Goal: Task Accomplishment & Management: Use online tool/utility

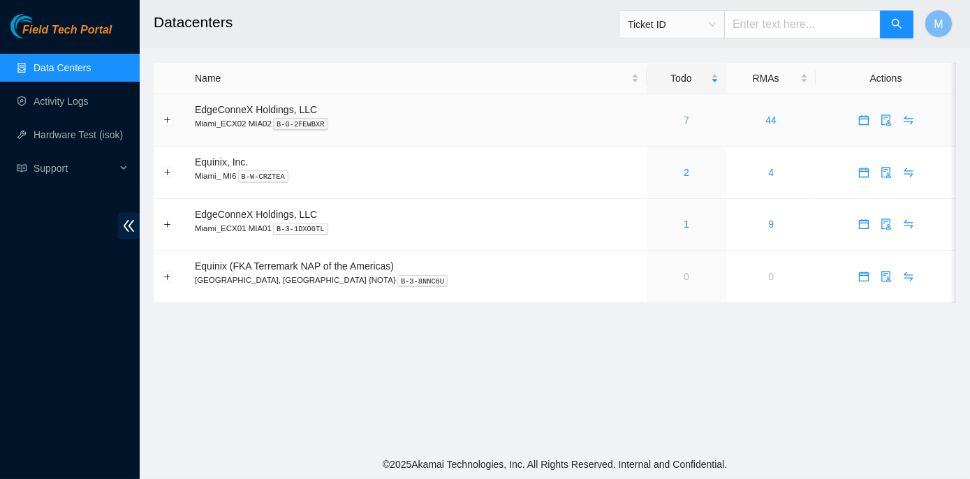
click at [684, 119] on link "7" at bounding box center [687, 120] width 6 height 11
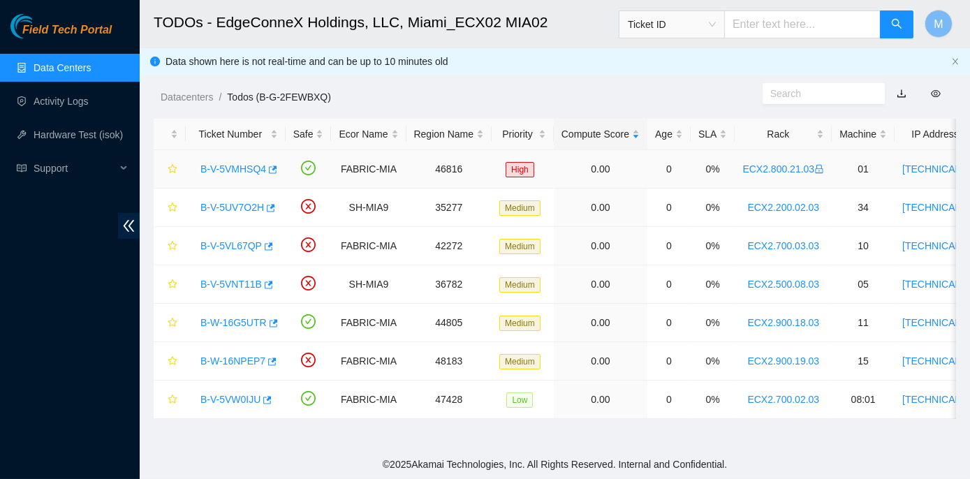
click at [245, 168] on link "B-V-5VMHSQ4" at bounding box center [234, 168] width 66 height 11
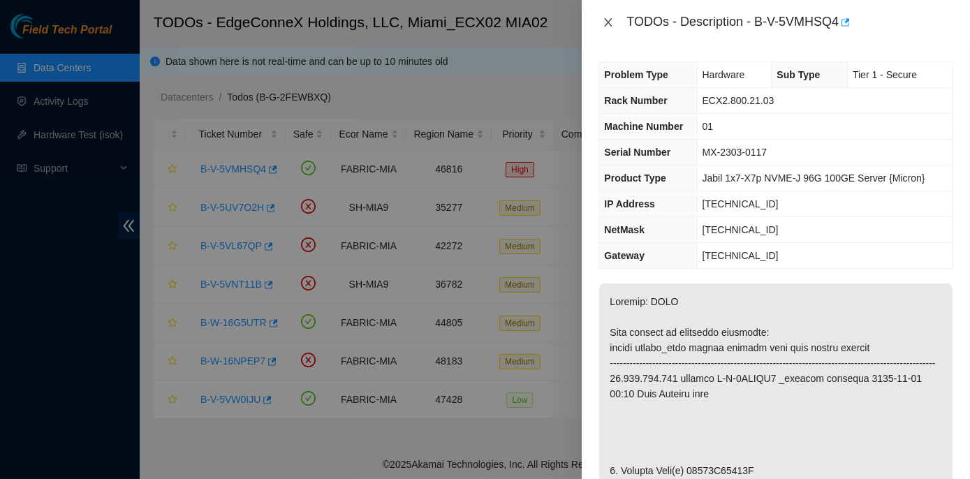
click at [609, 21] on icon "close" at bounding box center [609, 22] width 8 height 8
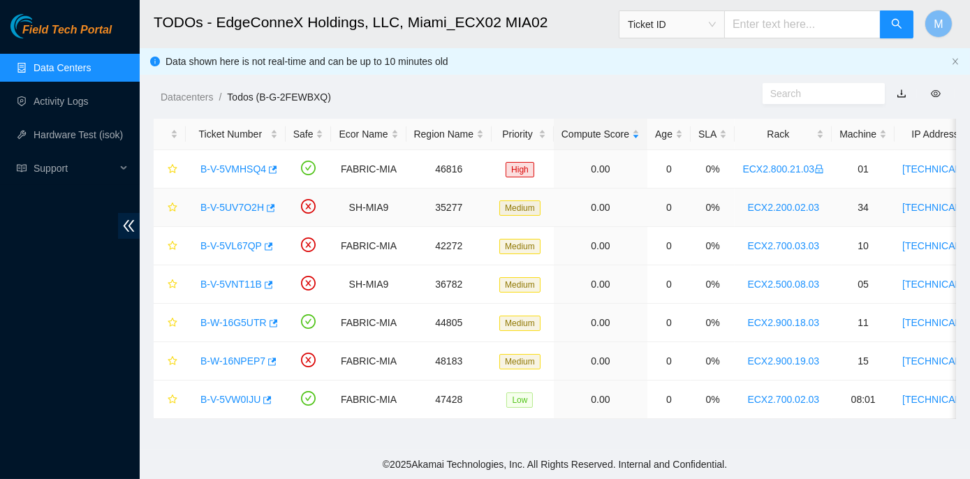
click at [221, 206] on link "B-V-5UV7O2H" at bounding box center [233, 207] width 64 height 11
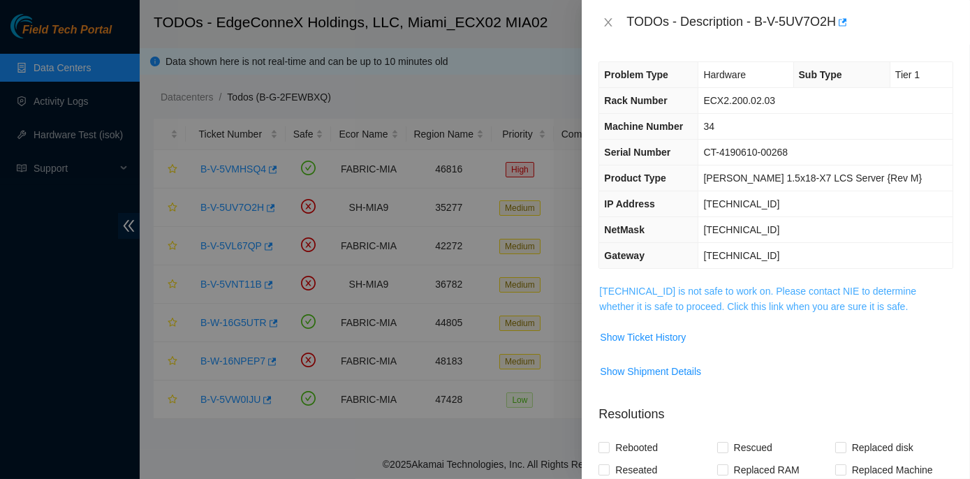
click at [778, 286] on link "104.70.234.37 is not safe to work on. Please contact NIE to determine whether i…" at bounding box center [757, 299] width 317 height 27
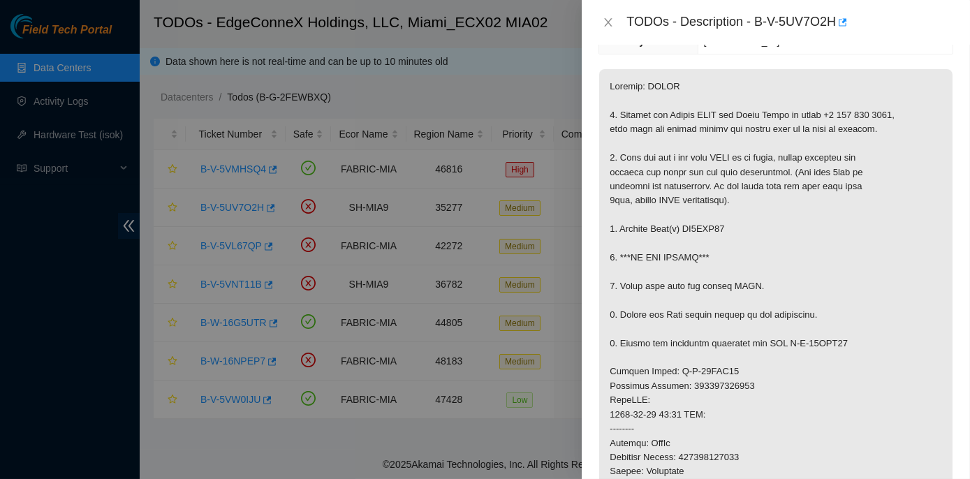
scroll to position [254, 0]
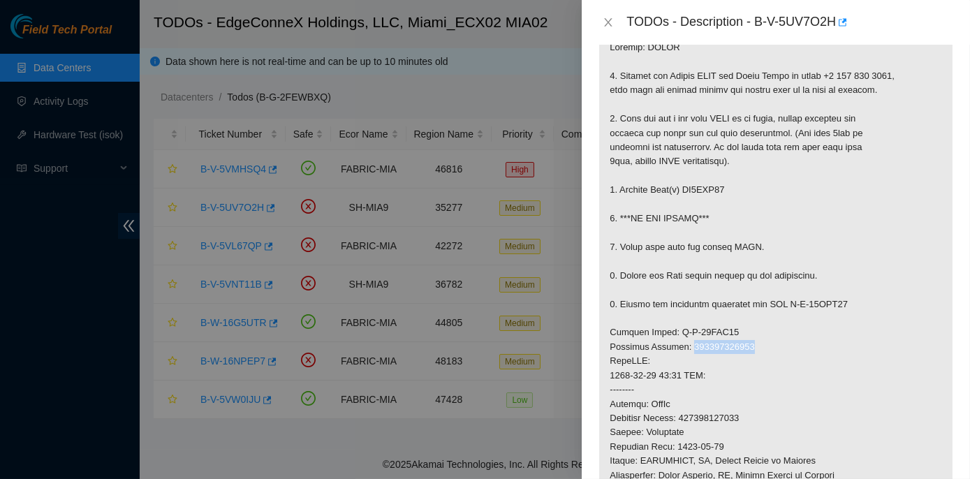
drag, startPoint x: 688, startPoint y: 343, endPoint x: 752, endPoint y: 345, distance: 64.3
click at [752, 345] on p at bounding box center [776, 361] width 354 height 663
copy p "463470056874"
click at [609, 20] on icon "close" at bounding box center [608, 22] width 11 height 11
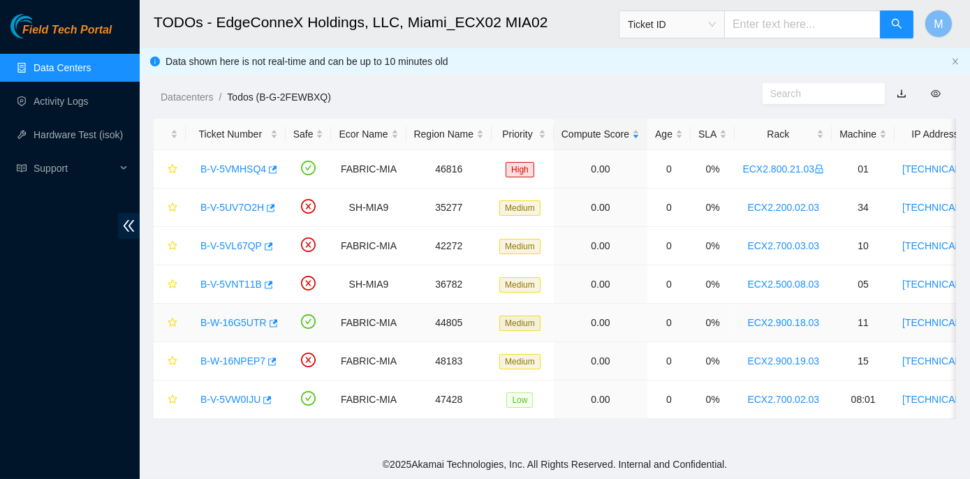
scroll to position [300, 0]
click at [225, 241] on link "B-V-5VL67QP" at bounding box center [231, 245] width 61 height 11
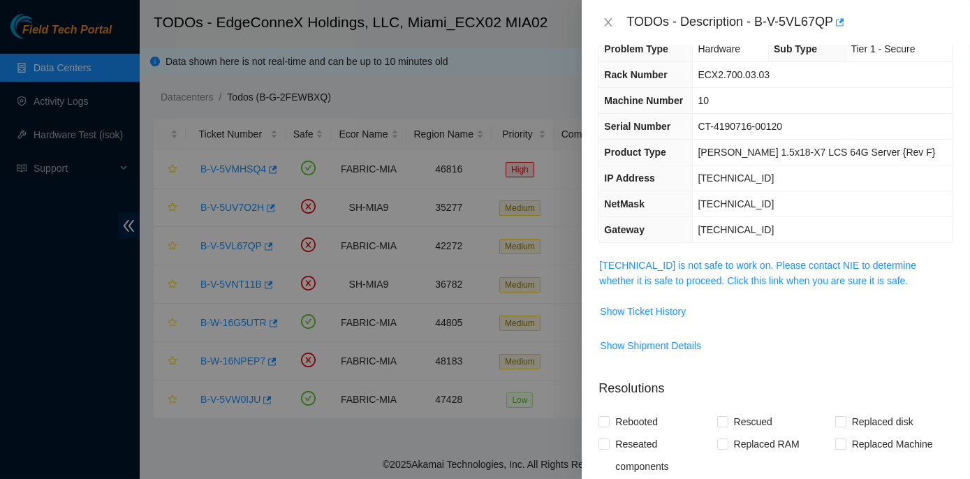
scroll to position [0, 0]
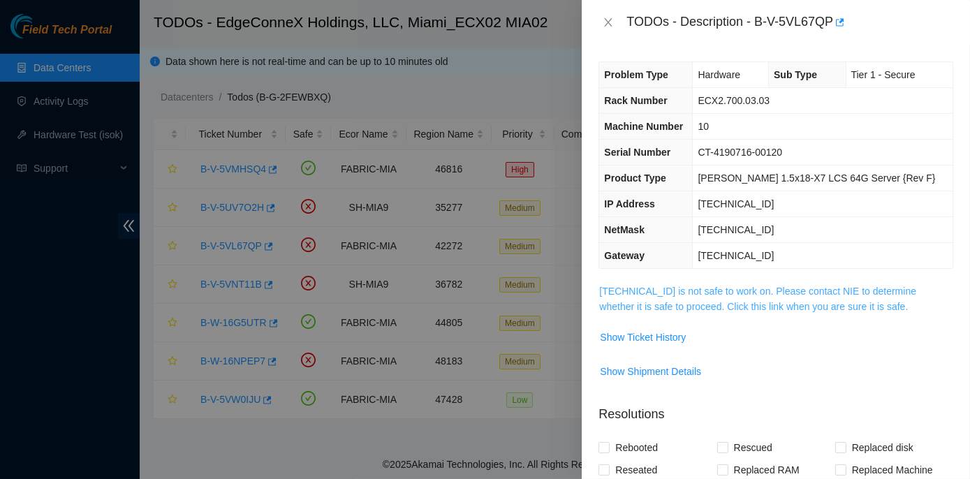
click at [724, 288] on link "23.193.107.77 is not safe to work on. Please contact NIE to determine whether i…" at bounding box center [757, 299] width 317 height 27
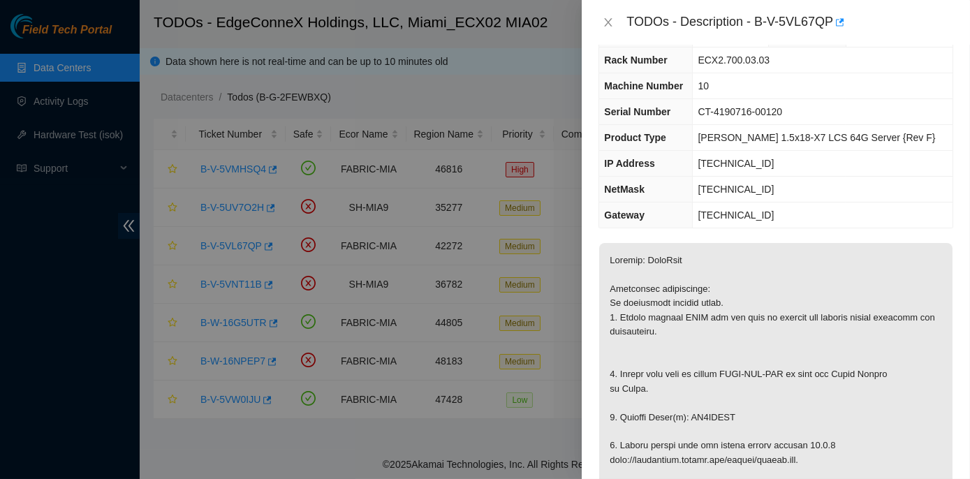
scroll to position [63, 0]
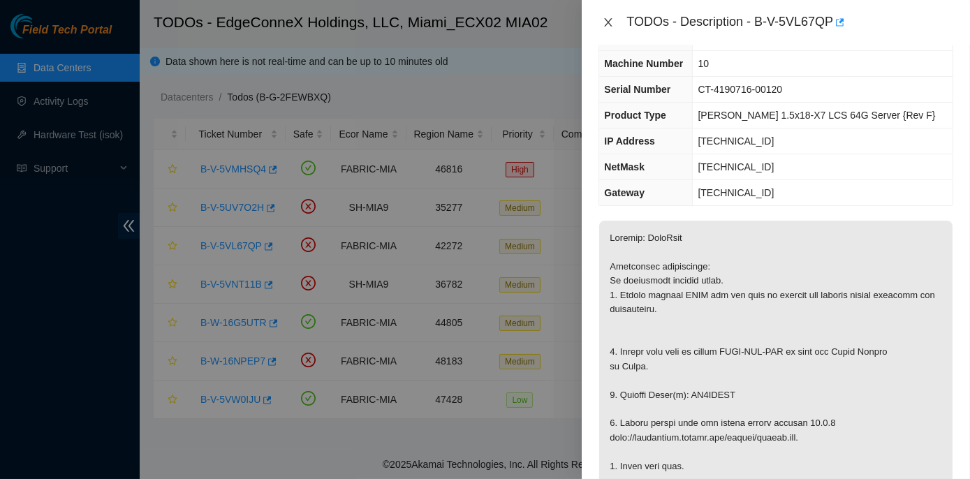
click at [608, 17] on icon "close" at bounding box center [608, 22] width 11 height 11
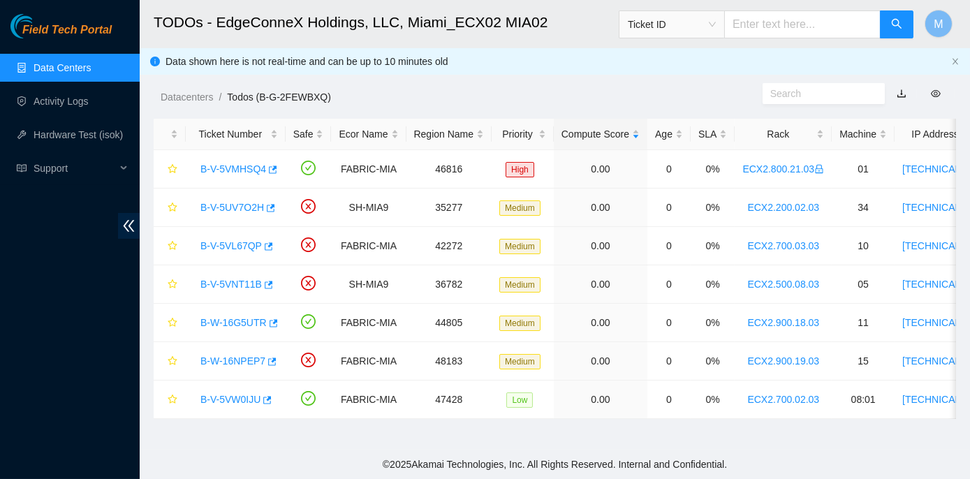
scroll to position [78, 0]
click at [229, 279] on link "B-V-5VNT11B" at bounding box center [231, 284] width 61 height 11
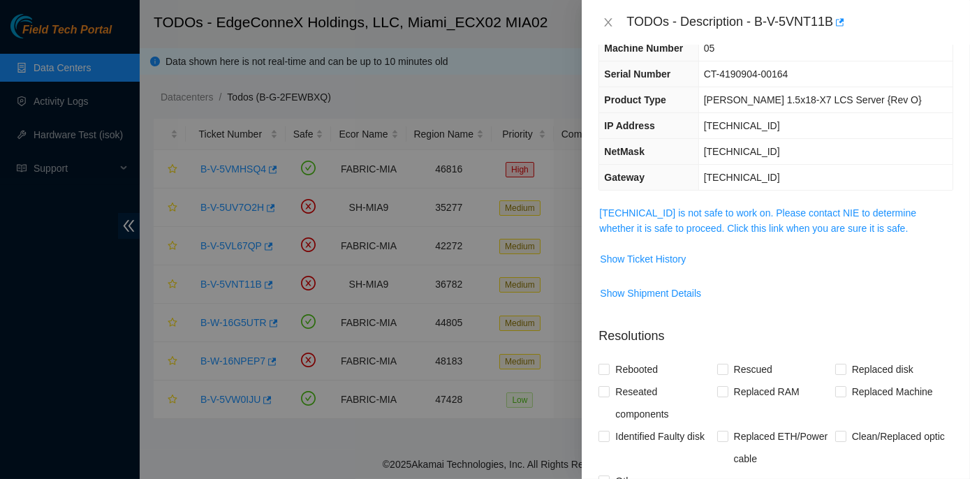
scroll to position [63, 0]
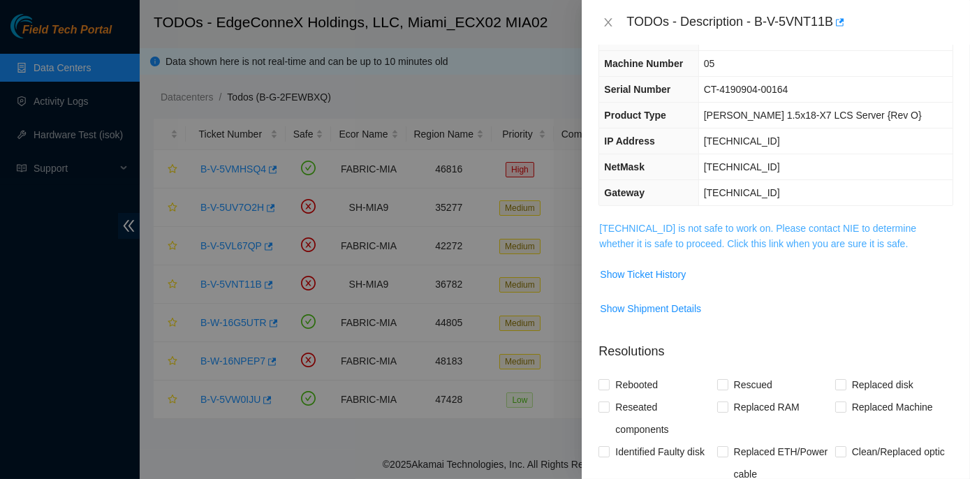
click at [731, 223] on link "[TECHNICAL_ID] is not safe to work on. Please contact NIE to determine whether …" at bounding box center [757, 236] width 317 height 27
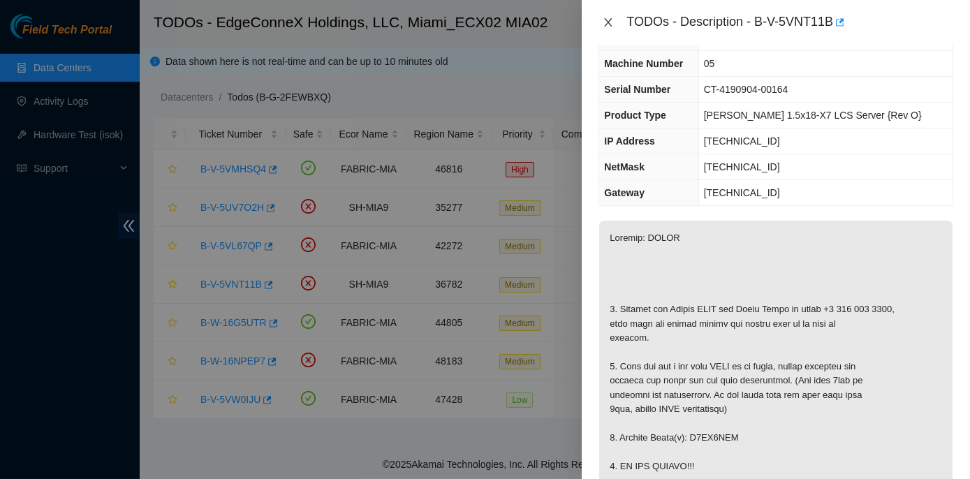
click at [604, 24] on icon "close" at bounding box center [608, 22] width 11 height 11
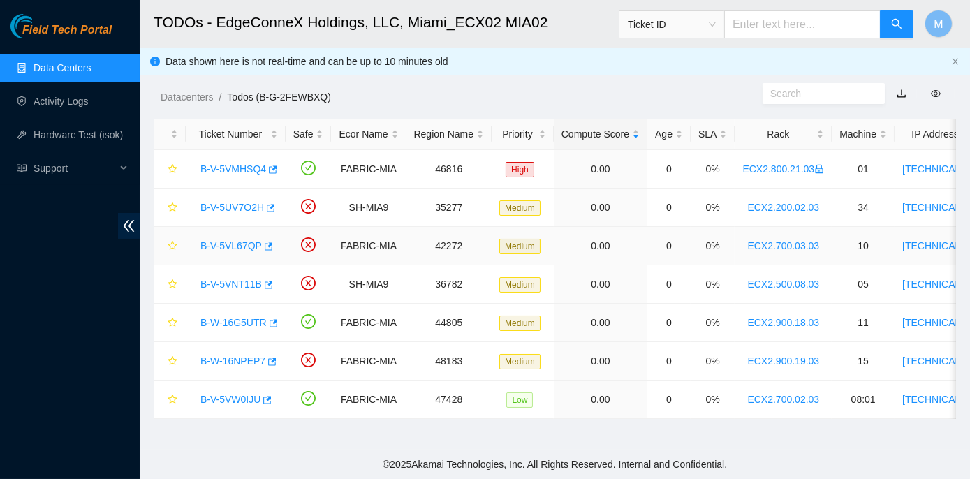
scroll to position [78, 0]
click at [238, 319] on link "B-W-16G5UTR" at bounding box center [234, 322] width 66 height 11
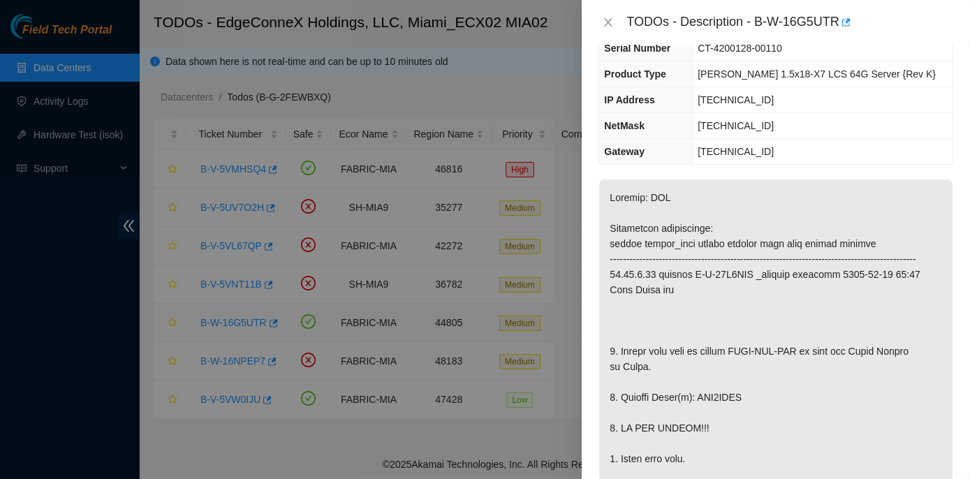
scroll to position [63, 0]
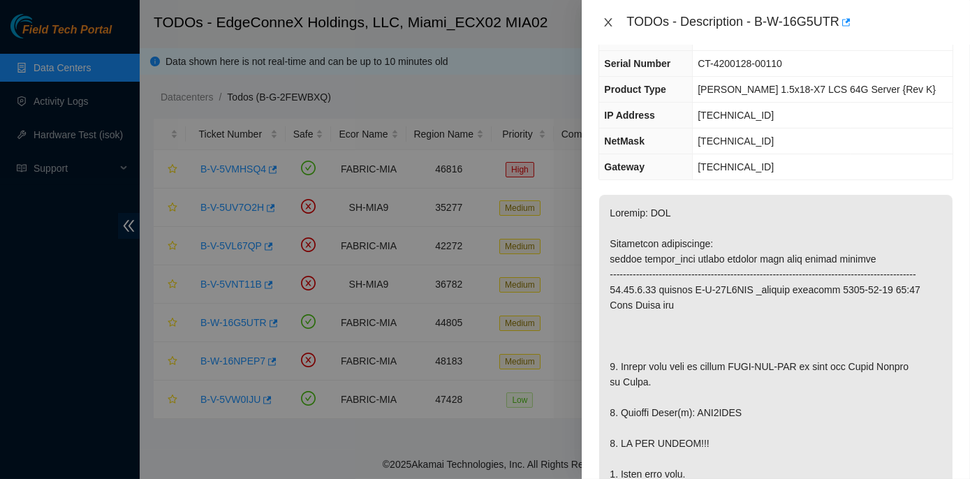
click at [606, 22] on icon "close" at bounding box center [608, 22] width 11 height 11
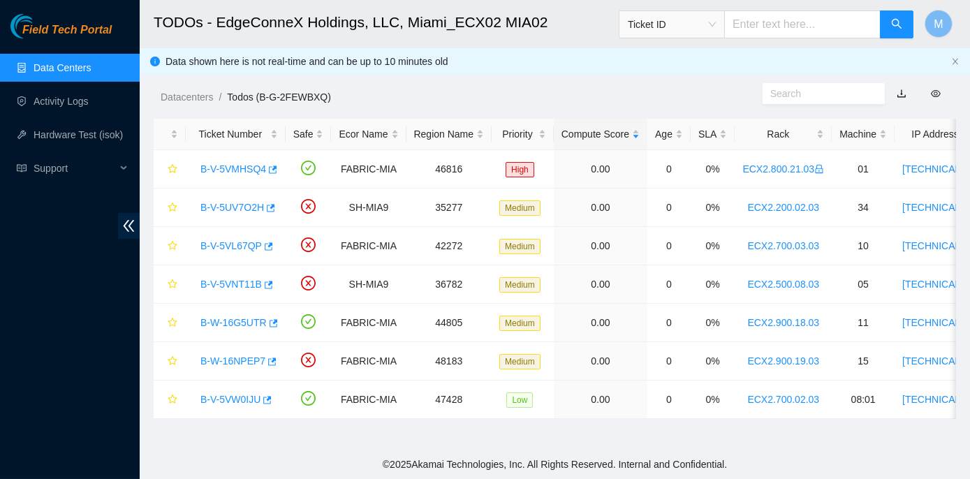
scroll to position [78, 0]
click at [238, 359] on link "B-W-16NPEP7" at bounding box center [233, 361] width 65 height 11
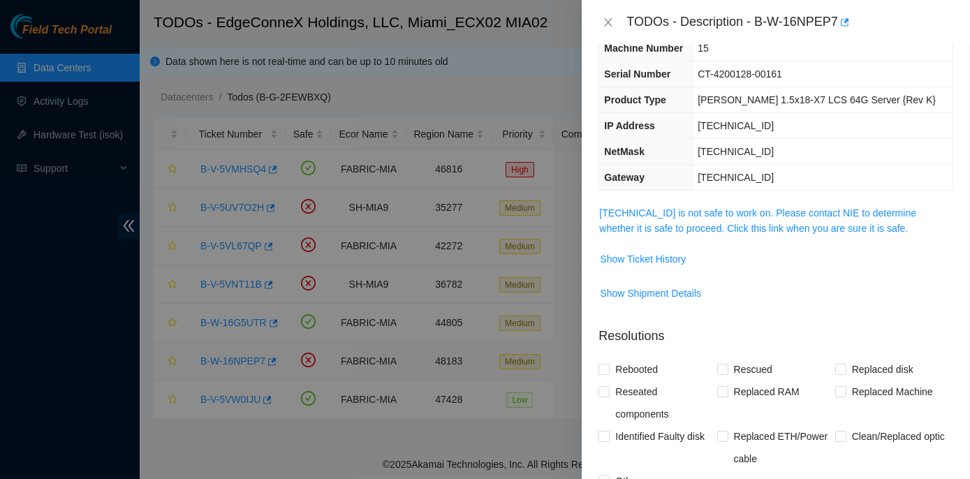
scroll to position [63, 0]
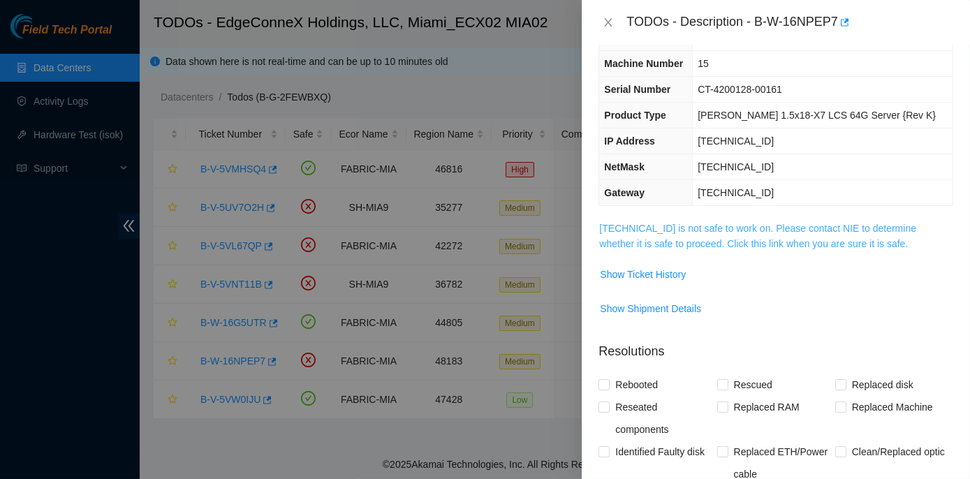
click at [755, 224] on link "23.41.5.45 is not safe to work on. Please contact NIE to determine whether it i…" at bounding box center [757, 236] width 317 height 27
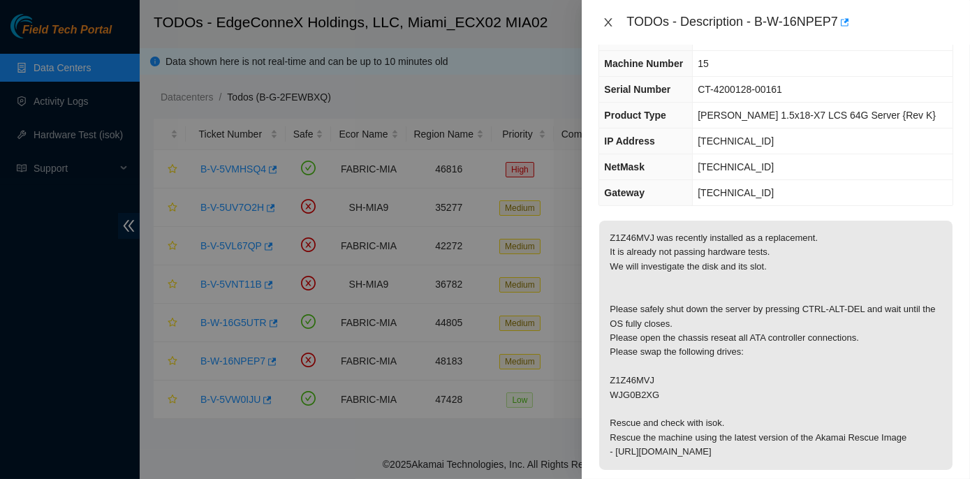
drag, startPoint x: 609, startPoint y: 24, endPoint x: 592, endPoint y: 41, distance: 22.7
click at [609, 26] on icon "close" at bounding box center [608, 22] width 11 height 11
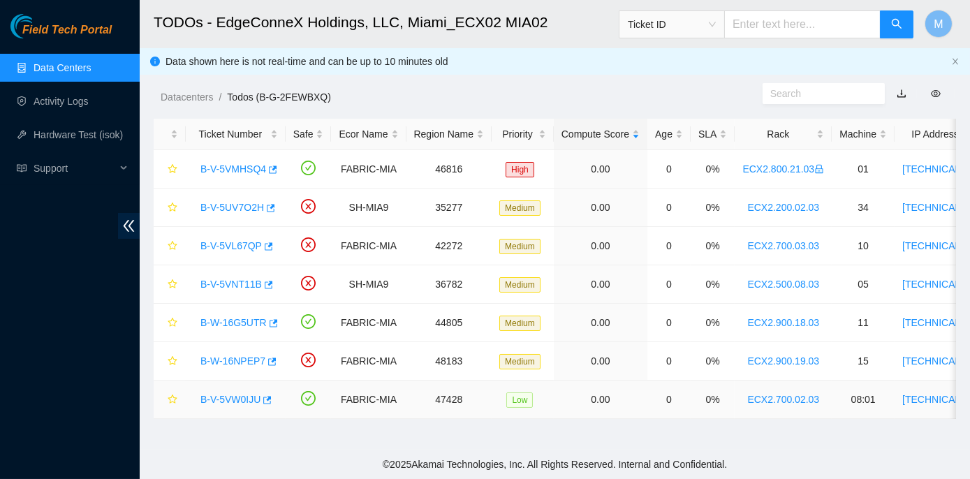
click at [231, 396] on link "B-V-5VW0IJU" at bounding box center [231, 399] width 60 height 11
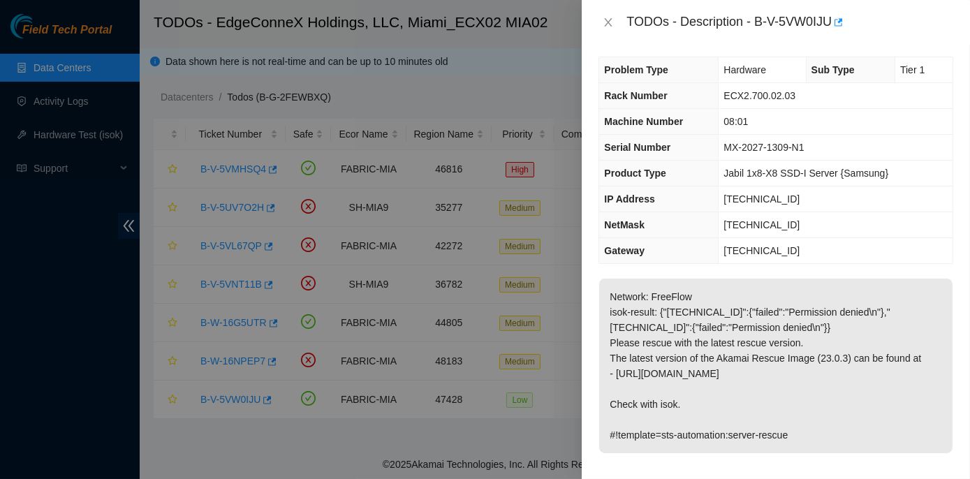
scroll to position [0, 0]
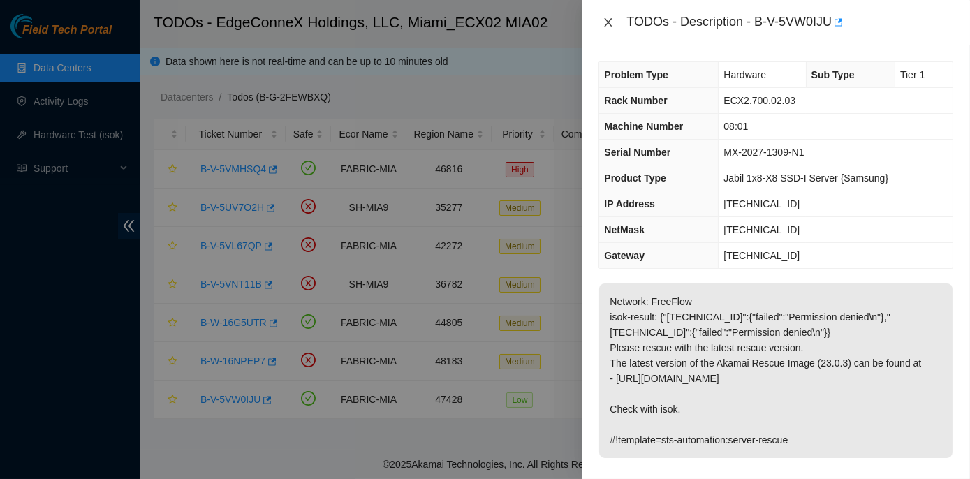
click at [609, 26] on icon "close" at bounding box center [608, 22] width 11 height 11
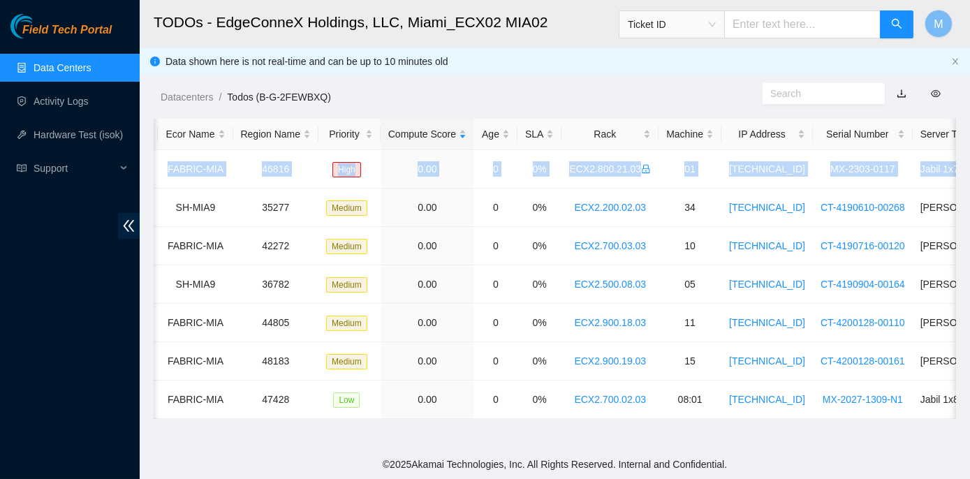
scroll to position [0, 337]
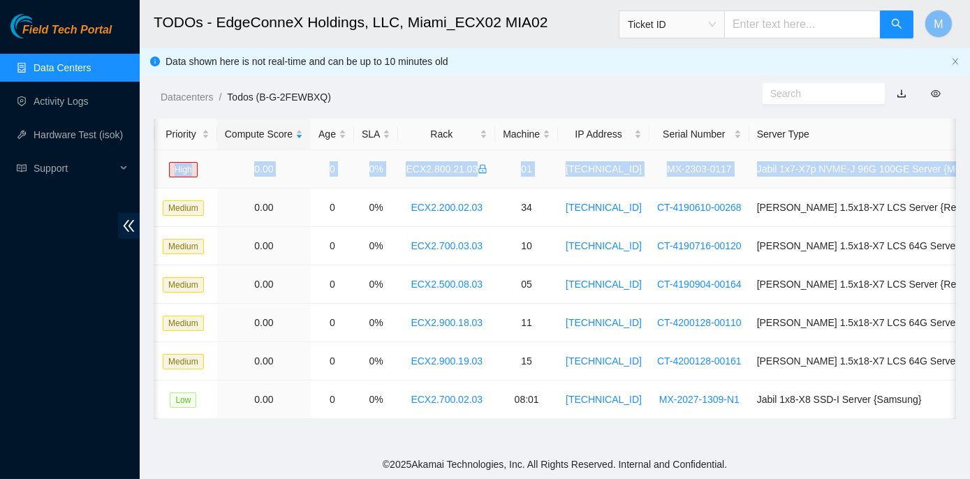
drag, startPoint x: 197, startPoint y: 166, endPoint x: 952, endPoint y: 167, distance: 754.6
click at [952, 167] on tr "B-V-5VMHSQ4 FABRIC-MIA 46816 High 0.00 0 0% ECX2.800.21.03 01 23.214.171.228 MX…" at bounding box center [410, 169] width 1186 height 38
copy tr "B-V-5VMHSQ4 FABRIC-MIA 46816 High 0.00 0 0% ECX2.800.21.03 01 23.214.171.228 MX…"
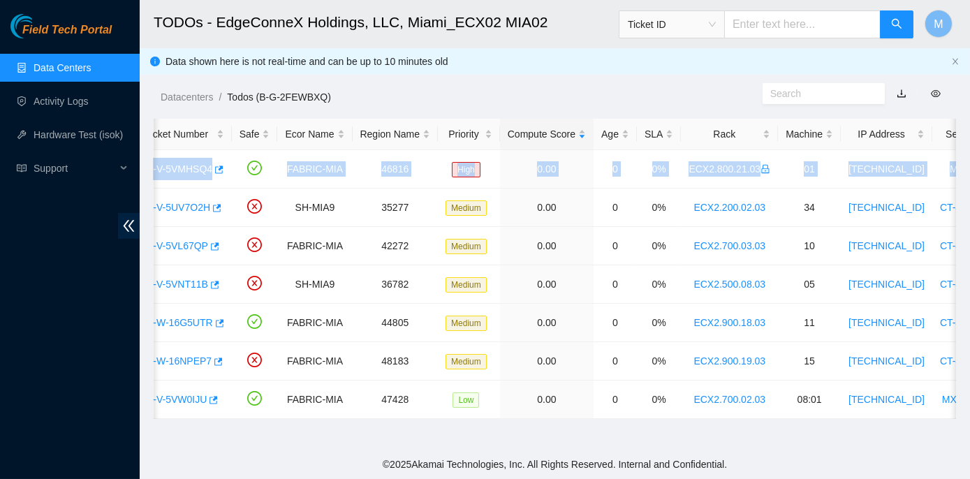
scroll to position [0, 0]
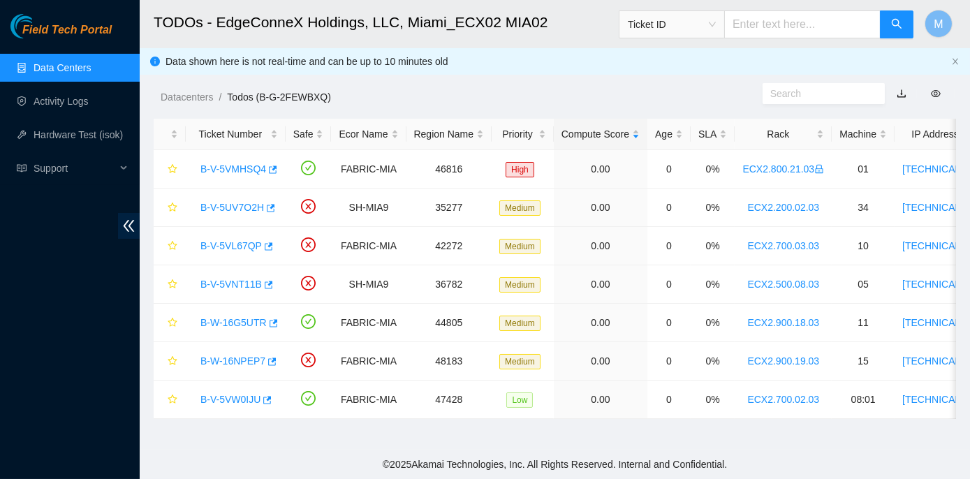
click at [192, 447] on main "TODOs - EdgeConneX Holdings, LLC, Miami_ECX02 MIA02 Ticket ID M Data shown here…" at bounding box center [555, 225] width 831 height 450
click at [231, 166] on link "B-V-5VMHSQ4" at bounding box center [234, 168] width 66 height 11
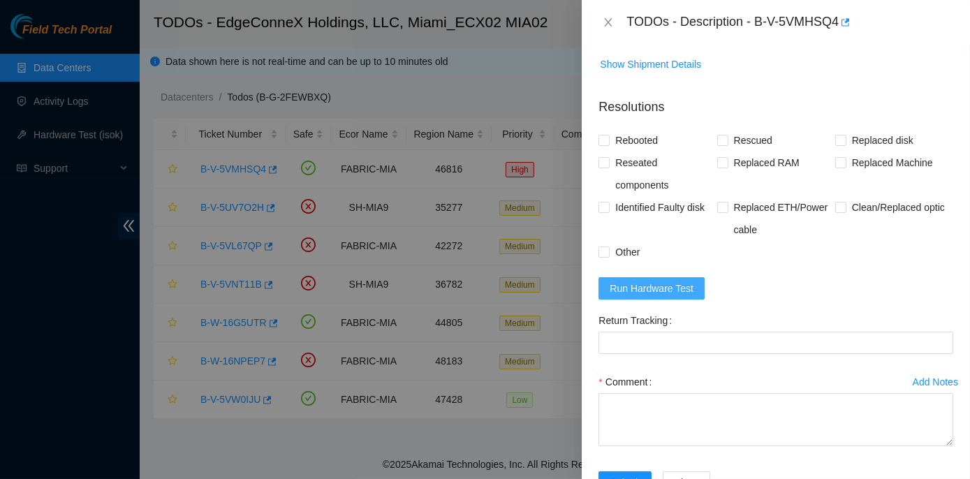
scroll to position [1230, 0]
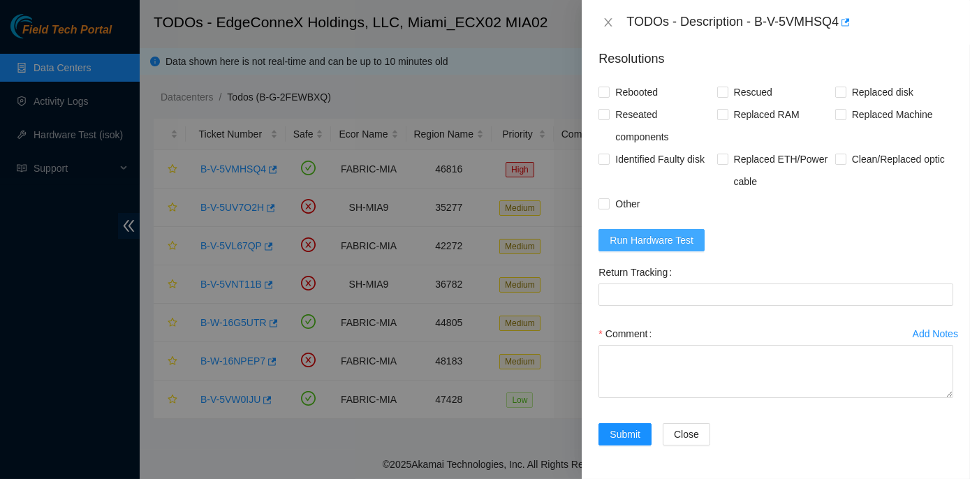
click at [645, 247] on span "Run Hardware Test" at bounding box center [652, 240] width 84 height 15
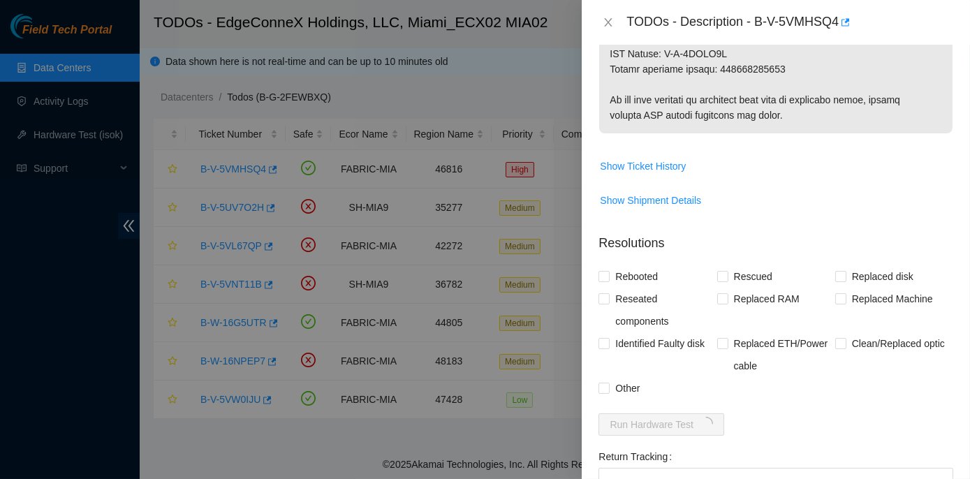
scroll to position [975, 0]
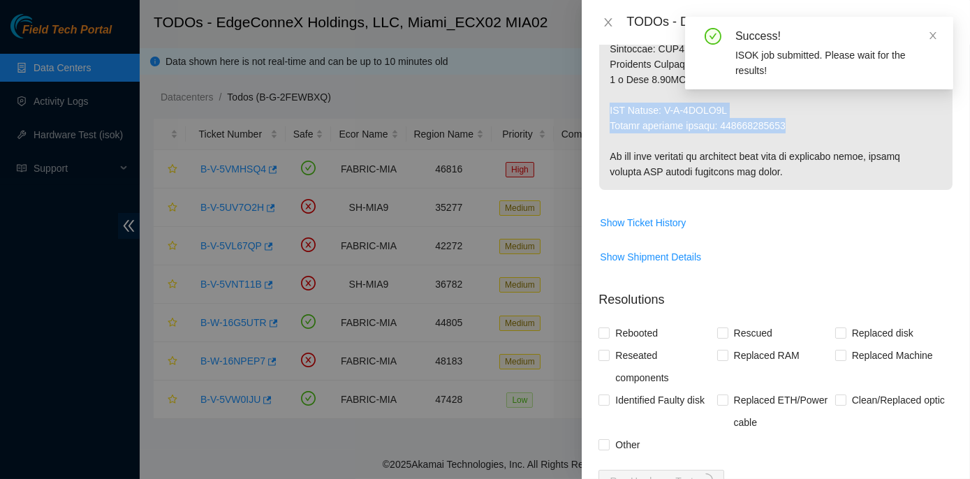
drag, startPoint x: 609, startPoint y: 124, endPoint x: 787, endPoint y: 140, distance: 178.9
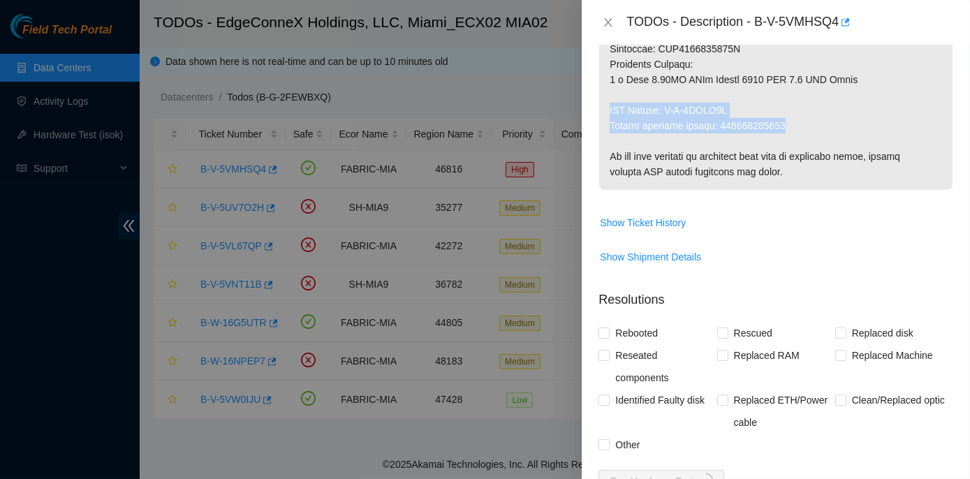
copy p "RMA Return: B-V-5VPAA0Q Return tracking number: 884483998598"
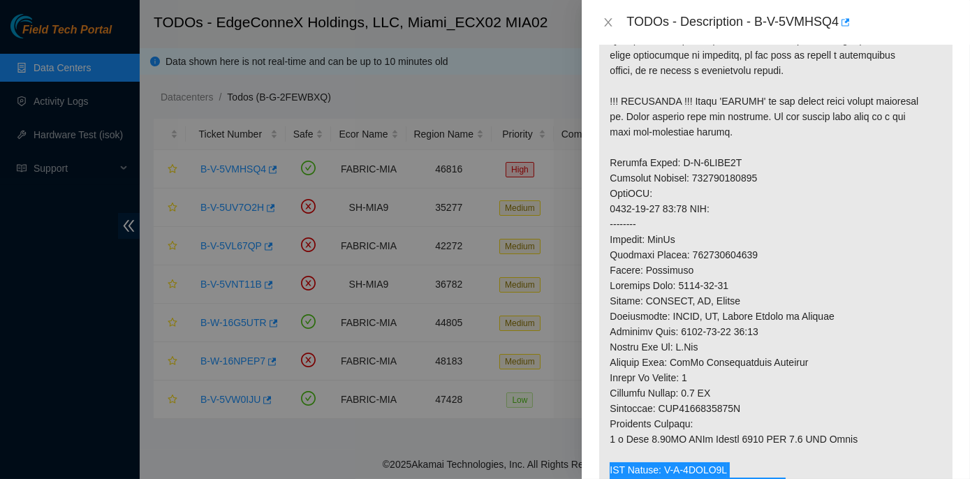
scroll to position [594, 0]
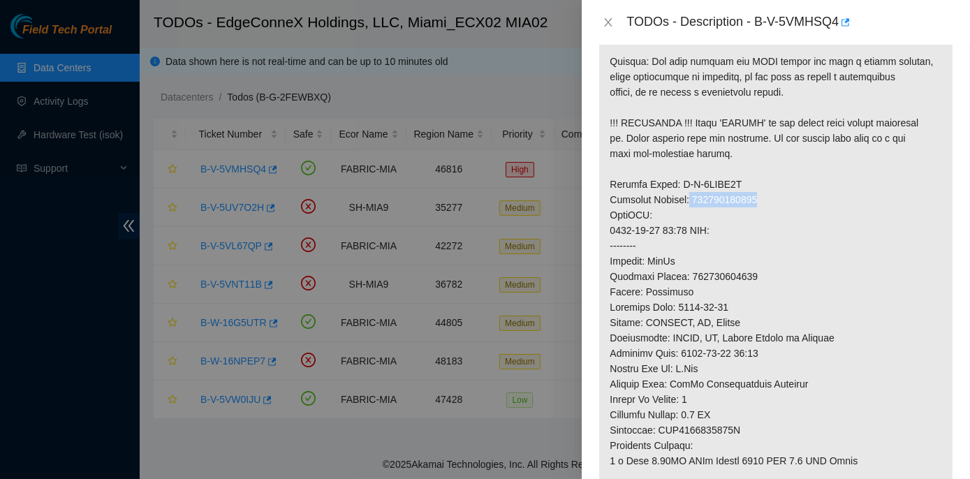
drag, startPoint x: 691, startPoint y: 212, endPoint x: 759, endPoint y: 211, distance: 68.5
click at [759, 211] on p at bounding box center [776, 131] width 354 height 882
copy p "884494765429"
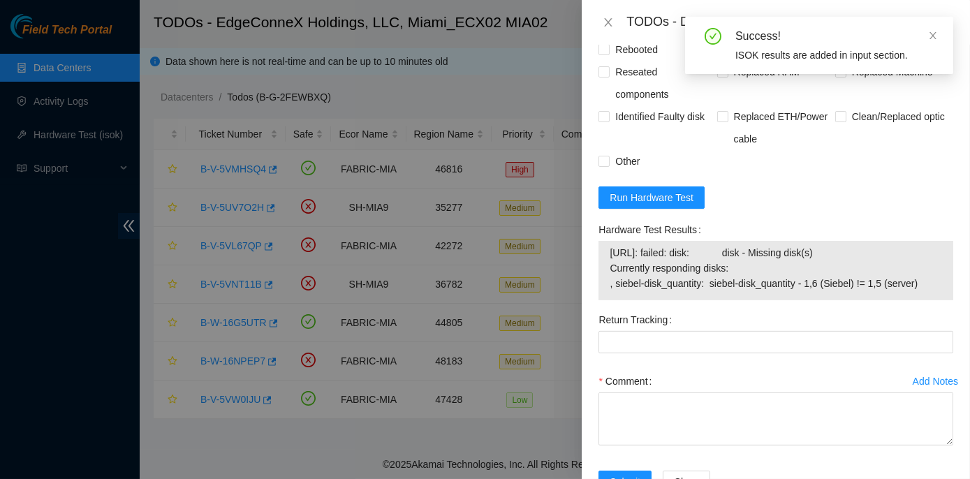
scroll to position [1293, 0]
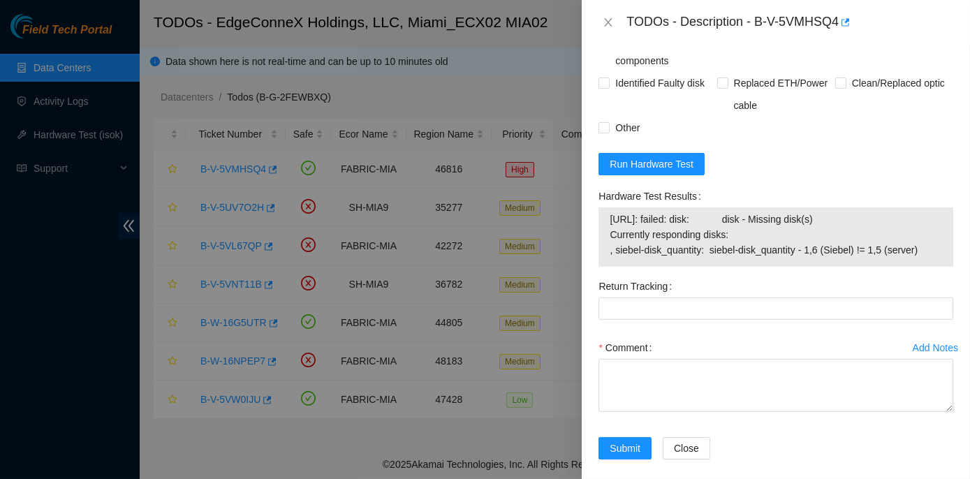
drag, startPoint x: 595, startPoint y: 206, endPoint x: 931, endPoint y: 265, distance: 341.8
click at [931, 265] on div "Hardware Test Results 23.214.171.228: failed: disk: disk - Missing disk(s) Curr…" at bounding box center [776, 230] width 366 height 90
copy div "Hardware Test Results 23.214.171.228: failed: disk: disk - Missing disk(s) Curr…"
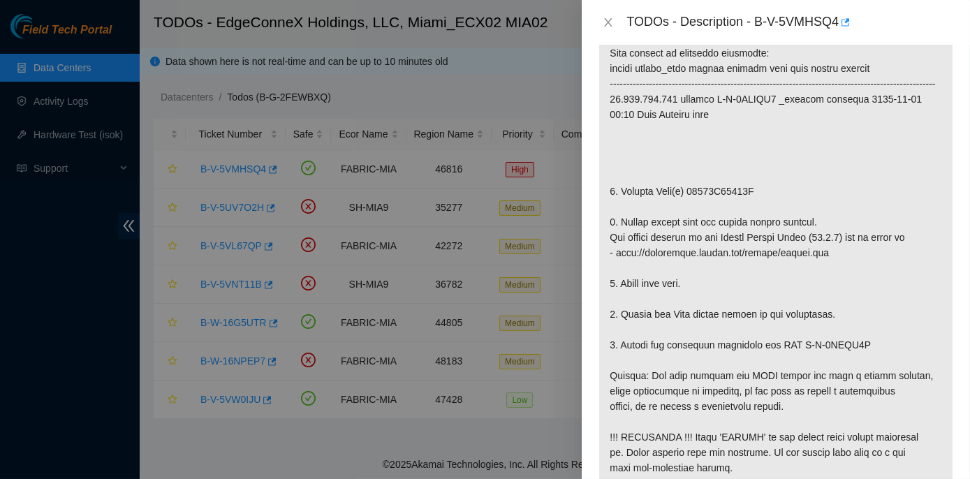
scroll to position [277, 0]
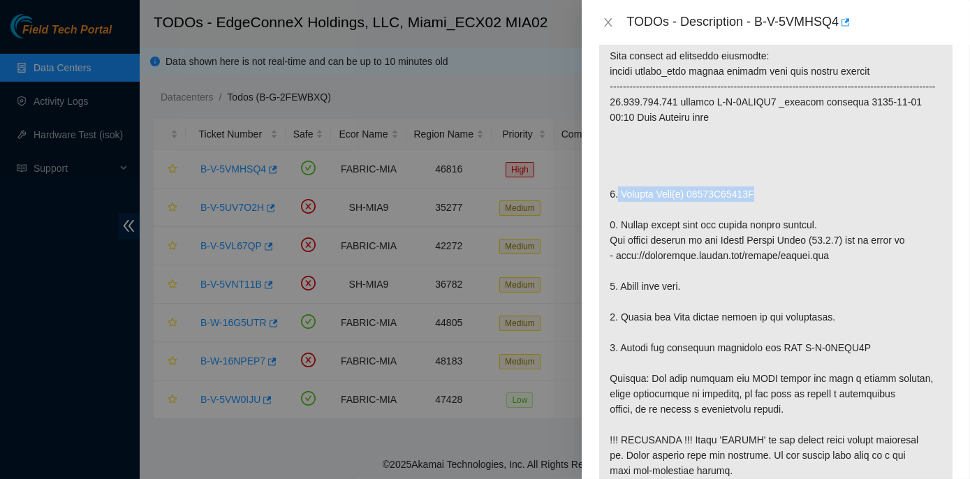
drag, startPoint x: 618, startPoint y: 208, endPoint x: 748, endPoint y: 208, distance: 130.0
click at [748, 208] on p at bounding box center [776, 448] width 354 height 882
copy p "Replace Disk(s) 22183B04228E"
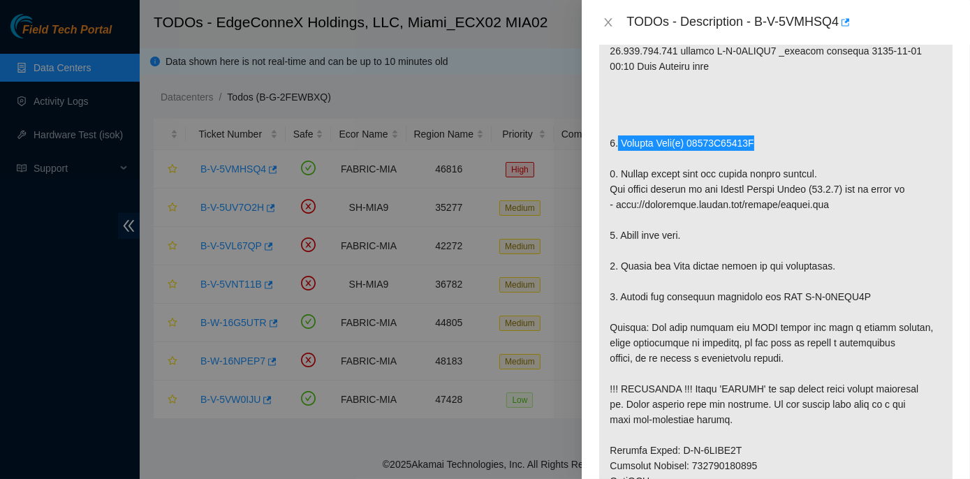
scroll to position [404, 0]
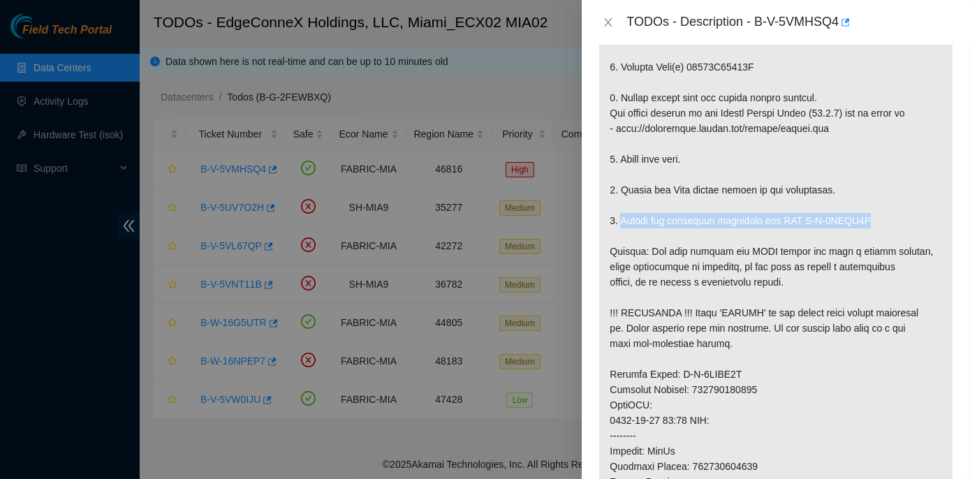
drag, startPoint x: 622, startPoint y: 233, endPoint x: 867, endPoint y: 238, distance: 245.3
click at [867, 238] on p at bounding box center [776, 321] width 354 height 882
copy p "Return the defective equipment via RMA B-V-5VPAA0Q"
click at [605, 18] on icon "close" at bounding box center [609, 22] width 8 height 8
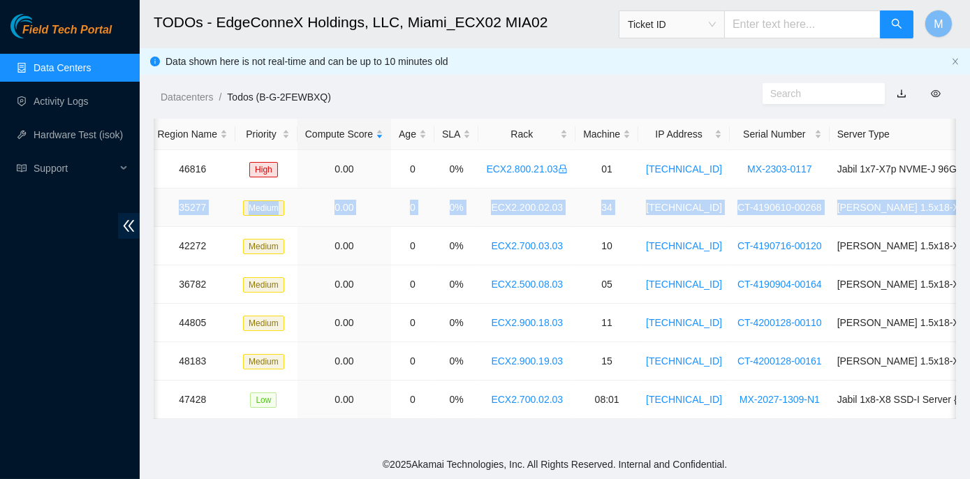
scroll to position [0, 337]
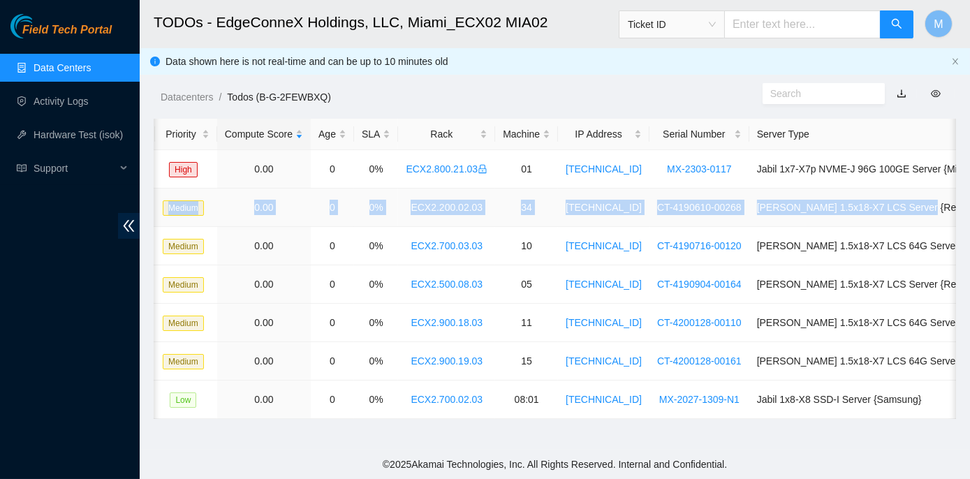
drag, startPoint x: 196, startPoint y: 207, endPoint x: 952, endPoint y: 218, distance: 756.7
click at [952, 218] on tr "B-V-5UV7O2H SH-MIA9 35277 Medium 0.00 0 0% ECX2.200.02.03 34 104.70.234.37 CT-4…" at bounding box center [410, 208] width 1186 height 38
copy tr "B-V-5UV7O2H SH-MIA9 35277 Medium 0.00 0 0% ECX2.200.02.03 34 104.70.234.37 CT-4…"
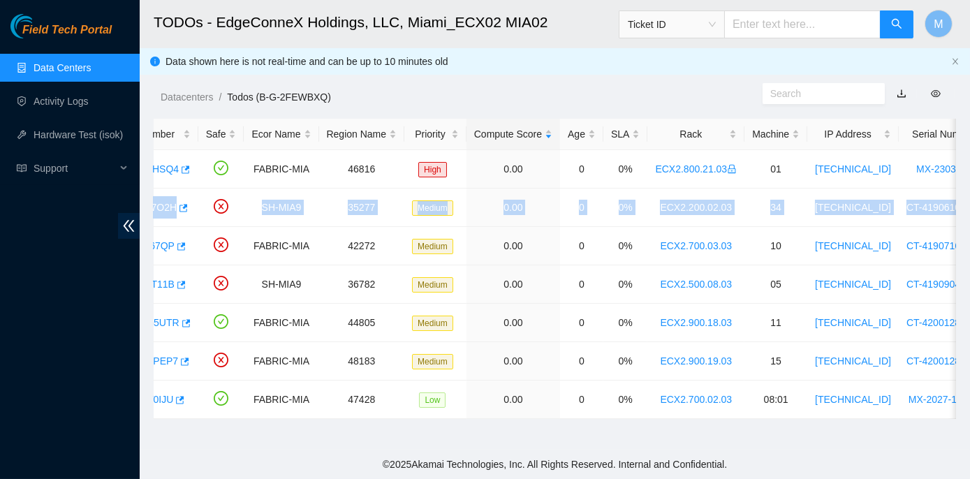
scroll to position [0, 0]
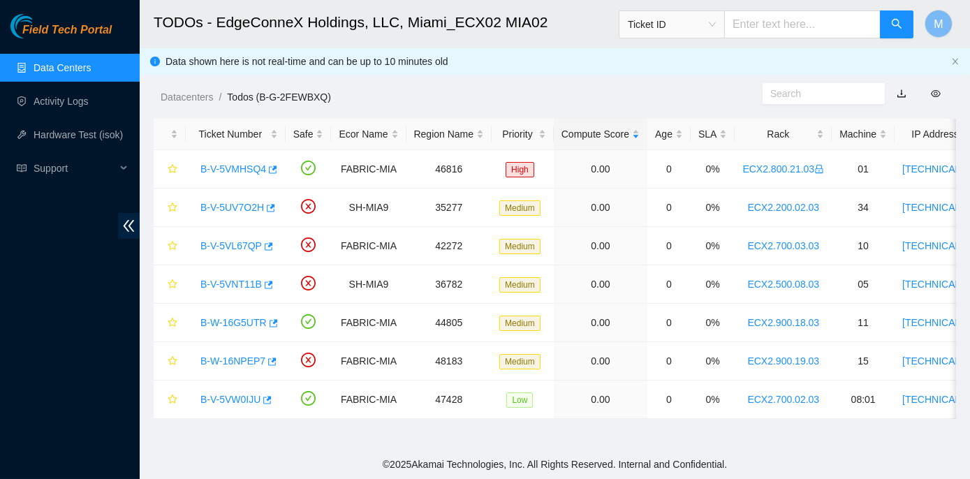
click at [201, 458] on footer "© 2025 Akamai Technologies, Inc. All Rights Reserved. Internal and Confidential." at bounding box center [555, 464] width 831 height 29
click at [233, 203] on link "B-V-5UV7O2H" at bounding box center [233, 207] width 64 height 11
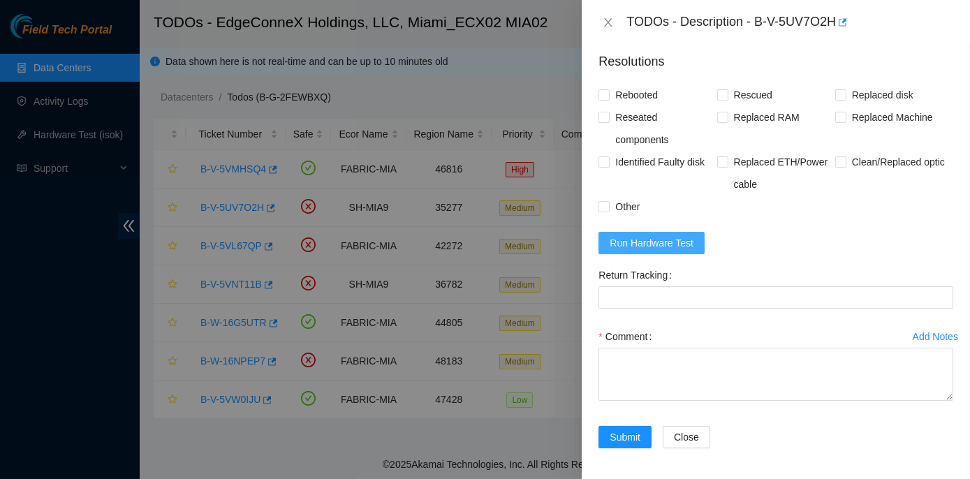
scroll to position [404, 0]
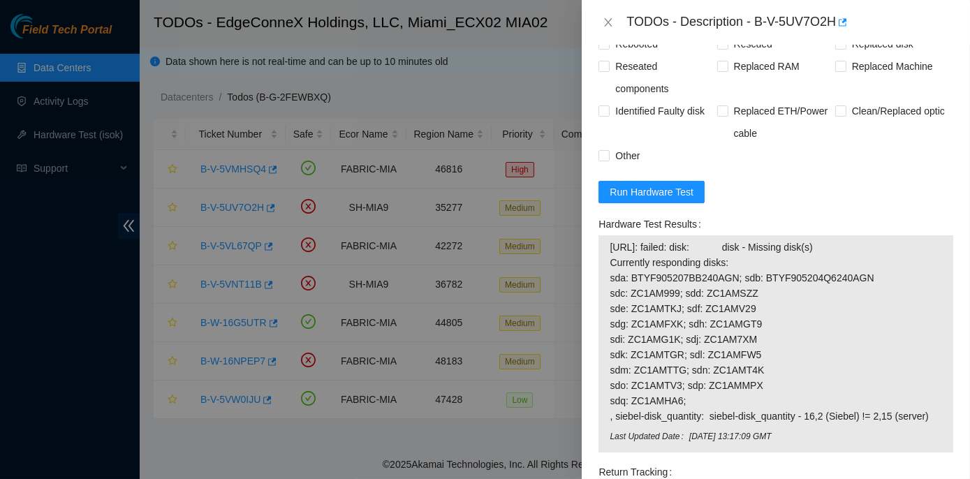
click at [678, 240] on span "104.70.234.37: failed: disk: disk - Missing disk(s) Currently responding disks:…" at bounding box center [776, 332] width 333 height 184
click at [662, 182] on button "Run Hardware Test" at bounding box center [652, 192] width 106 height 22
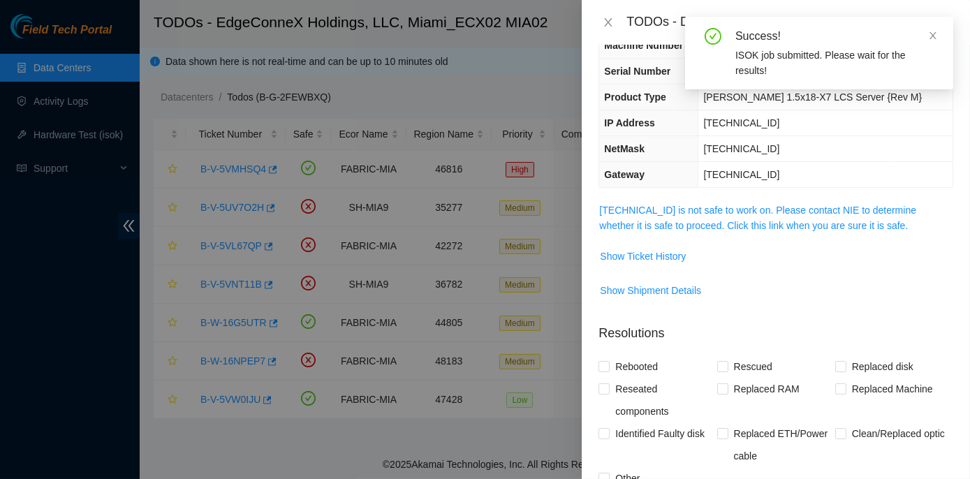
scroll to position [35, 0]
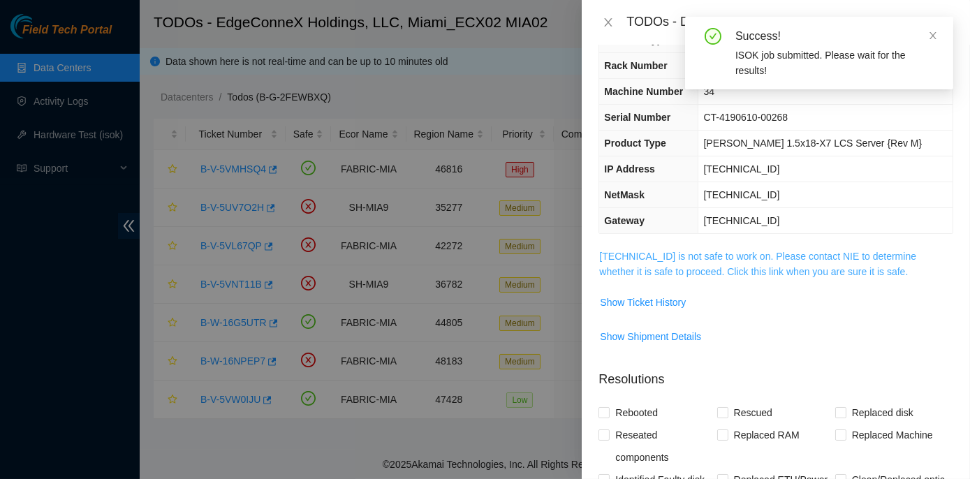
click at [728, 258] on link "104.70.234.37 is not safe to work on. Please contact NIE to determine whether i…" at bounding box center [757, 264] width 317 height 27
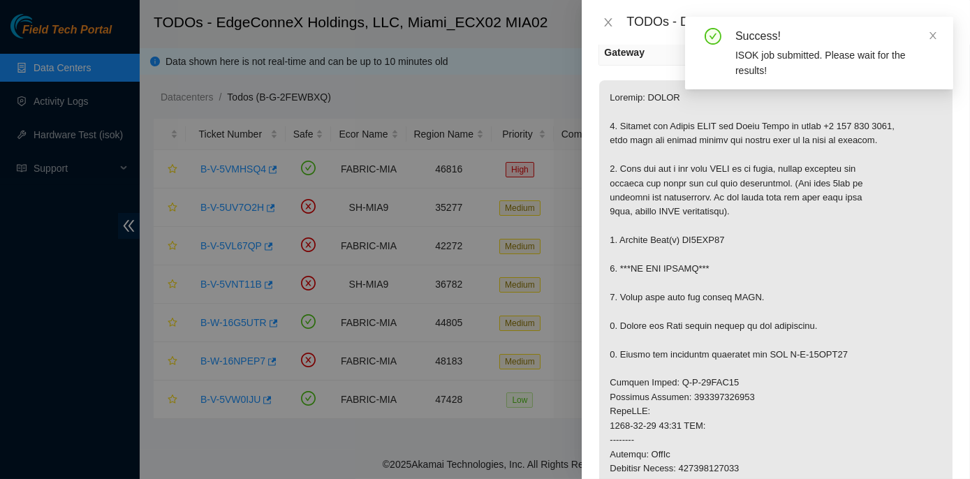
scroll to position [226, 0]
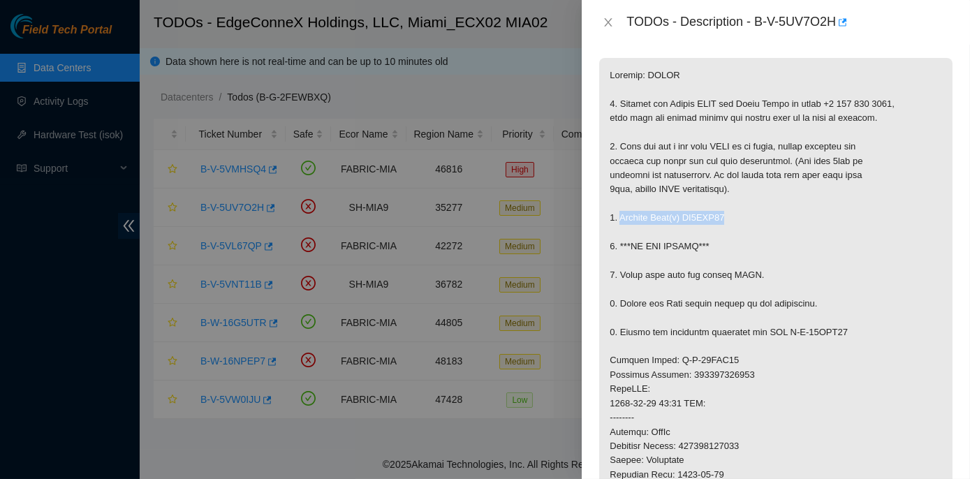
drag, startPoint x: 618, startPoint y: 217, endPoint x: 734, endPoint y: 214, distance: 116.0
click at [734, 214] on p at bounding box center [776, 389] width 354 height 663
copy p "Replace Disk(s) ZC1AMG26"
drag, startPoint x: 618, startPoint y: 328, endPoint x: 850, endPoint y: 328, distance: 232.0
click at [850, 328] on p at bounding box center [776, 389] width 354 height 663
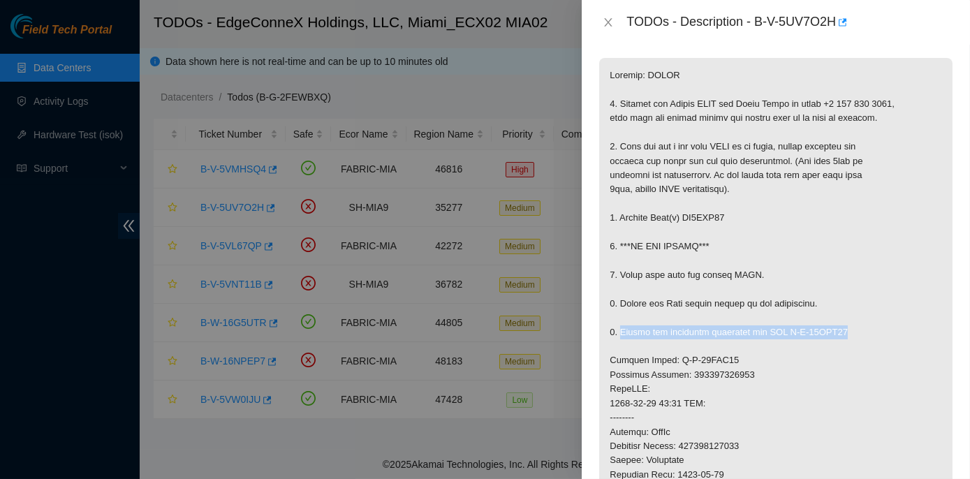
copy p "Return the defective equipment via RMA B-W-16ECA99"
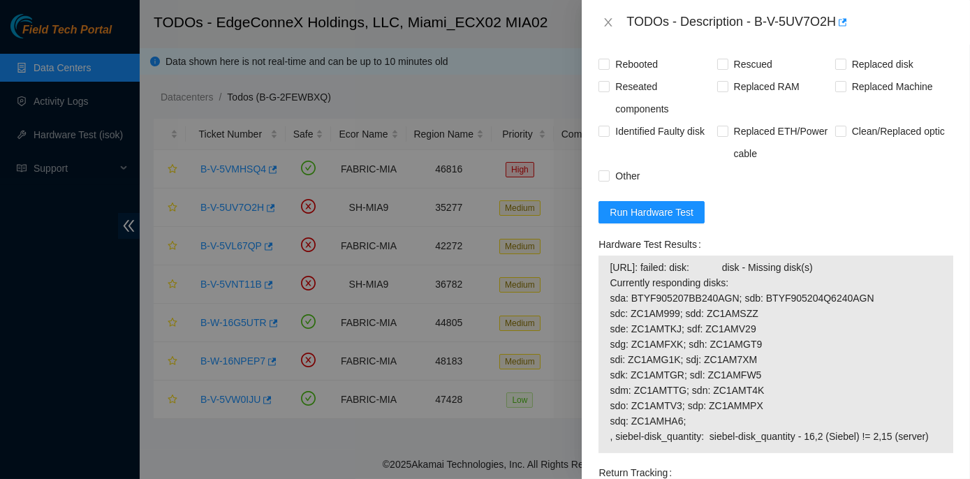
scroll to position [1051, 0]
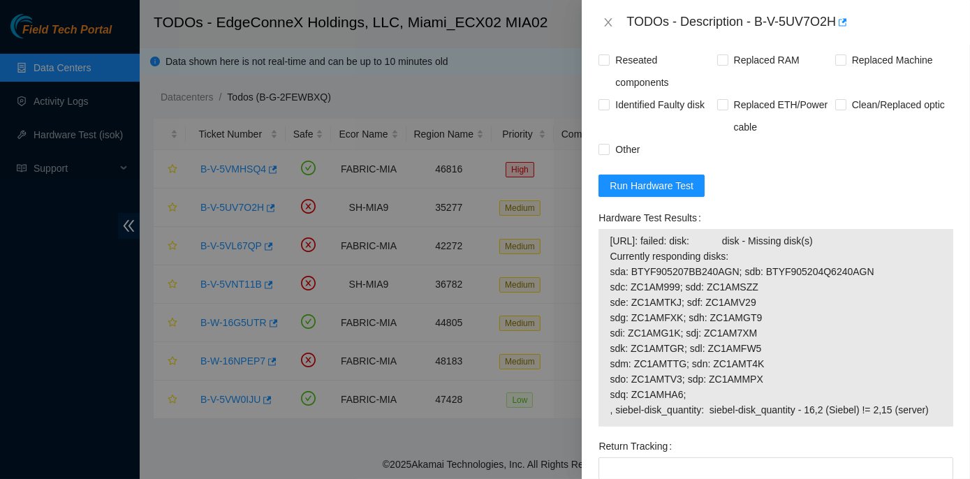
drag, startPoint x: 596, startPoint y: 212, endPoint x: 933, endPoint y: 410, distance: 391.5
click at [933, 410] on div "Hardware Test Results 104.70.234.37: failed: disk: disk - Missing disk(s) Curre…" at bounding box center [776, 321] width 366 height 228
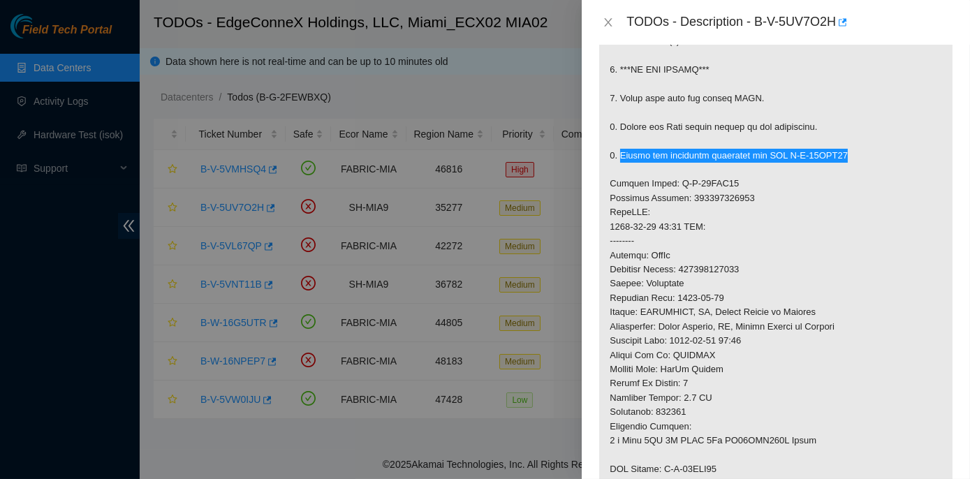
scroll to position [416, 0]
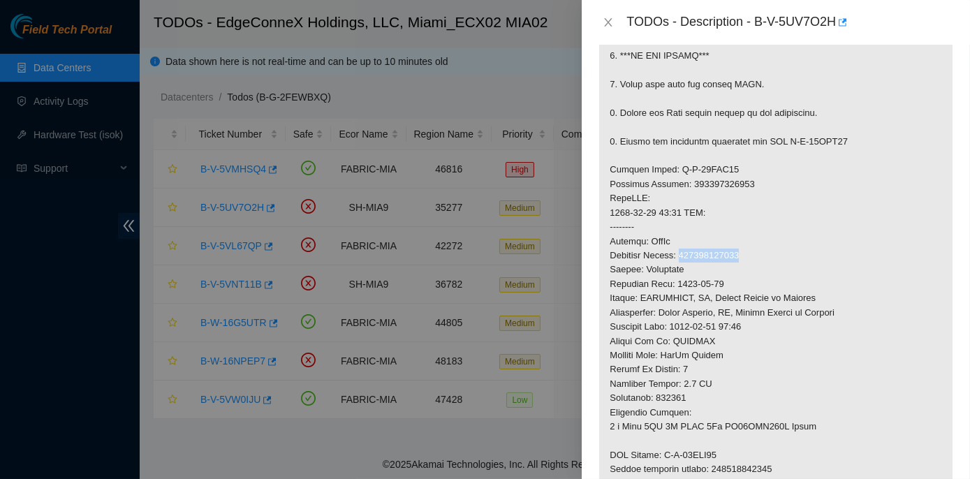
drag, startPoint x: 683, startPoint y: 252, endPoint x: 745, endPoint y: 257, distance: 61.7
click at [745, 257] on p at bounding box center [776, 198] width 354 height 663
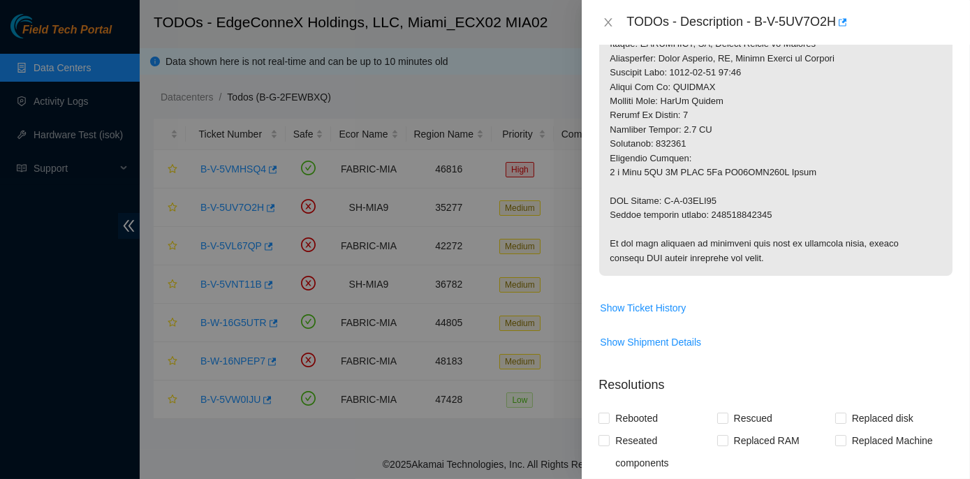
scroll to position [671, 0]
drag, startPoint x: 608, startPoint y: 199, endPoint x: 769, endPoint y: 217, distance: 162.3
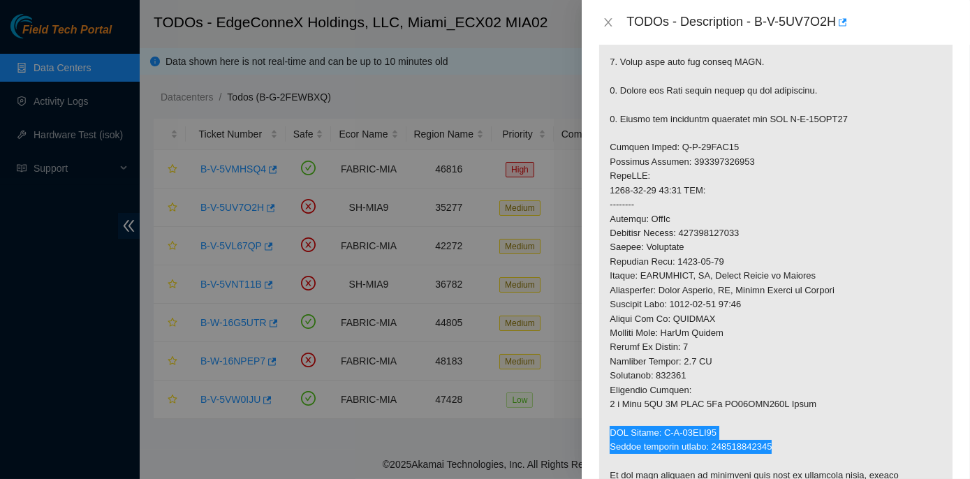
scroll to position [416, 0]
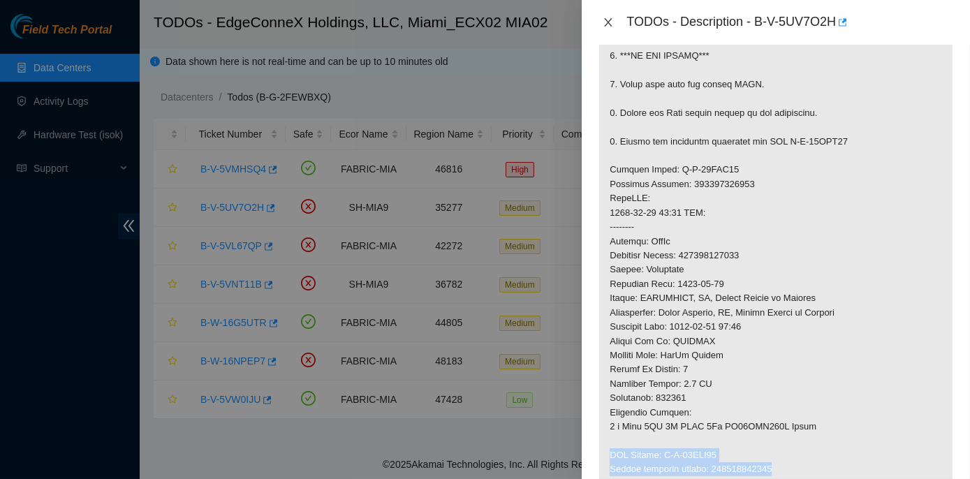
click at [610, 20] on icon "close" at bounding box center [609, 22] width 8 height 8
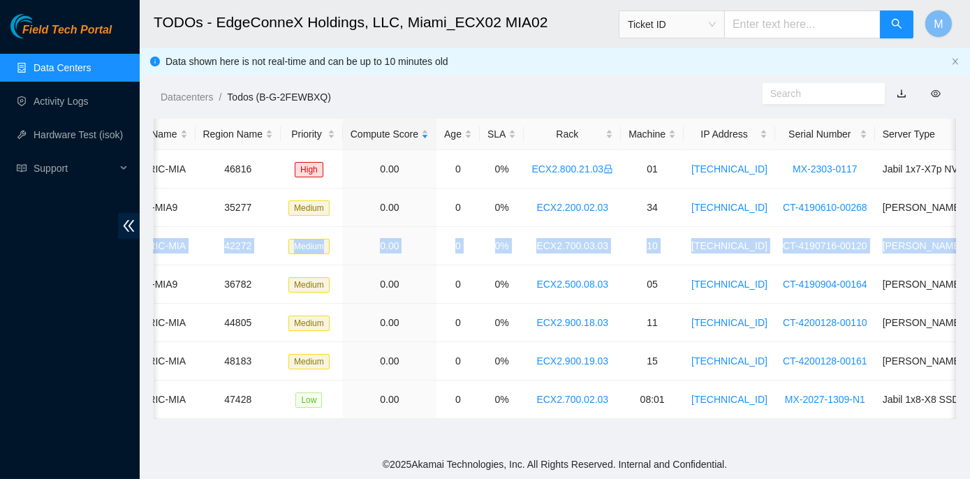
scroll to position [0, 337]
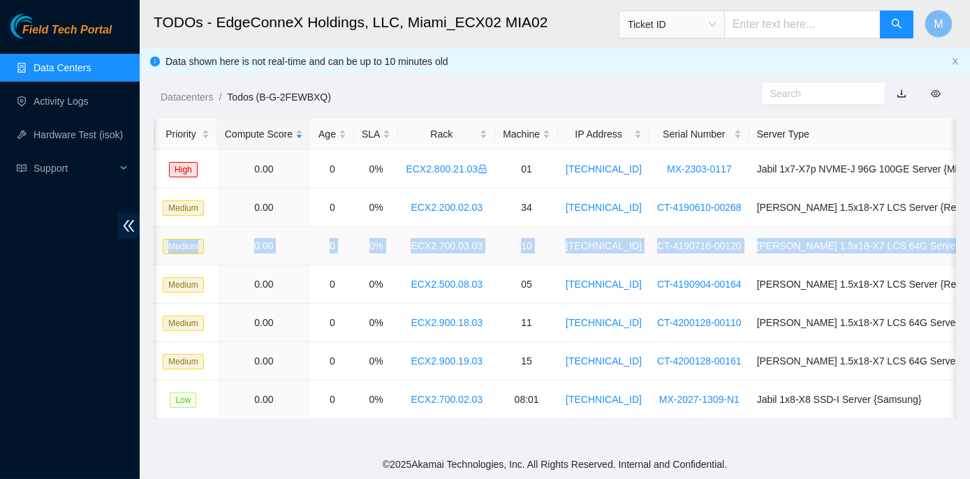
drag, startPoint x: 196, startPoint y: 245, endPoint x: 933, endPoint y: 244, distance: 737.8
click at [933, 244] on tr "B-V-5VL67QP FABRIC-MIA 42272 Medium 0.00 0 0% ECX2.700.03.03 10 23.193.107.77 C…" at bounding box center [410, 246] width 1186 height 38
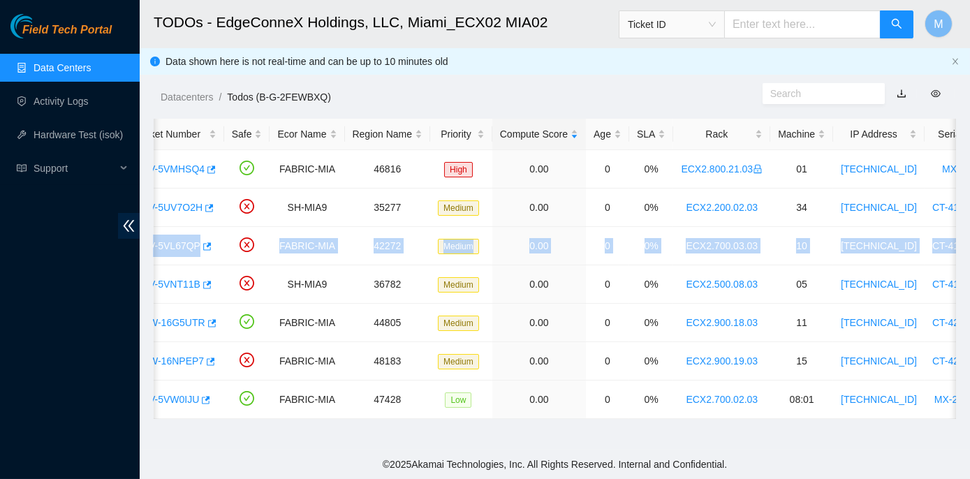
scroll to position [0, 0]
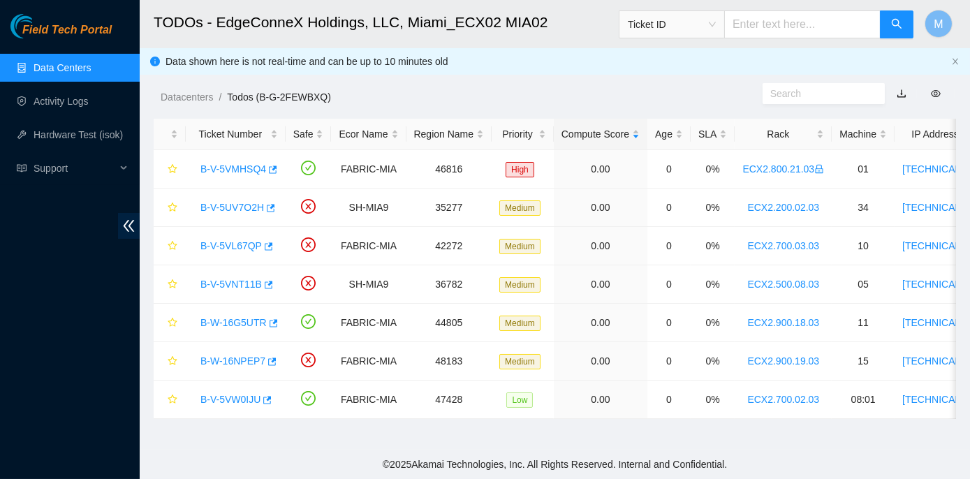
click at [207, 453] on footer "© 2025 Akamai Technologies, Inc. All Rights Reserved. Internal and Confidential." at bounding box center [555, 464] width 831 height 29
click at [219, 242] on link "B-V-5VL67QP" at bounding box center [231, 245] width 61 height 11
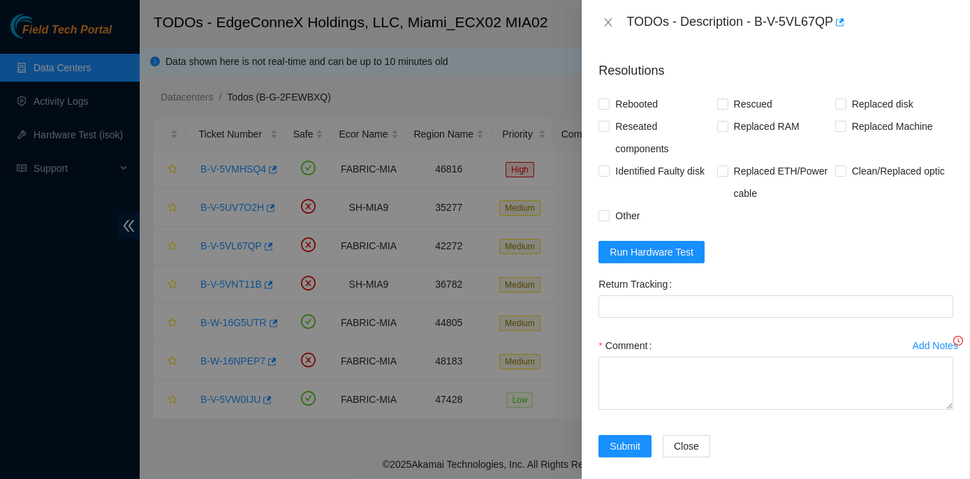
scroll to position [323, 0]
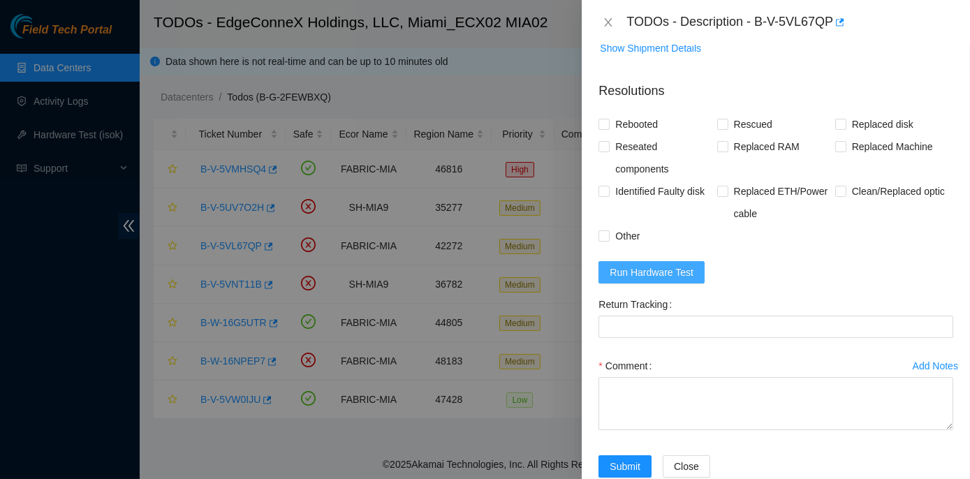
click at [662, 266] on span "Run Hardware Test" at bounding box center [652, 272] width 84 height 15
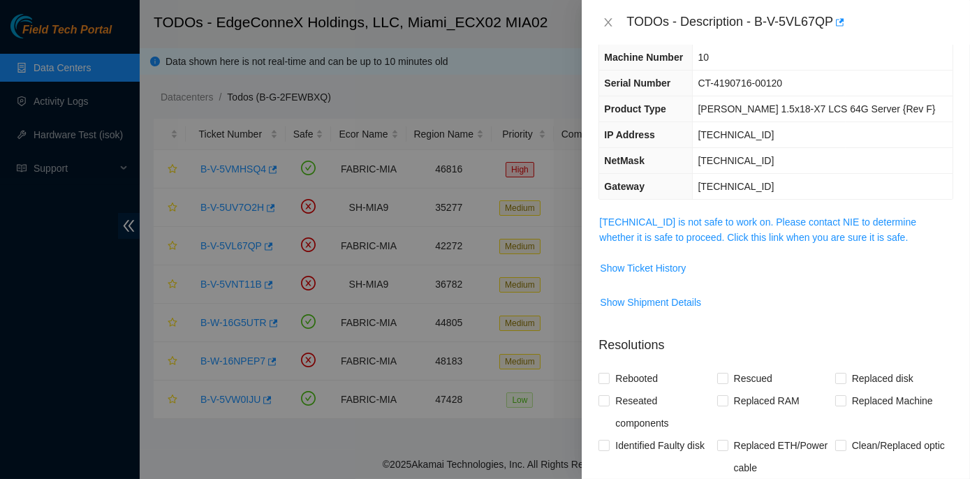
scroll to position [6, 0]
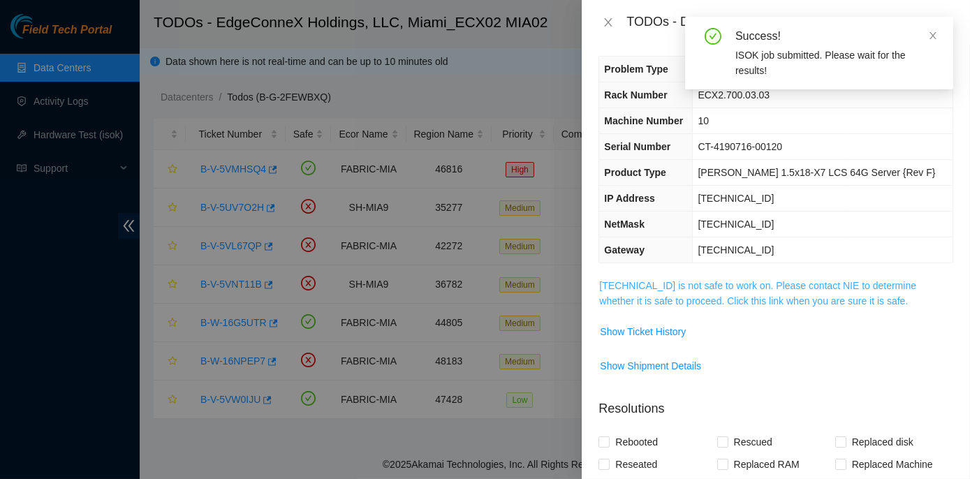
click at [766, 280] on link "23.193.107.77 is not safe to work on. Please contact NIE to determine whether i…" at bounding box center [757, 293] width 317 height 27
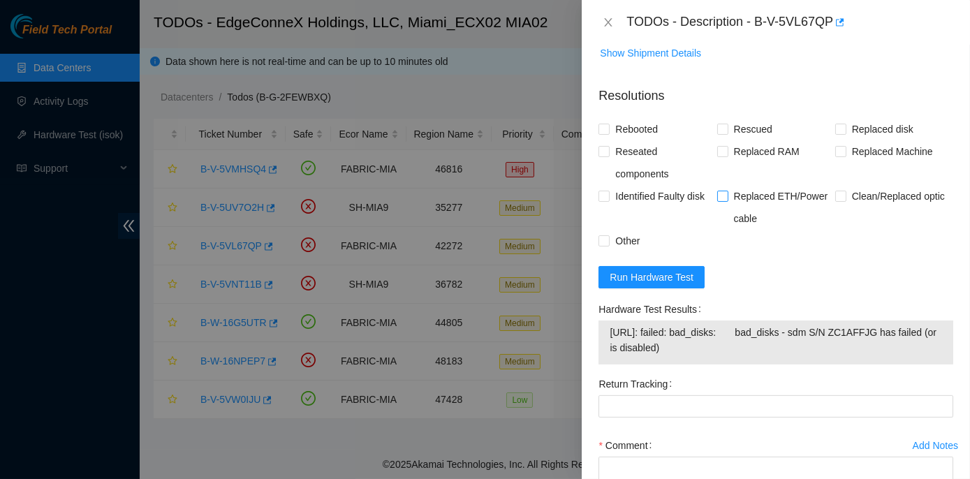
scroll to position [1086, 0]
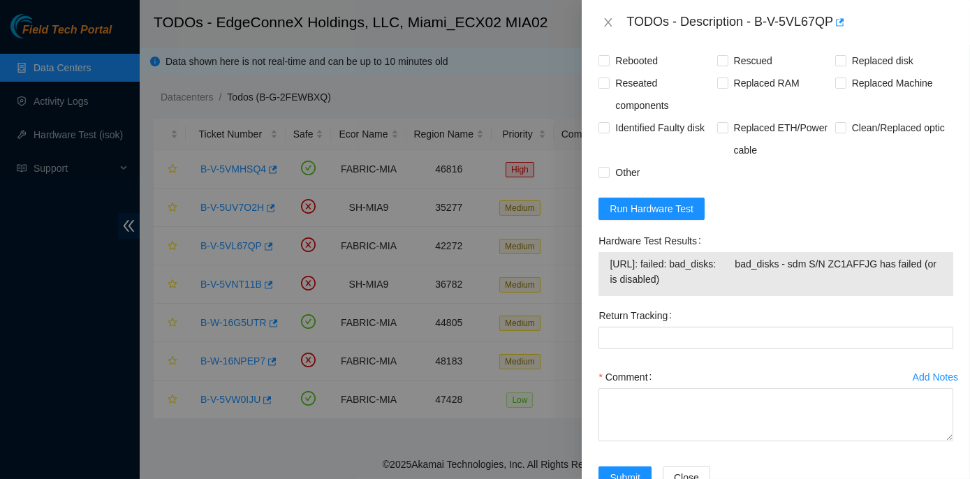
drag, startPoint x: 596, startPoint y: 292, endPoint x: 741, endPoint y: 337, distance: 152.0
click at [741, 305] on div "Hardware Test Results 23.193.107.77: failed: bad_disks: bad_disks - sdm S/N ZC1…" at bounding box center [776, 267] width 366 height 75
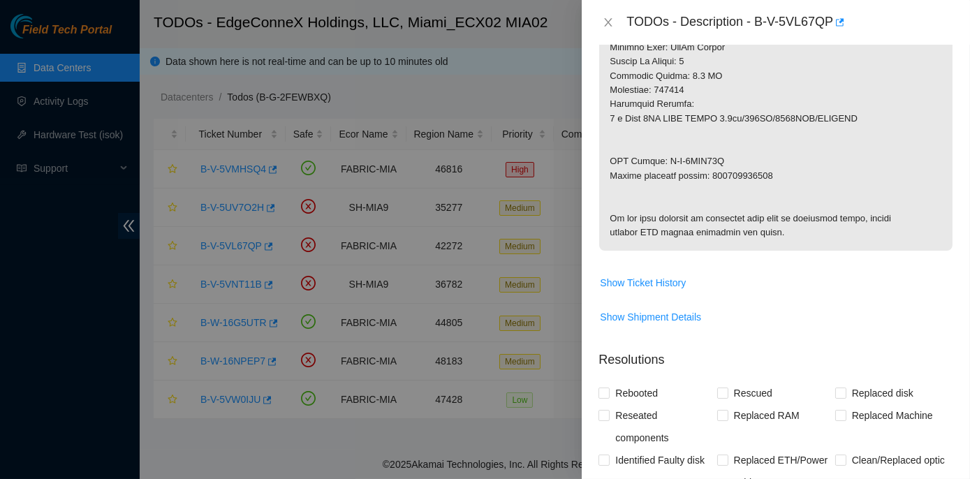
scroll to position [704, 0]
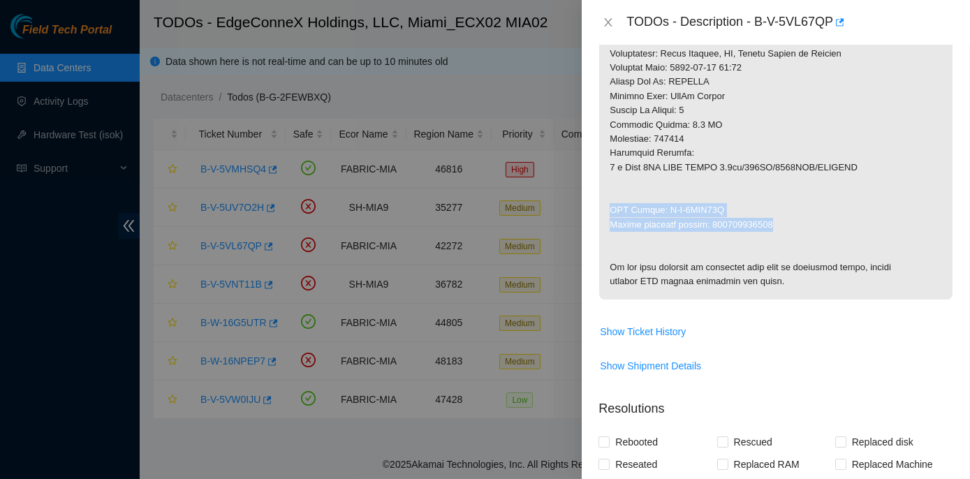
drag, startPoint x: 605, startPoint y: 205, endPoint x: 771, endPoint y: 222, distance: 167.2
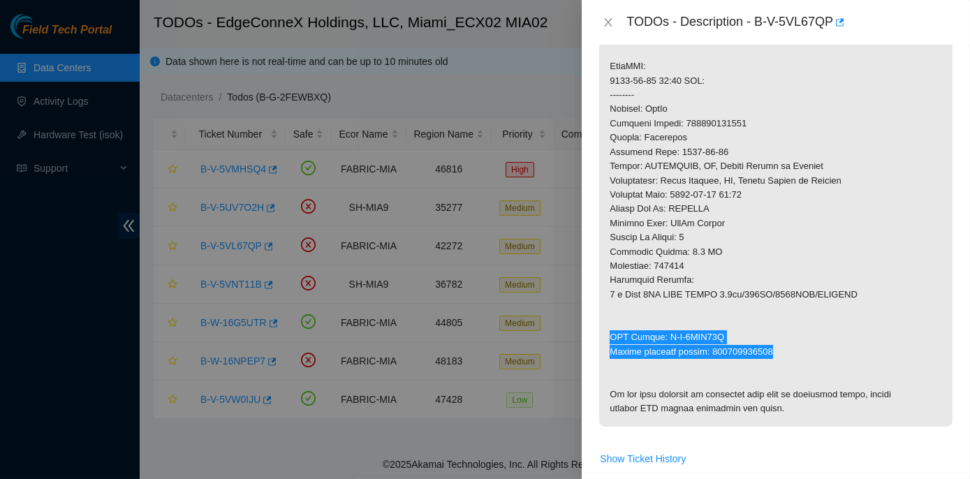
scroll to position [514, 0]
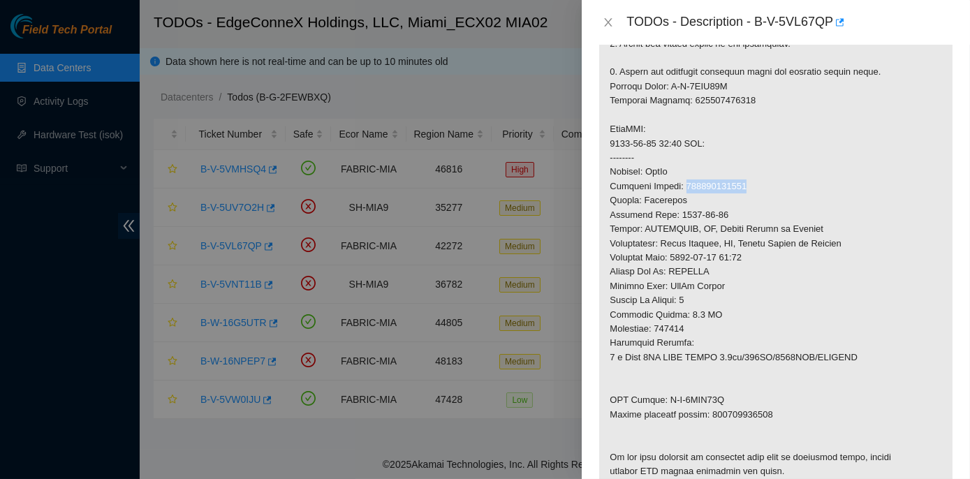
drag, startPoint x: 683, startPoint y: 183, endPoint x: 742, endPoint y: 184, distance: 58.7
click at [742, 184] on p at bounding box center [776, 129] width 354 height 720
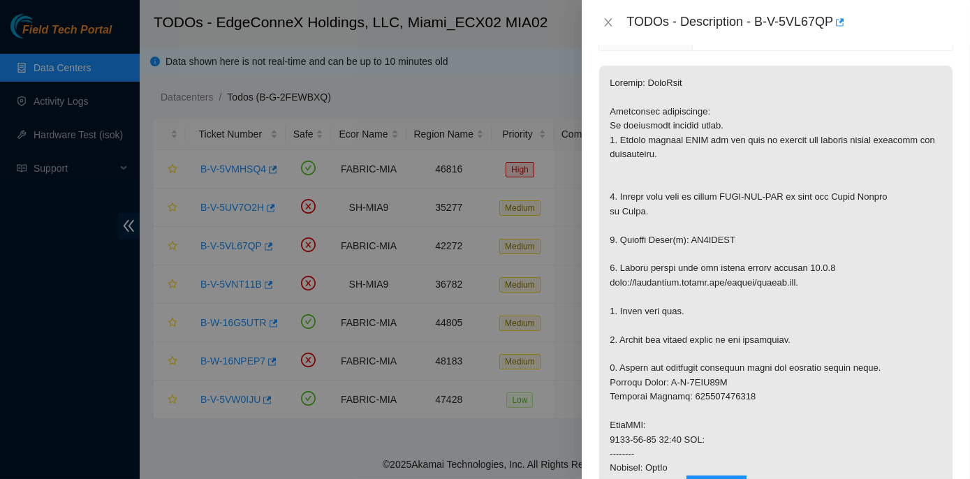
scroll to position [196, 0]
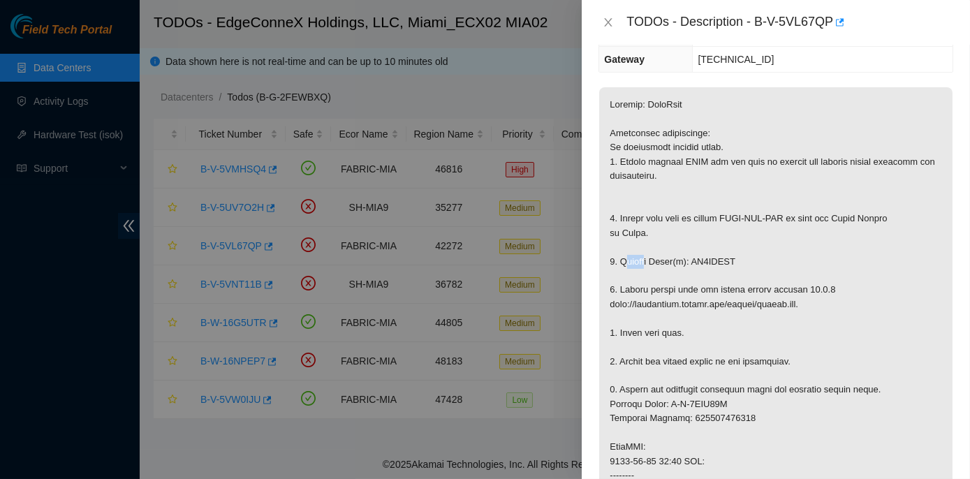
drag, startPoint x: 622, startPoint y: 258, endPoint x: 644, endPoint y: 262, distance: 22.7
click at [644, 262] on p at bounding box center [776, 447] width 354 height 720
drag, startPoint x: 644, startPoint y: 262, endPoint x: 620, endPoint y: 256, distance: 24.6
click at [620, 256] on p at bounding box center [776, 447] width 354 height 720
drag, startPoint x: 618, startPoint y: 256, endPoint x: 732, endPoint y: 257, distance: 113.9
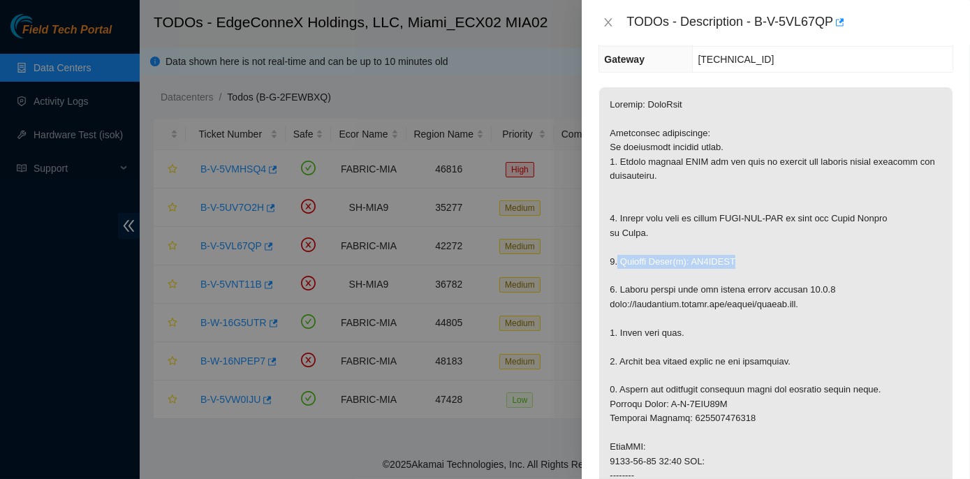
click at [732, 257] on p at bounding box center [776, 447] width 354 height 720
drag, startPoint x: 618, startPoint y: 288, endPoint x: 824, endPoint y: 287, distance: 206.1
click at [824, 287] on p at bounding box center [776, 447] width 354 height 720
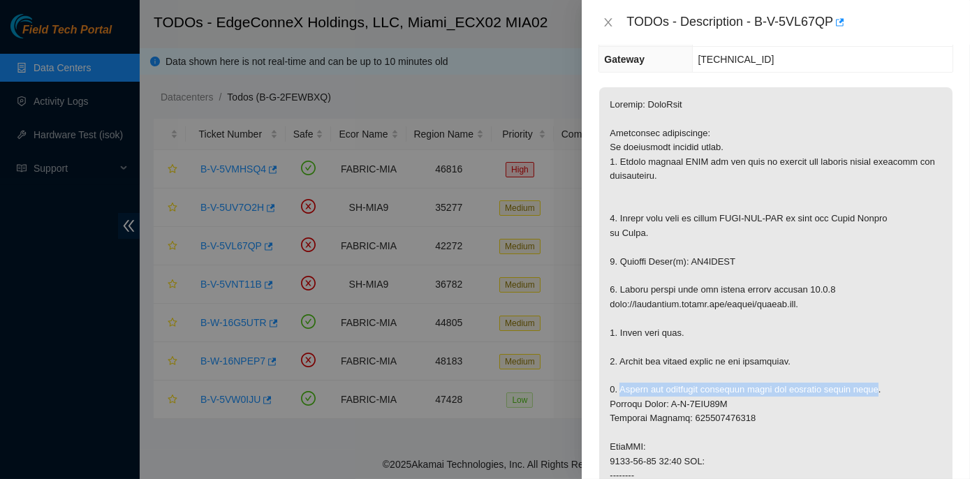
drag, startPoint x: 618, startPoint y: 386, endPoint x: 873, endPoint y: 385, distance: 254.3
click at [873, 385] on p at bounding box center [776, 447] width 354 height 720
click at [606, 18] on icon "close" at bounding box center [609, 22] width 8 height 8
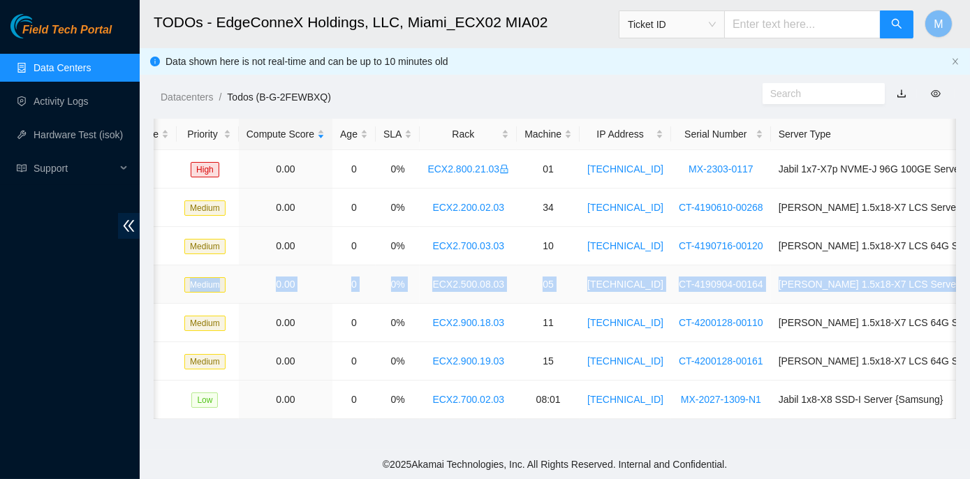
scroll to position [0, 337]
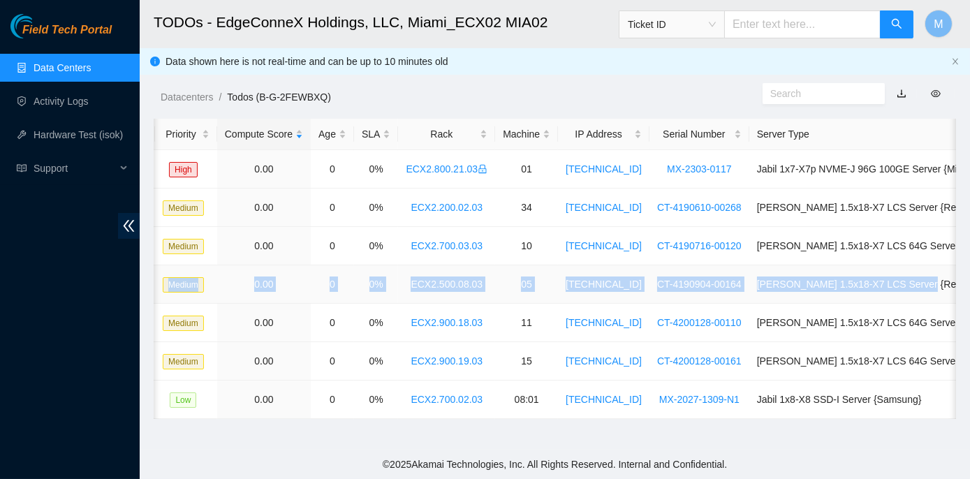
drag, startPoint x: 198, startPoint y: 284, endPoint x: 950, endPoint y: 289, distance: 751.8
click at [950, 289] on tr "B-V-5VNT11B SH-MIA9 36782 Medium 0.00 0 0% ECX2.500.08.03 05 23.211.106.170 CT-…" at bounding box center [410, 284] width 1186 height 38
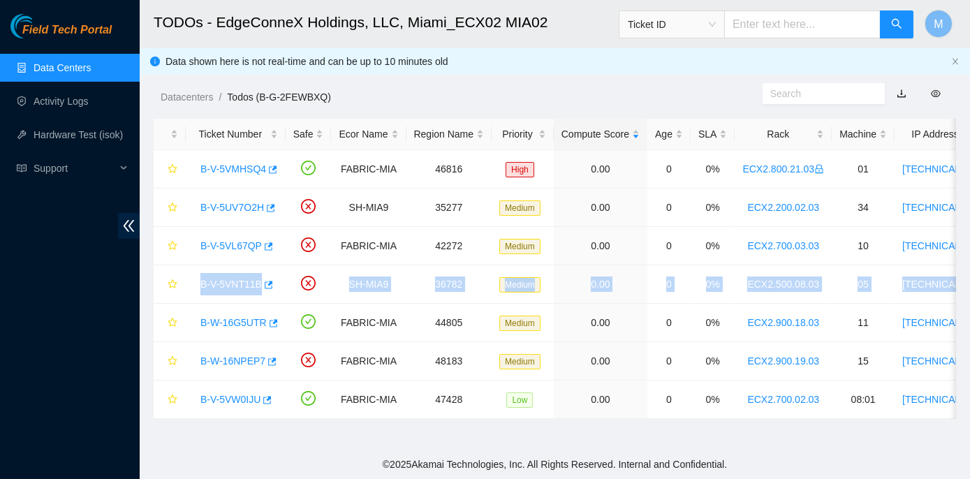
scroll to position [0, 0]
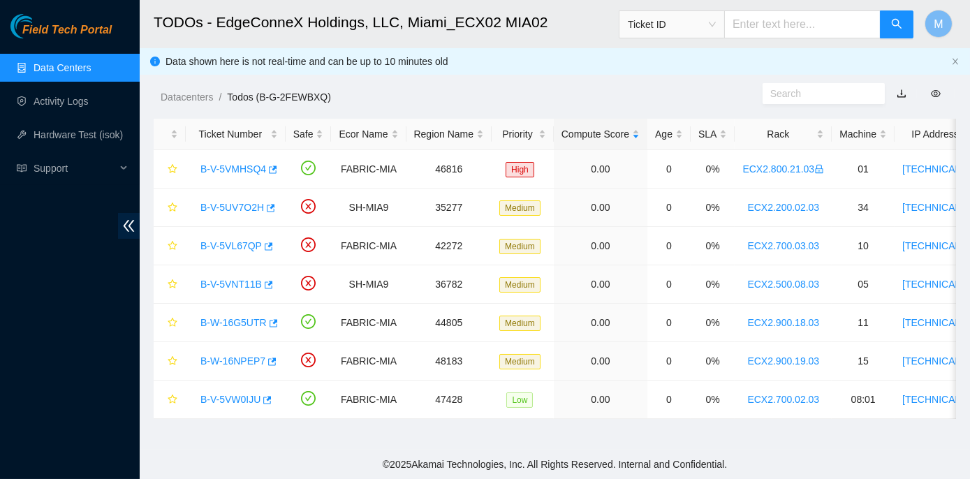
click at [247, 456] on footer "© 2025 Akamai Technologies, Inc. All Rights Reserved. Internal and Confidential." at bounding box center [555, 464] width 831 height 29
click at [241, 283] on link "B-V-5VNT11B" at bounding box center [231, 284] width 61 height 11
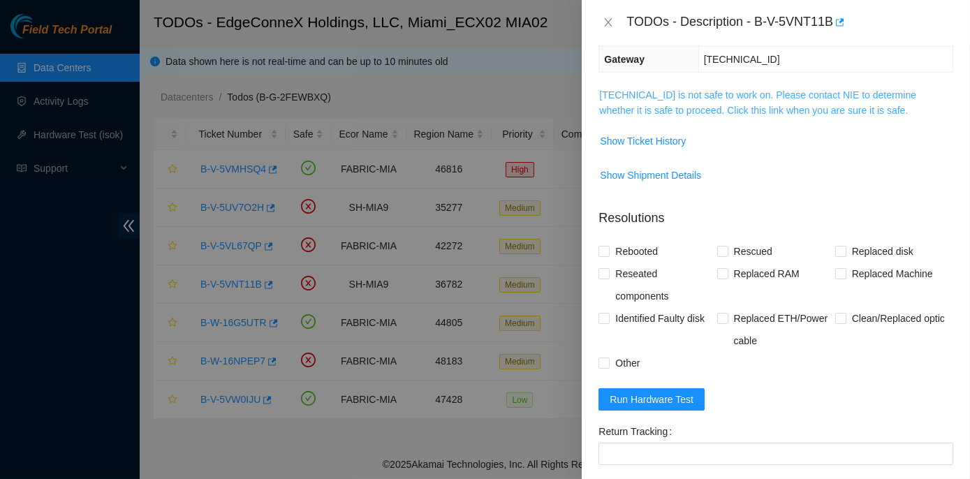
click at [706, 95] on link "[TECHNICAL_ID] is not safe to work on. Please contact NIE to determine whether …" at bounding box center [757, 102] width 317 height 27
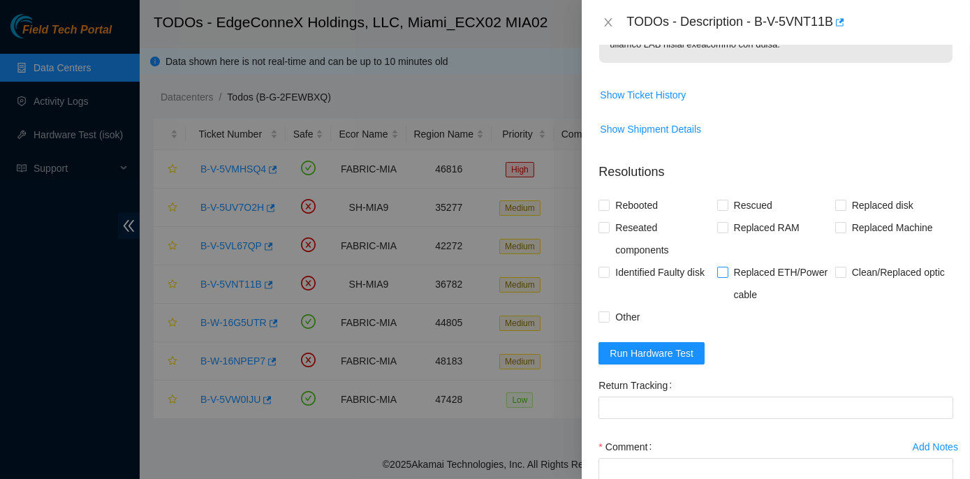
scroll to position [1022, 0]
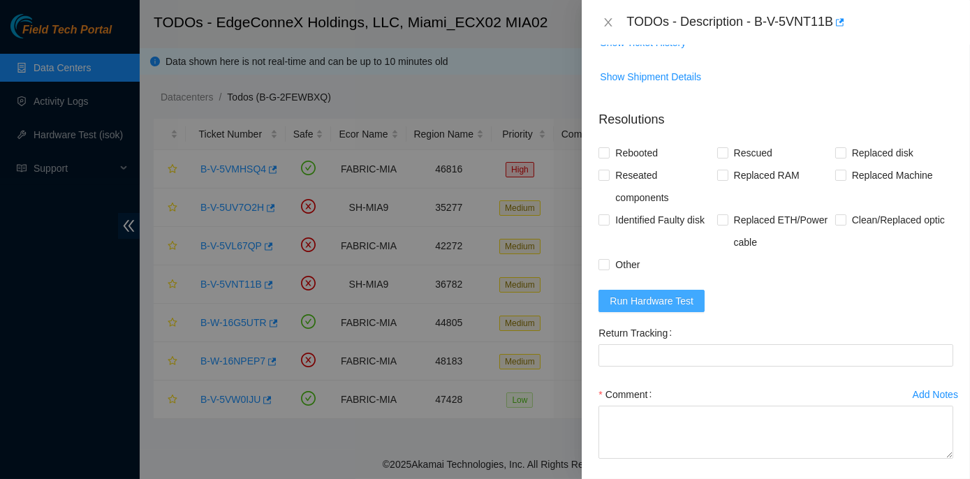
click at [679, 309] on span "Run Hardware Test" at bounding box center [652, 300] width 84 height 15
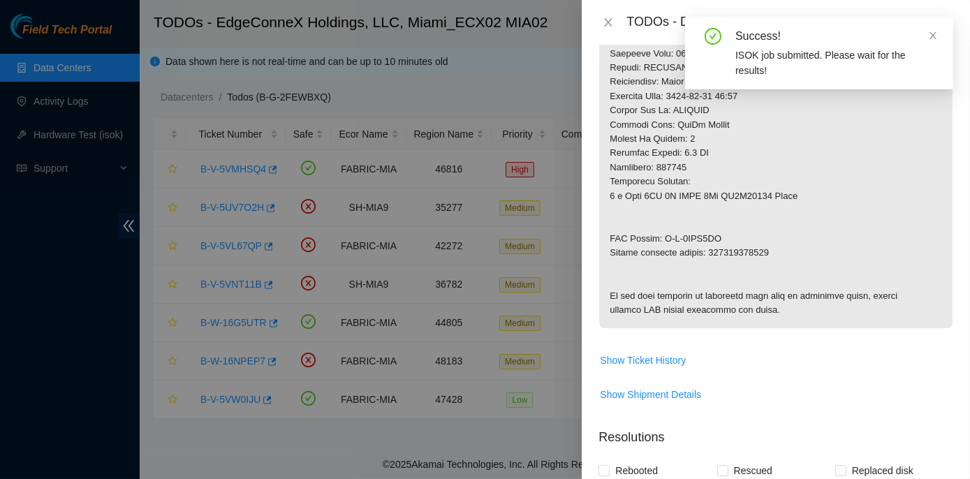
scroll to position [641, 0]
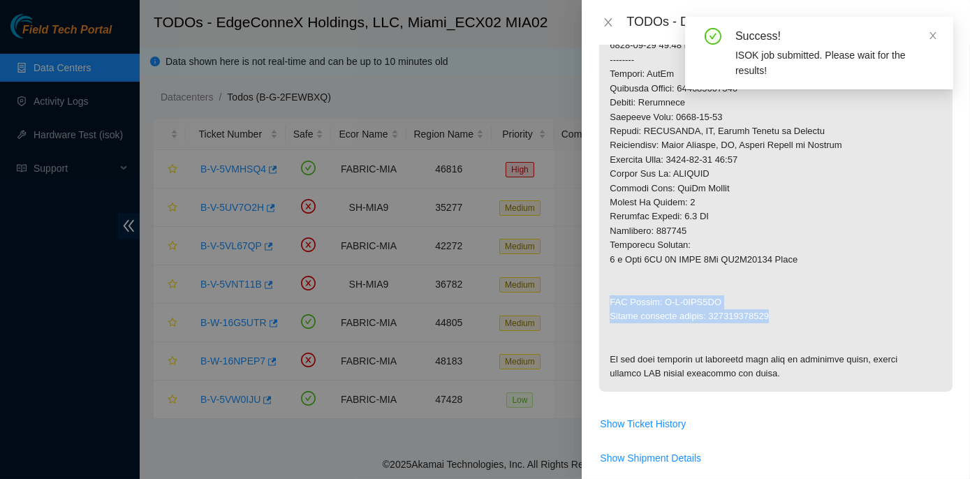
drag, startPoint x: 615, startPoint y: 296, endPoint x: 780, endPoint y: 314, distance: 166.6
click at [780, 314] on p at bounding box center [776, 17] width 354 height 749
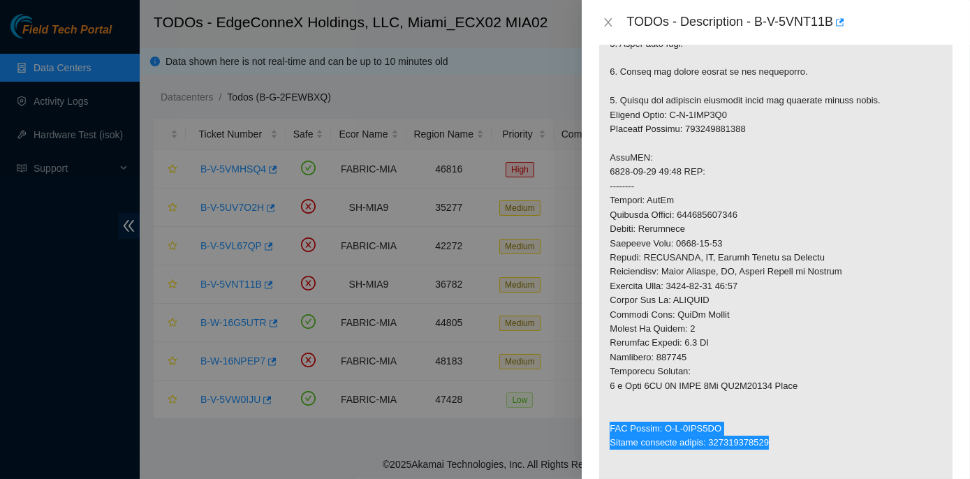
scroll to position [451, 0]
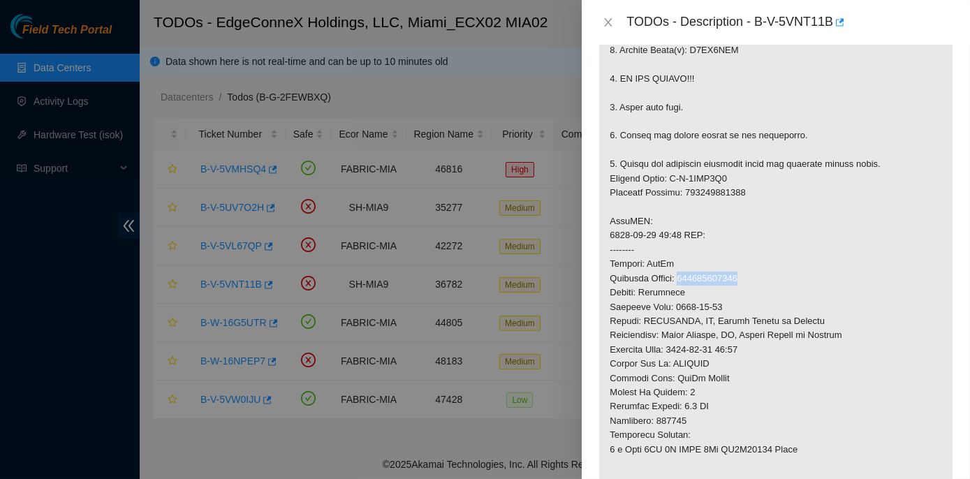
drag, startPoint x: 685, startPoint y: 274, endPoint x: 739, endPoint y: 275, distance: 54.5
click at [739, 275] on p at bounding box center [776, 207] width 354 height 749
click at [743, 276] on p at bounding box center [776, 207] width 354 height 749
drag, startPoint x: 742, startPoint y: 276, endPoint x: 683, endPoint y: 278, distance: 59.4
click at [683, 278] on p at bounding box center [776, 207] width 354 height 749
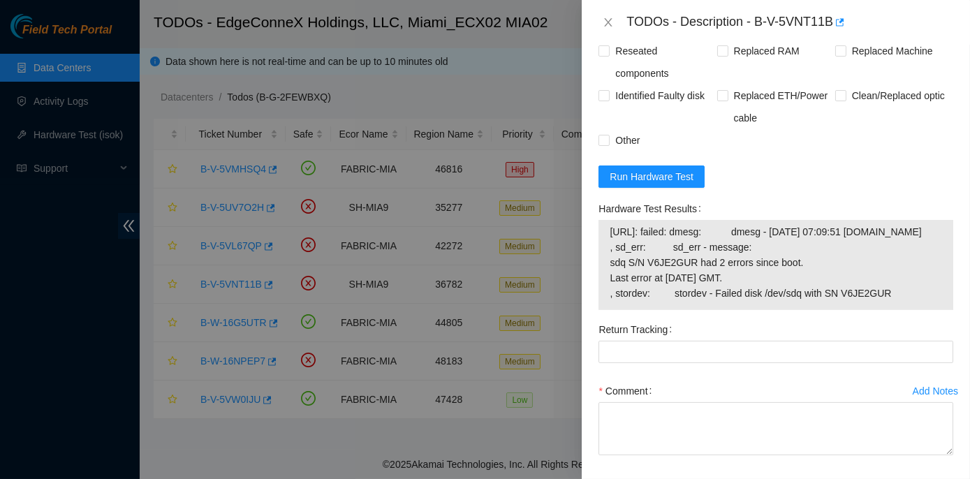
scroll to position [1149, 0]
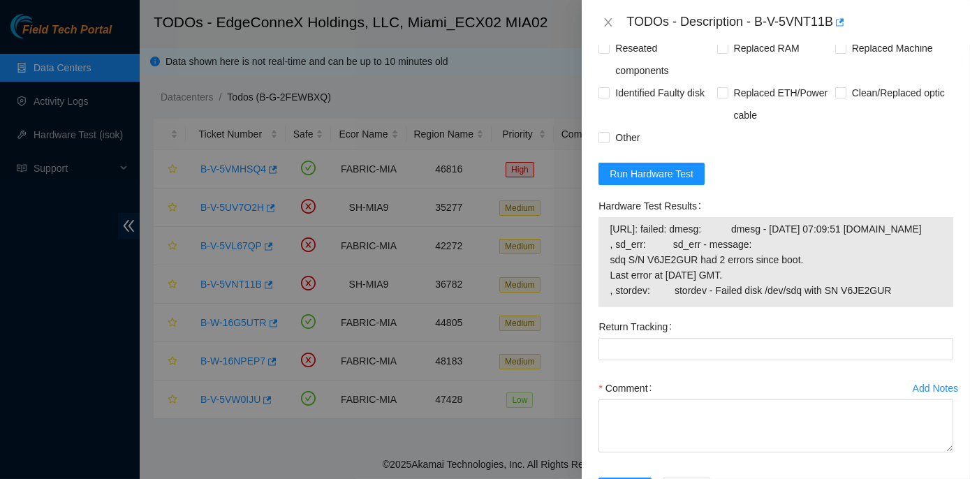
drag, startPoint x: 596, startPoint y: 274, endPoint x: 907, endPoint y: 381, distance: 328.8
click at [907, 316] on div "Hardware Test Results 23.211.106.170: failed: dmesg: dmesg - Sep 18 07:09:51 a2…" at bounding box center [776, 255] width 366 height 121
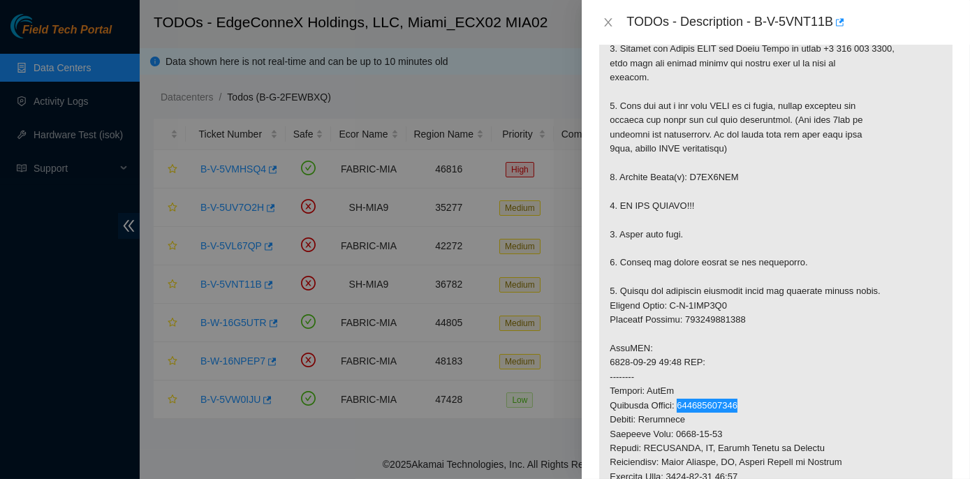
scroll to position [260, 0]
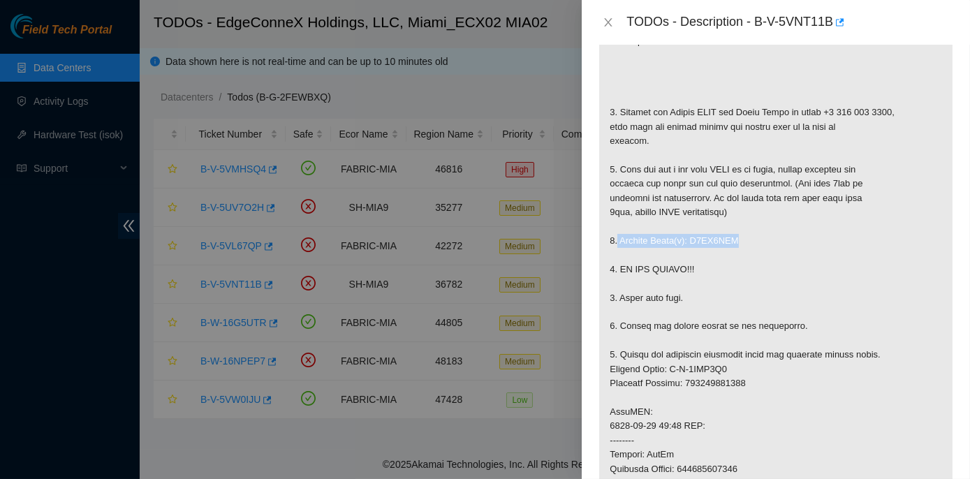
drag, startPoint x: 618, startPoint y: 239, endPoint x: 730, endPoint y: 237, distance: 112.5
click at [730, 237] on p at bounding box center [776, 398] width 354 height 749
click at [621, 351] on p at bounding box center [776, 398] width 354 height 749
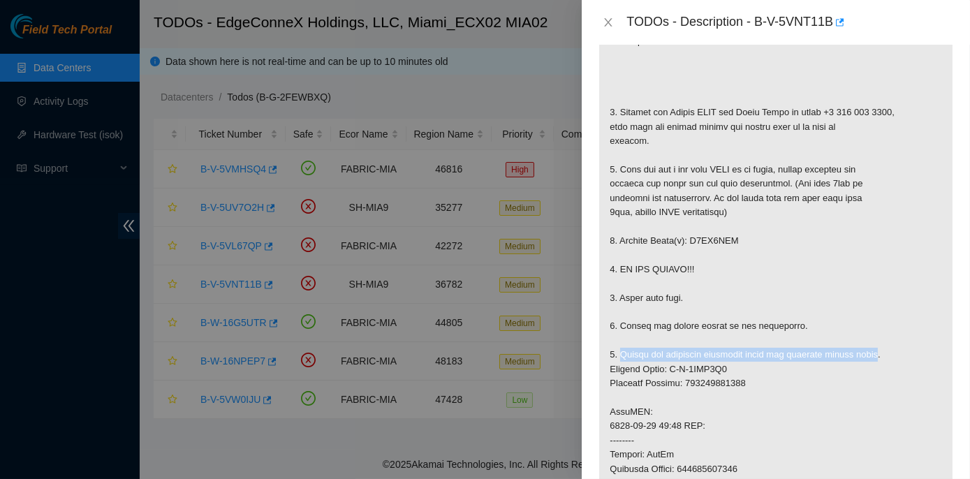
drag, startPoint x: 620, startPoint y: 352, endPoint x: 872, endPoint y: 358, distance: 251.6
click at [872, 358] on p at bounding box center [776, 398] width 354 height 749
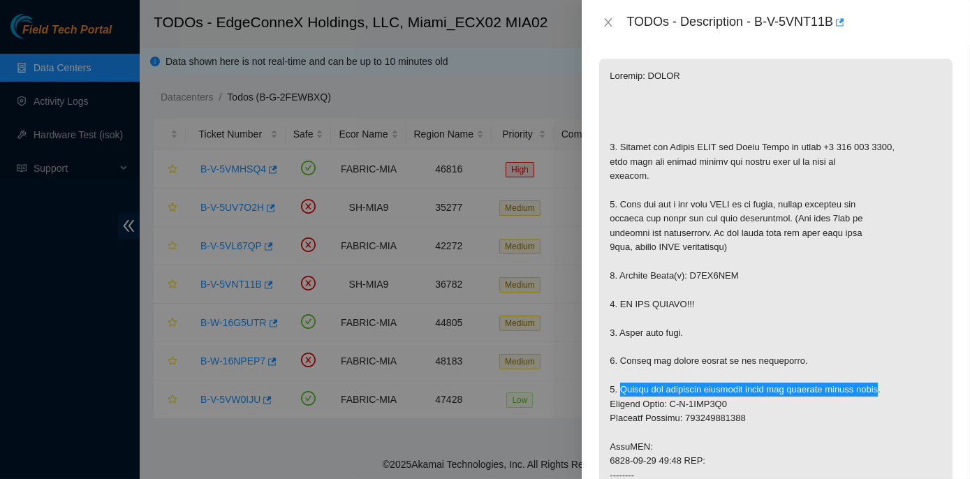
scroll to position [196, 0]
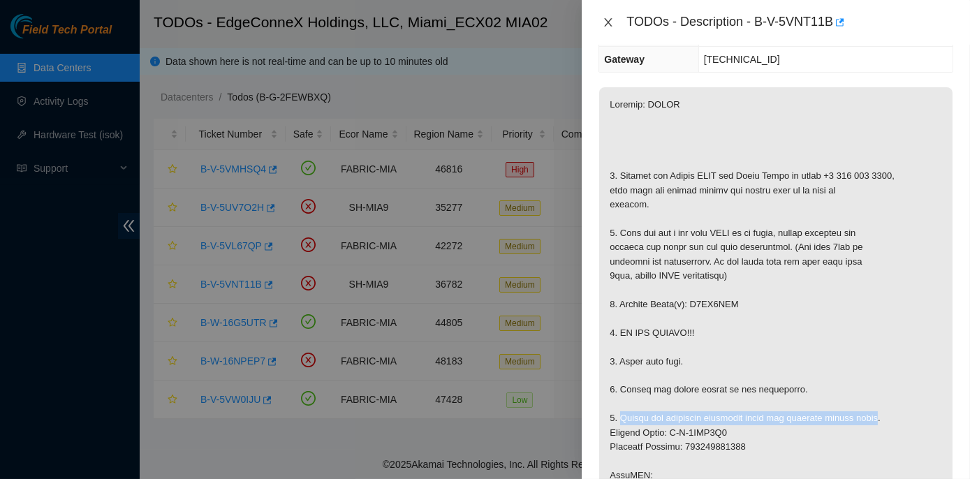
click at [606, 20] on icon "close" at bounding box center [609, 22] width 8 height 8
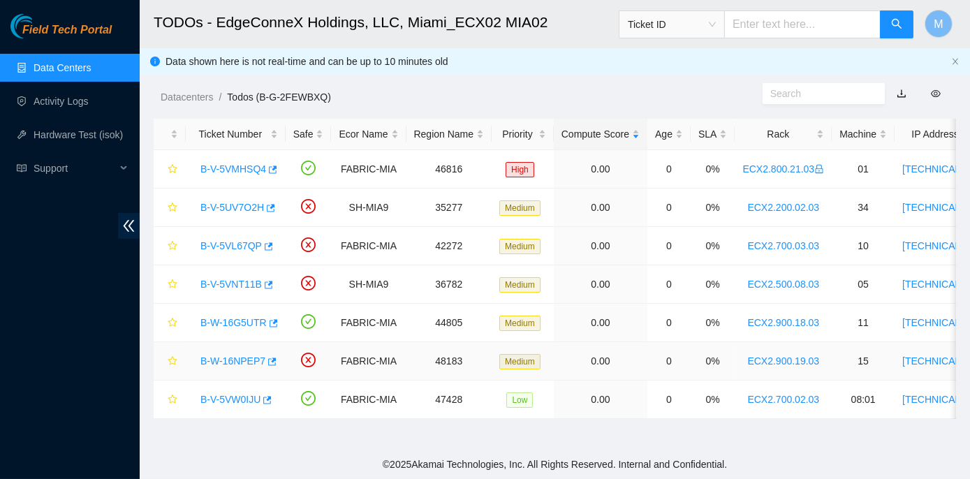
click at [241, 358] on link "B-W-16NPEP7" at bounding box center [233, 361] width 65 height 11
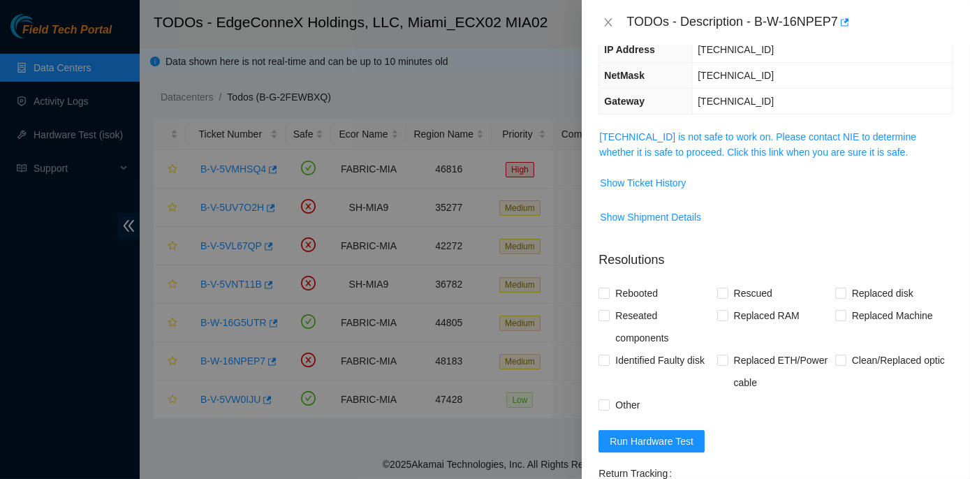
scroll to position [133, 0]
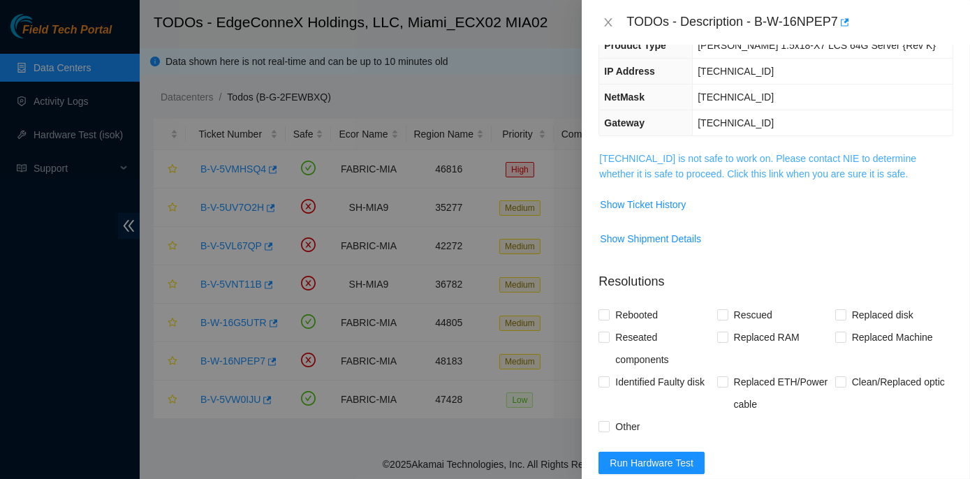
click at [752, 158] on link "23.41.5.45 is not safe to work on. Please contact NIE to determine whether it i…" at bounding box center [757, 166] width 317 height 27
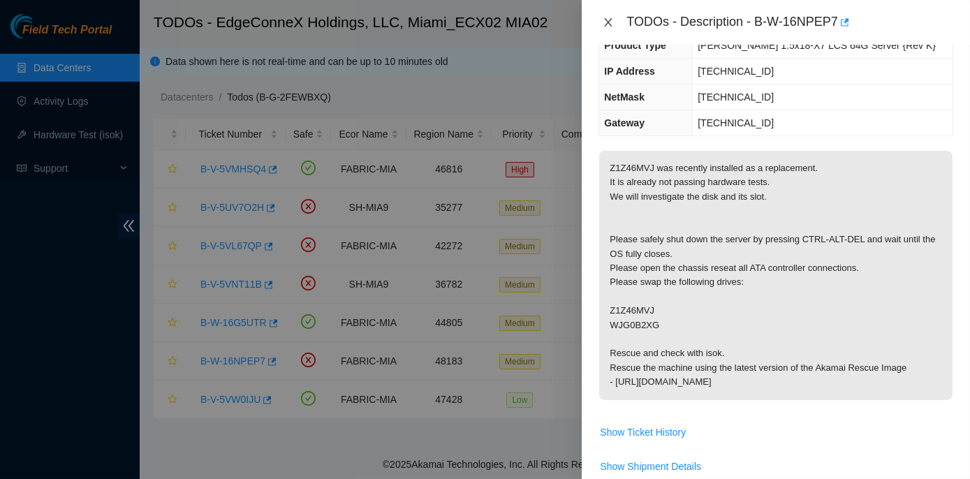
click at [611, 22] on icon "close" at bounding box center [608, 22] width 11 height 11
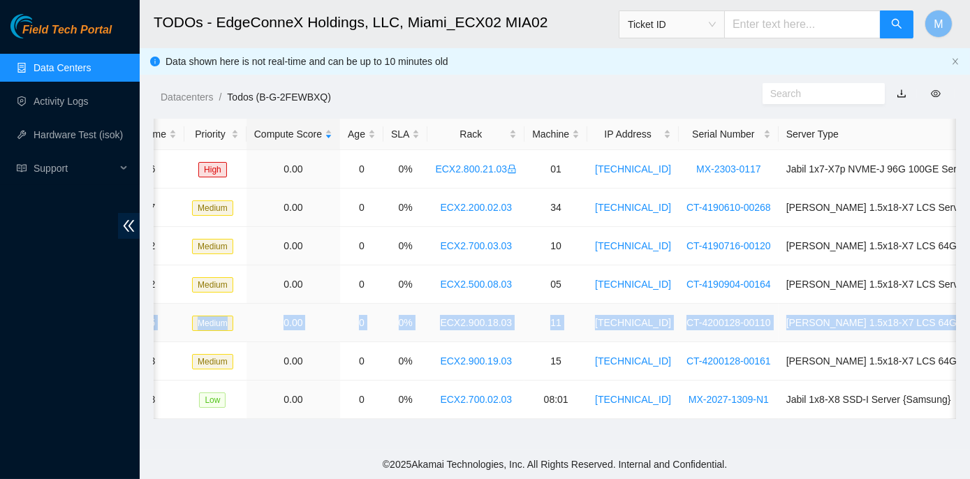
scroll to position [0, 337]
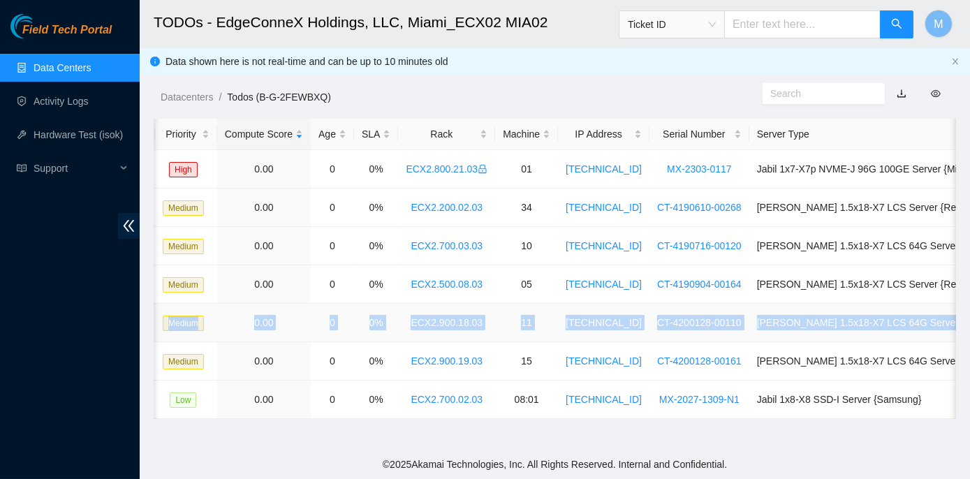
drag, startPoint x: 194, startPoint y: 319, endPoint x: 939, endPoint y: 321, distance: 745.5
click at [939, 321] on tr "B-W-16G5UTR FABRIC-MIA 44805 Medium 0.00 0 0% ECX2.900.18.03 11 23.41.5.78 CT-4…" at bounding box center [410, 323] width 1186 height 38
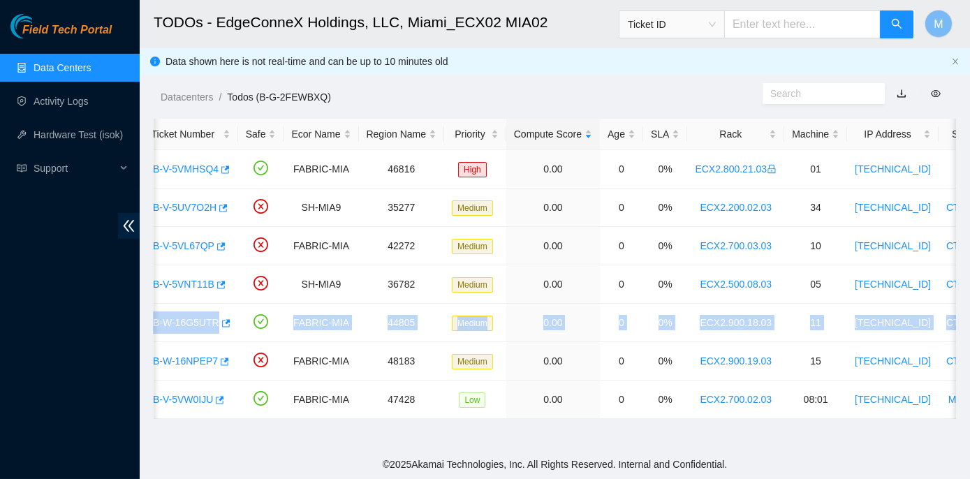
scroll to position [0, 0]
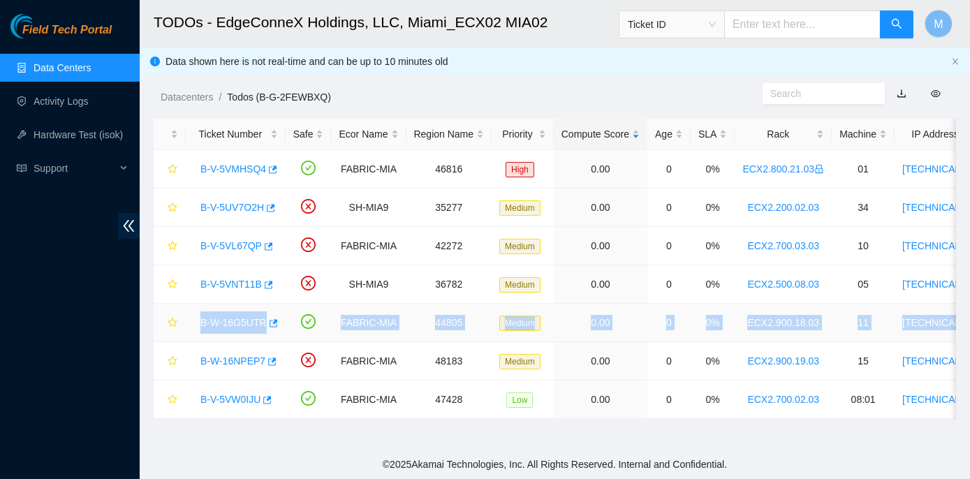
click at [222, 319] on link "B-W-16G5UTR" at bounding box center [234, 322] width 66 height 11
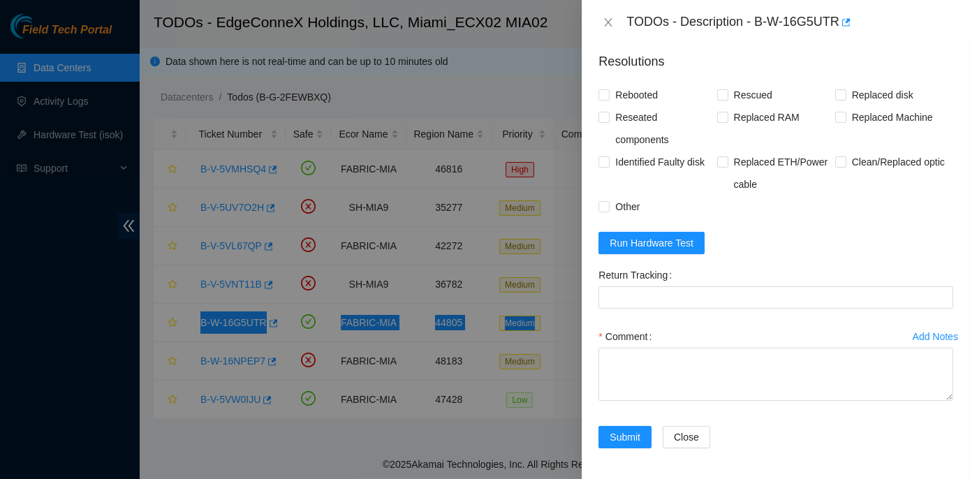
scroll to position [1149, 0]
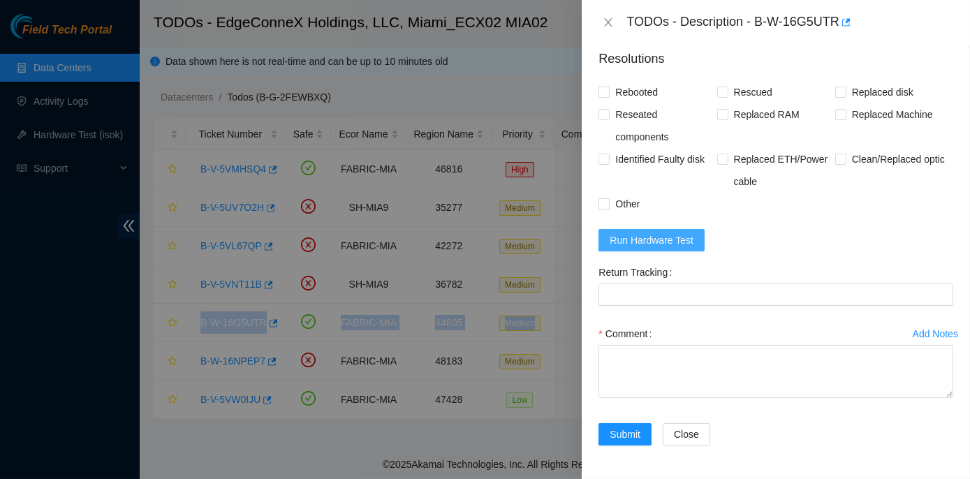
click at [668, 248] on span "Run Hardware Test" at bounding box center [652, 240] width 84 height 15
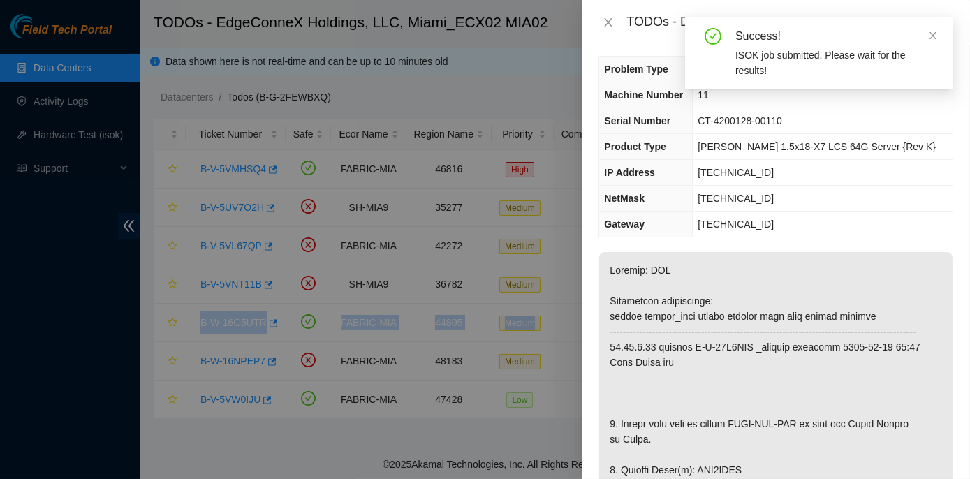
scroll to position [260, 0]
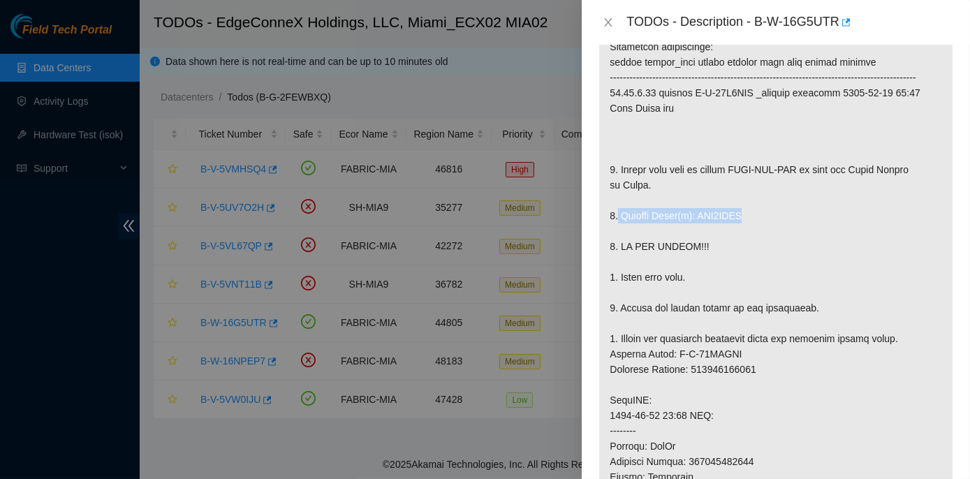
drag, startPoint x: 618, startPoint y: 225, endPoint x: 747, endPoint y: 230, distance: 128.6
click at [747, 230] on p at bounding box center [776, 392] width 354 height 789
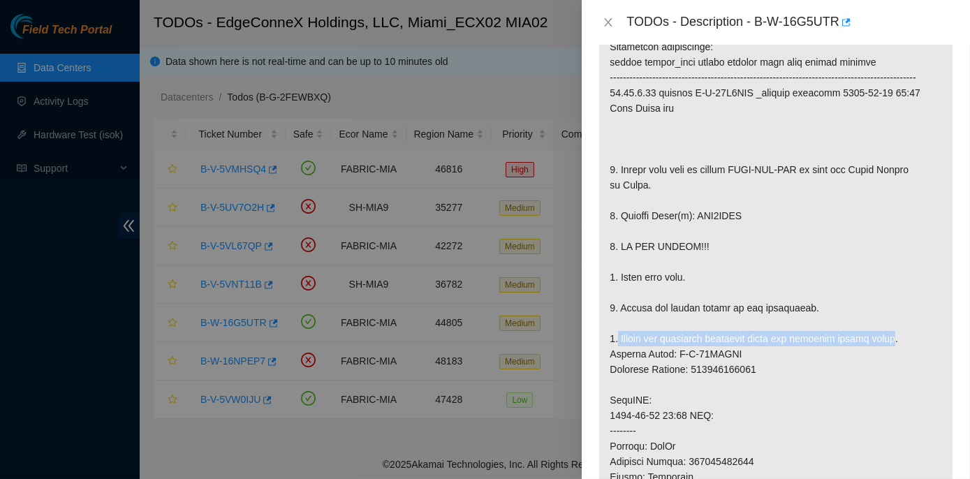
drag, startPoint x: 618, startPoint y: 350, endPoint x: 892, endPoint y: 358, distance: 274.0
click at [892, 358] on p at bounding box center [776, 392] width 354 height 789
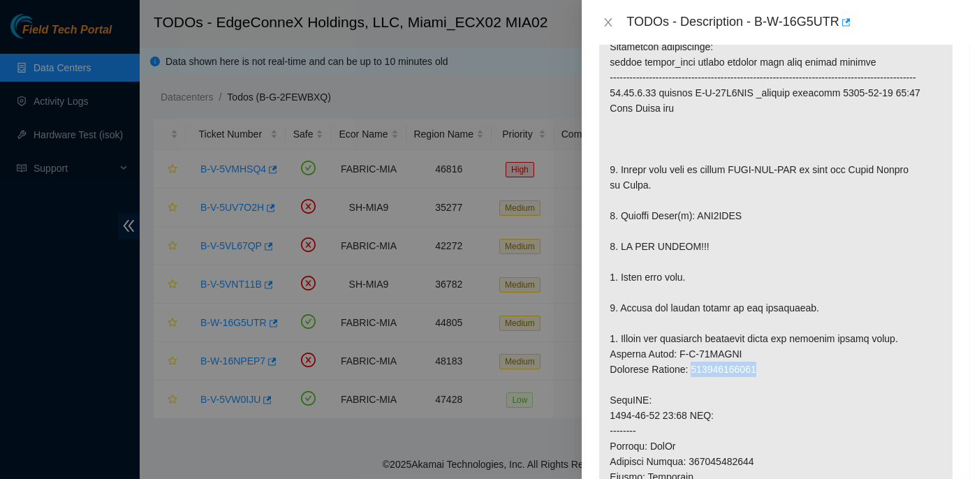
drag, startPoint x: 693, startPoint y: 384, endPoint x: 755, endPoint y: 384, distance: 61.5
click at [755, 384] on p at bounding box center [776, 392] width 354 height 789
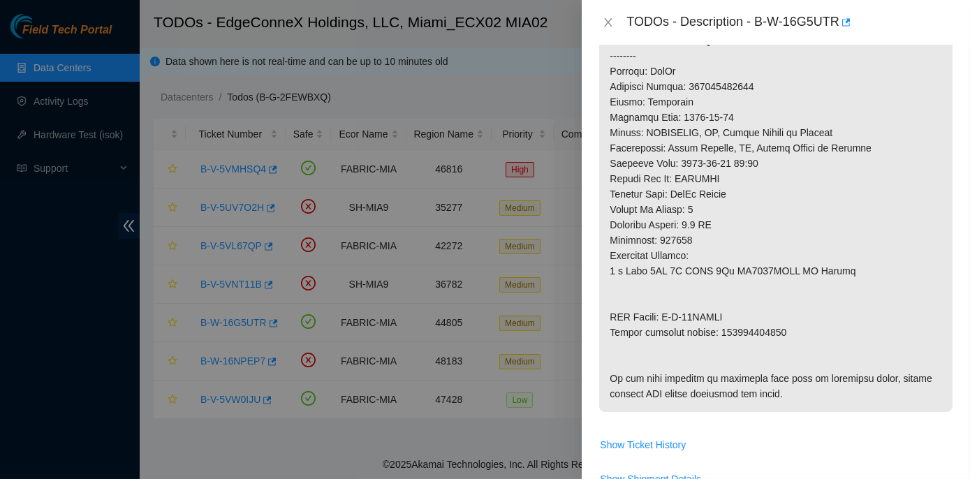
scroll to position [641, 0]
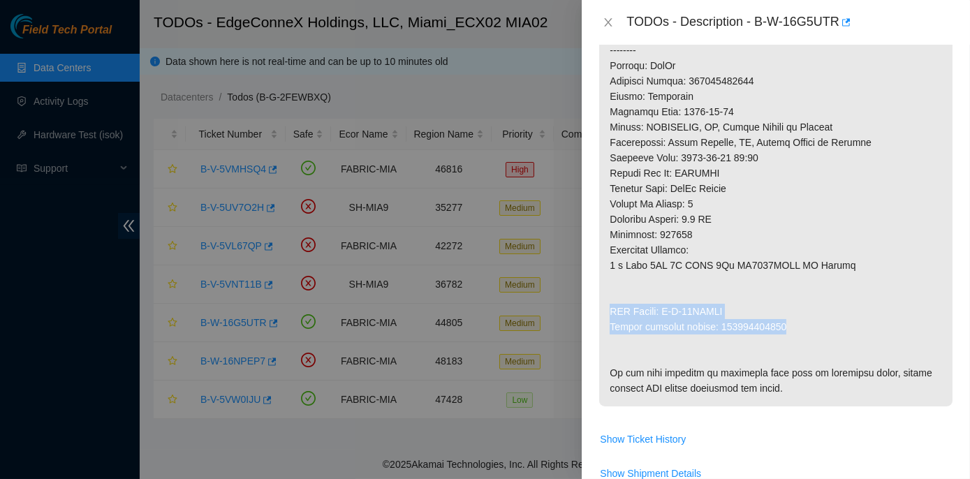
drag, startPoint x: 611, startPoint y: 324, endPoint x: 783, endPoint y: 342, distance: 172.1
click at [783, 342] on p at bounding box center [776, 11] width 354 height 789
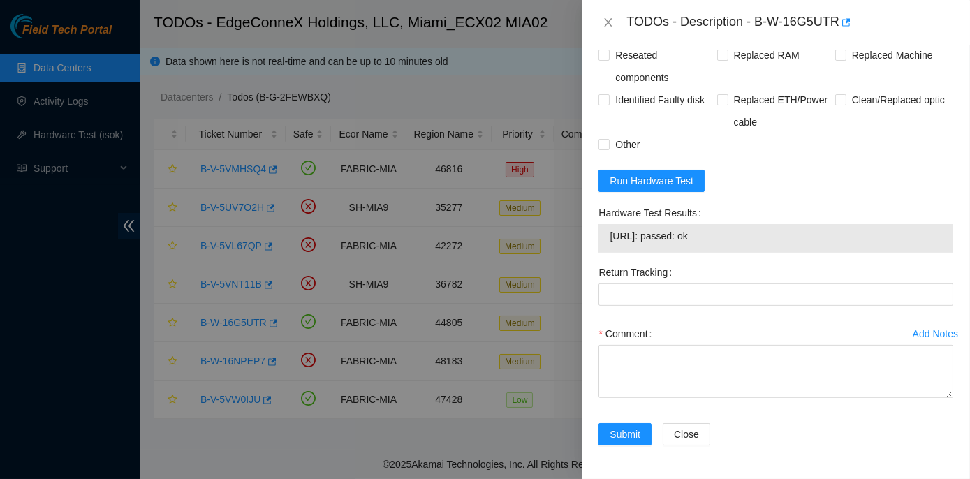
scroll to position [1232, 0]
drag, startPoint x: 597, startPoint y: 211, endPoint x: 738, endPoint y: 242, distance: 145.1
click at [738, 242] on div "Hardware Test Results 23.41.5.78: passed: ok" at bounding box center [776, 231] width 366 height 59
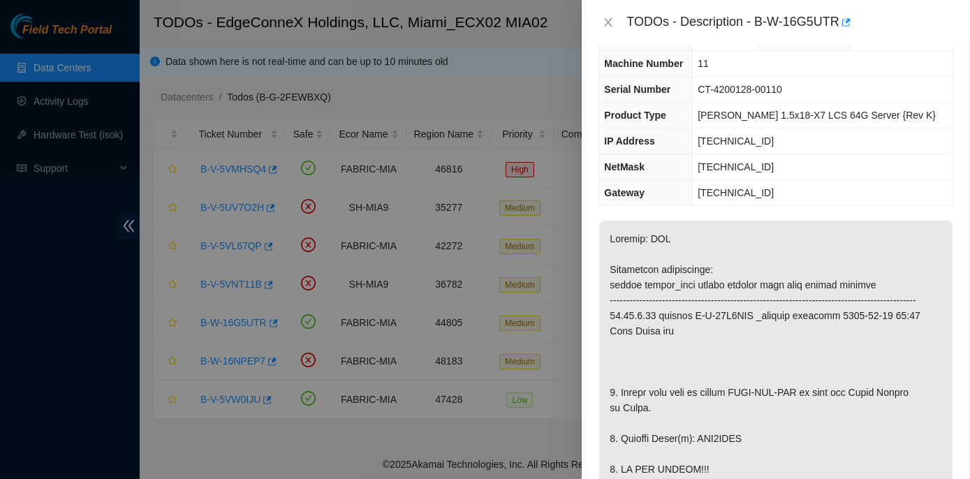
scroll to position [26, 0]
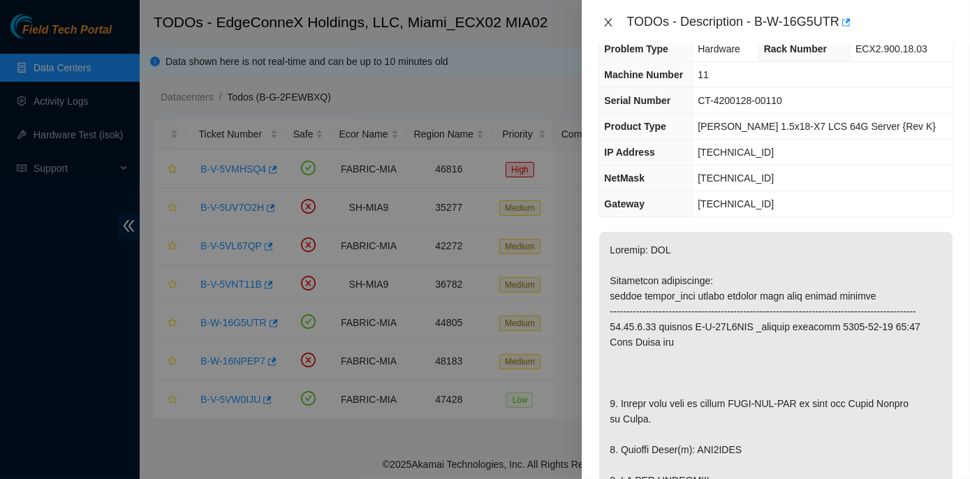
click at [613, 20] on icon "close" at bounding box center [608, 22] width 11 height 11
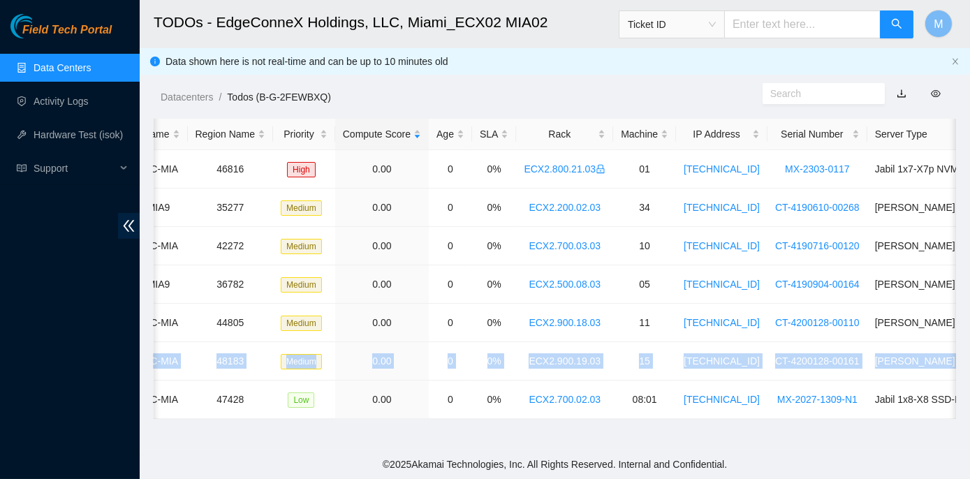
scroll to position [0, 337]
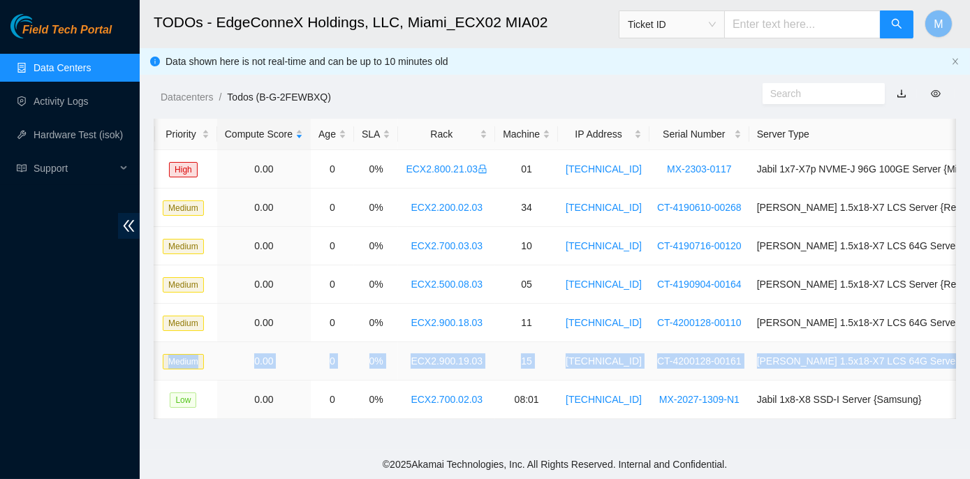
drag, startPoint x: 192, startPoint y: 359, endPoint x: 945, endPoint y: 359, distance: 753.2
click at [945, 359] on tr "B-W-16NPEP7 FABRIC-MIA 48183 Medium 0.00 0 0% ECX2.900.19.03 15 23.41.5.45 CT-4…" at bounding box center [410, 361] width 1186 height 38
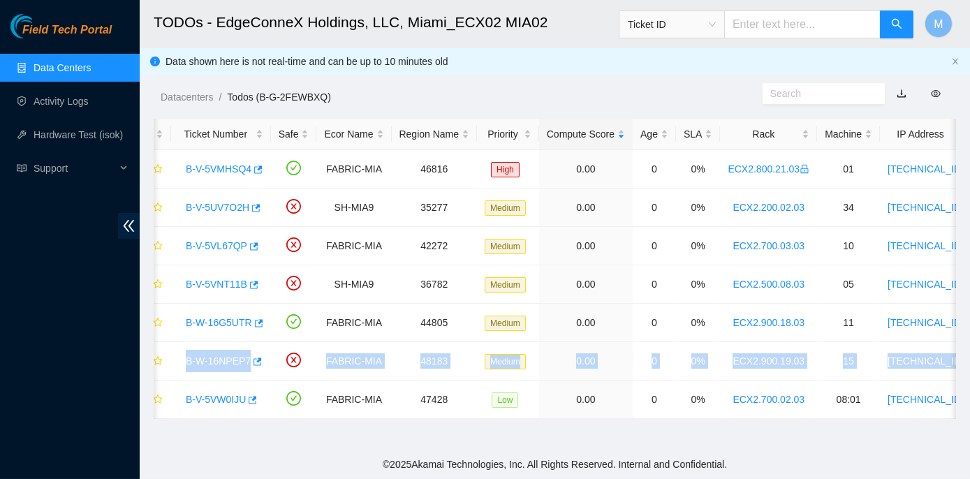
scroll to position [0, 0]
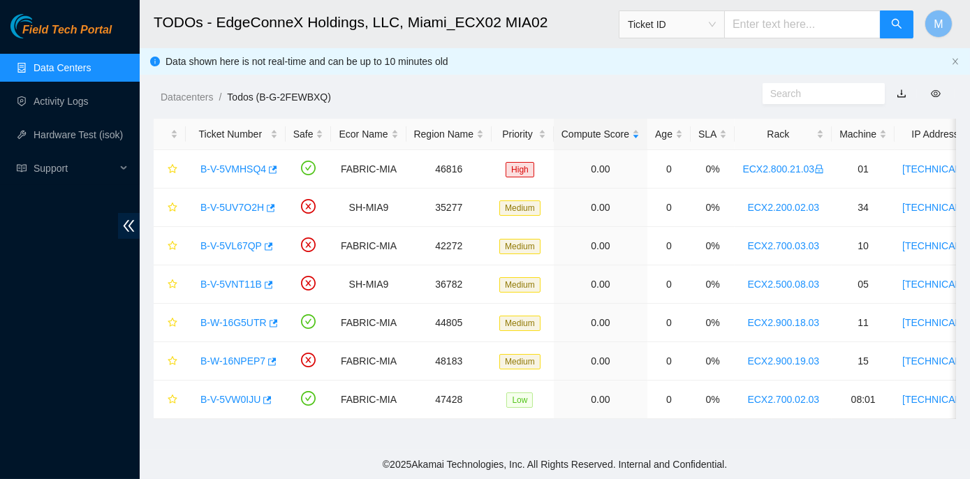
click at [244, 453] on footer "© 2025 Akamai Technologies, Inc. All Rights Reserved. Internal and Confidential." at bounding box center [555, 464] width 831 height 29
click at [219, 358] on link "B-W-16NPEP7" at bounding box center [233, 361] width 65 height 11
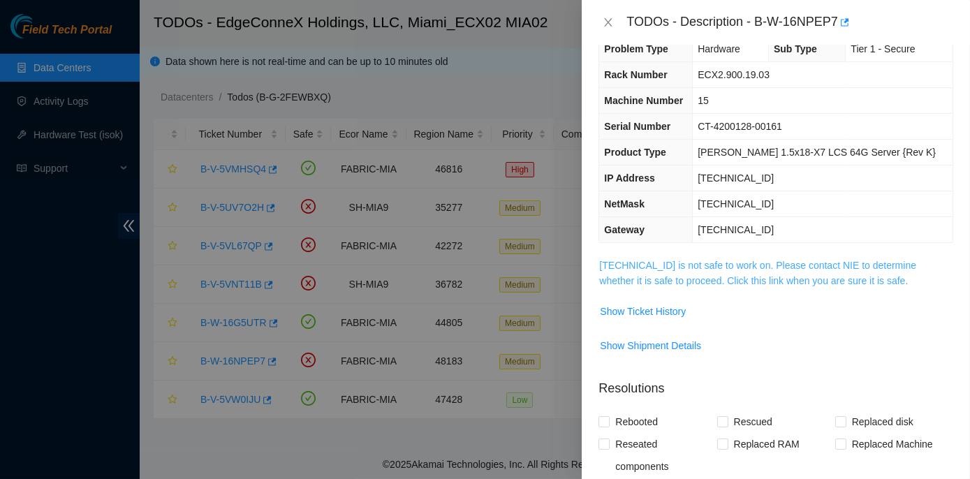
click at [722, 266] on link "23.41.5.45 is not safe to work on. Please contact NIE to determine whether it i…" at bounding box center [757, 273] width 317 height 27
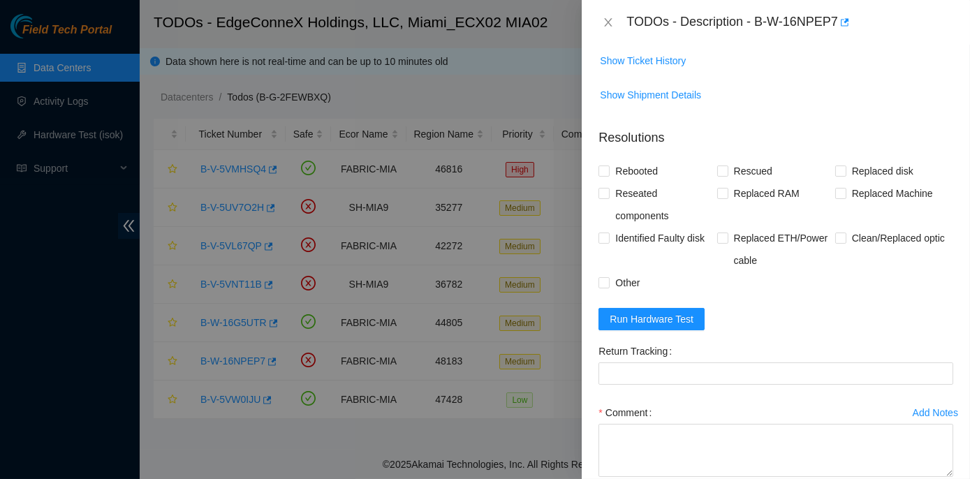
scroll to position [534, 0]
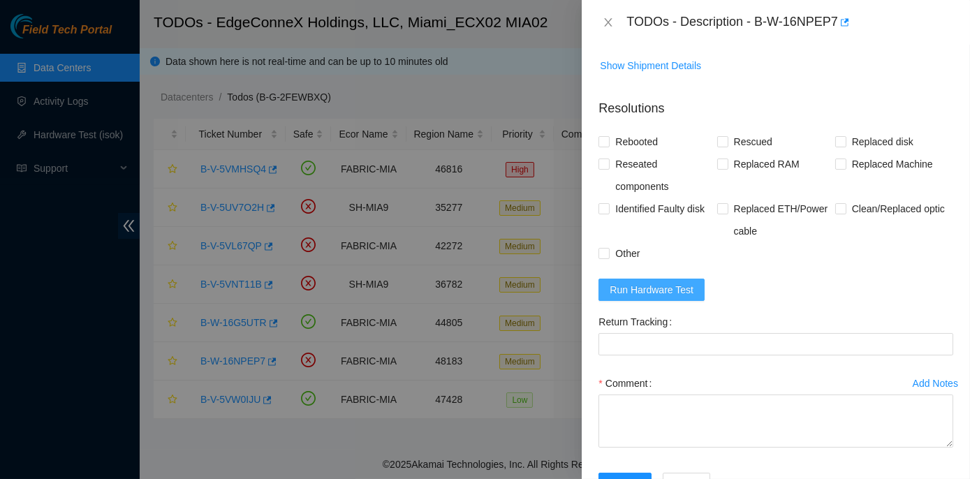
click at [674, 289] on span "Run Hardware Test" at bounding box center [652, 289] width 84 height 15
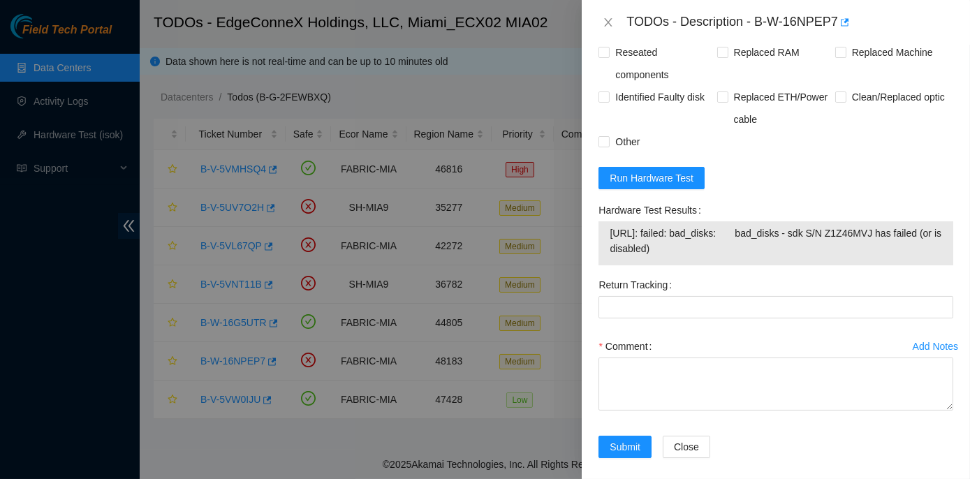
scroll to position [655, 0]
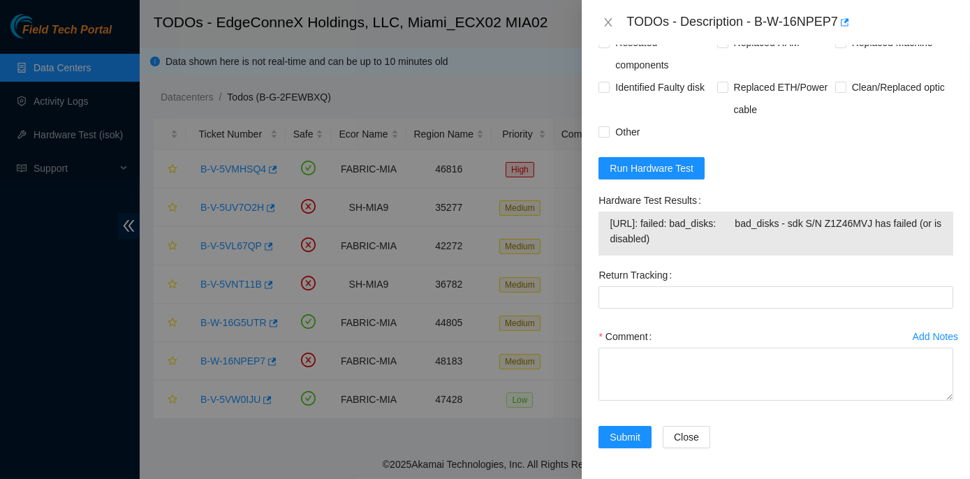
drag, startPoint x: 597, startPoint y: 196, endPoint x: 729, endPoint y: 247, distance: 142.5
click at [729, 247] on div "Hardware Test Results 23.41.5.45: failed: bad_disks: bad_disks - sdk S/N Z1Z46M…" at bounding box center [776, 226] width 366 height 75
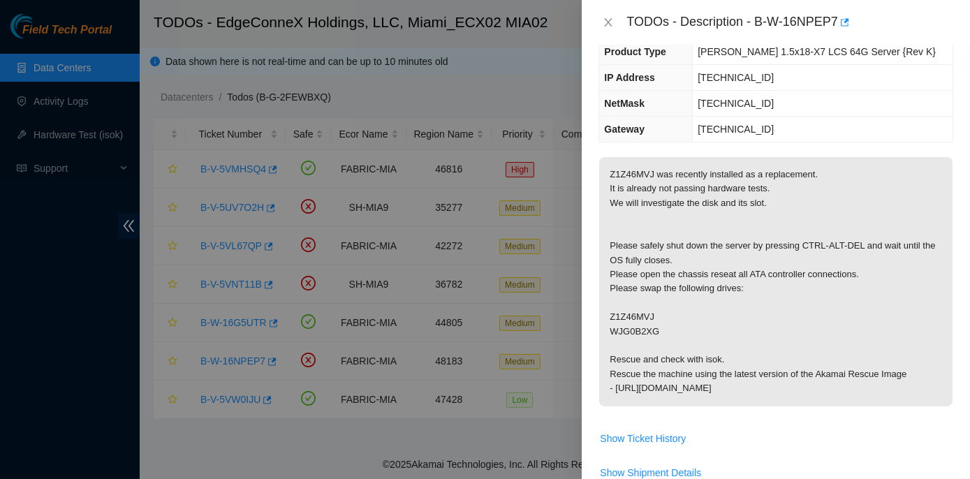
scroll to position [126, 0]
drag, startPoint x: 611, startPoint y: 313, endPoint x: 652, endPoint y: 314, distance: 41.2
click at [652, 314] on p "Z1Z46MVJ was recently installed as a replacement. It is already not passing har…" at bounding box center [776, 281] width 354 height 249
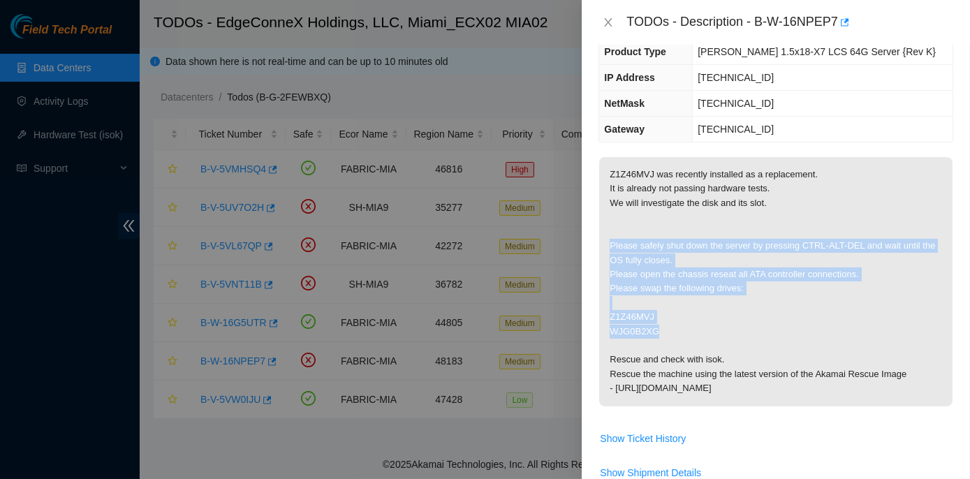
drag, startPoint x: 620, startPoint y: 245, endPoint x: 731, endPoint y: 329, distance: 139.2
click at [731, 329] on p "Z1Z46MVJ was recently installed as a replacement. It is already not passing har…" at bounding box center [776, 281] width 354 height 249
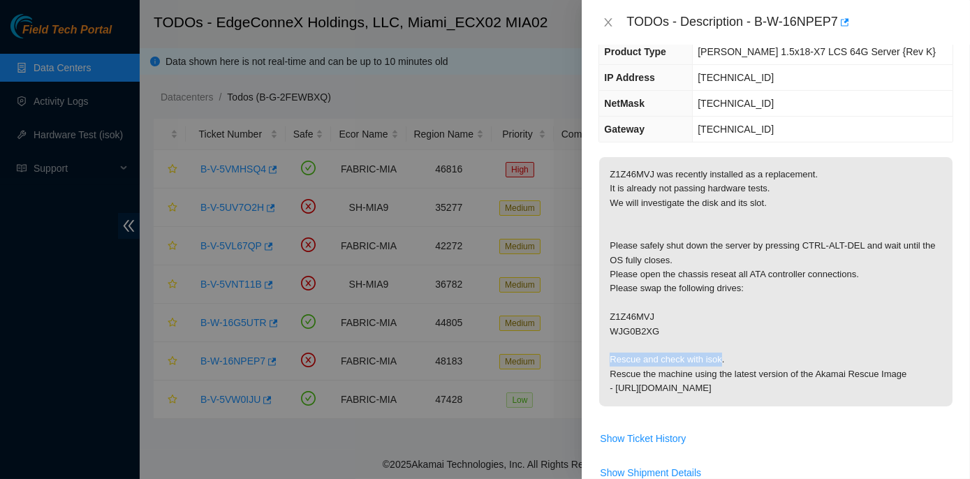
drag, startPoint x: 611, startPoint y: 358, endPoint x: 718, endPoint y: 358, distance: 107.6
click at [718, 358] on p "Z1Z46MVJ was recently installed as a replacement. It is already not passing har…" at bounding box center [776, 281] width 354 height 249
click at [613, 22] on icon "close" at bounding box center [608, 22] width 11 height 11
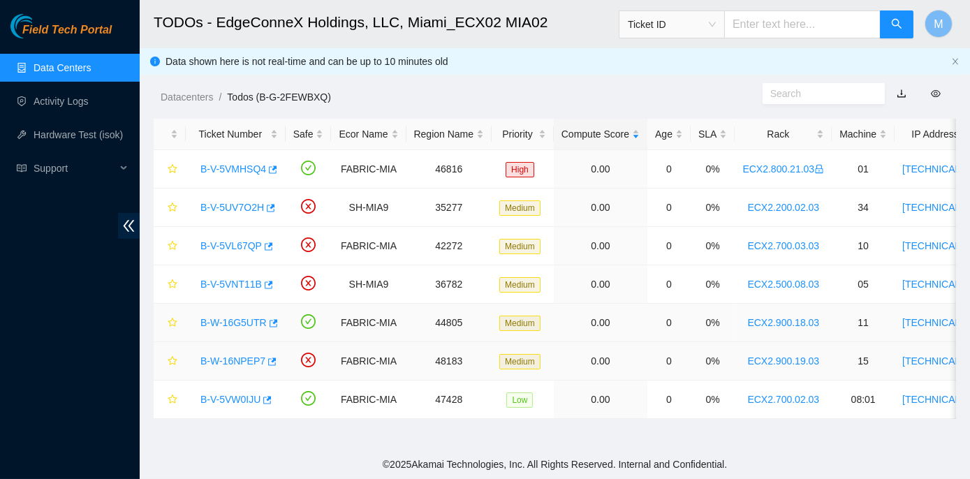
scroll to position [173, 0]
click at [231, 321] on link "B-W-16G5UTR" at bounding box center [234, 322] width 66 height 11
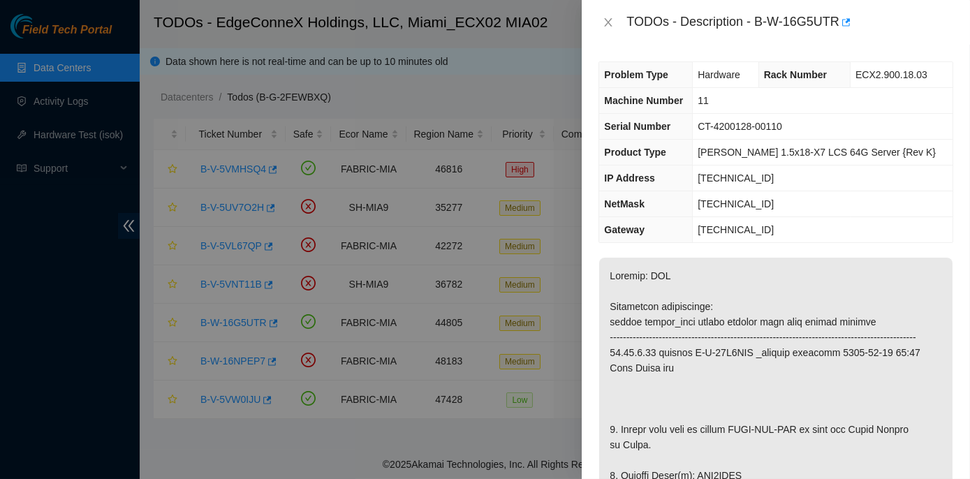
scroll to position [0, 0]
drag, startPoint x: 607, startPoint y: 21, endPoint x: 602, endPoint y: 29, distance: 9.5
click at [607, 22] on icon "close" at bounding box center [609, 22] width 8 height 8
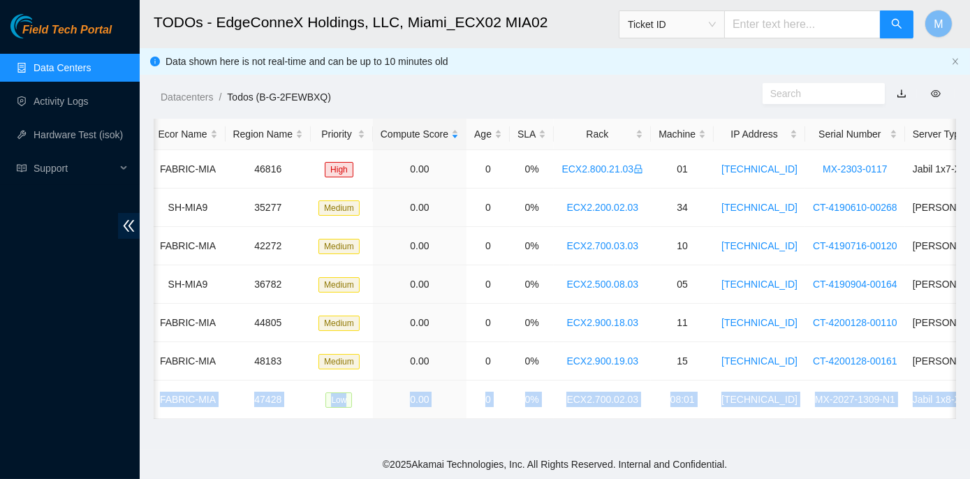
scroll to position [0, 337]
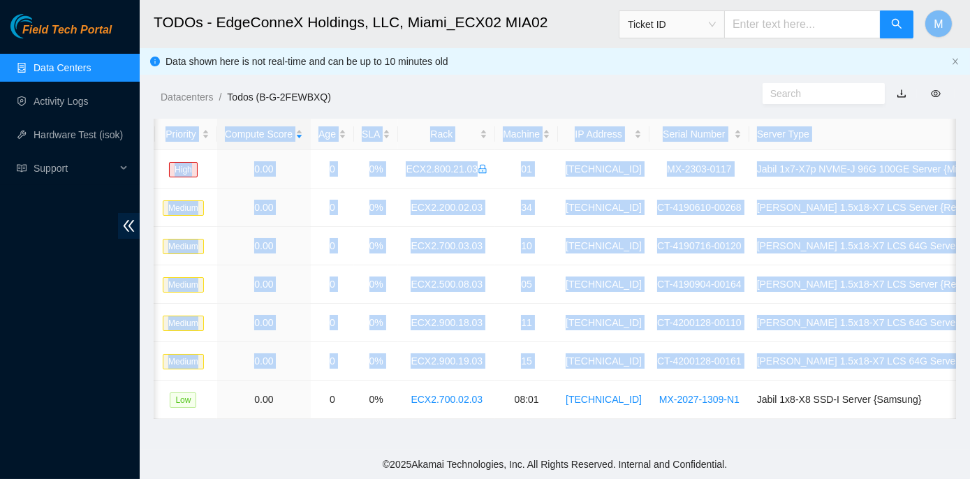
drag, startPoint x: 196, startPoint y: 397, endPoint x: 957, endPoint y: 400, distance: 761.6
click at [957, 400] on main "TODOs - EdgeConneX Holdings, LLC, Miami_ECX02 MIA02 Ticket ID M Data shown here…" at bounding box center [555, 225] width 831 height 450
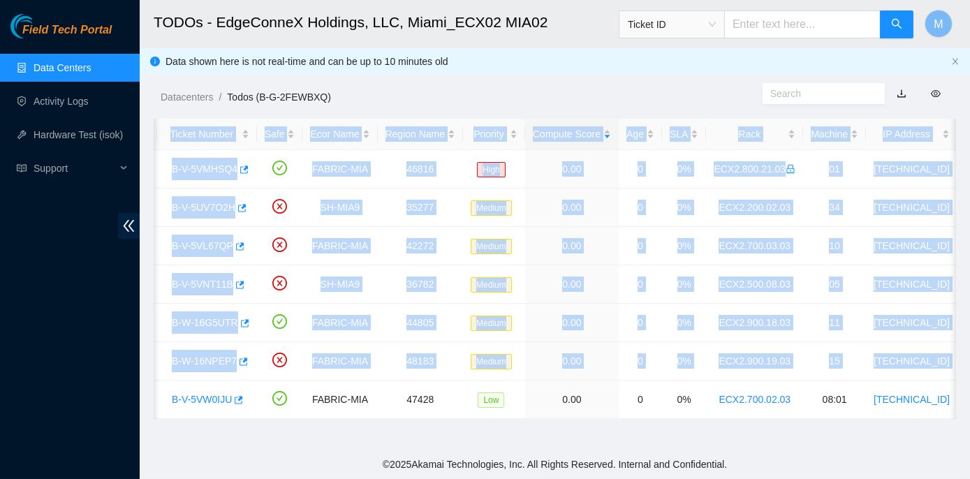
scroll to position [0, 0]
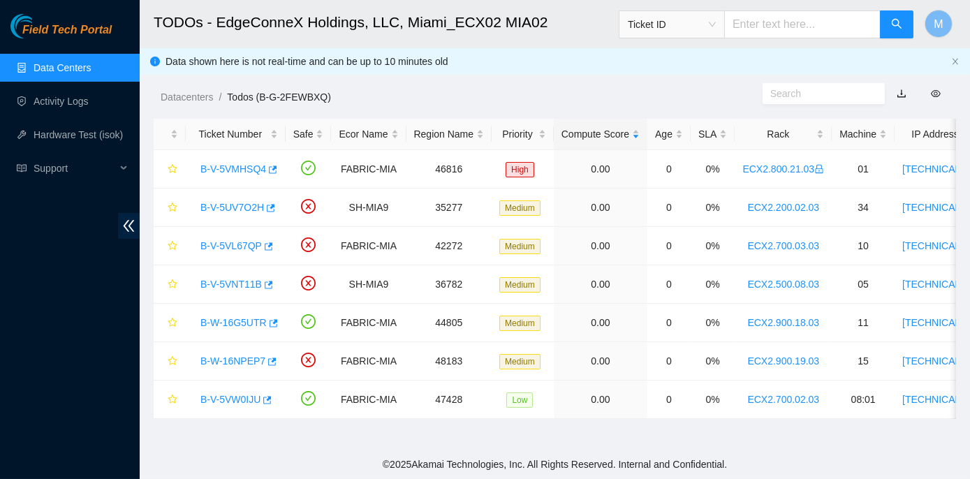
click at [240, 461] on footer "© 2025 Akamai Technologies, Inc. All Rights Reserved. Internal and Confidential." at bounding box center [555, 464] width 831 height 29
drag, startPoint x: 221, startPoint y: 397, endPoint x: 232, endPoint y: 411, distance: 17.9
click at [221, 397] on link "B-V-5VW0IJU" at bounding box center [231, 399] width 60 height 11
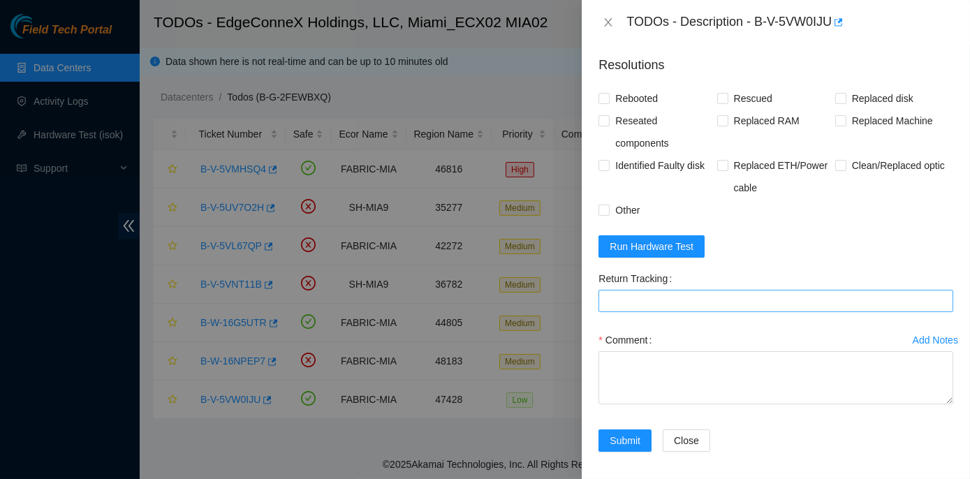
scroll to position [507, 0]
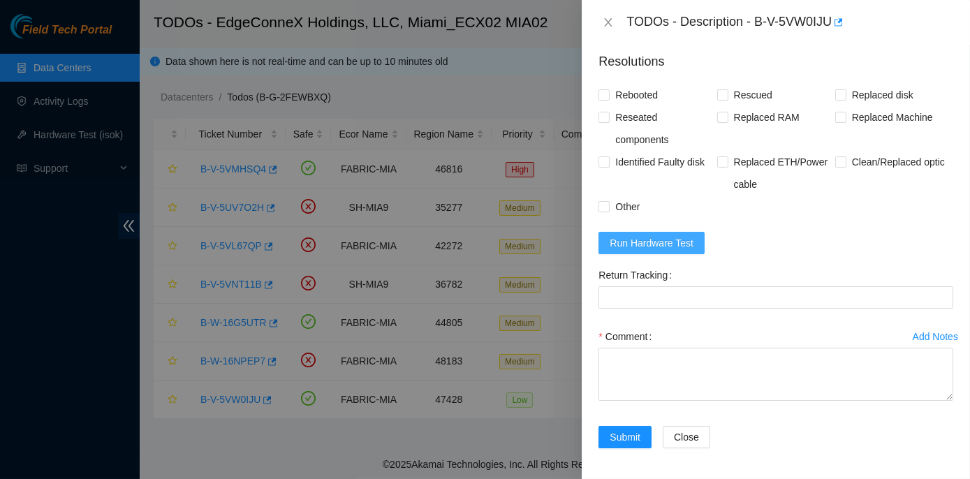
click at [638, 239] on span "Run Hardware Test" at bounding box center [652, 242] width 84 height 15
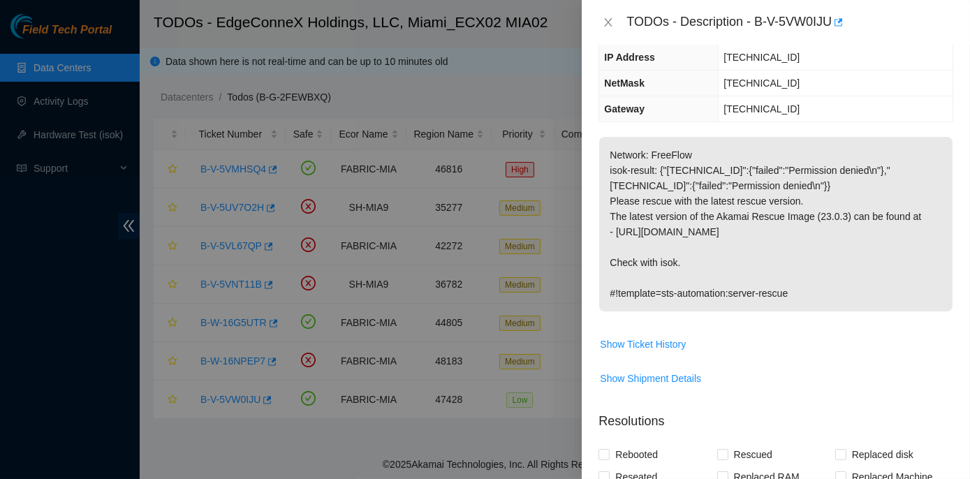
scroll to position [62, 0]
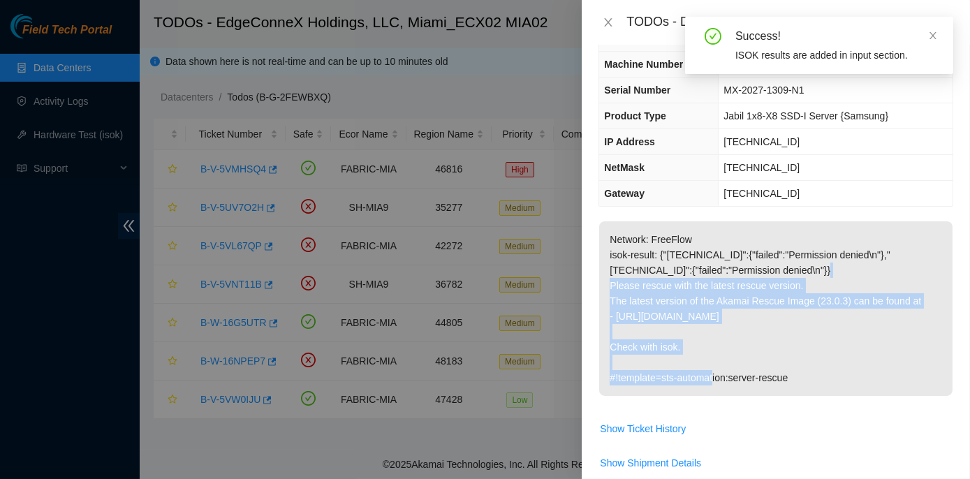
drag, startPoint x: 605, startPoint y: 286, endPoint x: 817, endPoint y: 344, distance: 220.4
click at [817, 344] on p "Network: FreeFlow isok-result: {"23.193.43.199":{"failed":"Permission denied\n"…" at bounding box center [776, 308] width 354 height 175
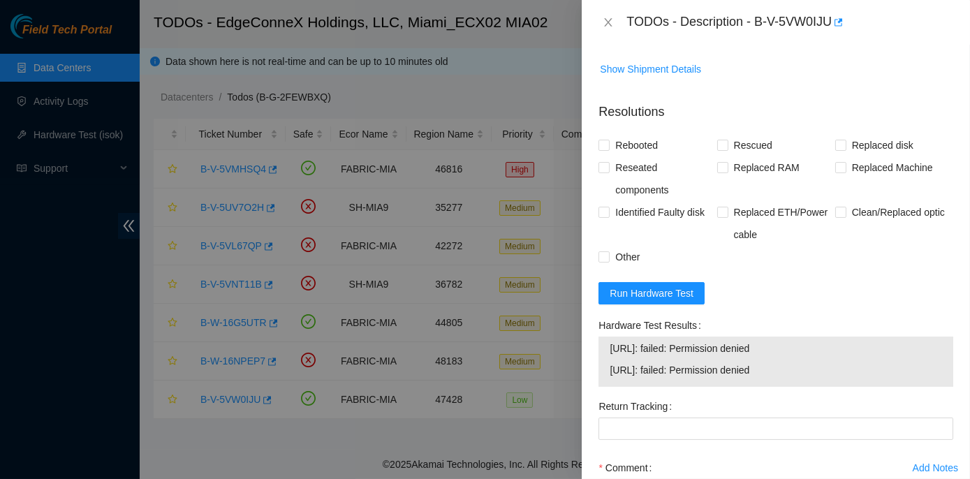
scroll to position [507, 0]
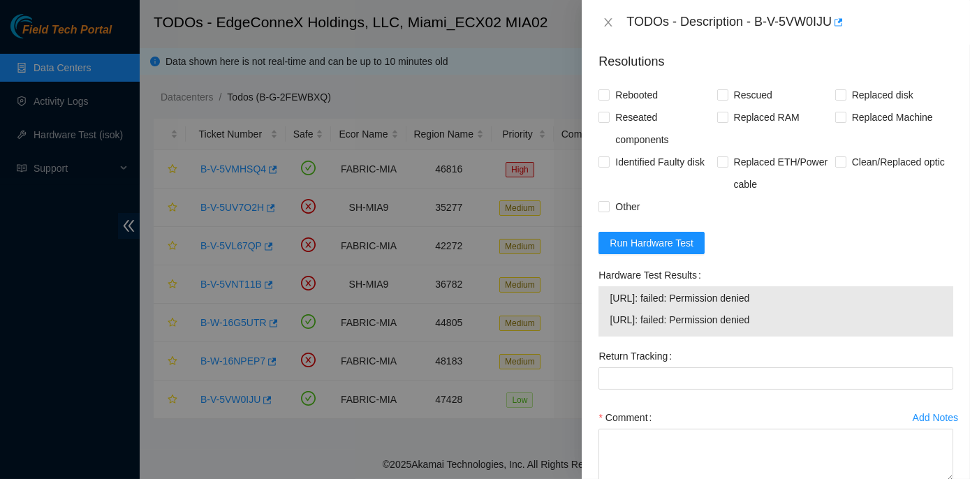
drag, startPoint x: 604, startPoint y: 272, endPoint x: 792, endPoint y: 316, distance: 193.2
click at [792, 316] on div "Hardware Test Results 23.193.43.198: failed: Permission denied 23.193.43.199: f…" at bounding box center [776, 304] width 366 height 81
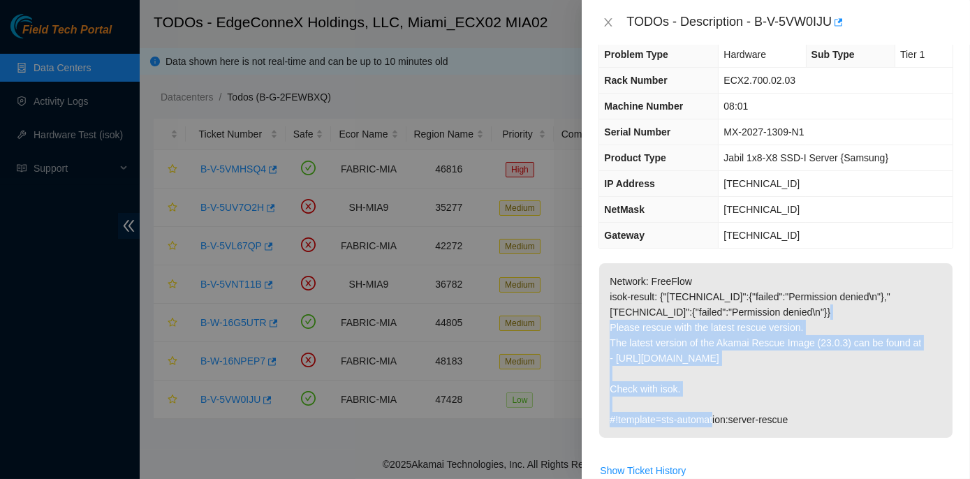
scroll to position [0, 0]
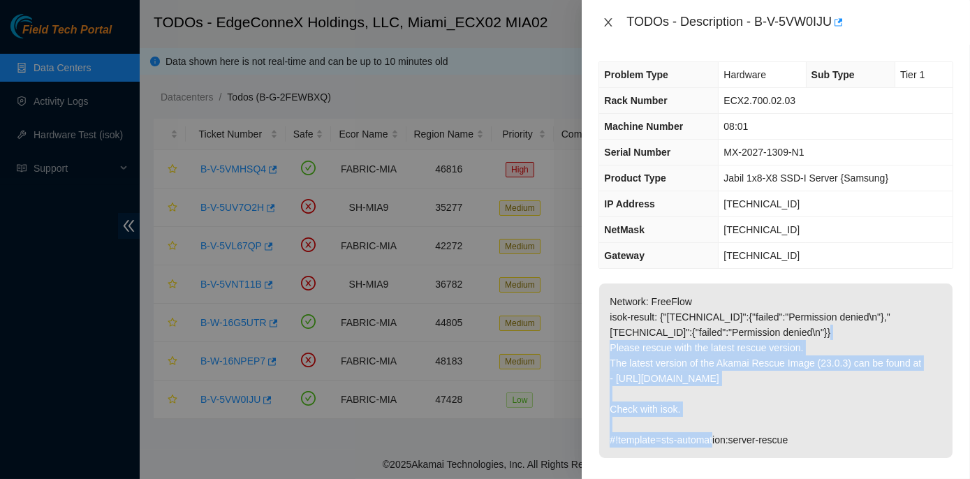
click at [607, 23] on icon "close" at bounding box center [608, 22] width 11 height 11
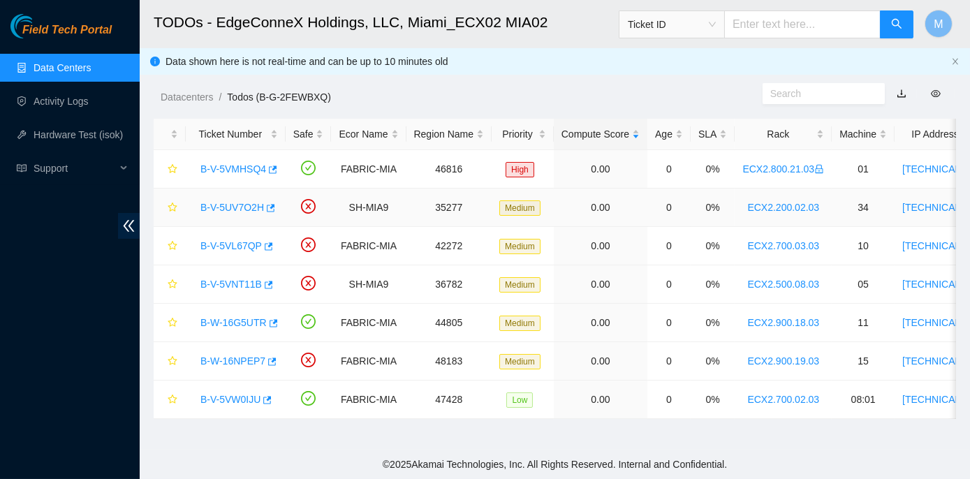
click at [254, 203] on link "B-V-5UV7O2H" at bounding box center [233, 207] width 64 height 11
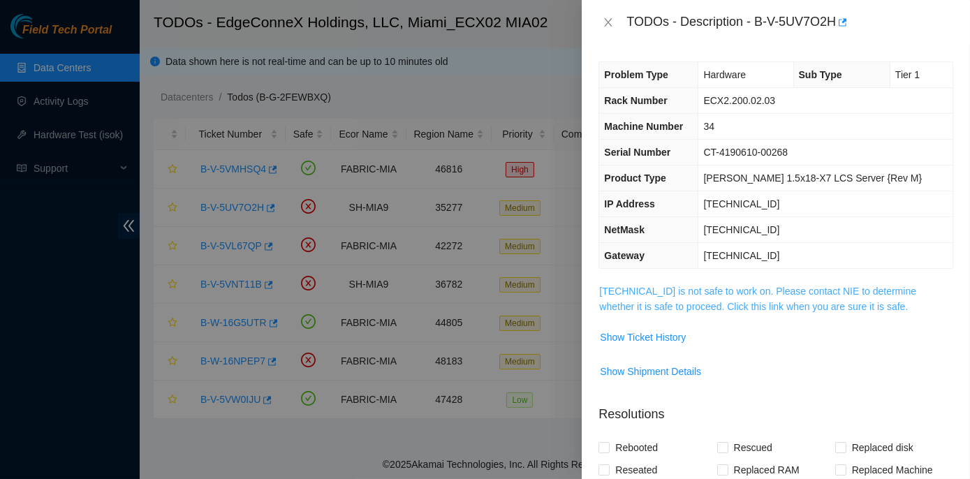
click at [717, 295] on link "104.70.234.37 is not safe to work on. Please contact NIE to determine whether i…" at bounding box center [757, 299] width 317 height 27
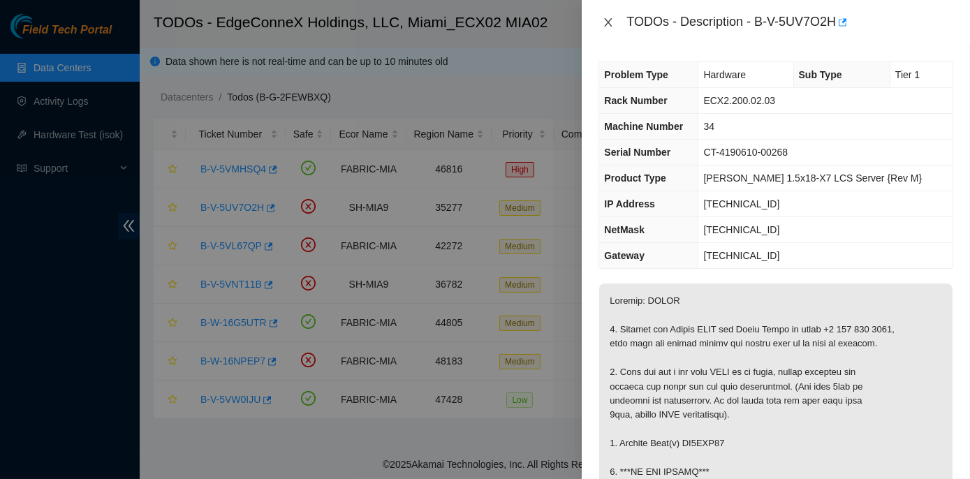
click at [609, 24] on icon "close" at bounding box center [608, 22] width 11 height 11
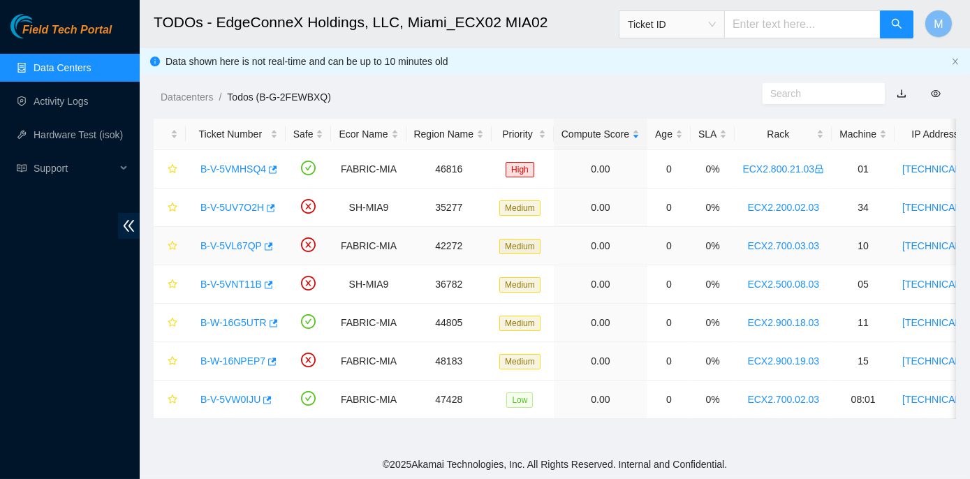
click at [240, 242] on link "B-V-5VL67QP" at bounding box center [231, 245] width 61 height 11
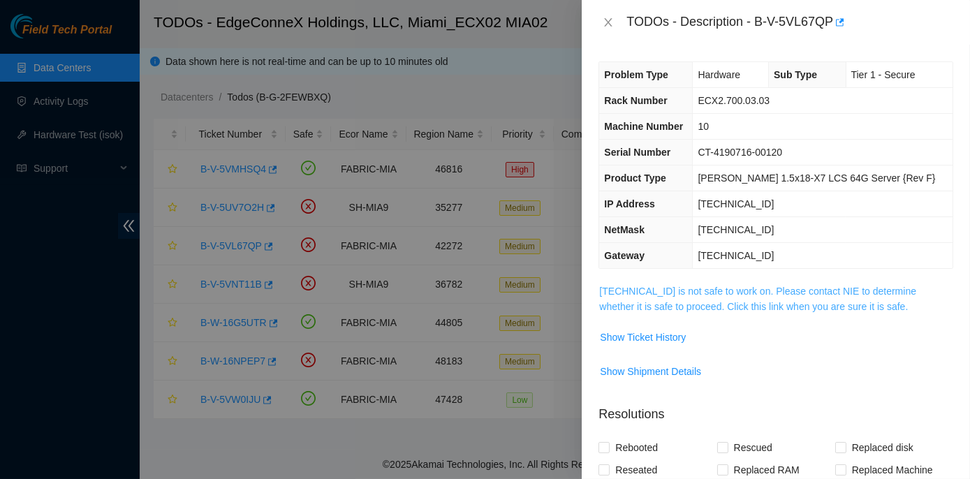
click at [729, 288] on link "23.193.107.77 is not safe to work on. Please contact NIE to determine whether i…" at bounding box center [757, 299] width 317 height 27
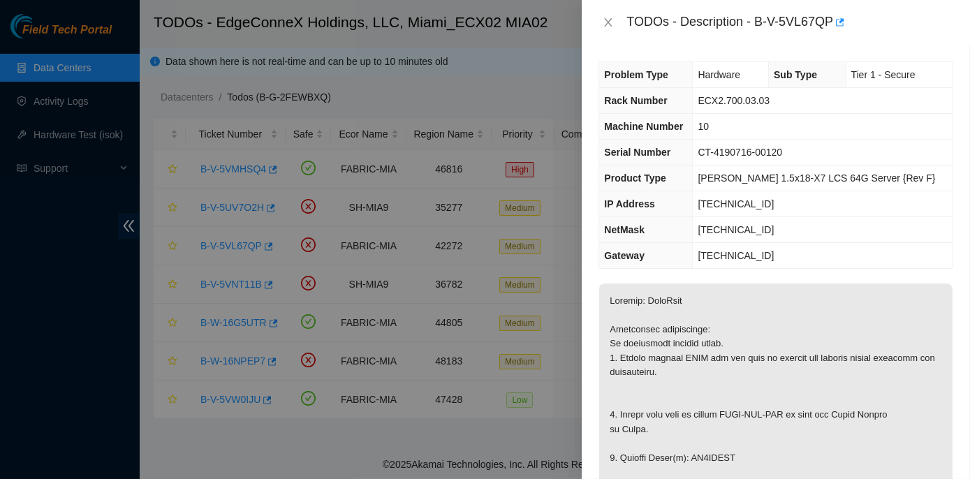
scroll to position [63, 0]
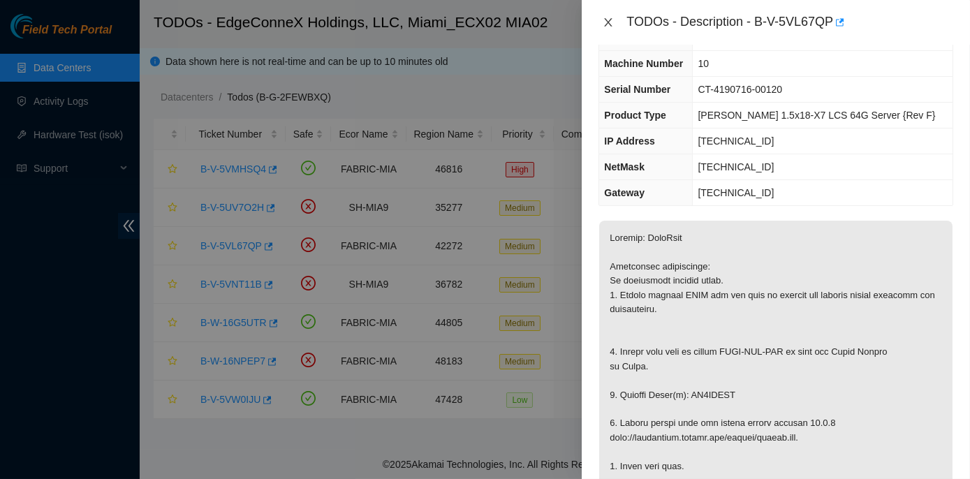
click at [605, 24] on icon "close" at bounding box center [608, 22] width 11 height 11
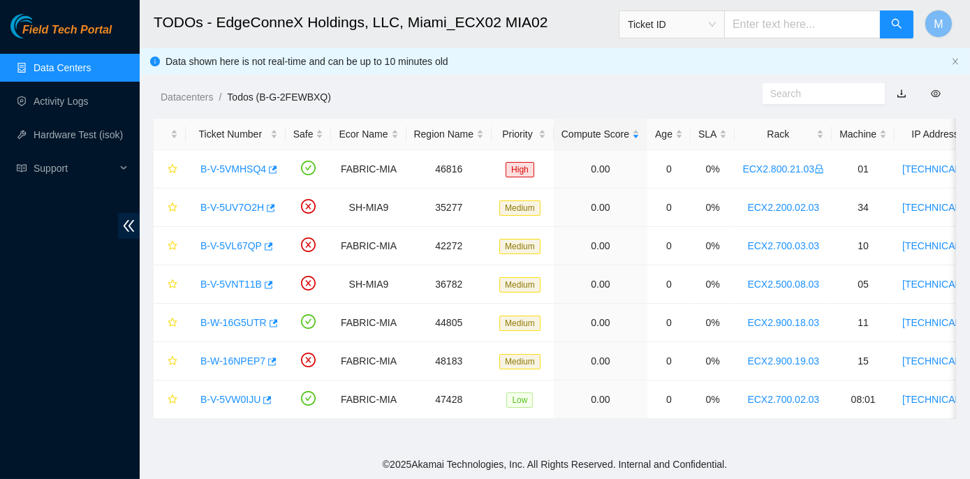
scroll to position [78, 0]
click at [231, 245] on link "B-V-5VL67QP" at bounding box center [231, 245] width 61 height 11
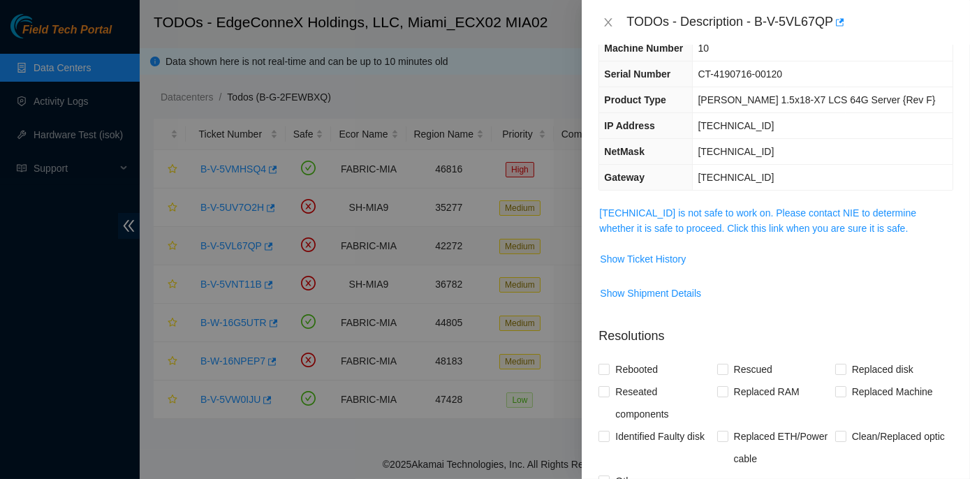
scroll to position [63, 0]
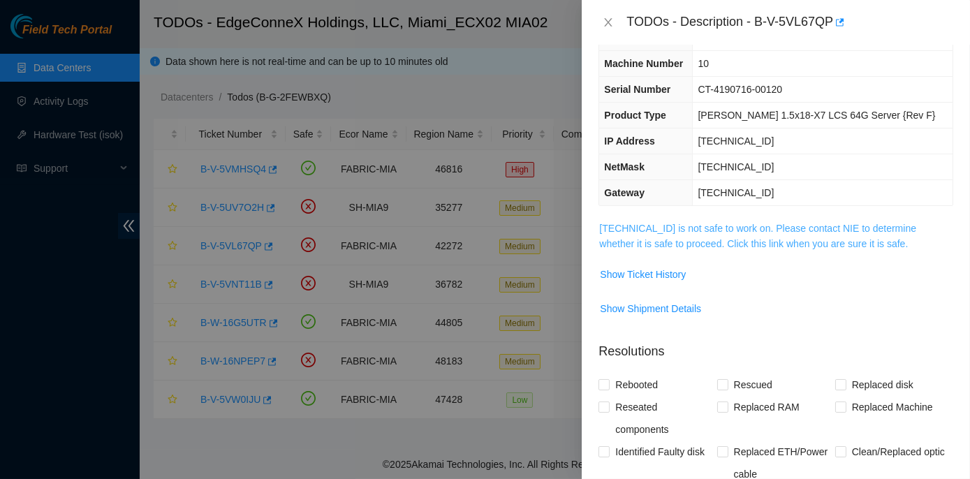
click at [687, 224] on link "23.193.107.77 is not safe to work on. Please contact NIE to determine whether i…" at bounding box center [757, 236] width 317 height 27
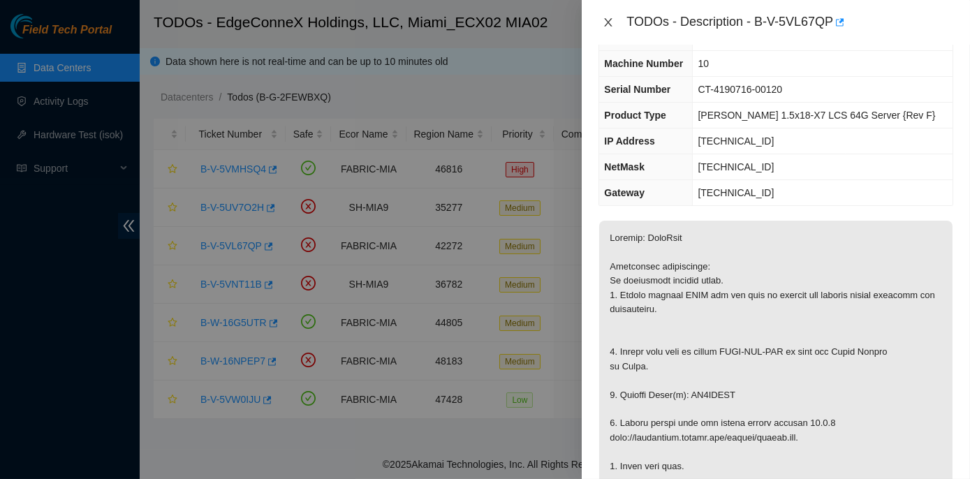
click at [609, 24] on icon "close" at bounding box center [608, 22] width 11 height 11
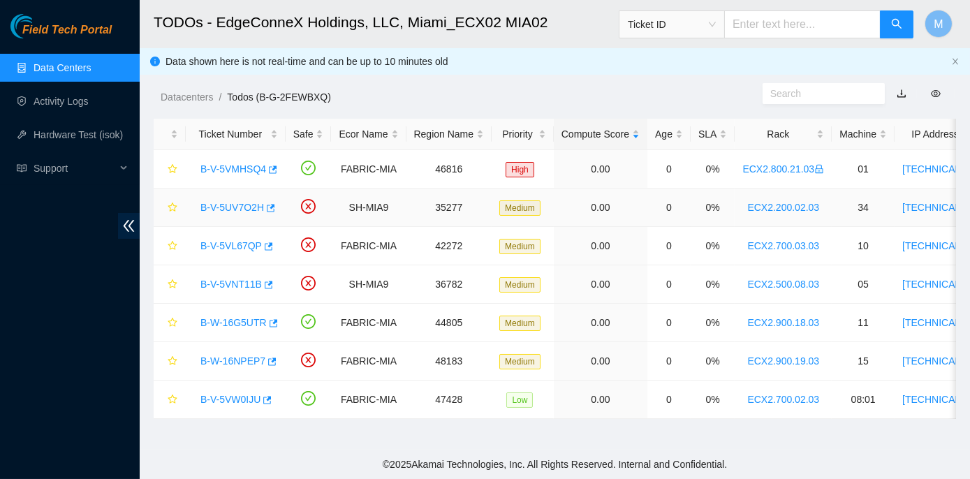
scroll to position [78, 0]
click at [247, 284] on link "B-V-5VNT11B" at bounding box center [231, 284] width 61 height 11
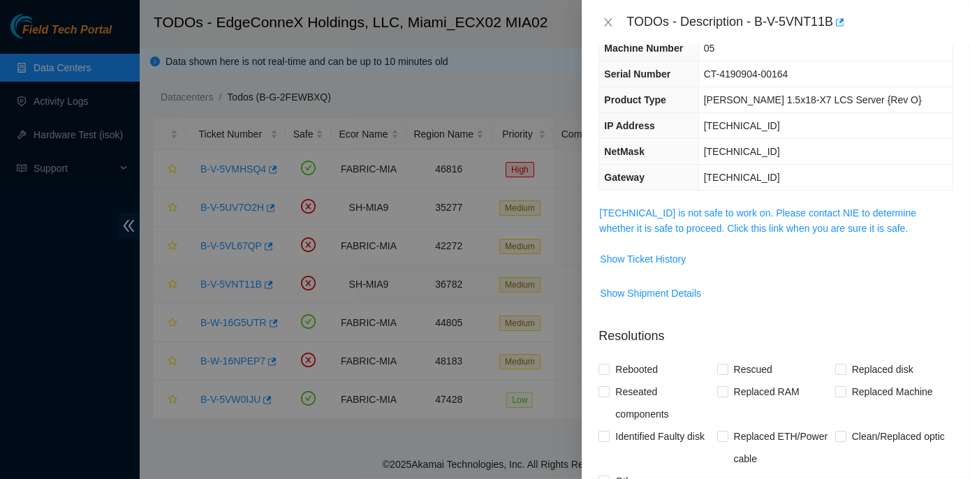
scroll to position [63, 0]
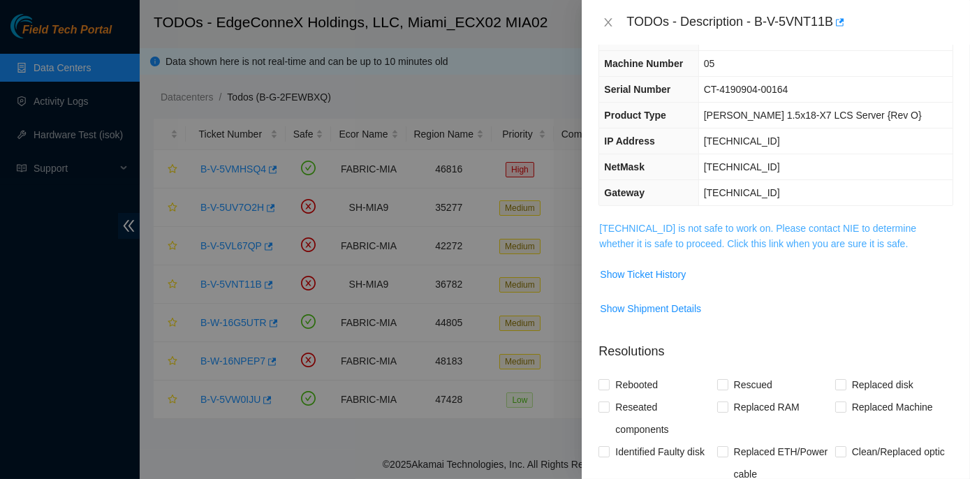
click at [719, 227] on link "23.211.106.170 is not safe to work on. Please contact NIE to determine whether …" at bounding box center [757, 236] width 317 height 27
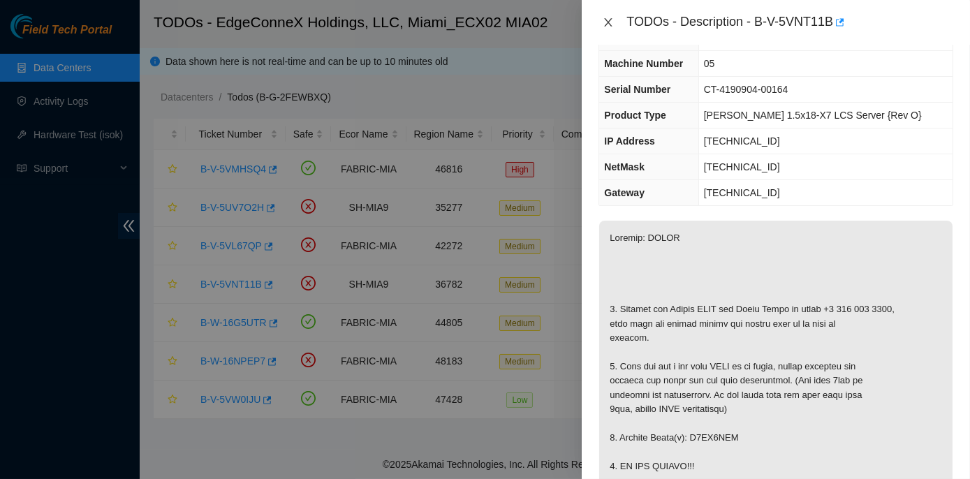
click at [607, 24] on icon "close" at bounding box center [609, 22] width 8 height 8
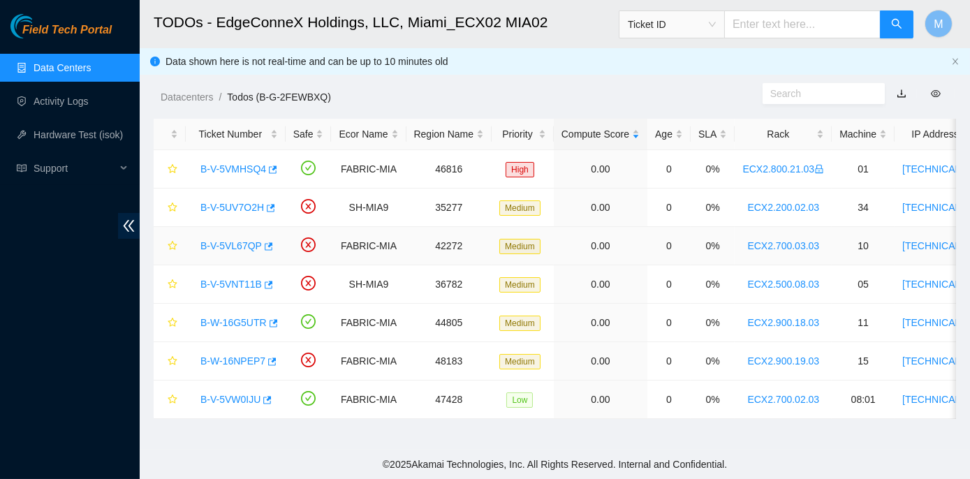
scroll to position [78, 0]
click at [249, 282] on link "B-V-5VNT11B" at bounding box center [231, 284] width 61 height 11
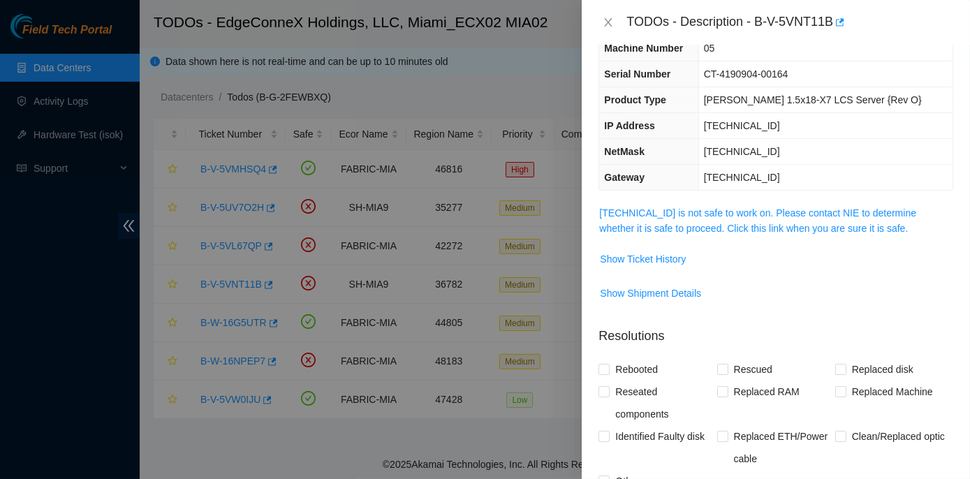
scroll to position [63, 0]
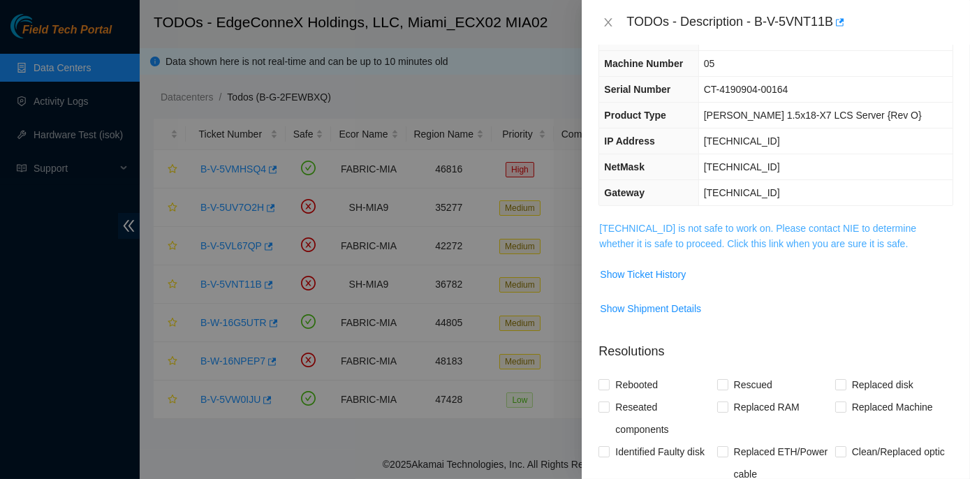
click at [783, 225] on link "23.211.106.170 is not safe to work on. Please contact NIE to determine whether …" at bounding box center [757, 236] width 317 height 27
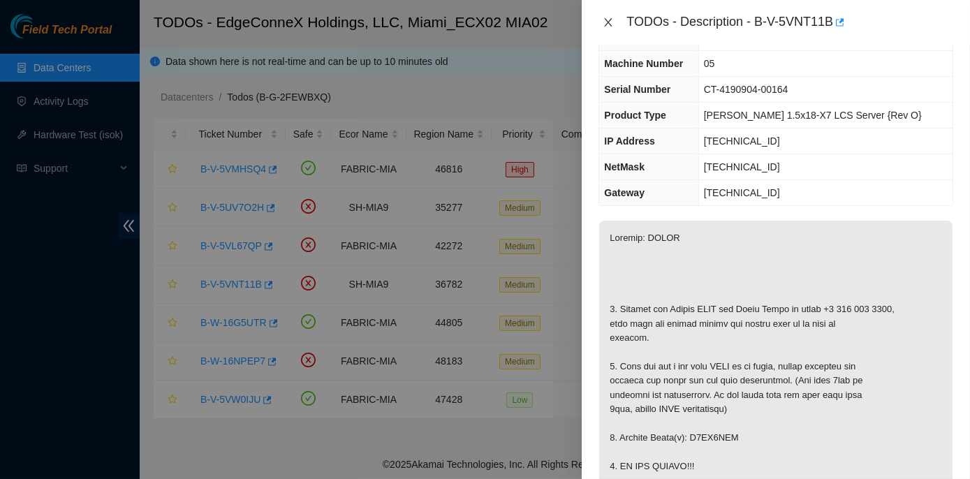
click at [610, 20] on icon "close" at bounding box center [609, 22] width 8 height 8
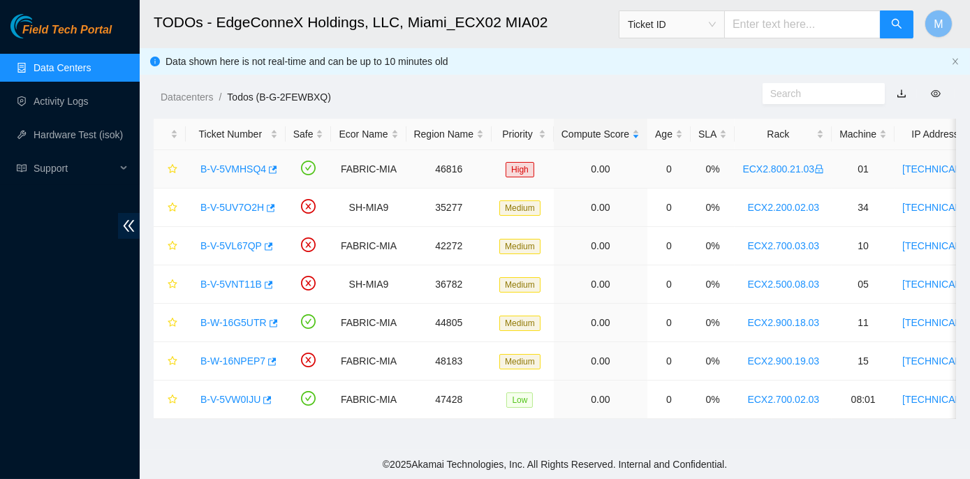
scroll to position [78, 0]
click at [244, 207] on link "B-V-5UV7O2H" at bounding box center [233, 207] width 64 height 11
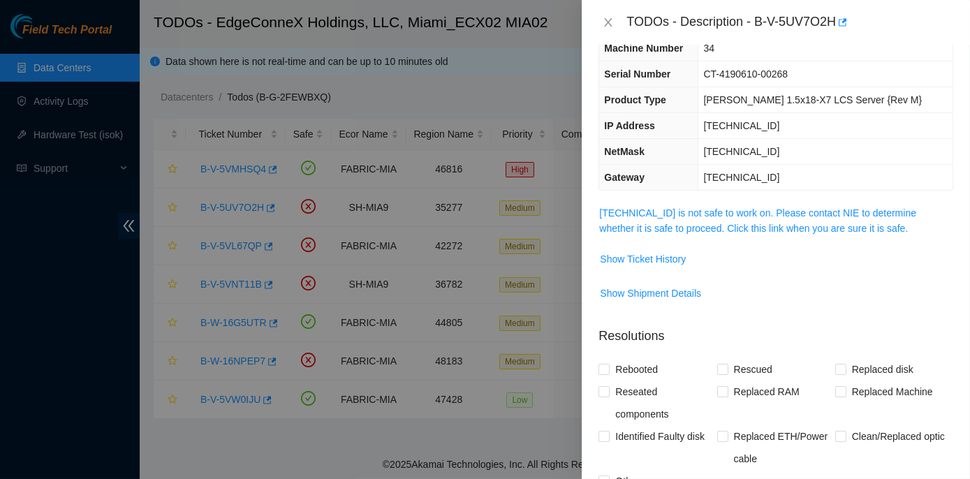
scroll to position [63, 0]
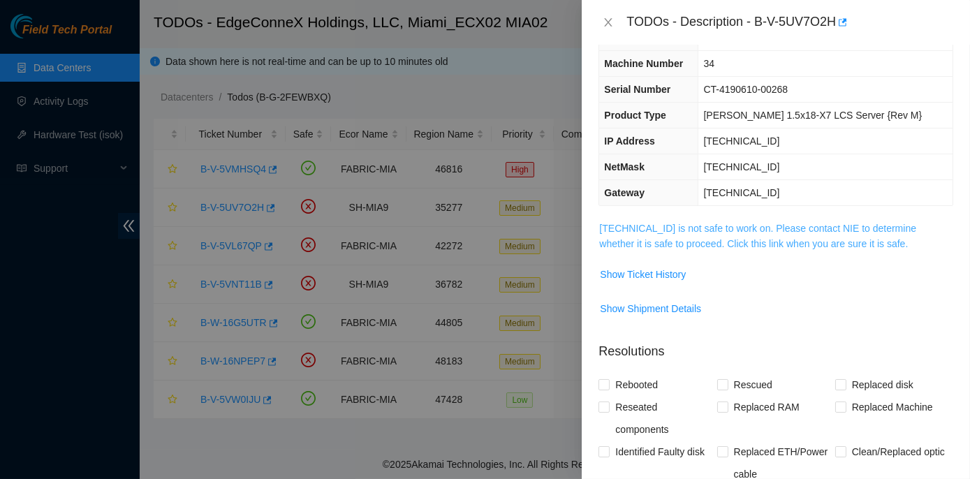
click at [728, 225] on link "104.70.234.37 is not safe to work on. Please contact NIE to determine whether i…" at bounding box center [757, 236] width 317 height 27
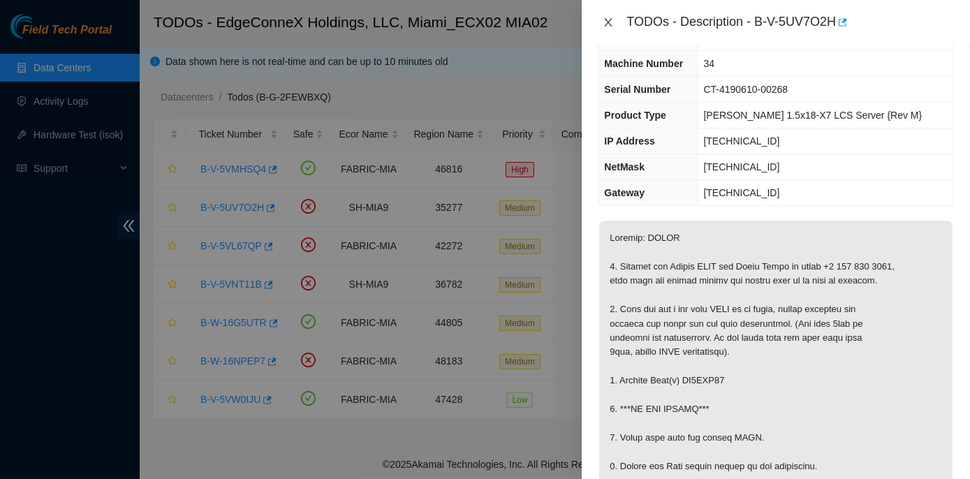
click at [605, 22] on icon "close" at bounding box center [608, 22] width 11 height 11
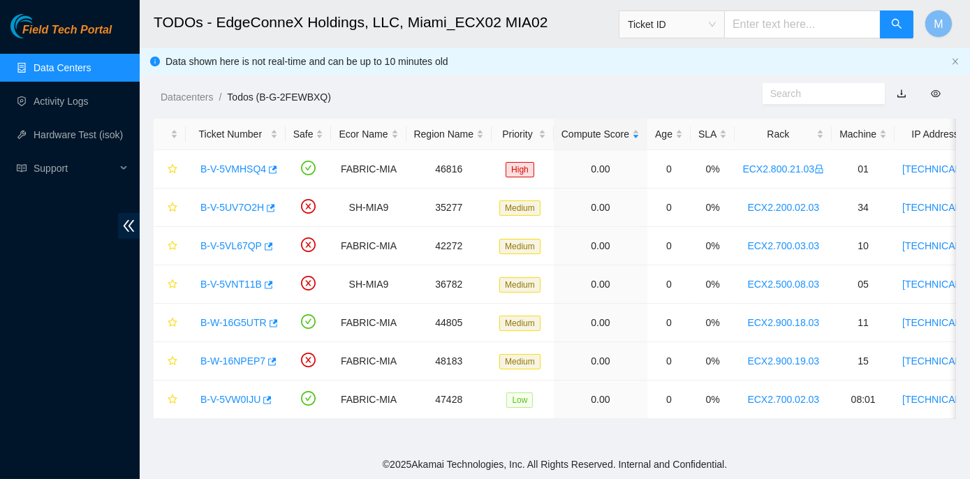
scroll to position [78, 0]
click at [245, 363] on link "B-W-16NPEP7" at bounding box center [233, 361] width 65 height 11
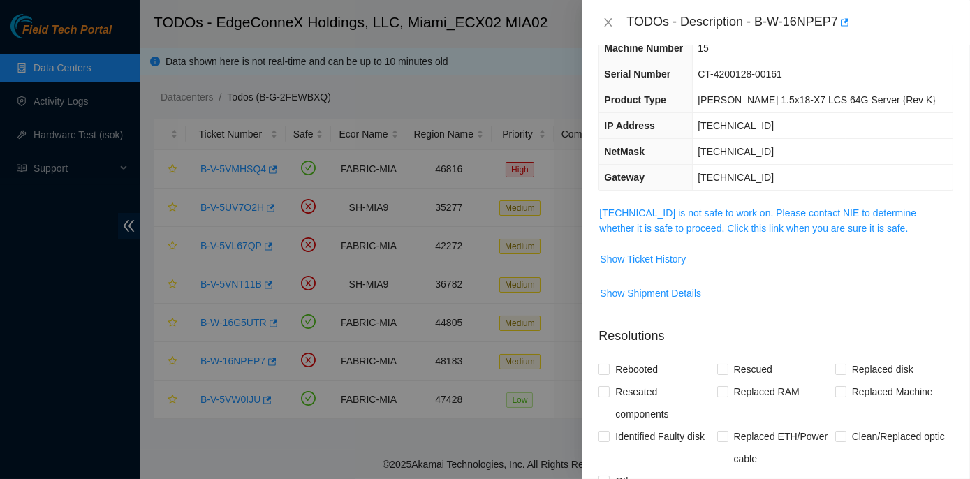
scroll to position [63, 0]
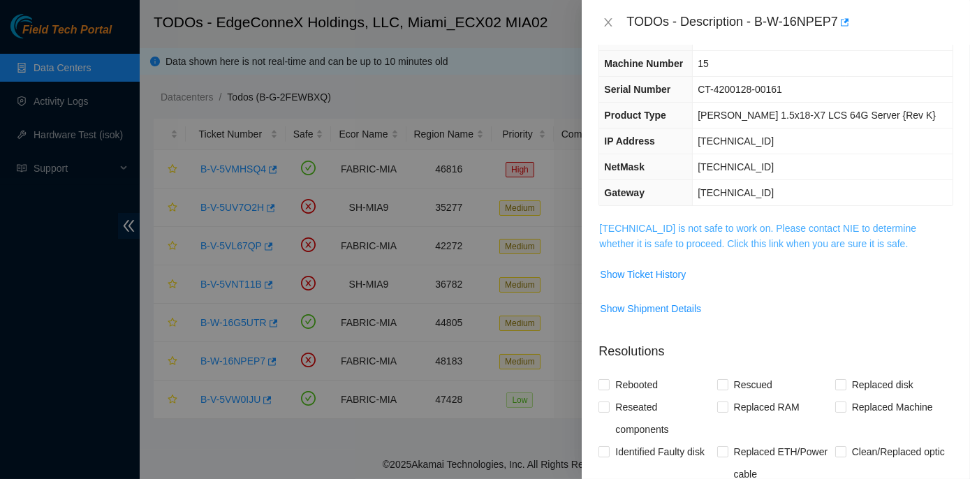
click at [736, 231] on link "23.41.5.45 is not safe to work on. Please contact NIE to determine whether it i…" at bounding box center [757, 236] width 317 height 27
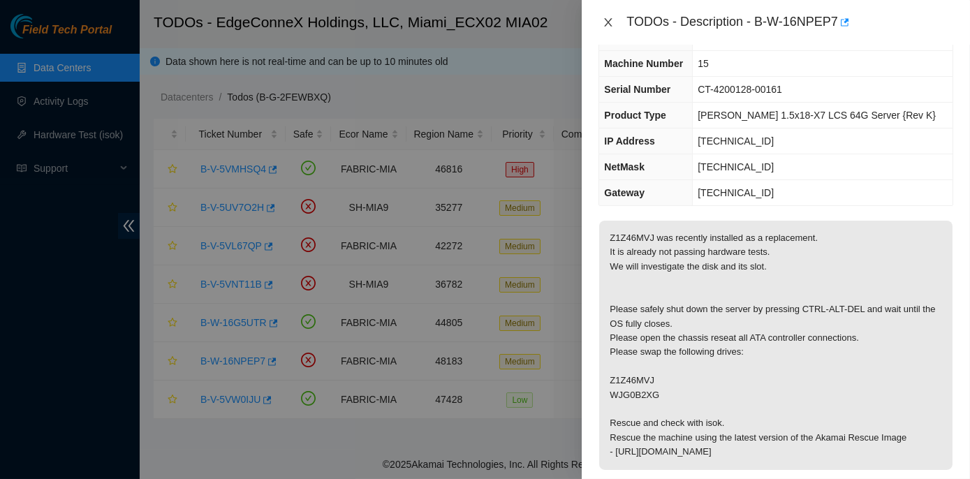
click at [609, 22] on icon "close" at bounding box center [609, 22] width 8 height 8
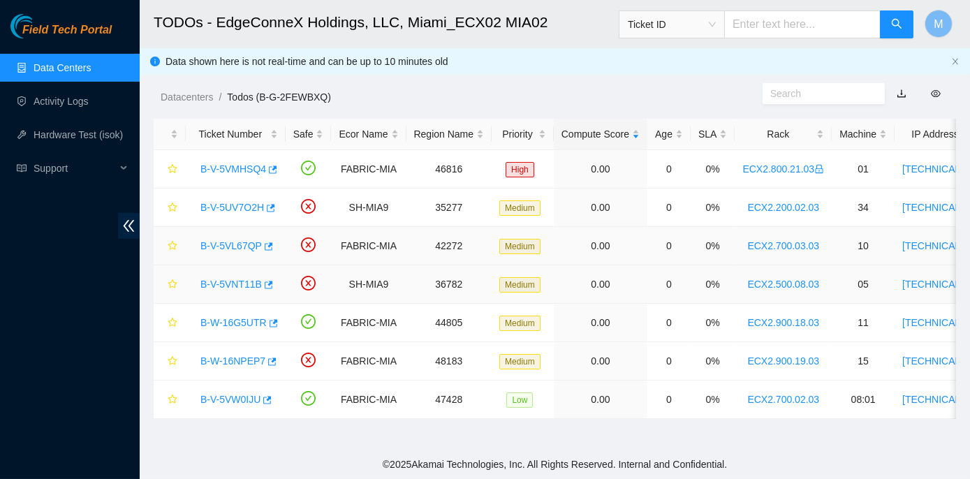
scroll to position [78, 0]
drag, startPoint x: 197, startPoint y: 206, endPoint x: 260, endPoint y: 209, distance: 62.9
click at [260, 209] on div "B-V-5UV7O2H" at bounding box center [236, 207] width 85 height 22
click at [572, 50] on div "Datacenters / Todos (B-G-2FEWBXQ) /" at bounding box center [451, 66] width 623 height 78
drag, startPoint x: 199, startPoint y: 249, endPoint x: 257, endPoint y: 247, distance: 58.0
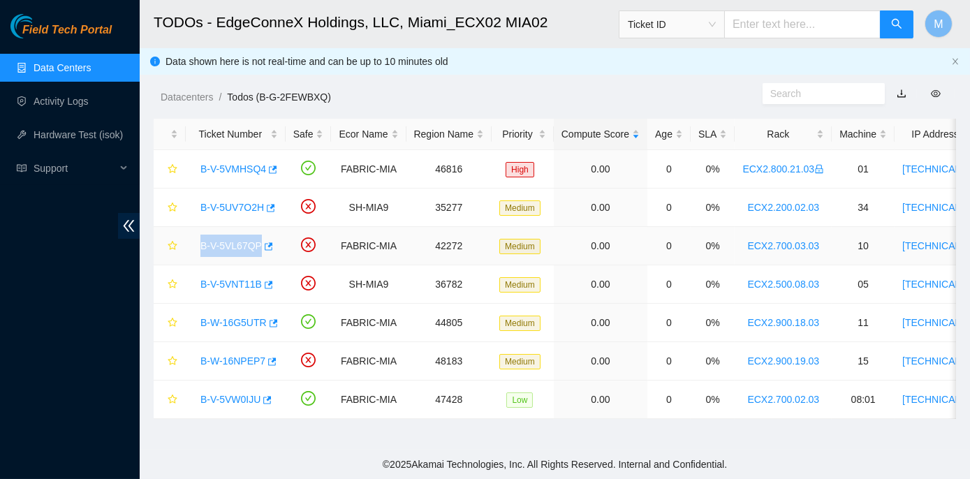
click at [257, 247] on div "B-V-5VL67QP" at bounding box center [236, 246] width 85 height 22
click at [605, 85] on div "Datacenters / Todos (B-G-2FEWBXQ) /" at bounding box center [451, 66] width 623 height 78
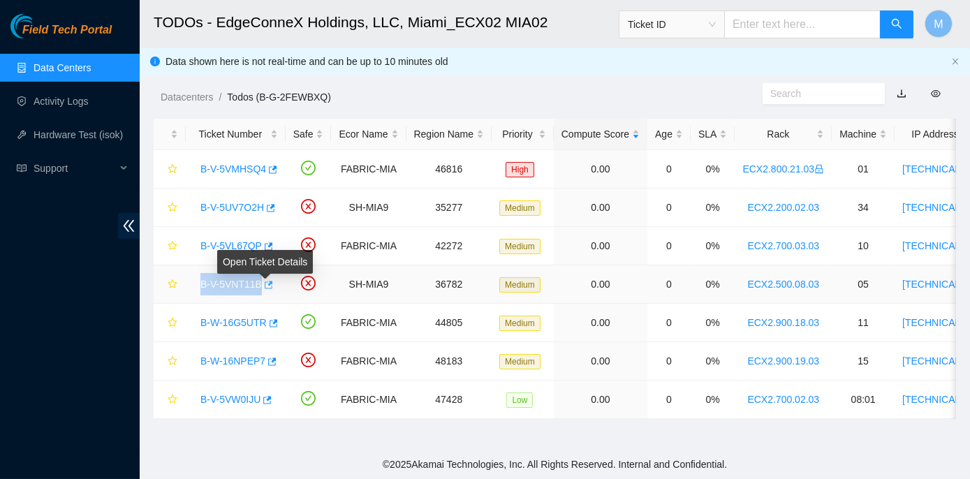
drag, startPoint x: 199, startPoint y: 284, endPoint x: 260, endPoint y: 286, distance: 60.8
click at [260, 286] on div "B-V-5VNT11B" at bounding box center [236, 284] width 85 height 22
click at [637, 76] on div "Datacenters / Todos (B-G-2FEWBXQ) /" at bounding box center [451, 66] width 623 height 78
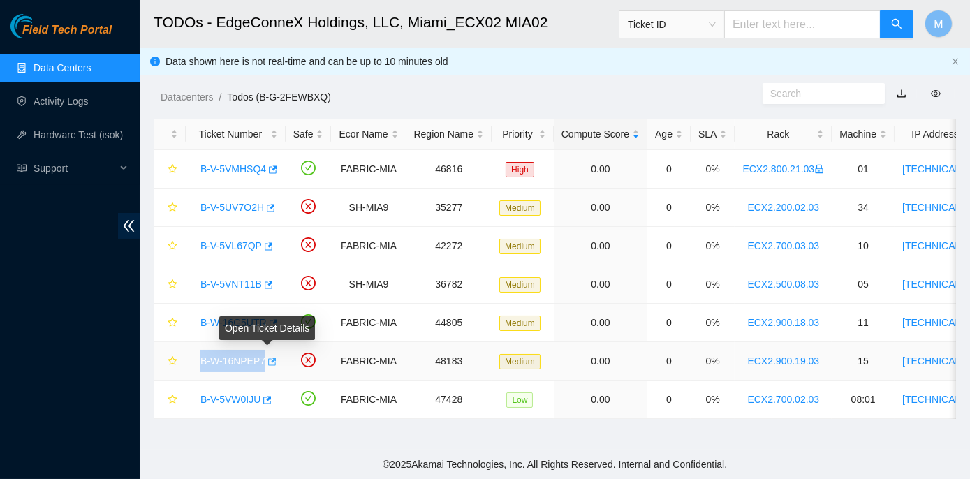
drag, startPoint x: 198, startPoint y: 360, endPoint x: 262, endPoint y: 356, distance: 63.7
click at [262, 356] on div "B-W-16NPEP7" at bounding box center [236, 361] width 85 height 22
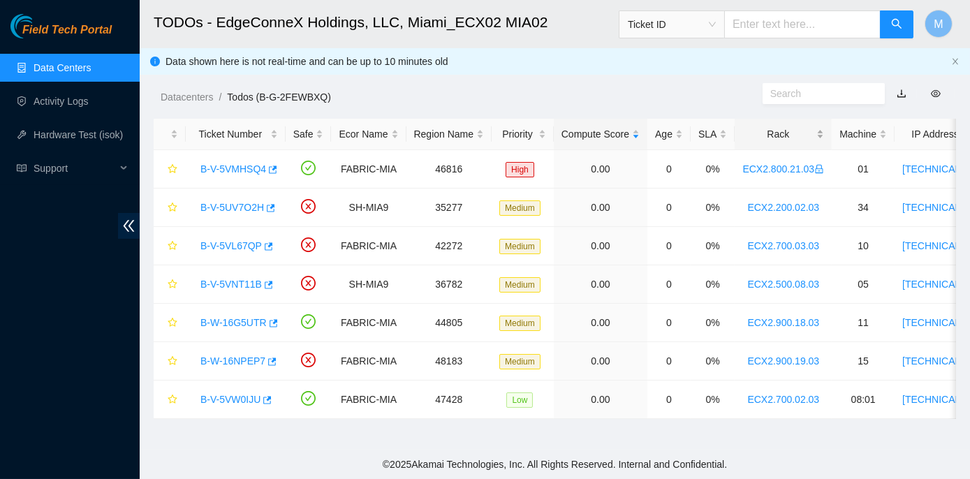
click at [771, 138] on div "Rack" at bounding box center [784, 133] width 82 height 15
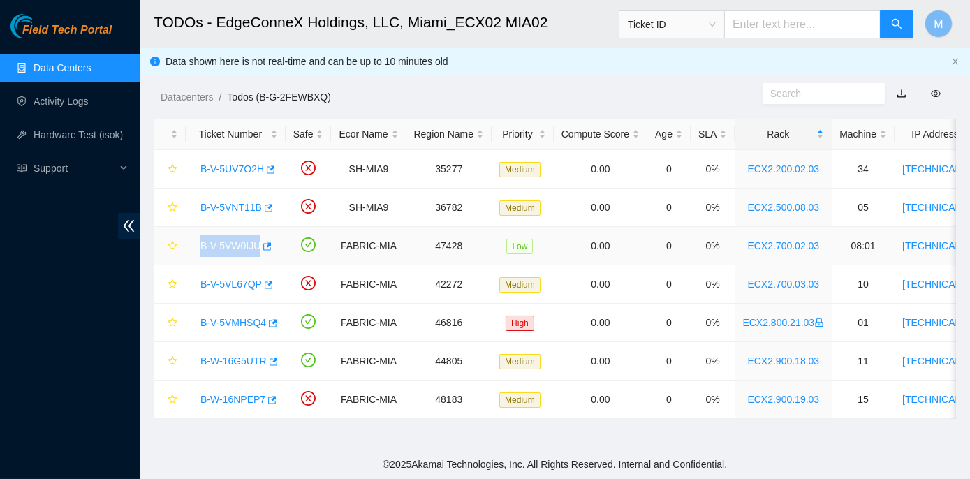
drag, startPoint x: 199, startPoint y: 246, endPoint x: 256, endPoint y: 244, distance: 57.3
click at [256, 244] on div "B-V-5VW0IJU" at bounding box center [236, 246] width 85 height 22
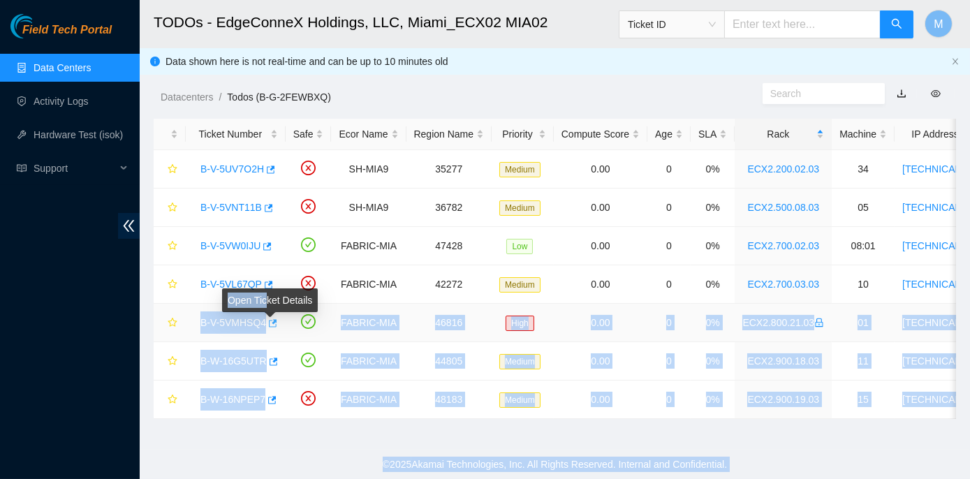
drag, startPoint x: 197, startPoint y: 320, endPoint x: 264, endPoint y: 313, distance: 67.4
click at [264, 313] on div "B-V-5VMHSQ4" at bounding box center [236, 323] width 85 height 22
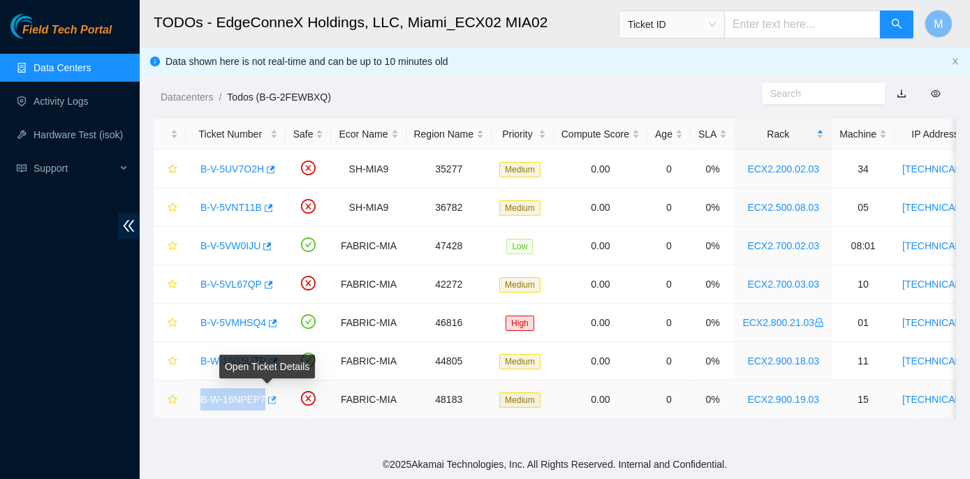
drag, startPoint x: 197, startPoint y: 397, endPoint x: 261, endPoint y: 402, distance: 64.5
click at [261, 402] on div "B-W-16NPEP7" at bounding box center [236, 399] width 85 height 22
click at [242, 168] on link "B-V-5UV7O2H" at bounding box center [233, 168] width 64 height 11
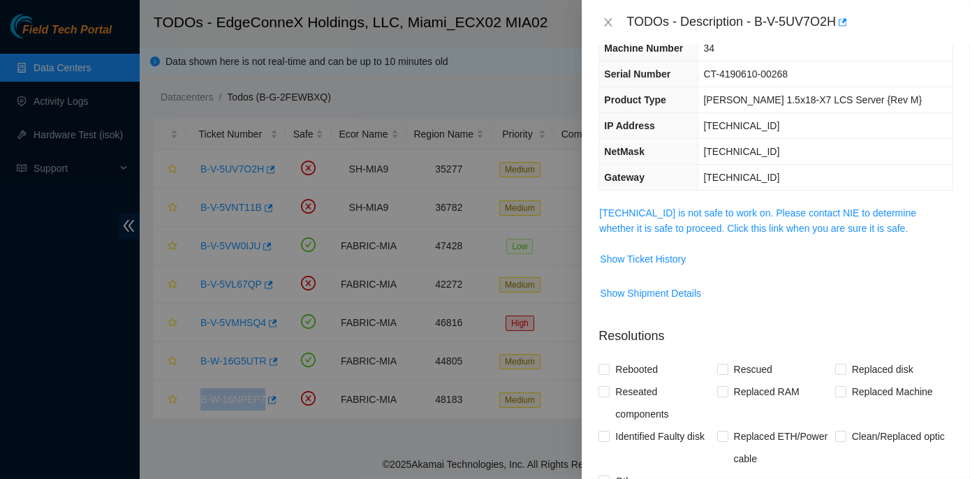
scroll to position [63, 0]
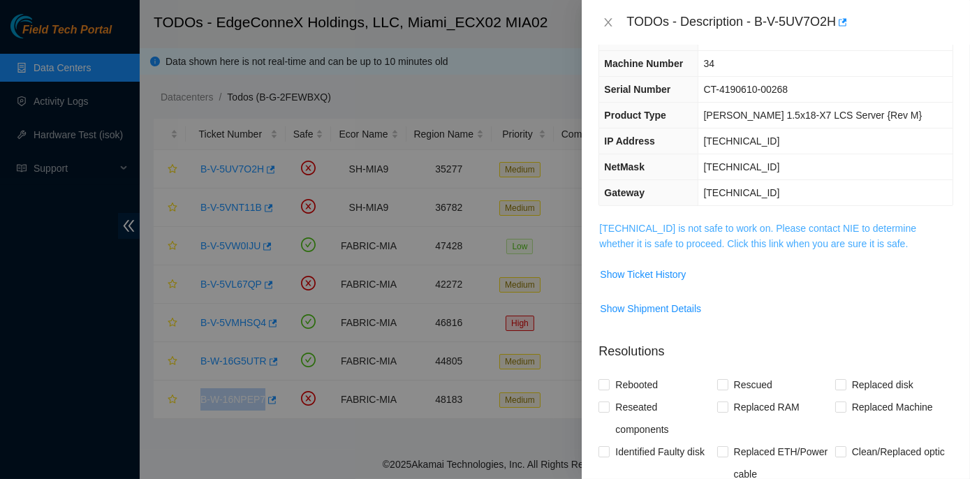
click at [741, 229] on link "104.70.234.37 is not safe to work on. Please contact NIE to determine whether i…" at bounding box center [757, 236] width 317 height 27
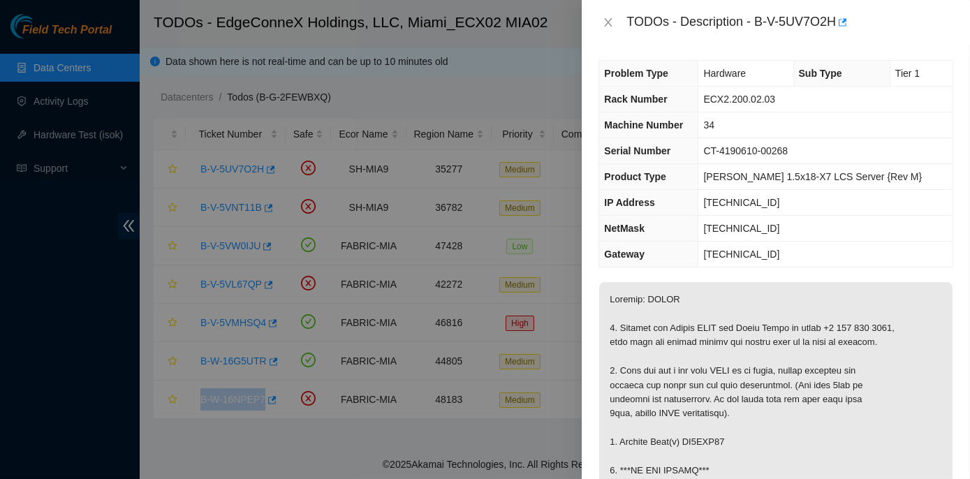
scroll to position [1, 0]
drag, startPoint x: 683, startPoint y: 442, endPoint x: 729, endPoint y: 439, distance: 45.5
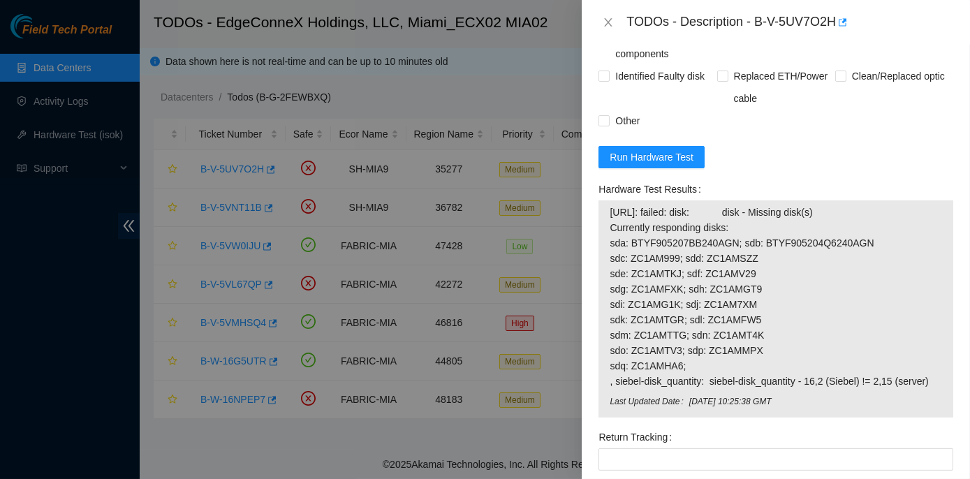
scroll to position [1081, 0]
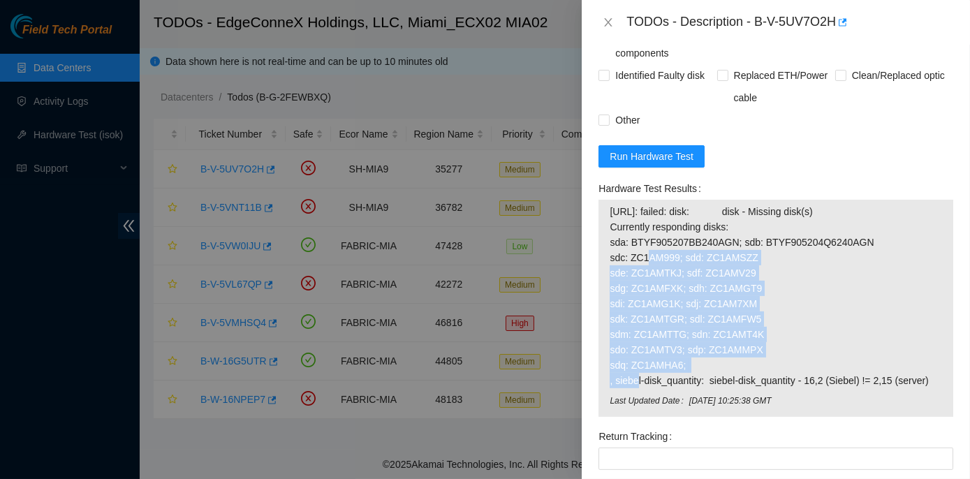
drag, startPoint x: 611, startPoint y: 254, endPoint x: 757, endPoint y: 362, distance: 181.9
click at [757, 362] on span "104.70.234.37: failed: disk: disk - Missing disk(s) Currently responding disks:…" at bounding box center [776, 296] width 333 height 184
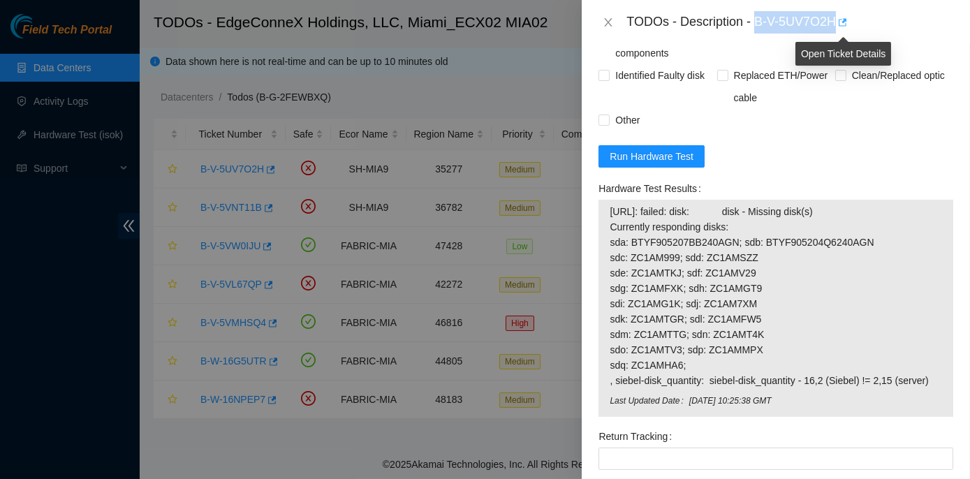
drag, startPoint x: 755, startPoint y: 20, endPoint x: 840, endPoint y: 24, distance: 84.6
click at [840, 24] on div "TODOs - Description - B-V-5UV7O2H" at bounding box center [790, 22] width 327 height 22
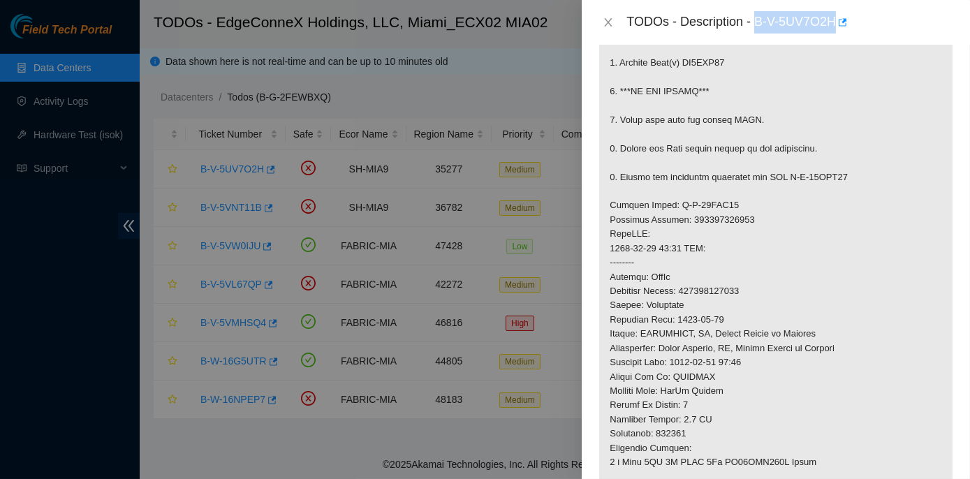
scroll to position [317, 0]
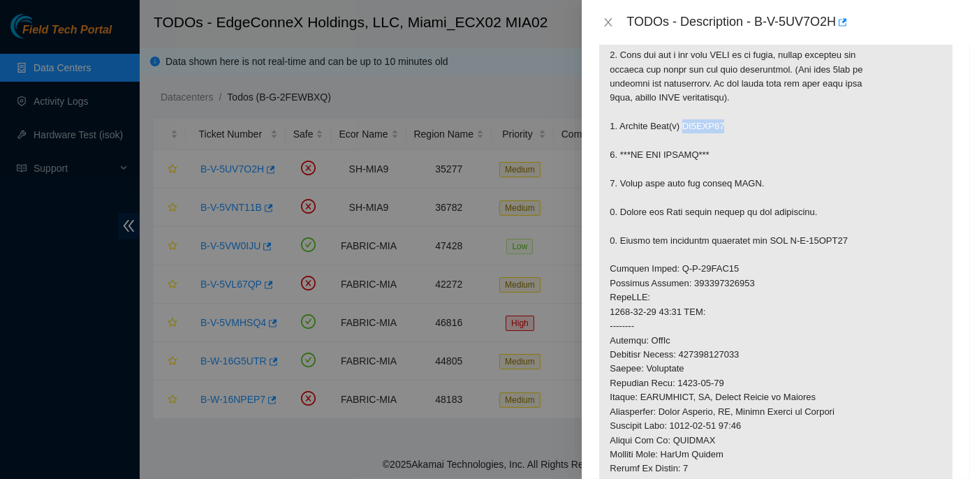
drag, startPoint x: 683, startPoint y: 123, endPoint x: 726, endPoint y: 124, distance: 43.3
click at [726, 124] on p at bounding box center [776, 297] width 354 height 663
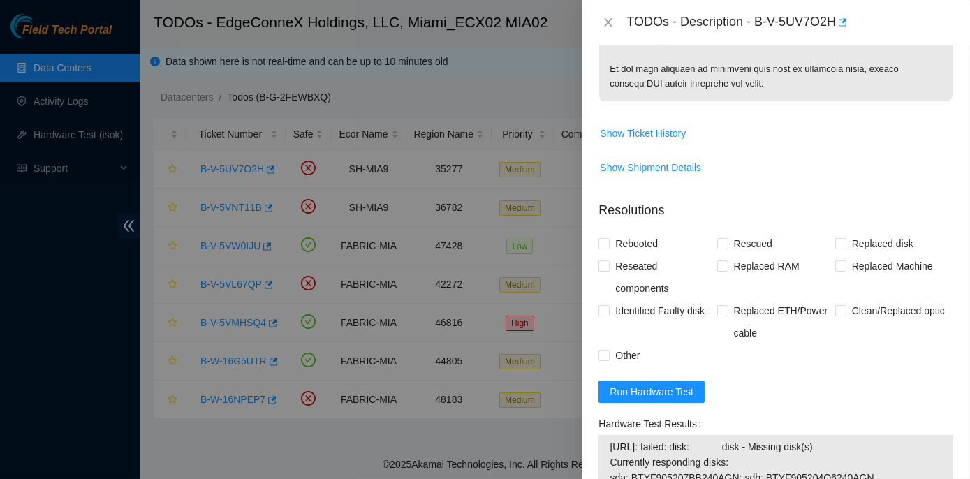
scroll to position [889, 0]
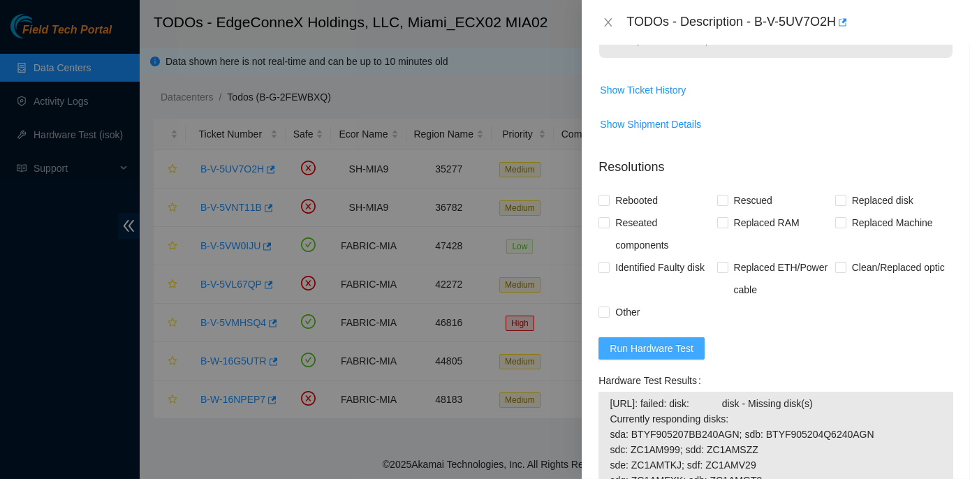
click at [641, 344] on span "Run Hardware Test" at bounding box center [652, 348] width 84 height 15
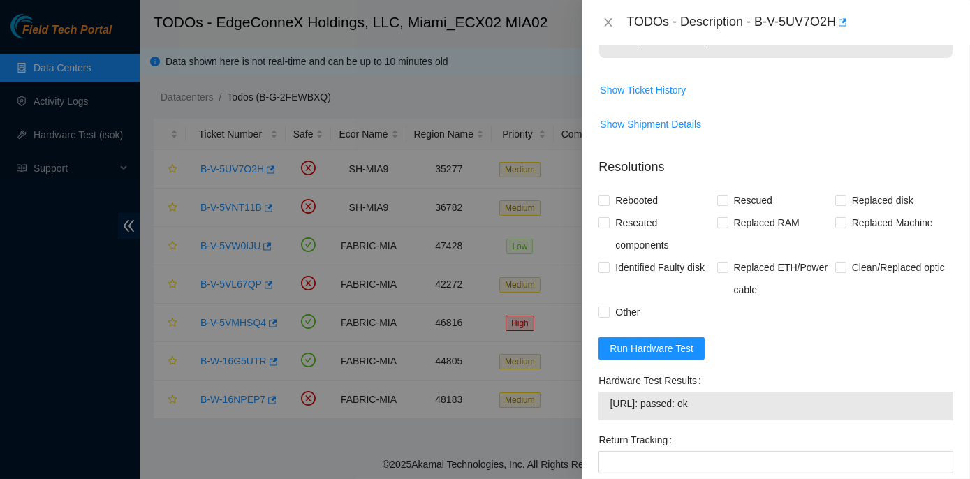
drag, startPoint x: 596, startPoint y: 374, endPoint x: 725, endPoint y: 402, distance: 131.6
click at [725, 402] on div "Hardware Test Results 104.70.234.37: passed: ok" at bounding box center [776, 399] width 366 height 59
click at [606, 25] on icon "close" at bounding box center [609, 22] width 8 height 8
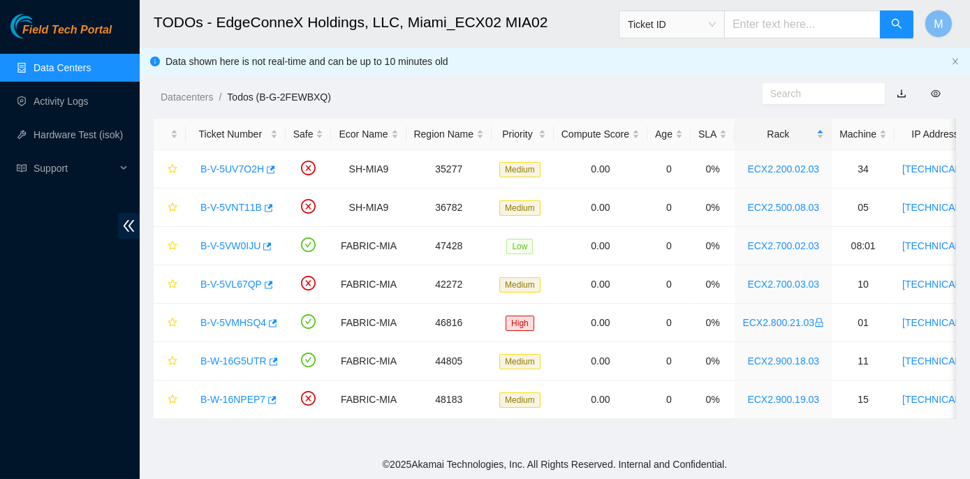
scroll to position [344, 0]
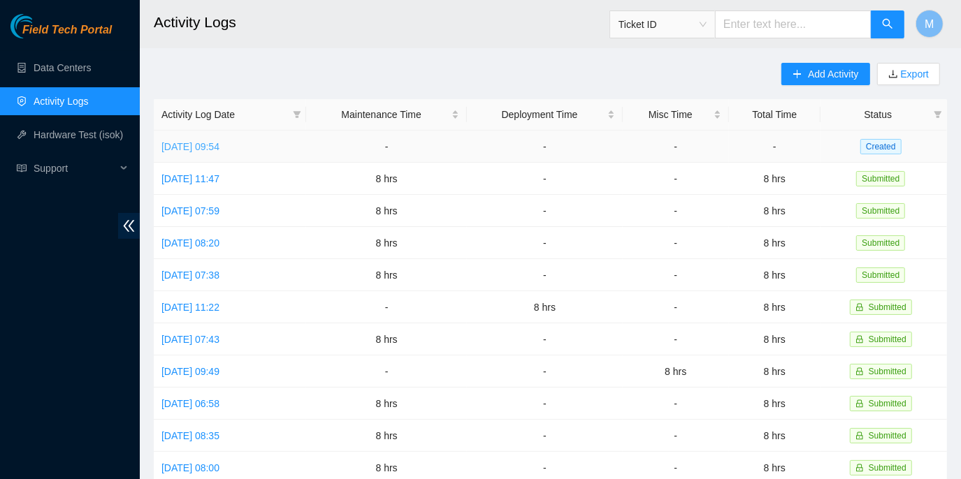
click at [214, 145] on link "Mon, 22 Sep 2025 09:54" at bounding box center [190, 146] width 58 height 11
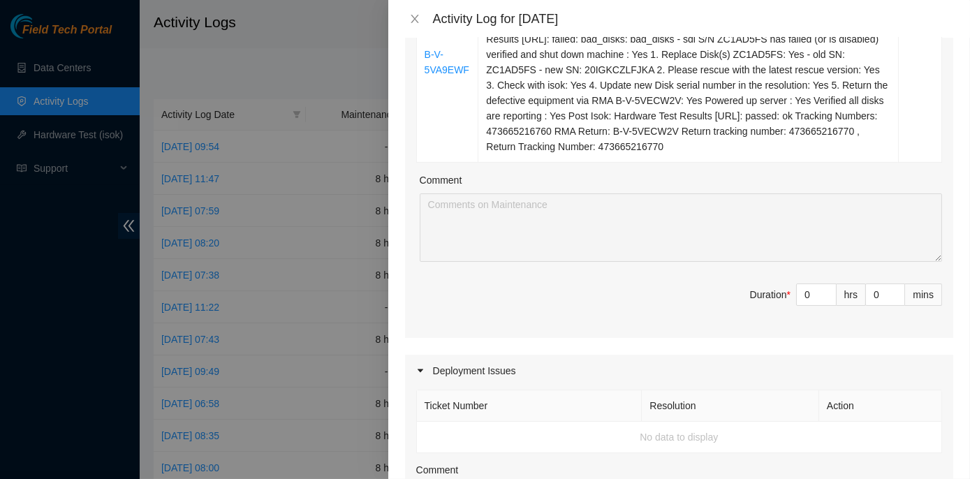
scroll to position [572, 0]
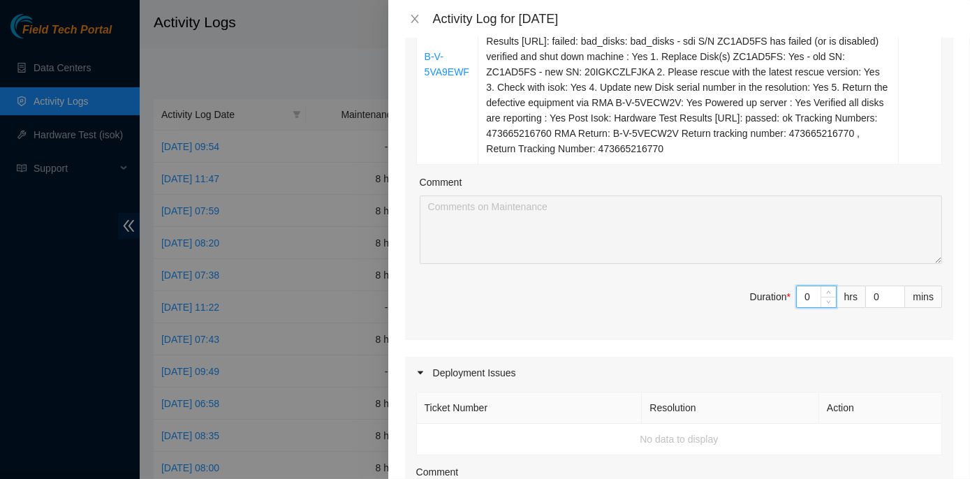
drag, startPoint x: 801, startPoint y: 298, endPoint x: 792, endPoint y: 298, distance: 9.1
click at [797, 298] on input "0" at bounding box center [816, 296] width 39 height 21
type input "8"
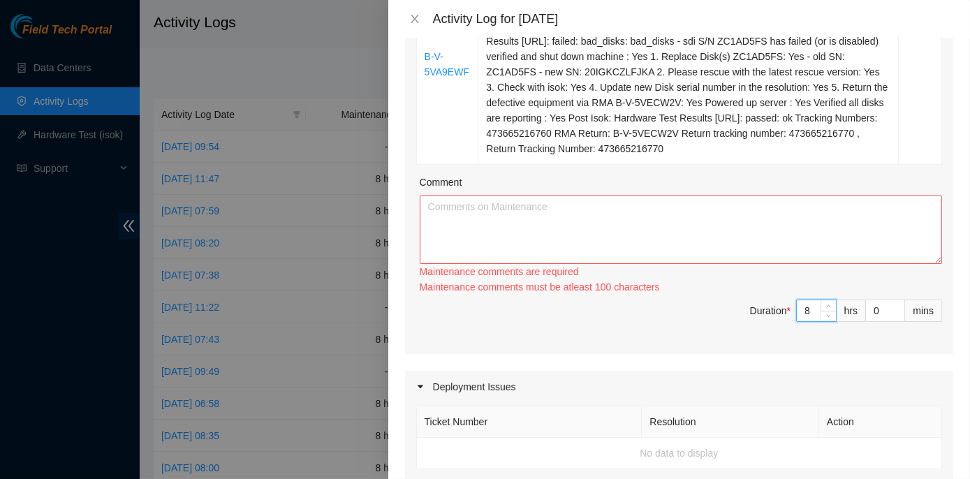
type input "8"
paste textarea "ECX2- Maintenance Check for inbound shipments for ECX2; scan in four packages f…"
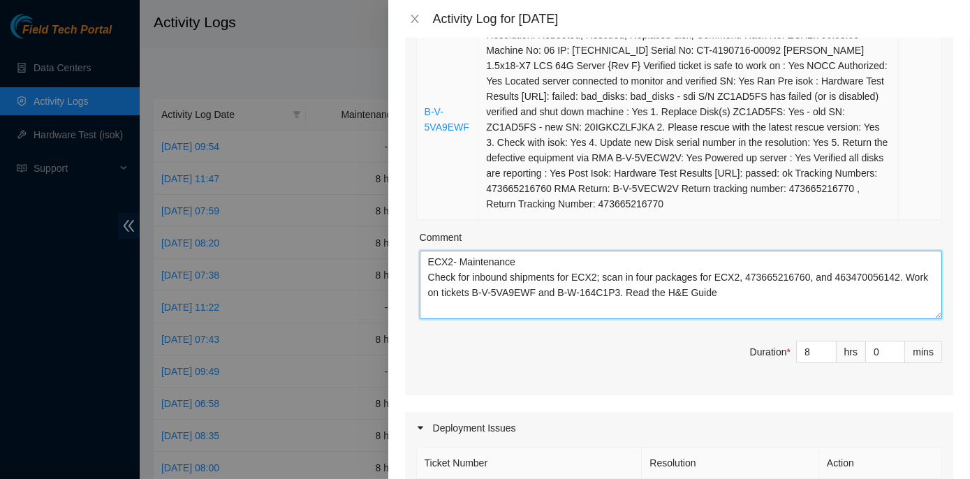
scroll to position [317, 0]
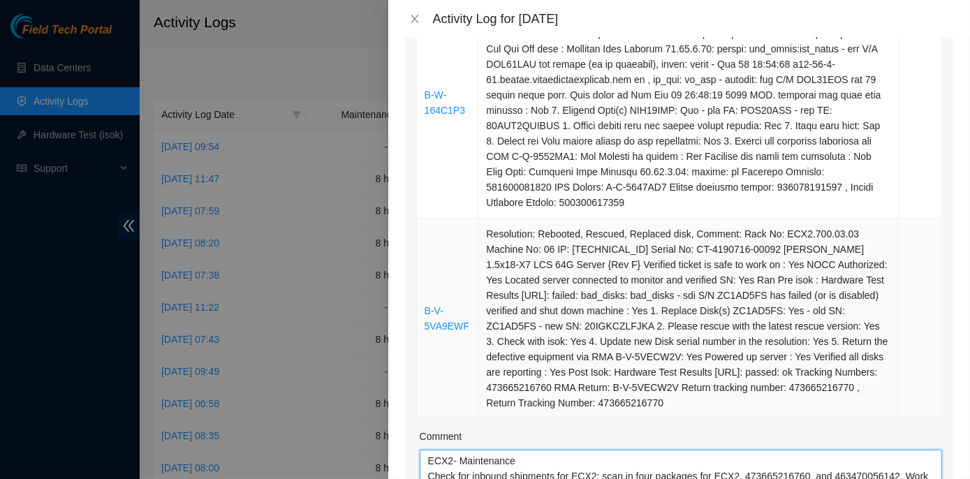
type textarea "ECX2- Maintenance Check for inbound shipments for ECX2; scan in four packages f…"
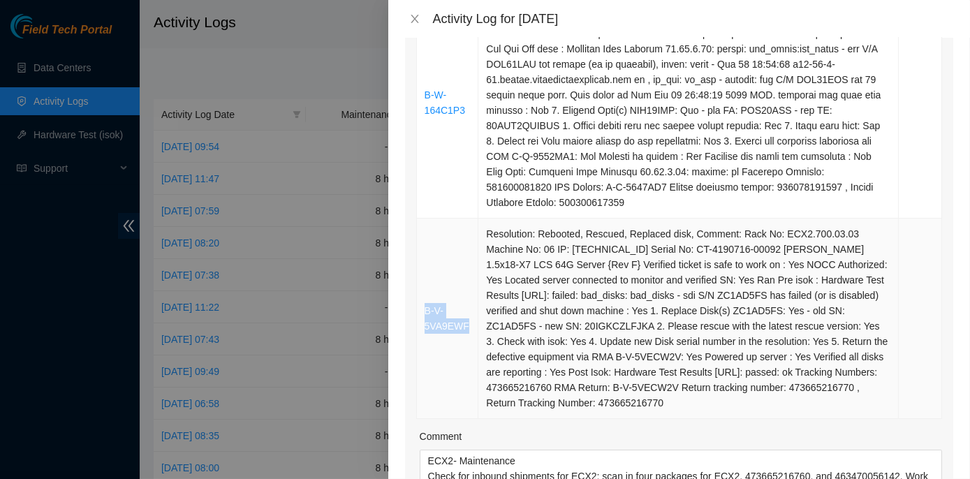
drag, startPoint x: 470, startPoint y: 326, endPoint x: 421, endPoint y: 306, distance: 52.0
click at [421, 306] on td "B-V-5VA9EWF" at bounding box center [448, 319] width 62 height 201
copy link "B-V-5VA9EWF"
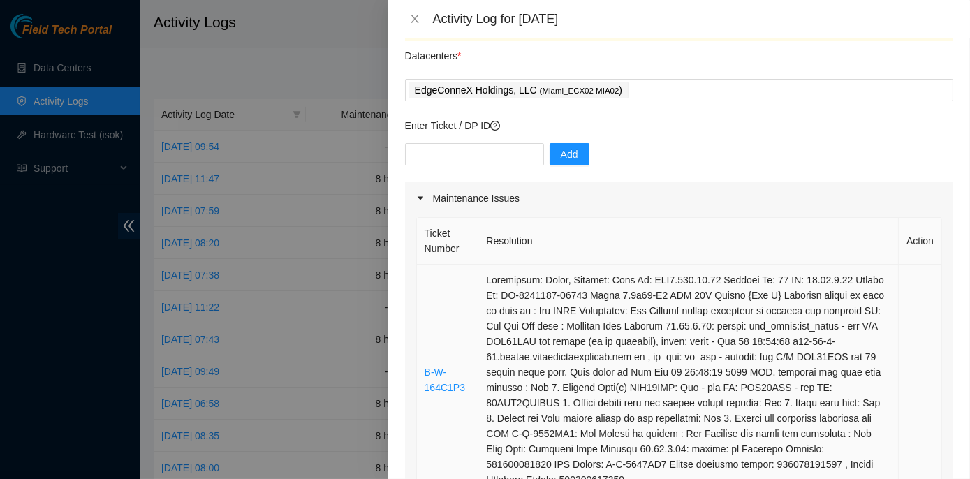
scroll to position [0, 0]
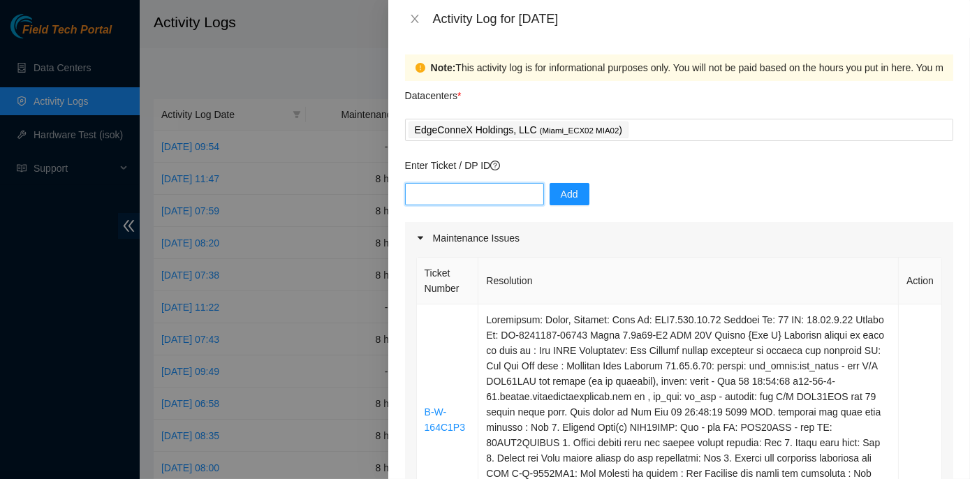
click at [418, 194] on input "text" at bounding box center [474, 194] width 139 height 22
paste input "B-V-5VA9EWF"
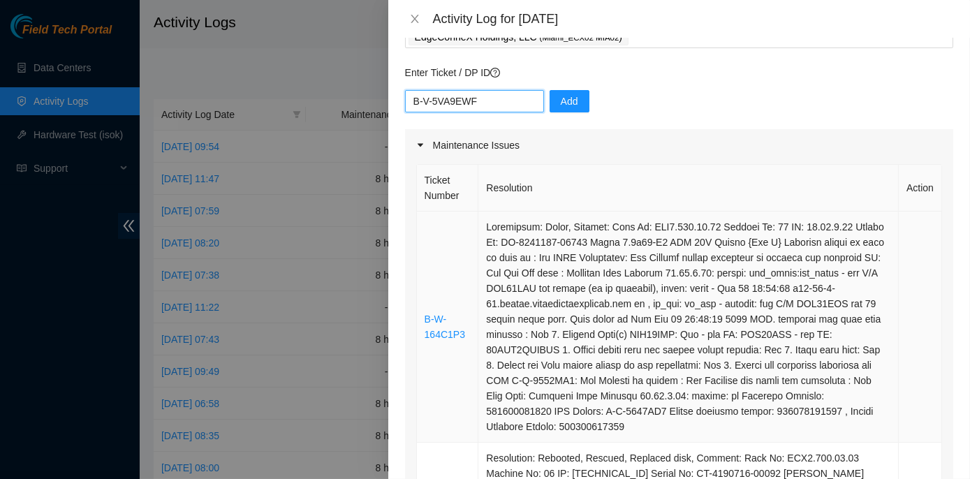
scroll to position [126, 0]
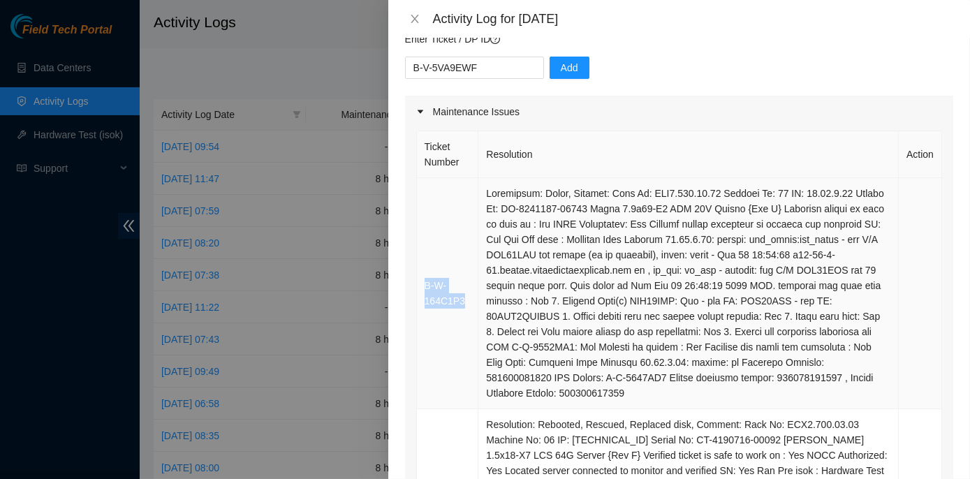
drag, startPoint x: 464, startPoint y: 300, endPoint x: 425, endPoint y: 286, distance: 41.5
click at [425, 286] on td "B-W-164C1P3" at bounding box center [448, 293] width 62 height 231
copy link "B-W-164C1P3"
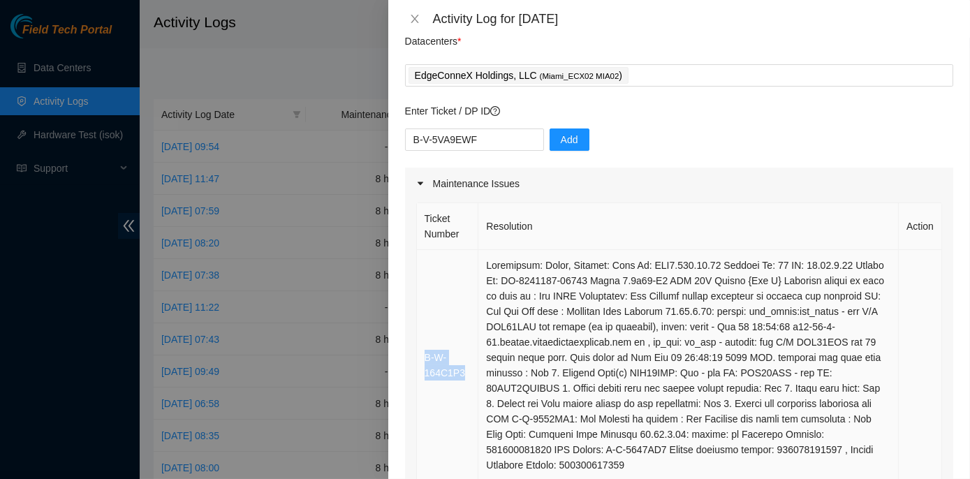
scroll to position [0, 0]
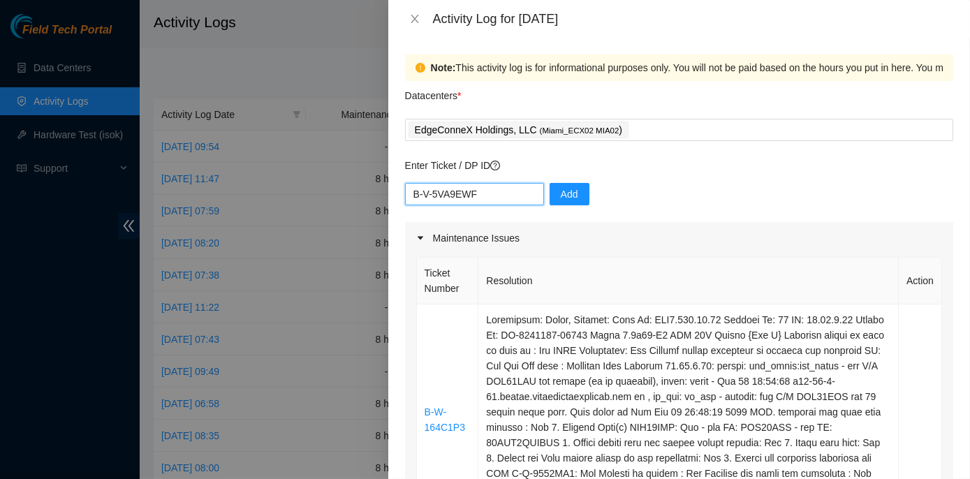
click at [491, 193] on input "B-V-5VA9EWF" at bounding box center [474, 194] width 139 height 22
paste input "B-W-164C1P3"
type input "B-V-5VA9EWF B-W-164C1P3"
click at [565, 187] on span "Add" at bounding box center [569, 194] width 17 height 15
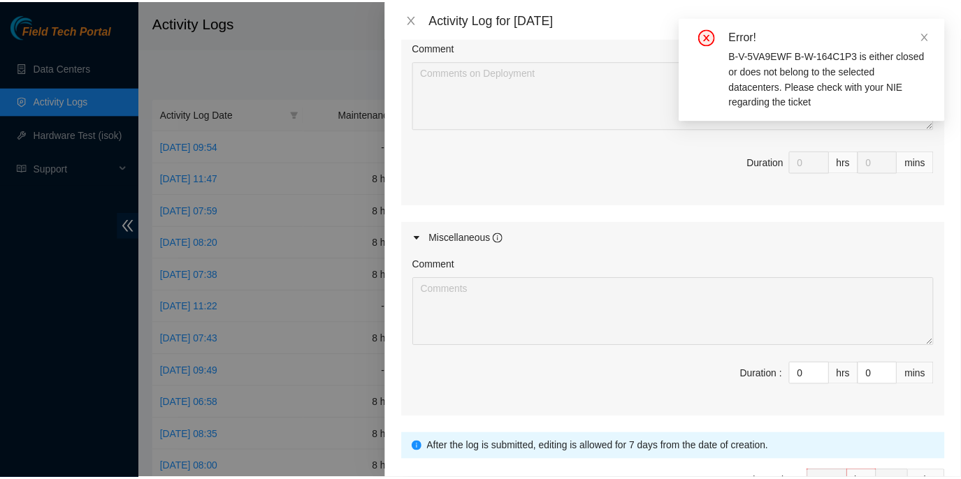
scroll to position [1082, 0]
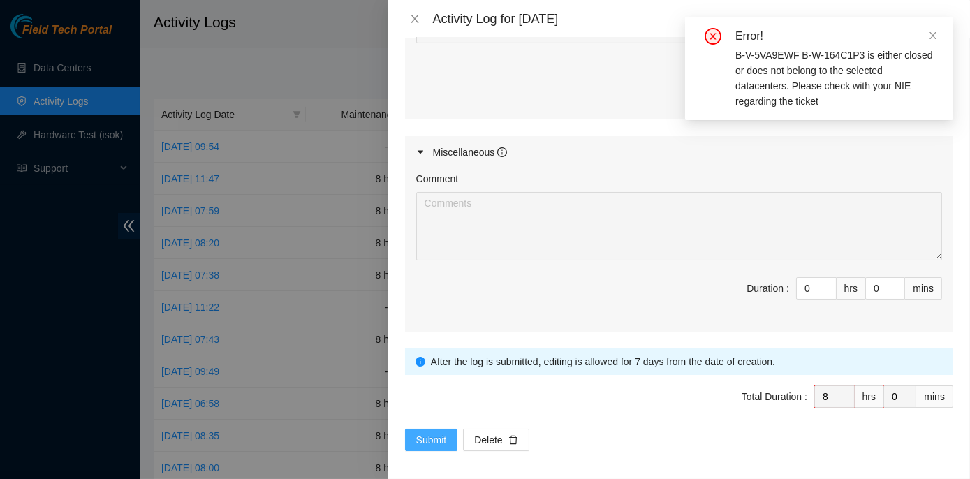
click at [425, 436] on span "Submit" at bounding box center [431, 439] width 31 height 15
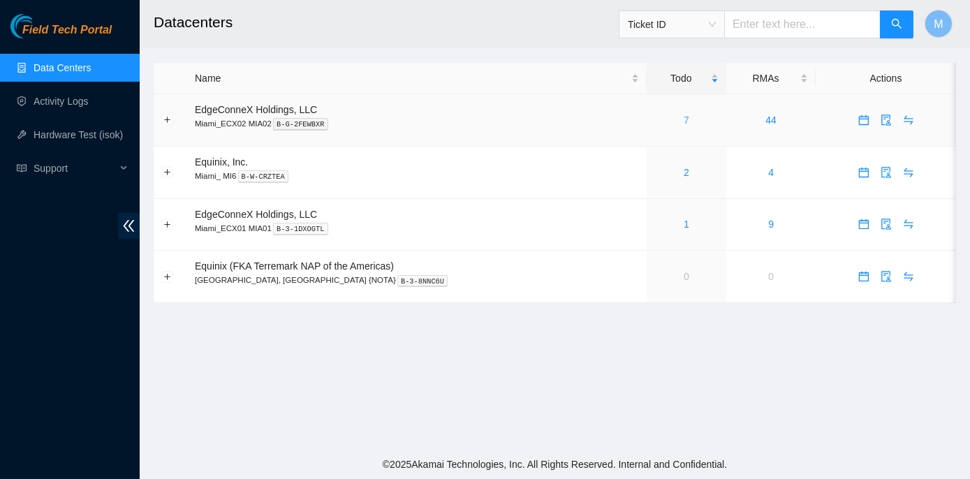
click at [684, 119] on link "7" at bounding box center [687, 120] width 6 height 11
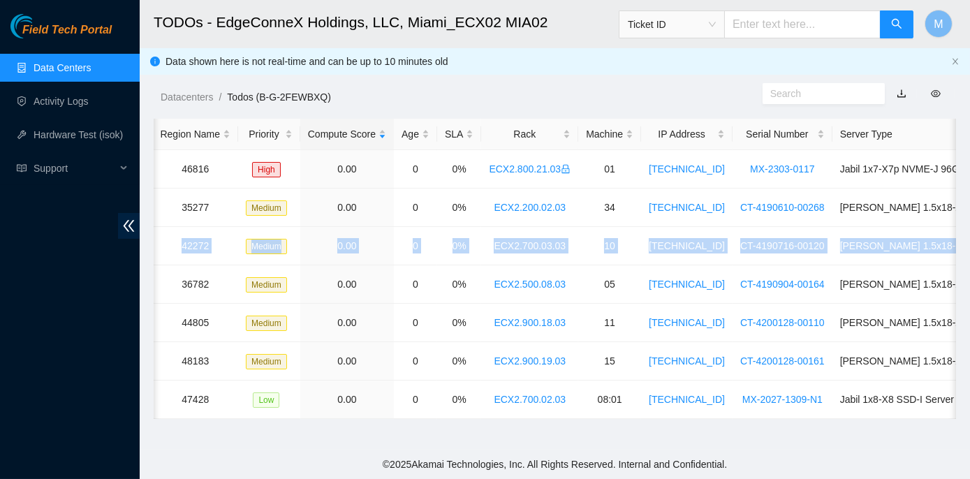
scroll to position [0, 337]
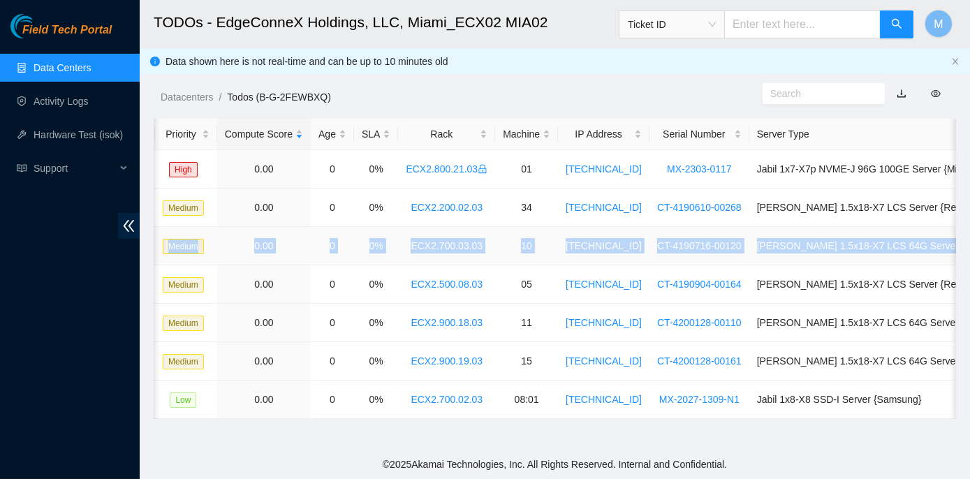
drag, startPoint x: 197, startPoint y: 245, endPoint x: 944, endPoint y: 247, distance: 746.9
click at [944, 247] on tr "B-V-5VL67QP FABRIC-MIA 42272 Medium 0.00 0 0% ECX2.700.03.03 10 23.193.107.77 C…" at bounding box center [410, 246] width 1186 height 38
copy tr "B-V-5VL67QP FABRIC-MIA 42272 Medium 0.00 0 0% ECX2.700.03.03 10 23.193.107.77 C…"
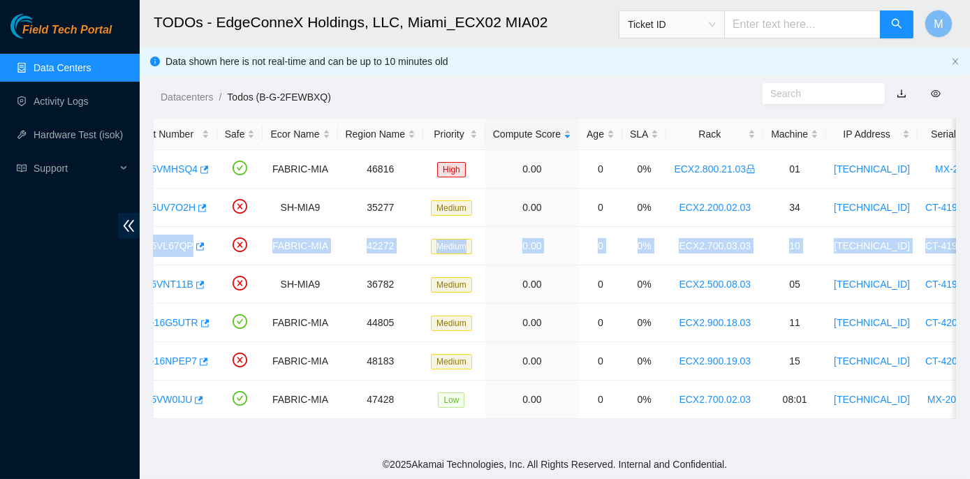
scroll to position [0, 0]
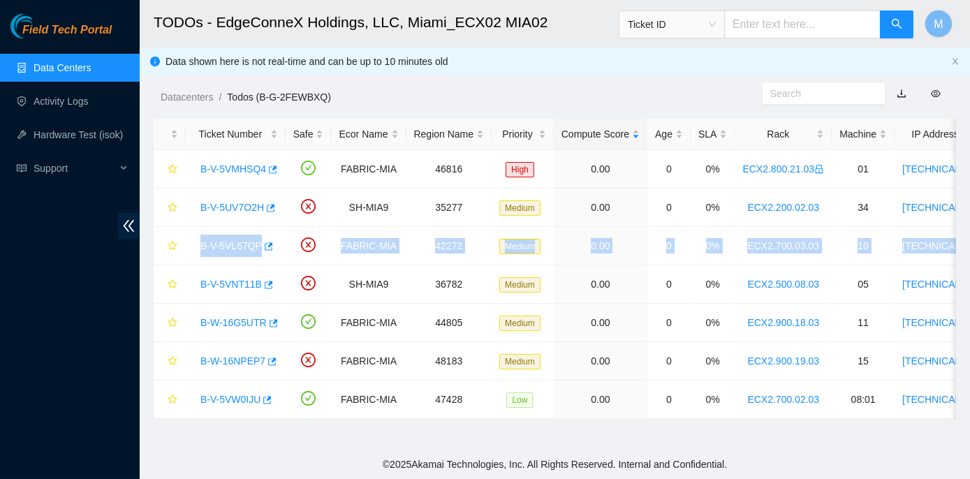
click at [72, 71] on link "Data Centers" at bounding box center [62, 67] width 57 height 11
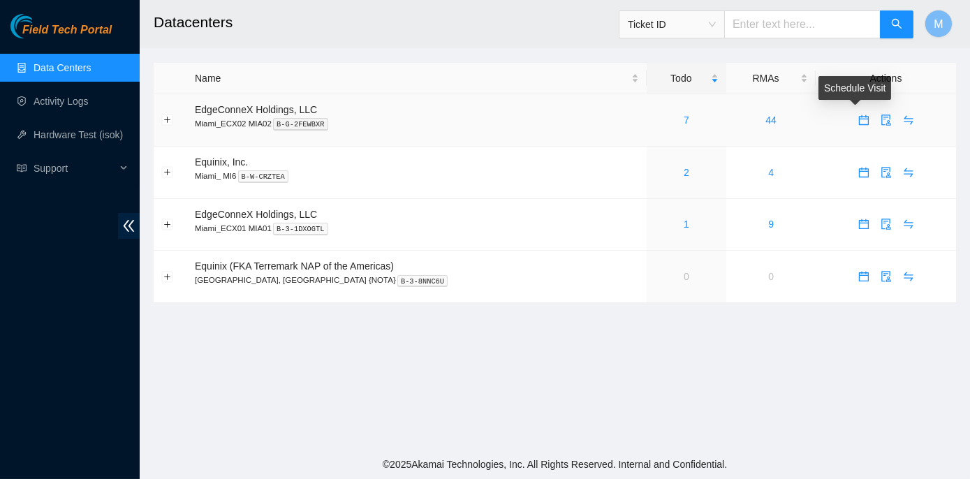
click at [859, 115] on icon "calendar" at bounding box center [864, 120] width 11 height 11
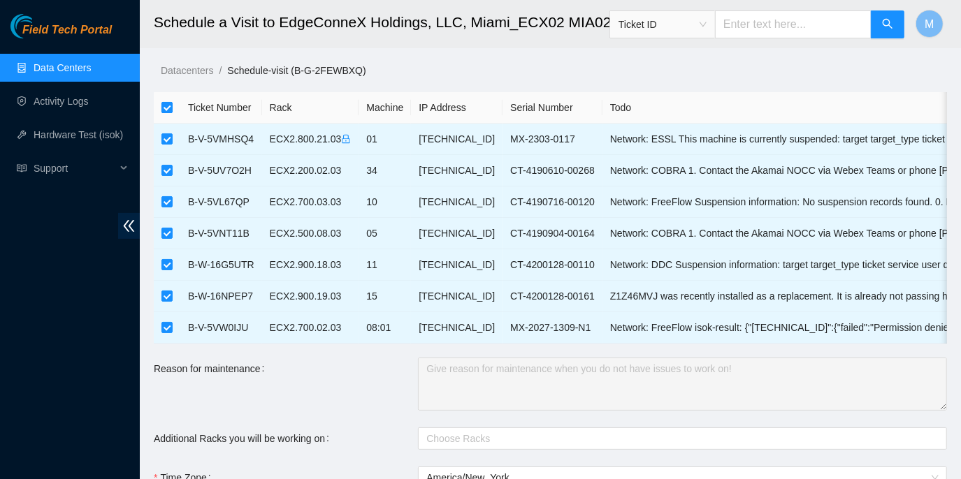
click at [163, 104] on input "checkbox" at bounding box center [166, 107] width 11 height 11
checkbox input "false"
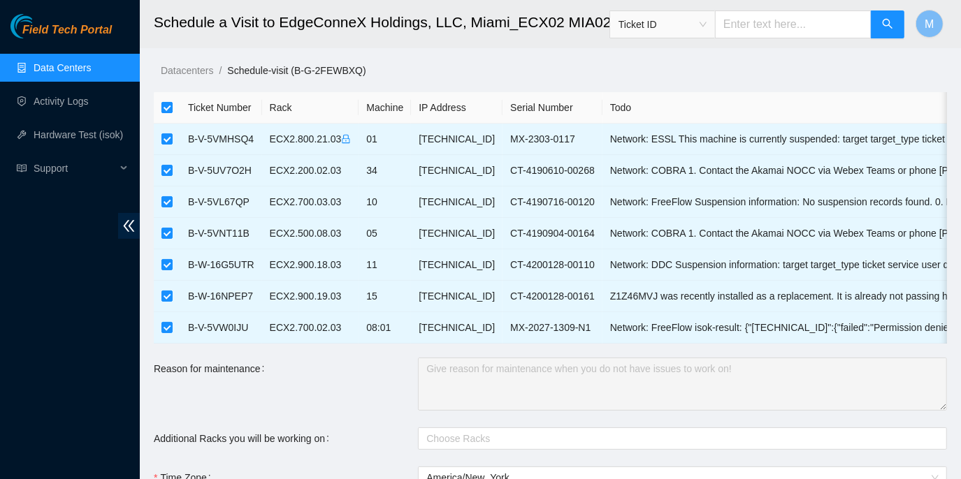
checkbox input "false"
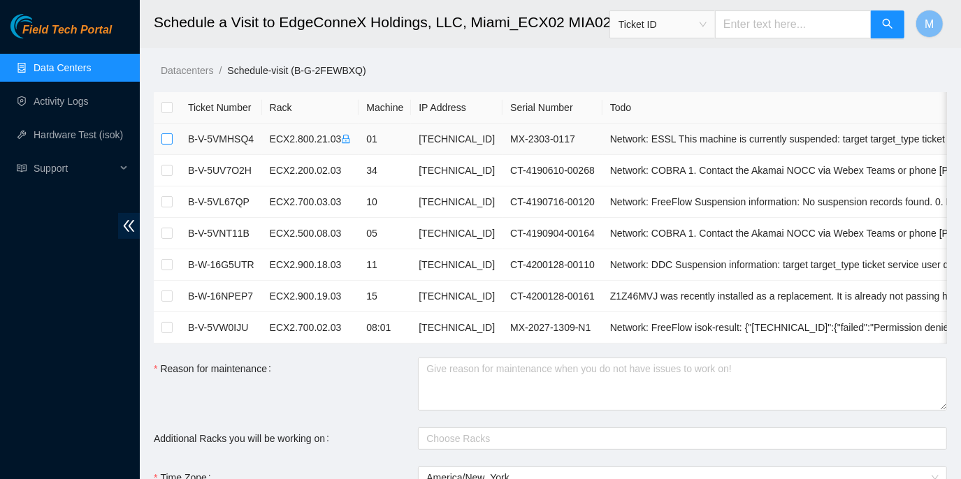
click at [166, 140] on input "checkbox" at bounding box center [166, 138] width 11 height 11
checkbox input "true"
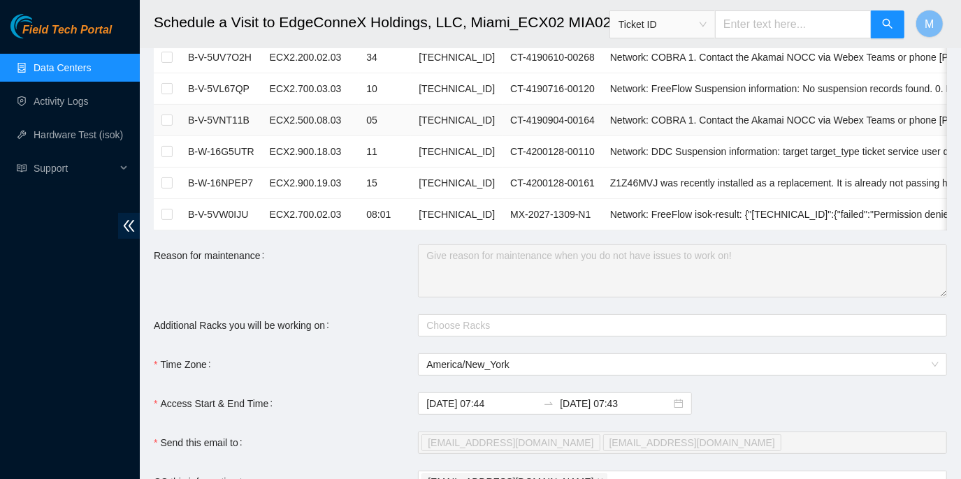
scroll to position [337, 0]
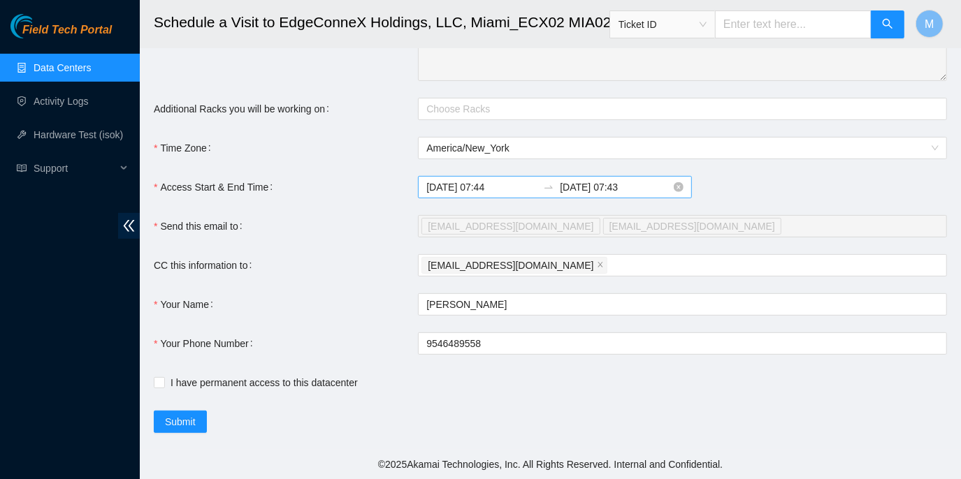
click at [628, 189] on input "2025-09-24 07:43" at bounding box center [615, 187] width 111 height 15
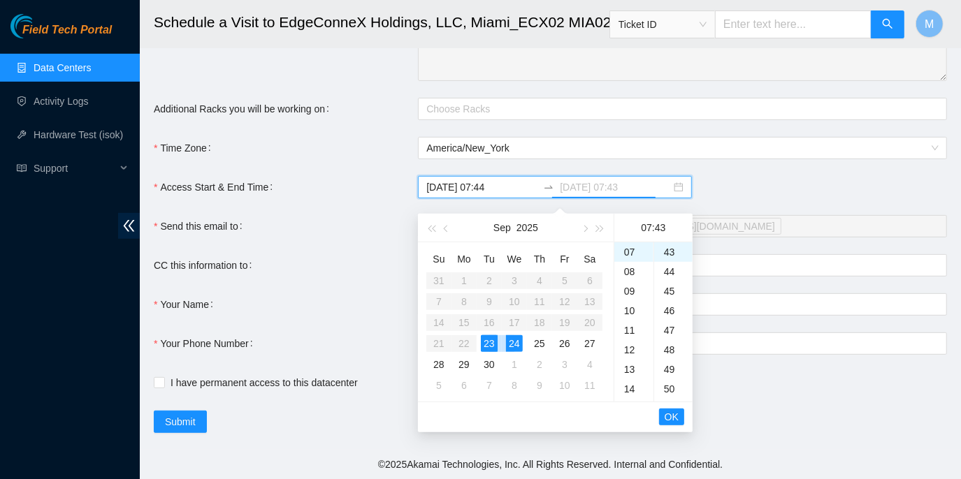
click at [517, 335] on div "24" at bounding box center [514, 343] width 17 height 17
click at [490, 336] on div "23" at bounding box center [489, 343] width 17 height 17
click at [627, 270] on div "18" at bounding box center [633, 277] width 39 height 20
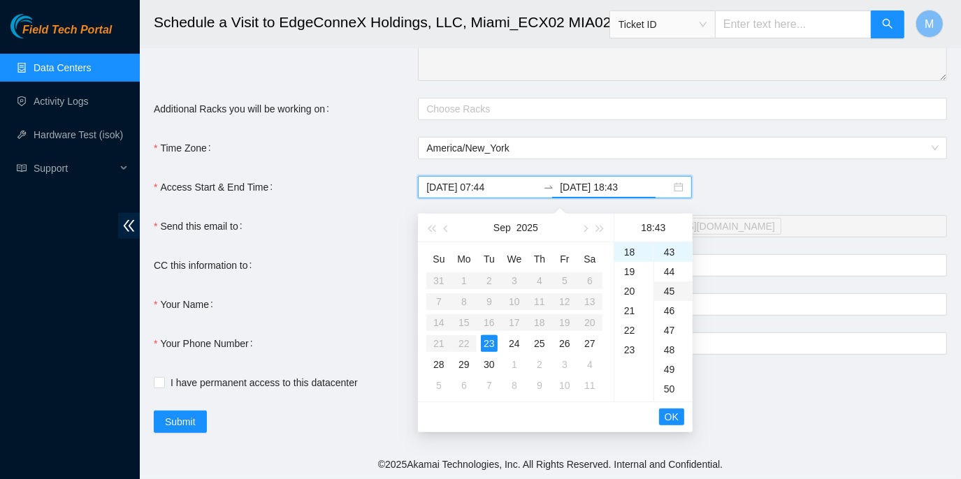
click at [669, 283] on div "45" at bounding box center [673, 292] width 38 height 20
type input "2025-09-23 18:45"
click at [678, 409] on span "OK" at bounding box center [671, 416] width 14 height 15
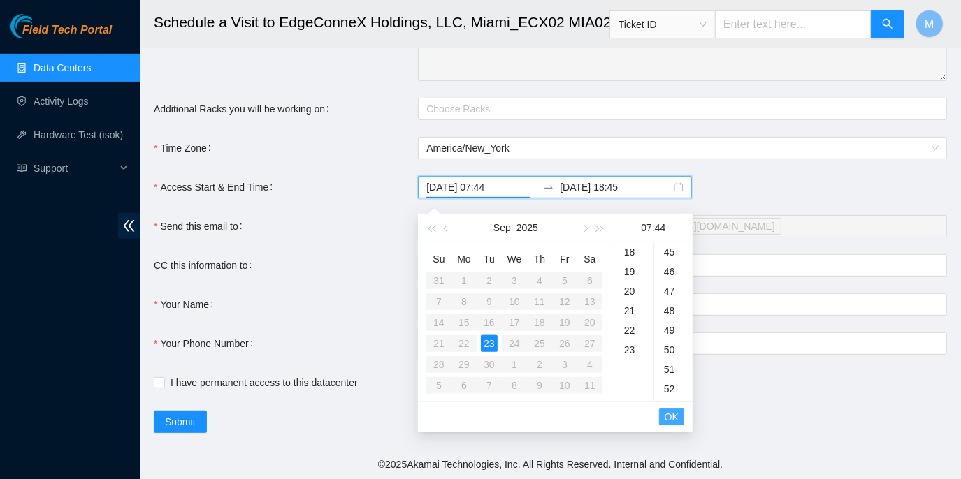
scroll to position [861, 0]
click at [678, 412] on button "OK" at bounding box center [671, 417] width 25 height 17
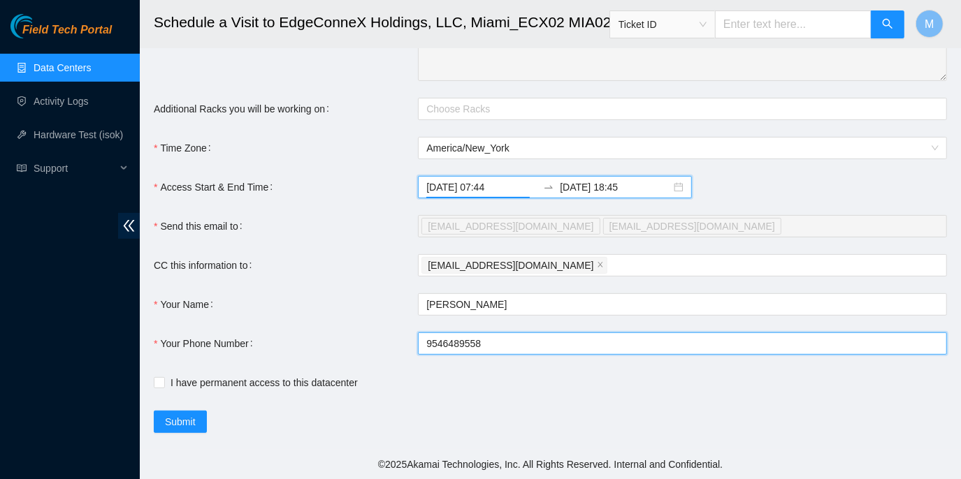
click at [428, 342] on input "9546489558" at bounding box center [682, 344] width 529 height 22
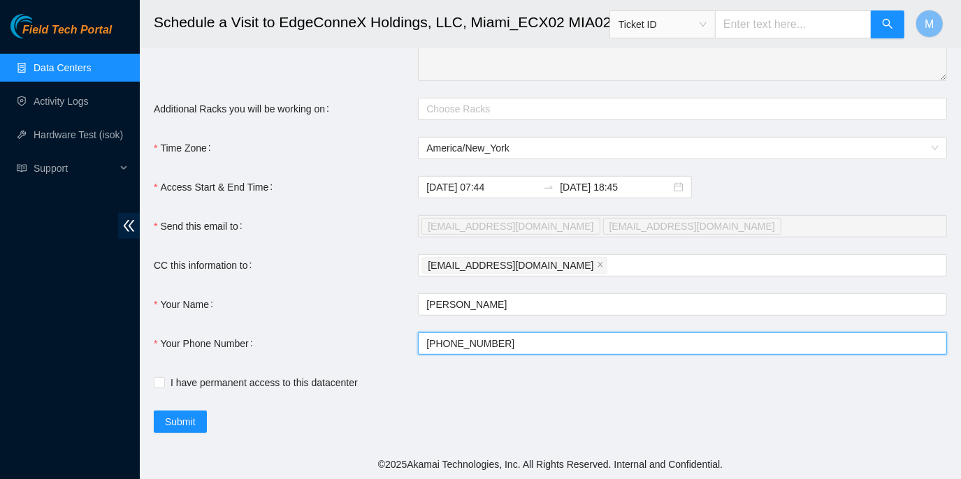
type input "+19546489558"
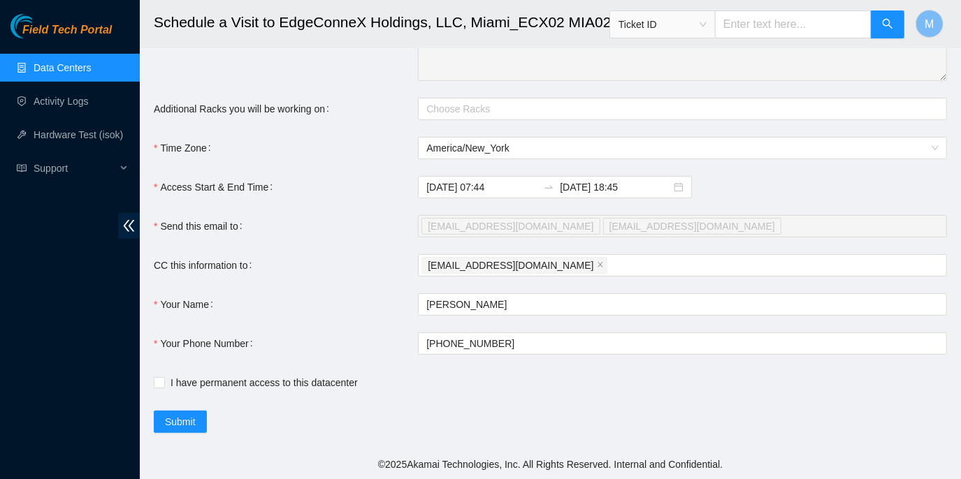
click at [152, 385] on main "Schedule a Visit to EdgeConneX Holdings, LLC, Miami_ECX02 MIA02 Ticket ID M Dat…" at bounding box center [550, 60] width 821 height 780
click at [157, 384] on input "I have permanent access to this datacenter" at bounding box center [159, 382] width 10 height 10
checkbox input "true"
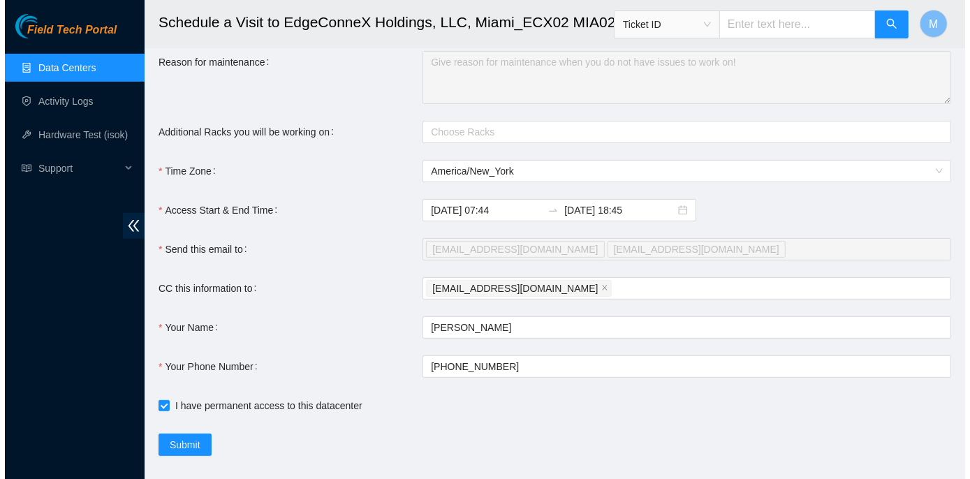
scroll to position [337, 0]
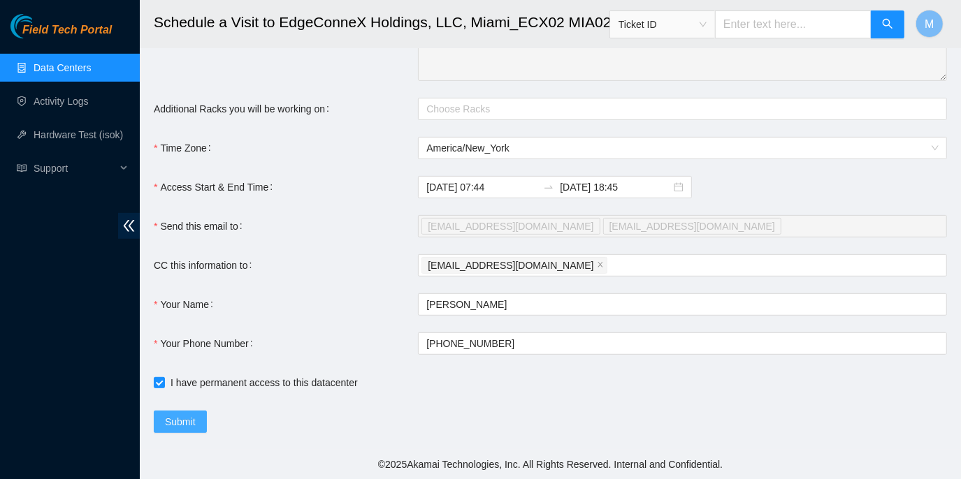
click at [173, 418] on span "Submit" at bounding box center [180, 421] width 31 height 15
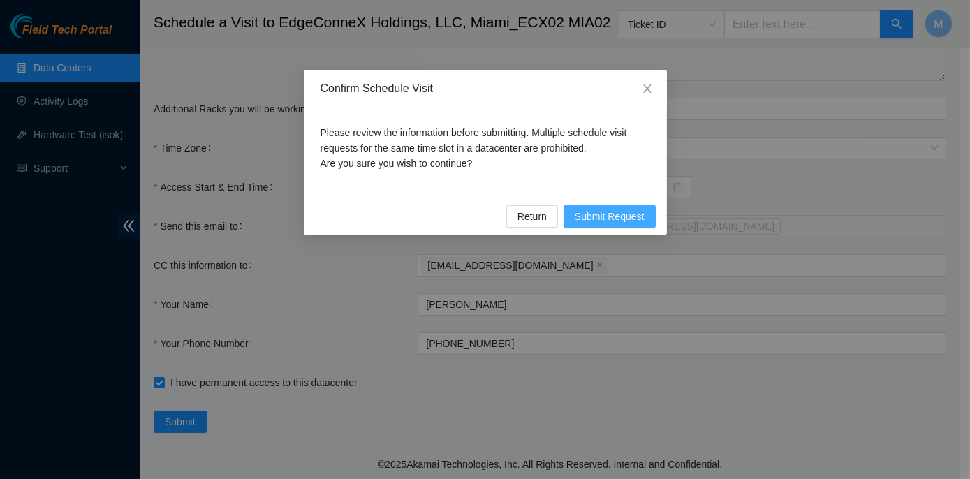
click at [598, 209] on span "Submit Request" at bounding box center [610, 216] width 70 height 15
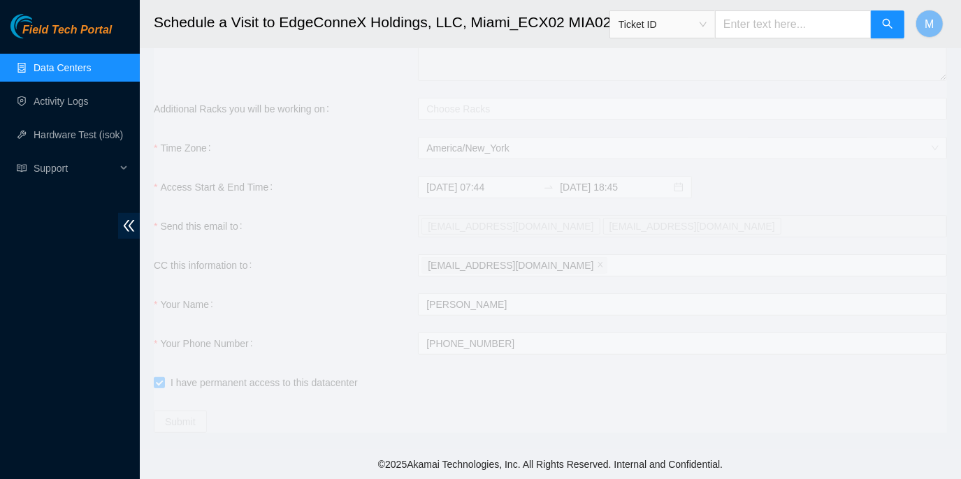
type input "2025-09-23 07:45"
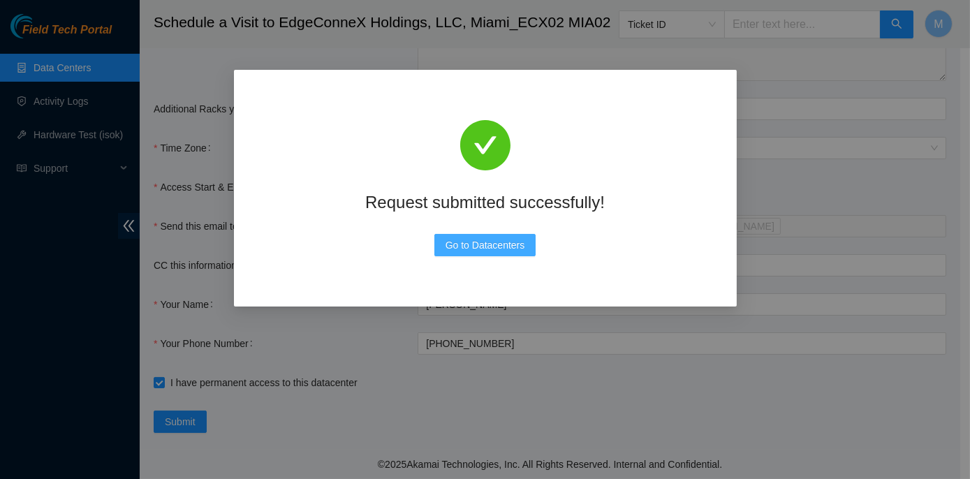
click at [495, 247] on span "Go to Datacenters" at bounding box center [486, 245] width 80 height 15
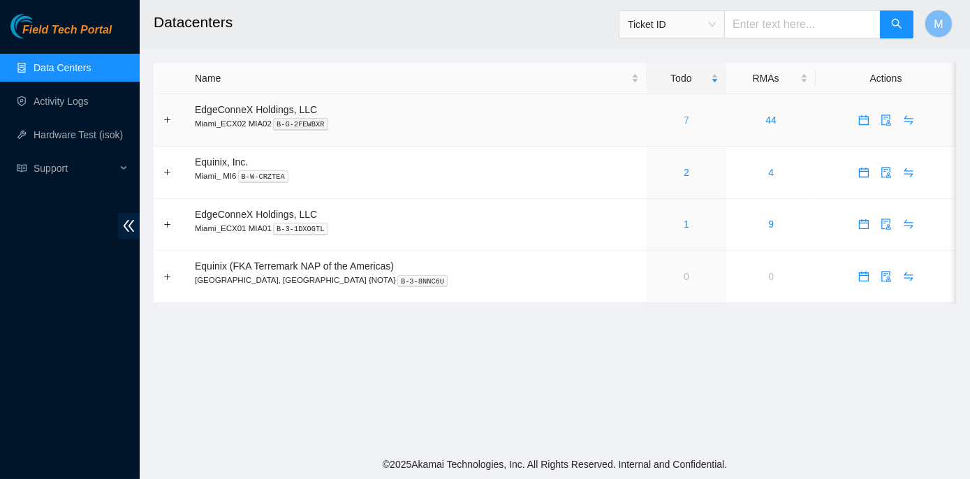
click at [684, 117] on link "7" at bounding box center [687, 120] width 6 height 11
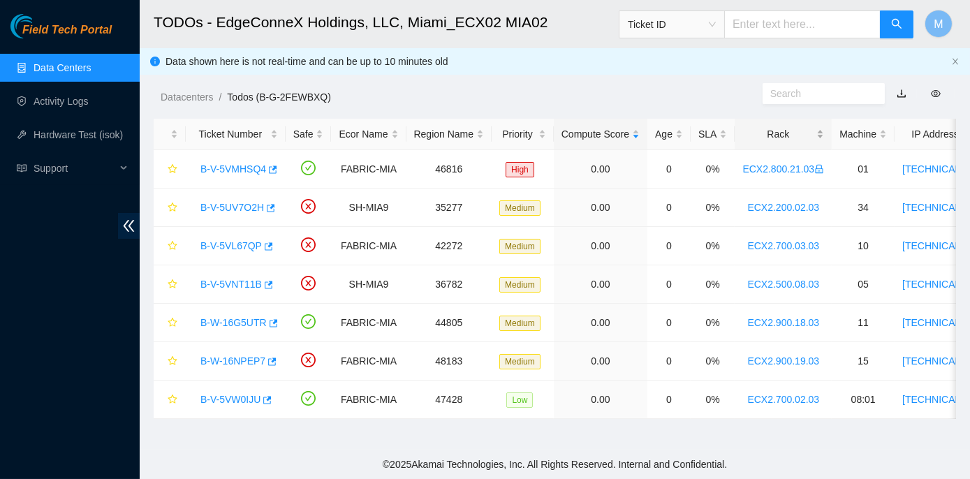
click at [767, 133] on div "Rack" at bounding box center [784, 133] width 82 height 15
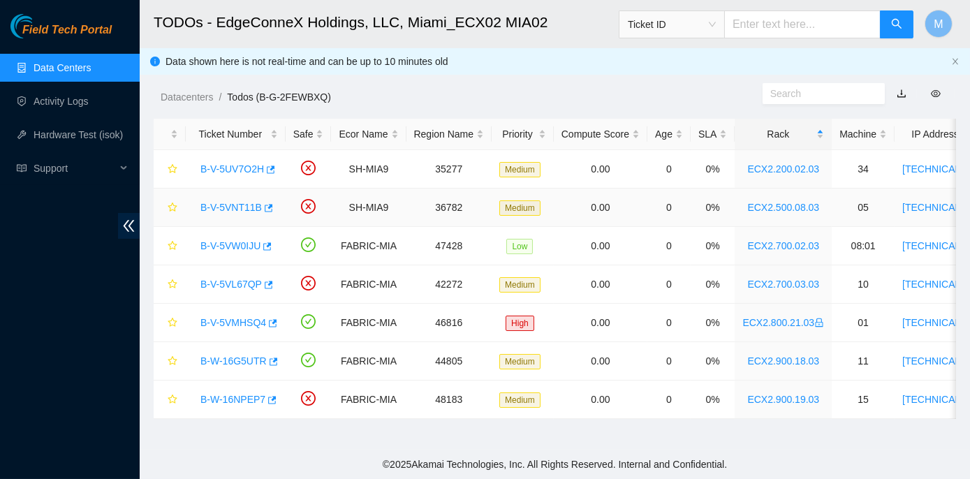
click at [233, 209] on link "B-V-5VNT11B" at bounding box center [231, 207] width 61 height 11
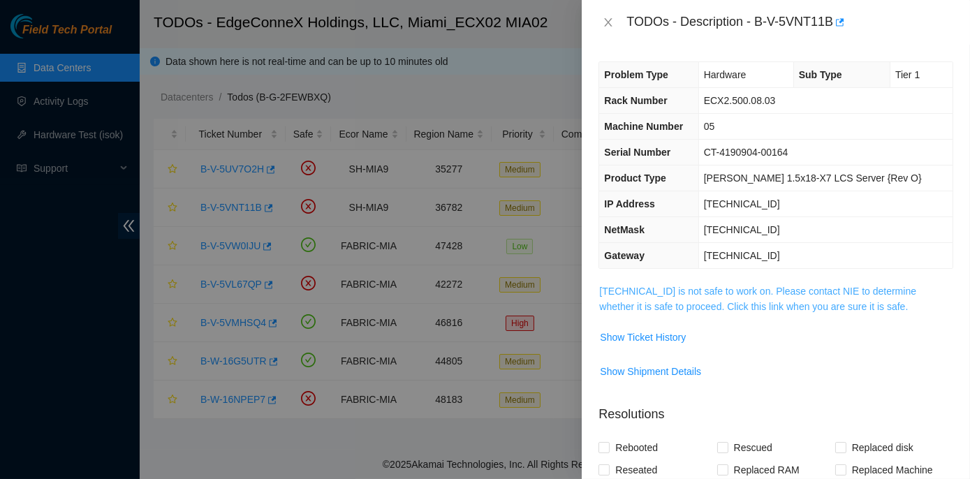
click at [779, 291] on link "[TECHNICAL_ID] is not safe to work on. Please contact NIE to determine whether …" at bounding box center [757, 299] width 317 height 27
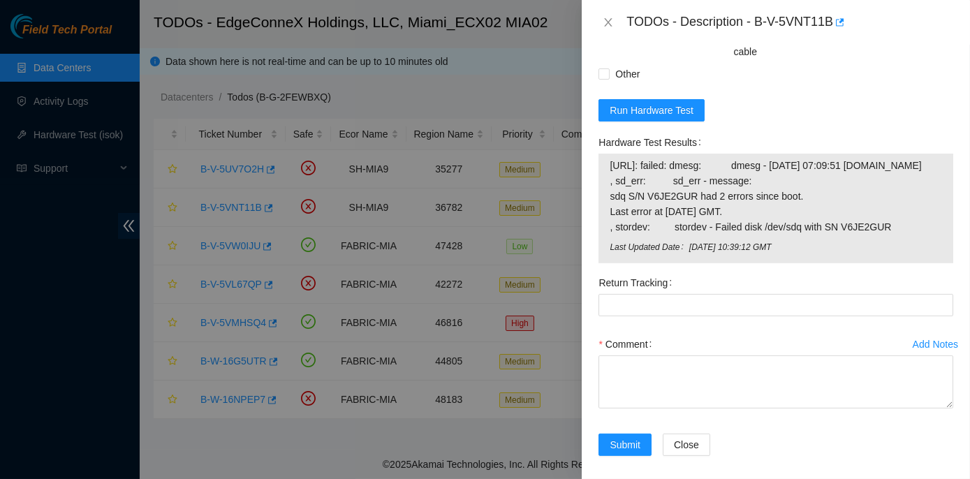
scroll to position [1276, 0]
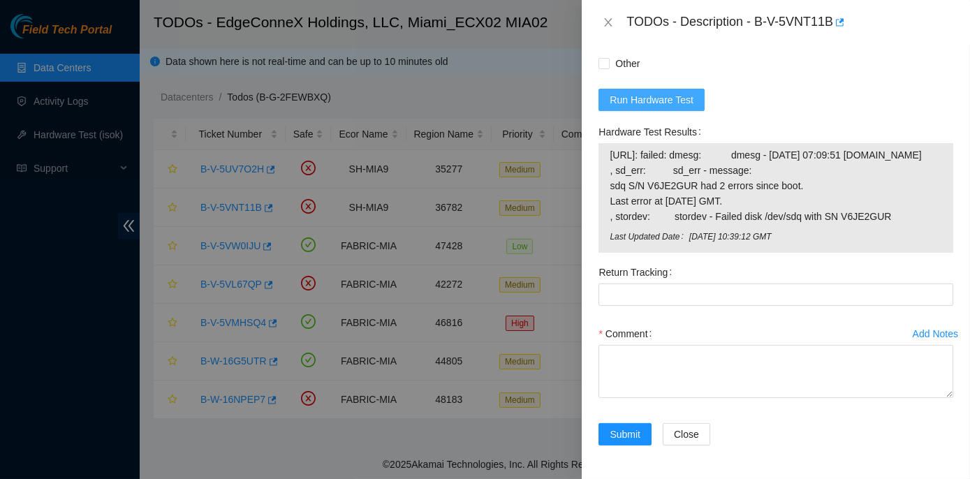
click at [651, 108] on span "Run Hardware Test" at bounding box center [652, 99] width 84 height 15
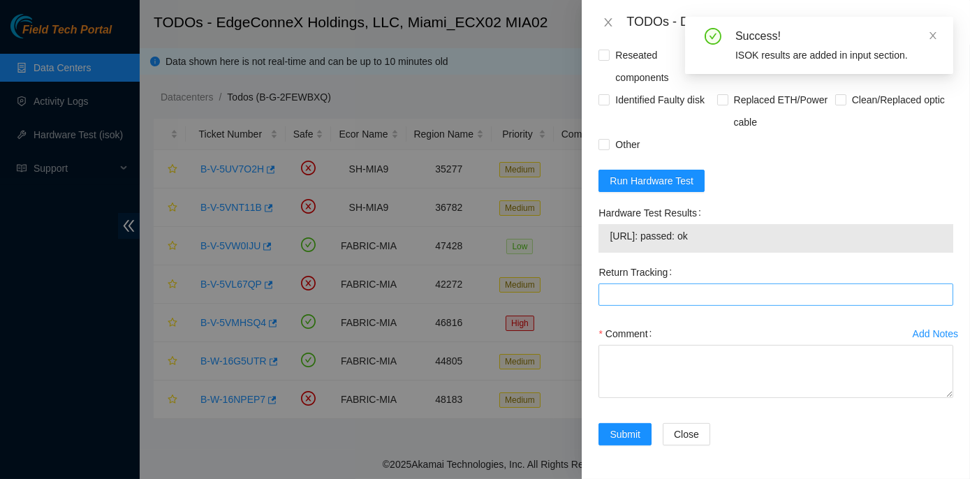
scroll to position [1211, 0]
drag, startPoint x: 597, startPoint y: 212, endPoint x: 729, endPoint y: 242, distance: 136.1
click at [729, 242] on div "Hardware Test Results [URL]: passed: ok" at bounding box center [776, 231] width 366 height 59
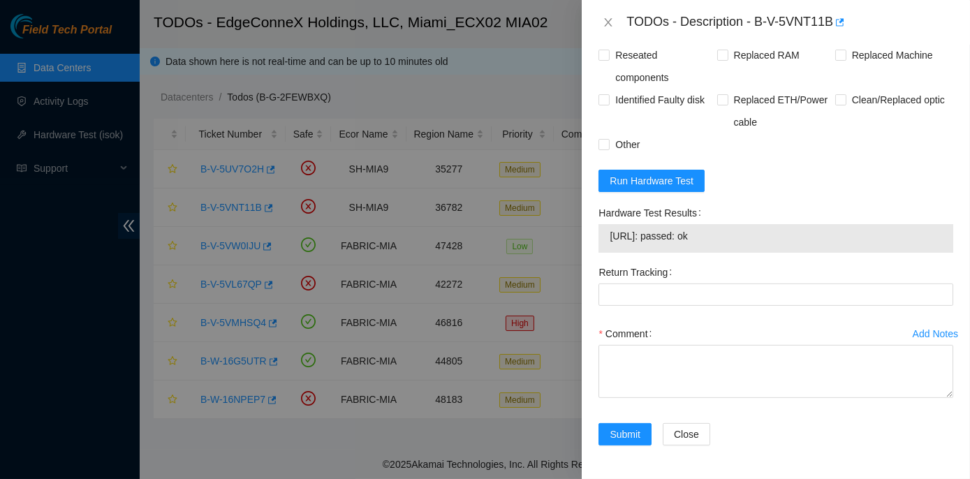
copy div "Hardware Test Results [URL]: passed: ok"
click at [609, 24] on icon "close" at bounding box center [609, 22] width 8 height 8
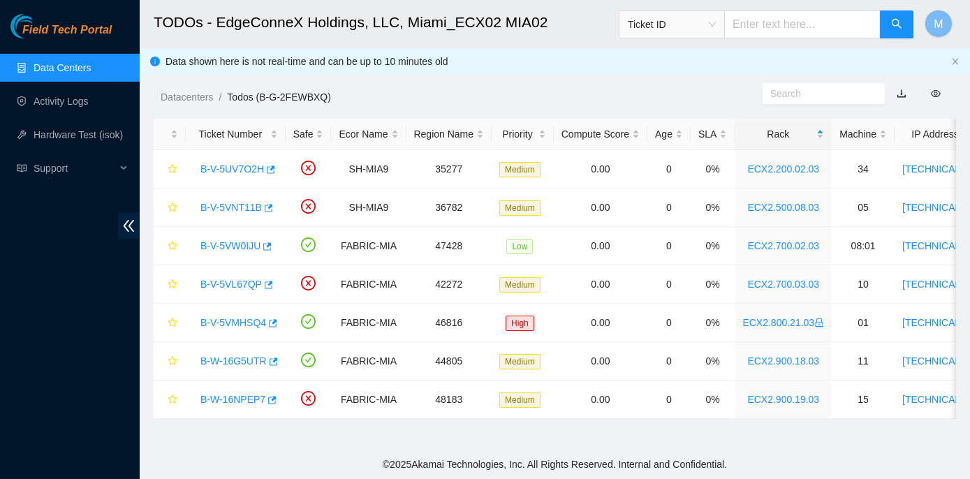
scroll to position [389, 0]
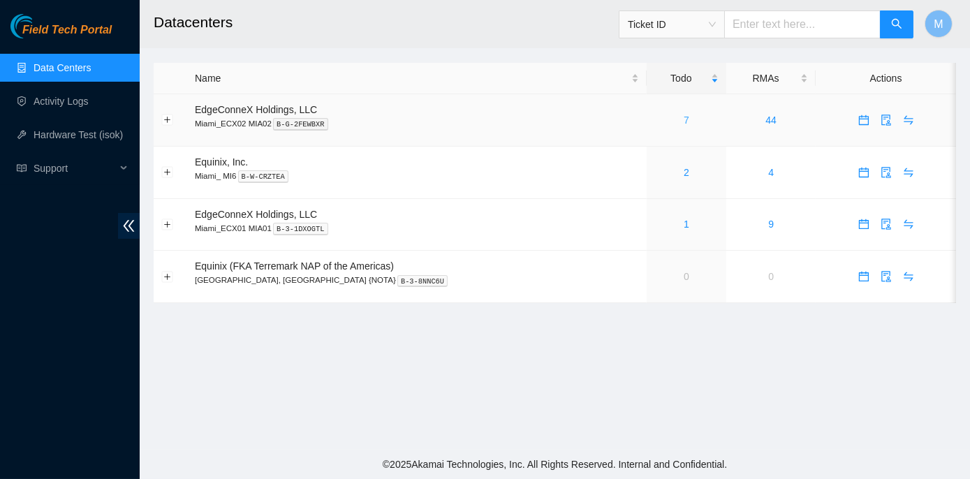
click at [684, 118] on link "7" at bounding box center [687, 120] width 6 height 11
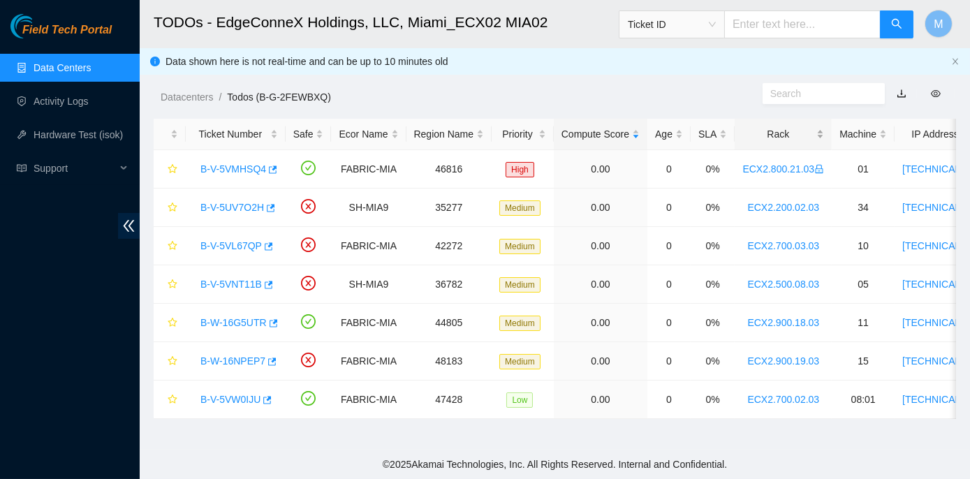
click at [767, 138] on div "Rack" at bounding box center [784, 133] width 82 height 15
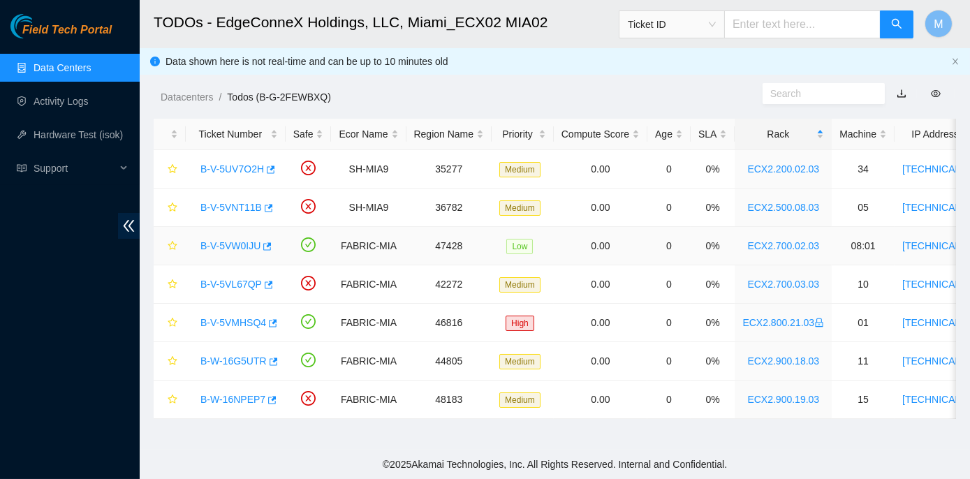
click at [233, 244] on link "B-V-5VW0IJU" at bounding box center [231, 245] width 60 height 11
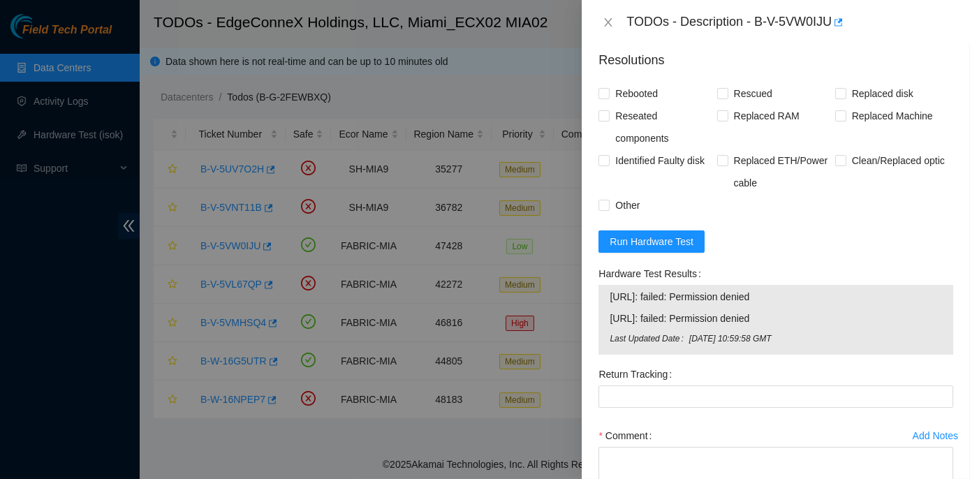
scroll to position [572, 0]
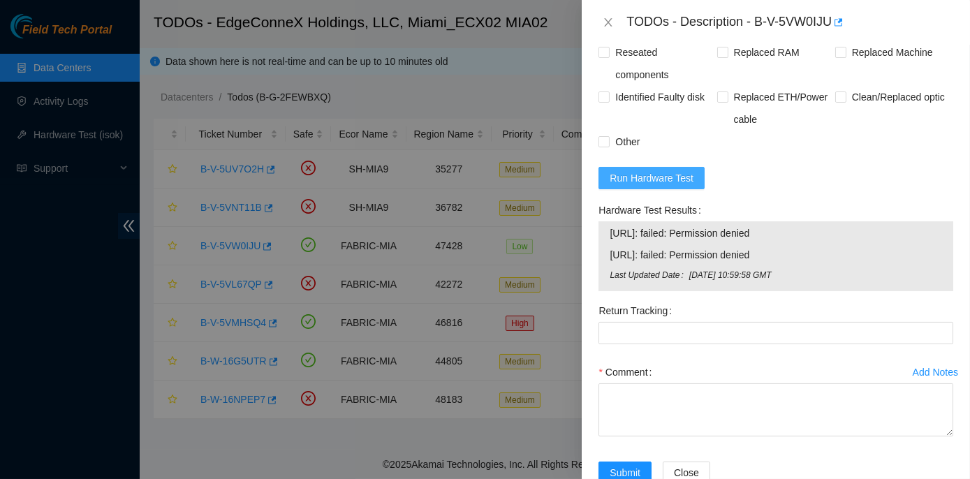
click at [667, 182] on span "Run Hardware Test" at bounding box center [652, 177] width 84 height 15
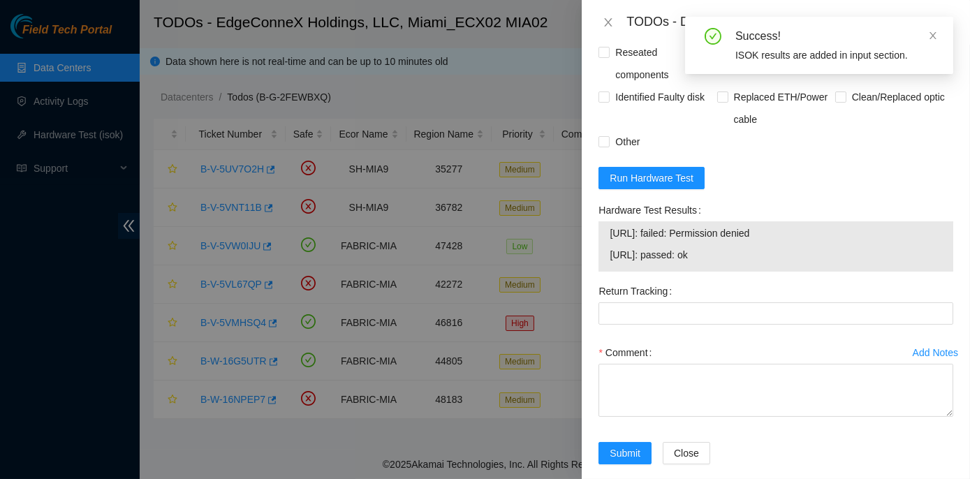
drag, startPoint x: 592, startPoint y: 202, endPoint x: 755, endPoint y: 255, distance: 171.2
click at [755, 255] on div "Problem Type Hardware Sub Type Tier 1 Rack Number ECX2.700.02.03 Machine Number…" at bounding box center [776, 262] width 388 height 435
copy div "Hardware Test Results 23.193.43.198: failed: Permission denied 23.193.43.199: p…"
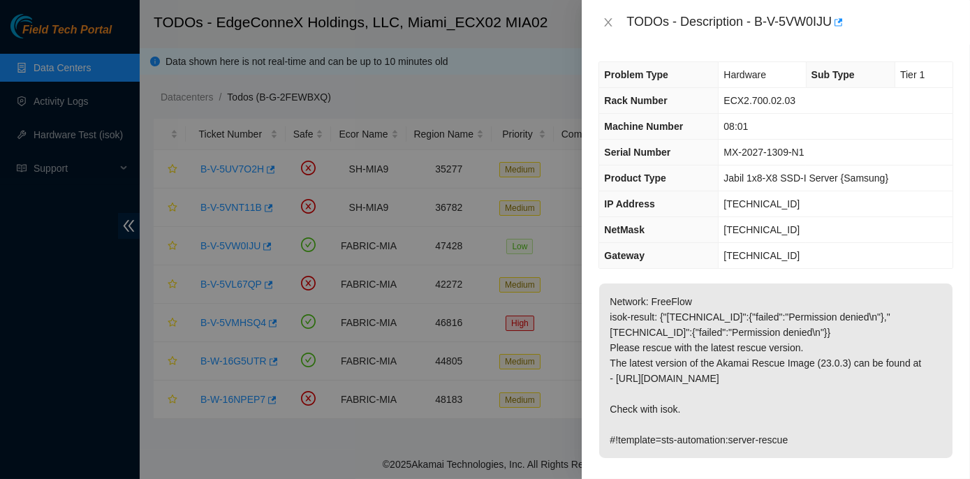
scroll to position [381, 0]
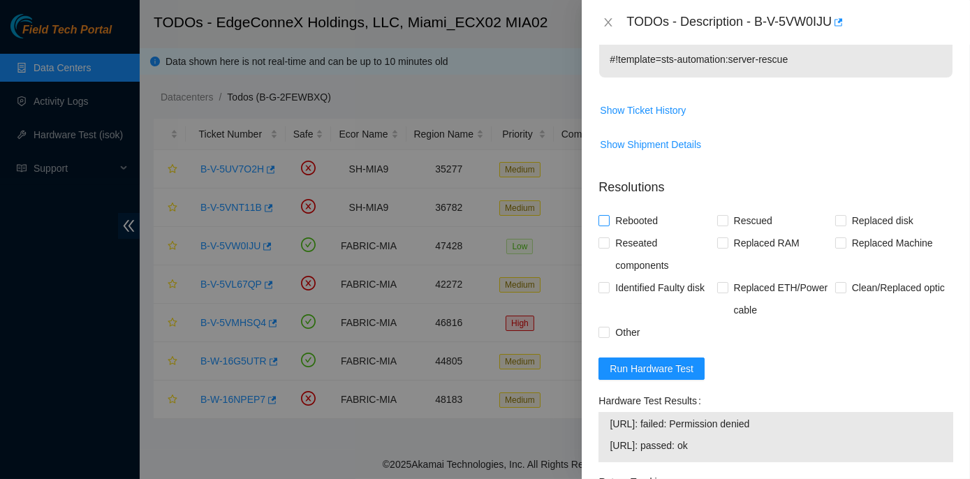
click at [607, 221] on input "Rebooted" at bounding box center [604, 220] width 10 height 10
checkbox input "true"
click at [718, 224] on span at bounding box center [723, 220] width 11 height 11
click at [718, 224] on input "Rescued" at bounding box center [723, 220] width 10 height 10
checkbox input "true"
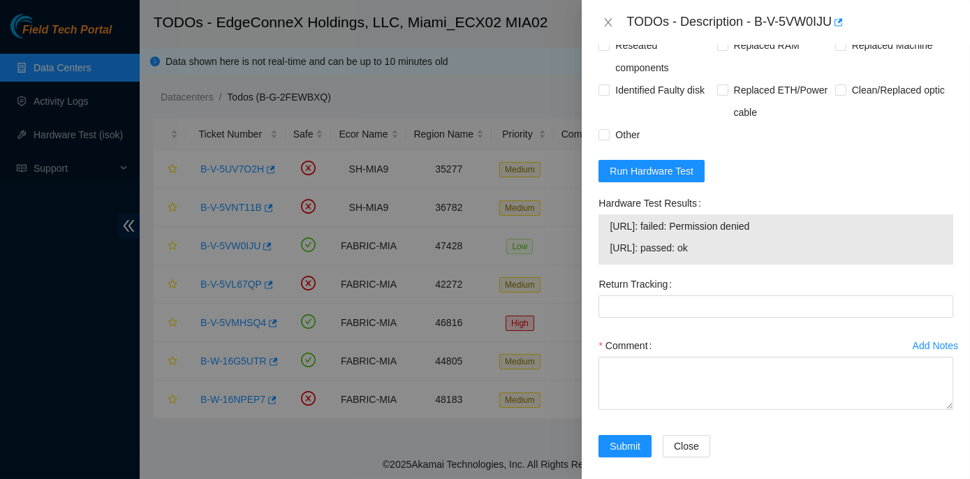
scroll to position [588, 0]
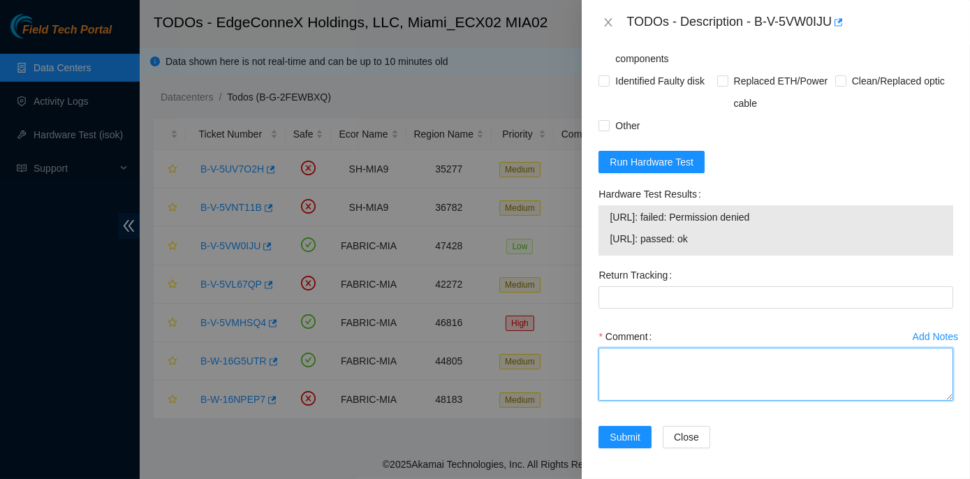
click at [640, 358] on textarea "Comment" at bounding box center [776, 374] width 355 height 53
paste textarea "Rack No: ECX2.700.02.03 Machine No: 08:01 IP: 23.193.43.199 Serial No: MX-2027-…"
type textarea "Rack No: ECX2.700.02.03 Machine No: 08:01 IP: 23.193.43.199 Serial No: MX-2027-…"
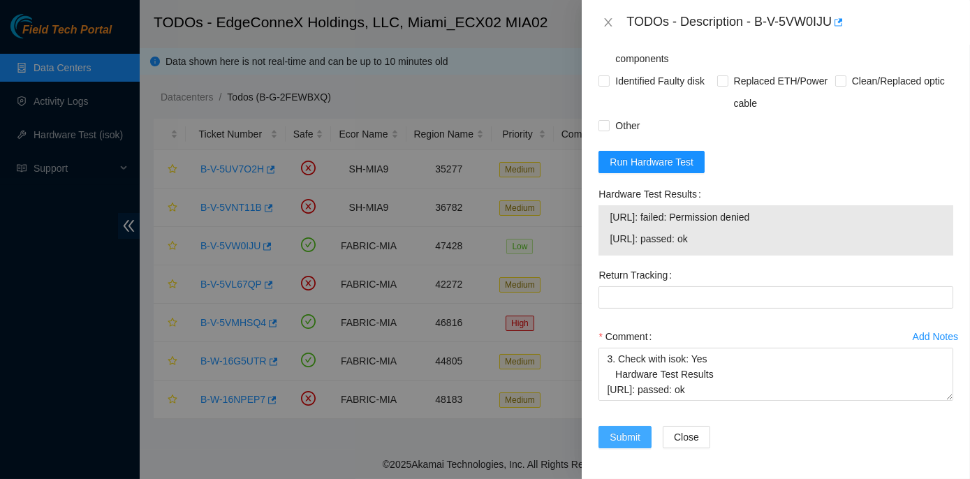
click at [618, 430] on span "Submit" at bounding box center [625, 437] width 31 height 15
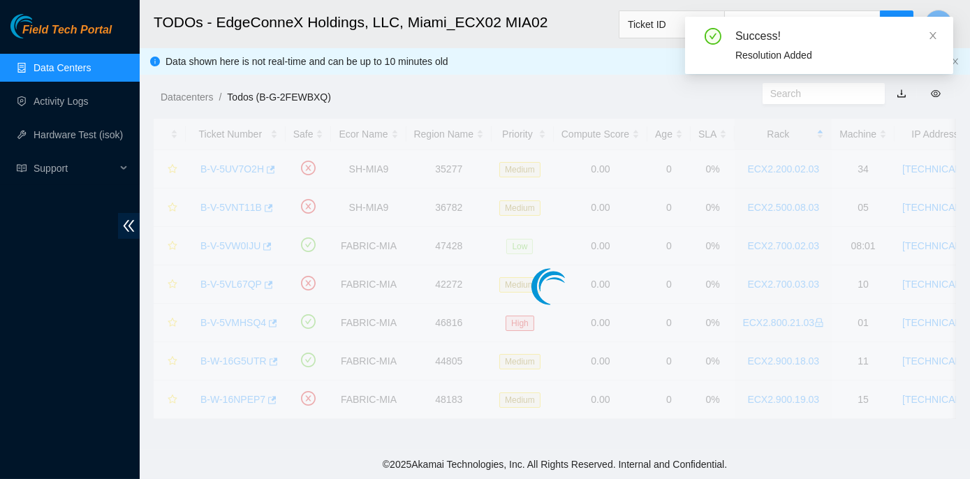
scroll to position [389, 0]
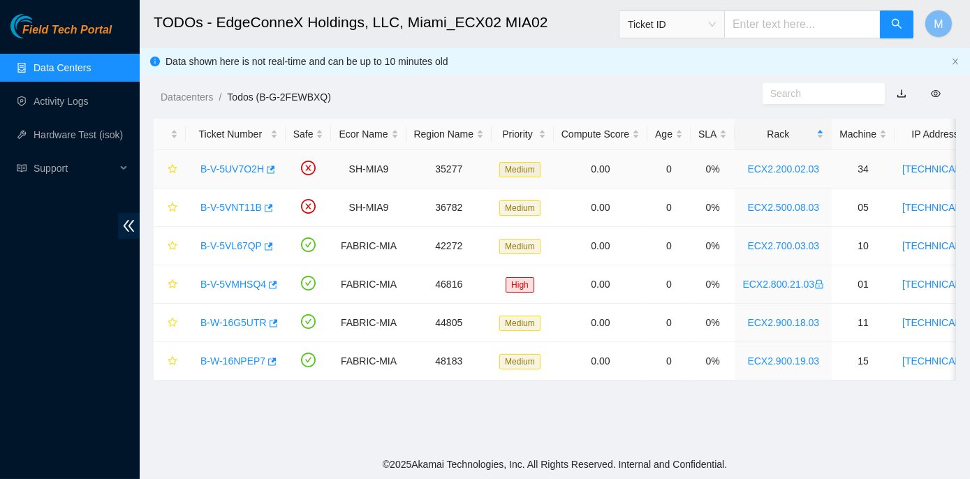
click at [221, 166] on link "B-V-5UV7O2H" at bounding box center [233, 168] width 64 height 11
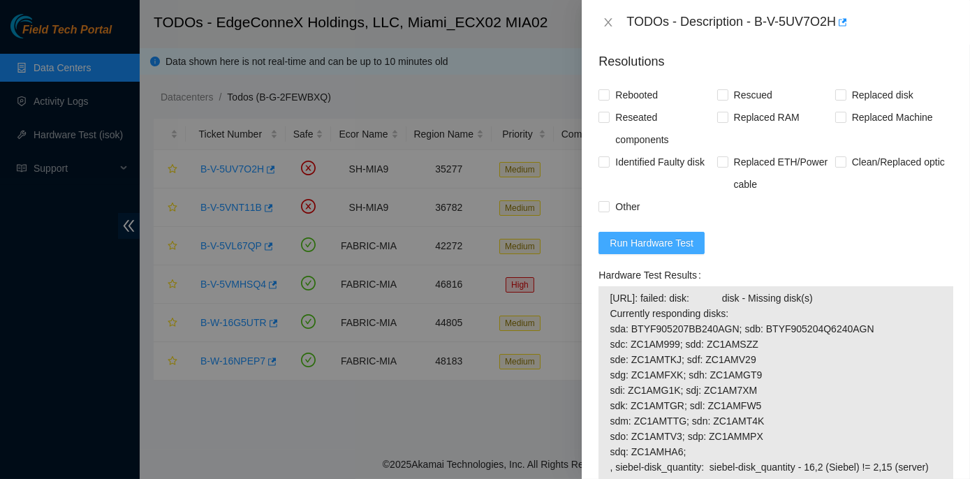
scroll to position [601, 0]
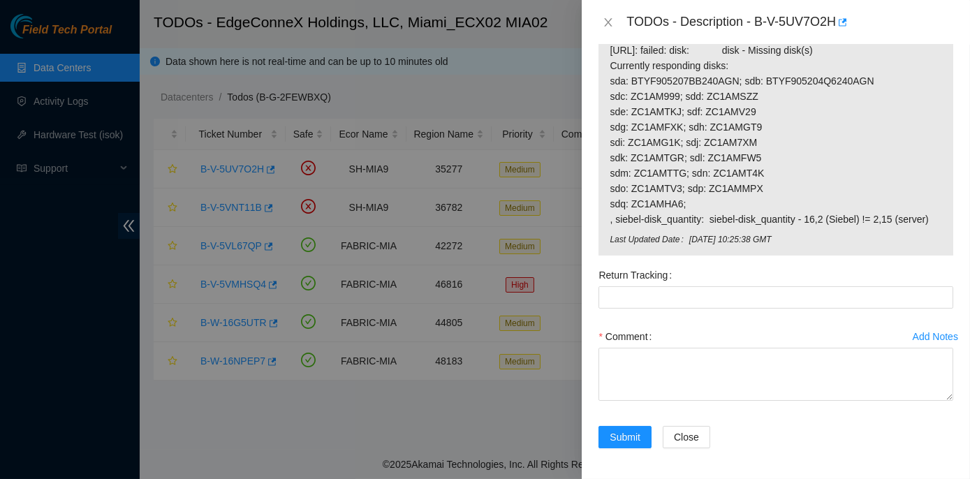
click at [634, 238] on span "Last Updated Date" at bounding box center [649, 239] width 79 height 13
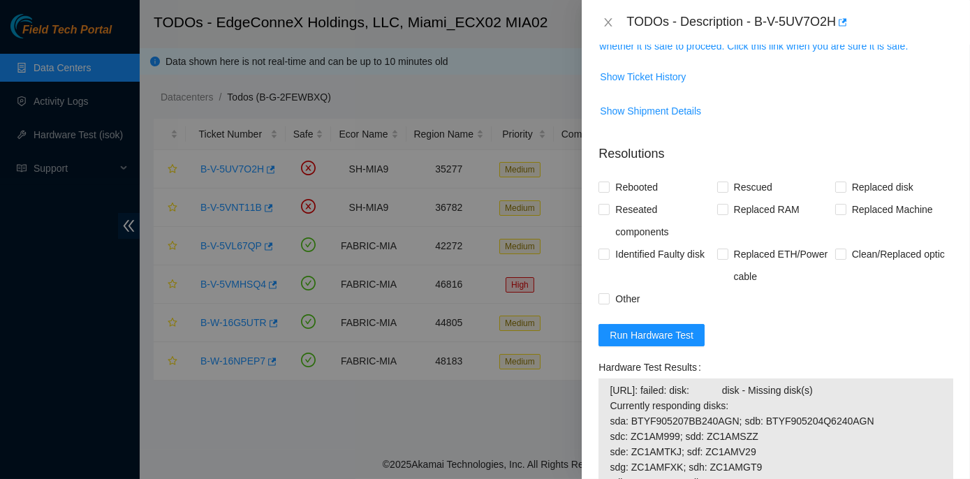
scroll to position [347, 0]
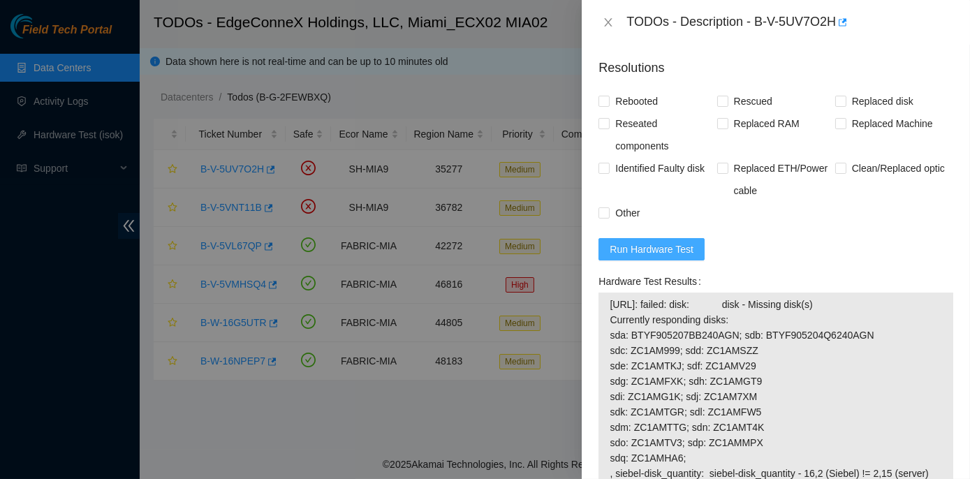
click at [657, 242] on span "Run Hardware Test" at bounding box center [652, 249] width 84 height 15
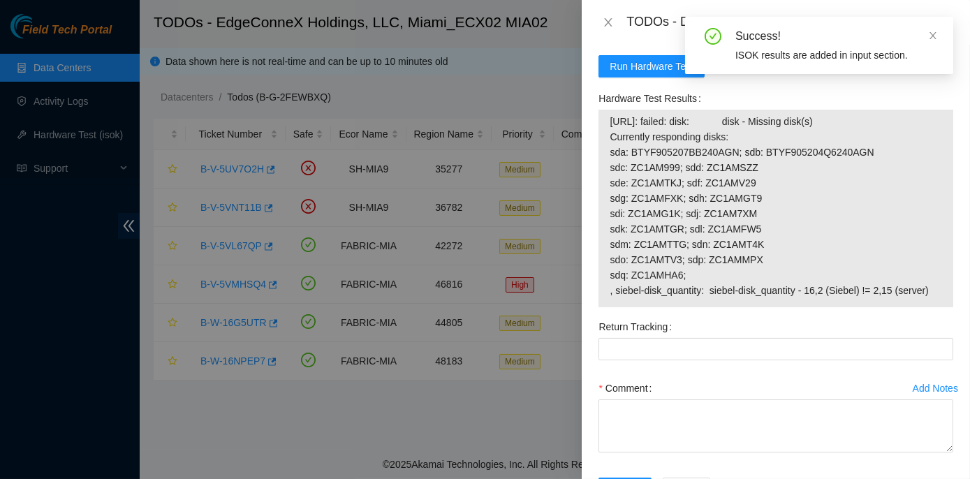
scroll to position [537, 0]
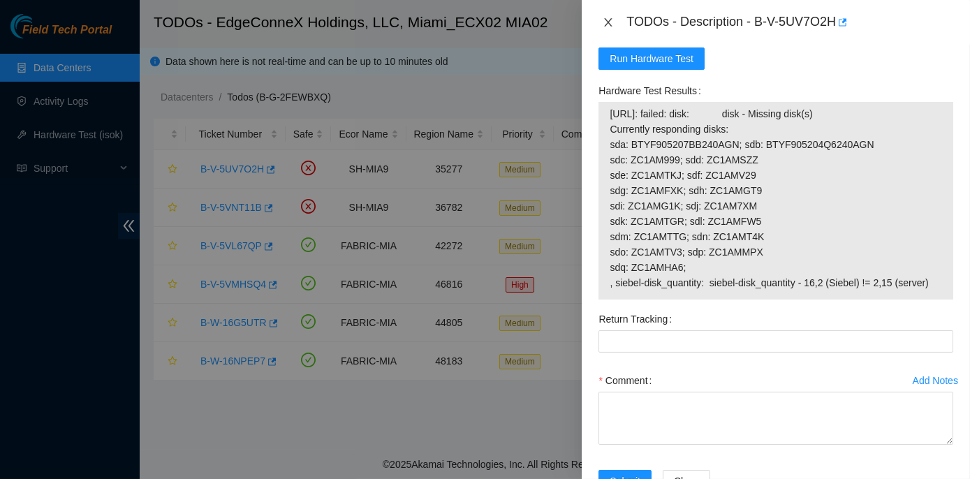
click at [606, 20] on icon "close" at bounding box center [609, 22] width 8 height 8
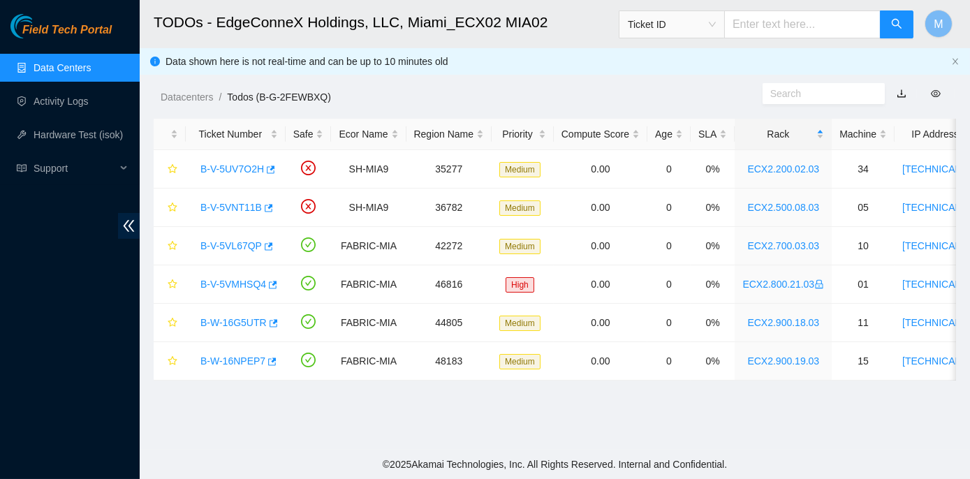
scroll to position [344, 0]
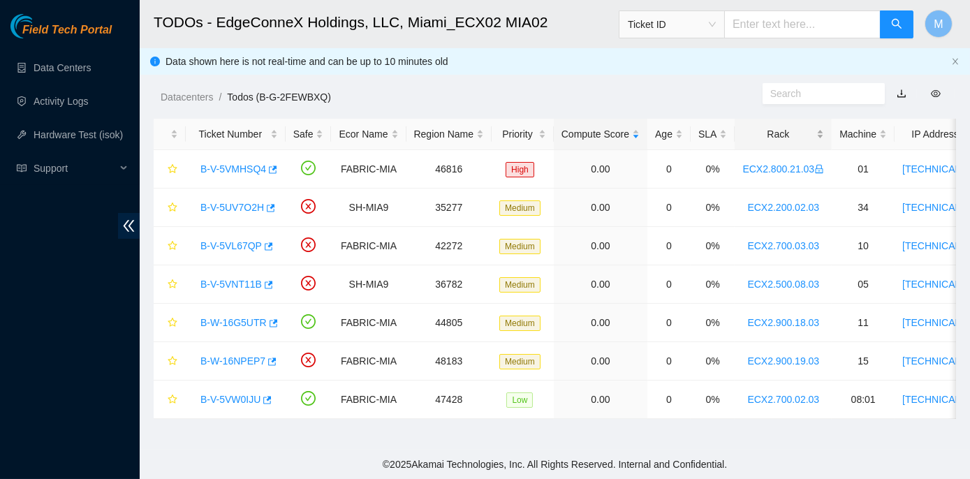
click at [776, 136] on div "Rack" at bounding box center [784, 133] width 82 height 15
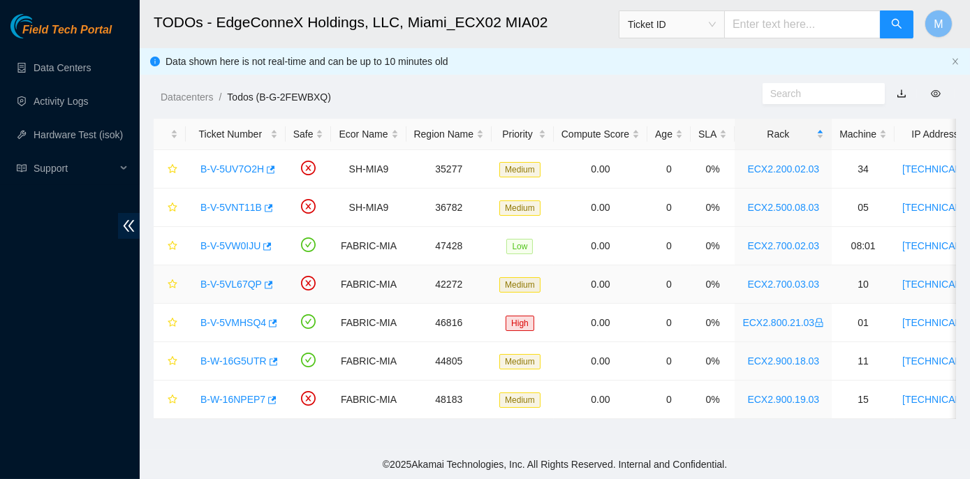
click at [224, 283] on link "B-V-5VL67QP" at bounding box center [231, 284] width 61 height 11
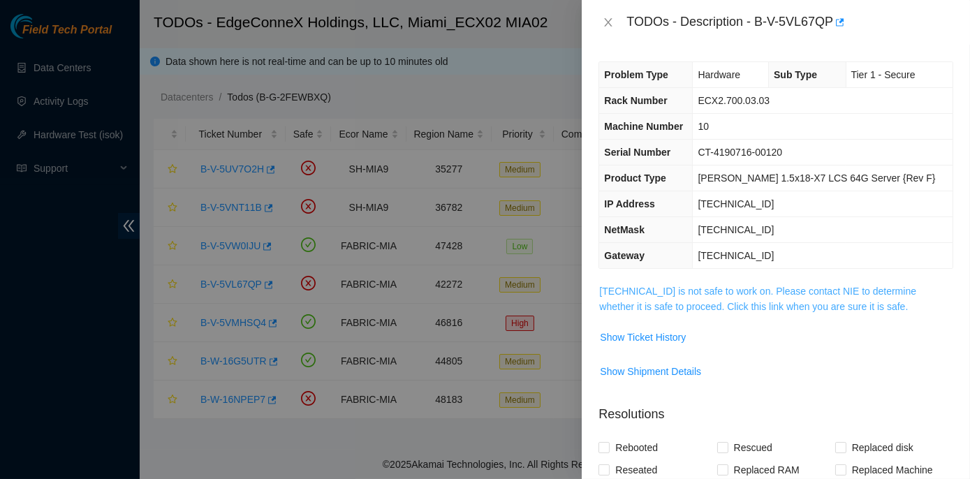
click at [845, 293] on link "[TECHNICAL_ID] is not safe to work on. Please contact NIE to determine whether …" at bounding box center [757, 299] width 317 height 27
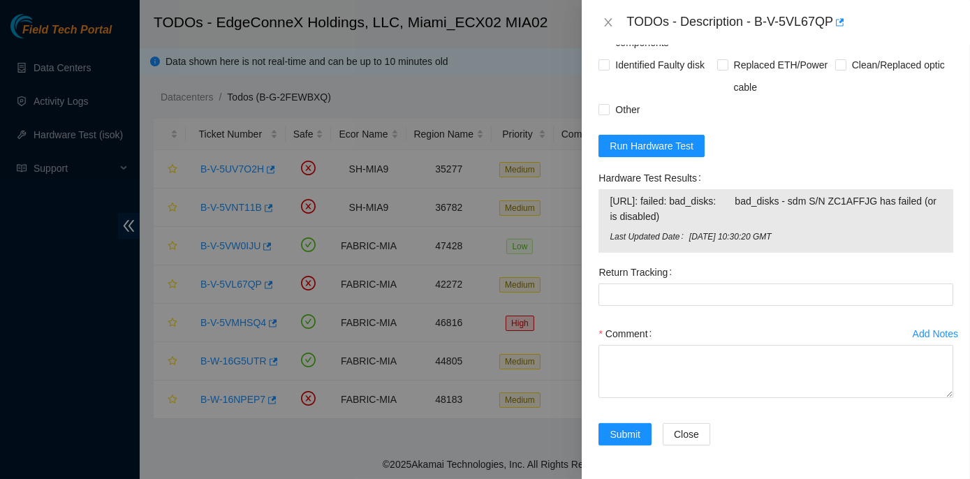
scroll to position [1203, 0]
click at [638, 147] on span "Run Hardware Test" at bounding box center [652, 145] width 84 height 15
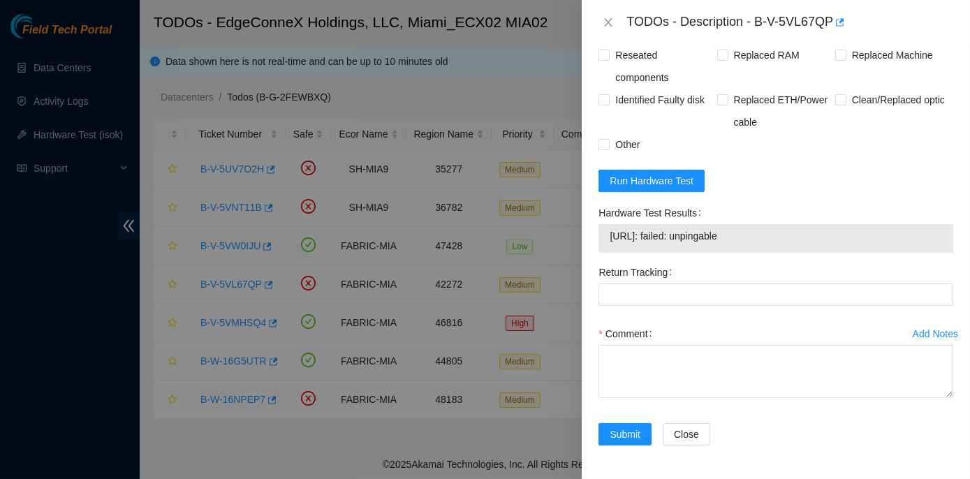
scroll to position [1143, 0]
click at [637, 189] on span "Run Hardware Test" at bounding box center [652, 180] width 84 height 15
click at [627, 189] on span "Run Hardware Test" at bounding box center [652, 180] width 84 height 15
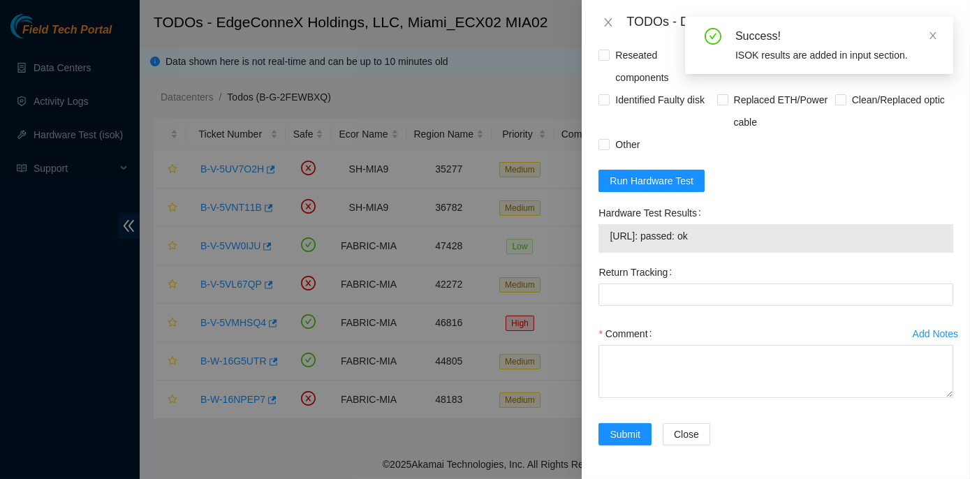
drag, startPoint x: 727, startPoint y: 262, endPoint x: 596, endPoint y: 240, distance: 132.5
click at [596, 240] on div "Hardware Test Results [URL]: passed: ok" at bounding box center [776, 231] width 366 height 59
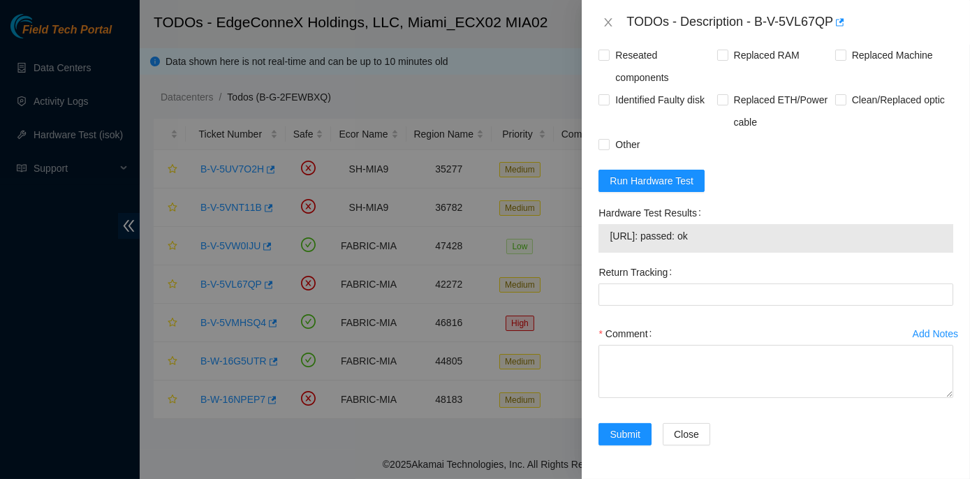
copy div "Hardware Test Results [URL]: passed: ok"
click at [607, 22] on icon "close" at bounding box center [608, 22] width 11 height 11
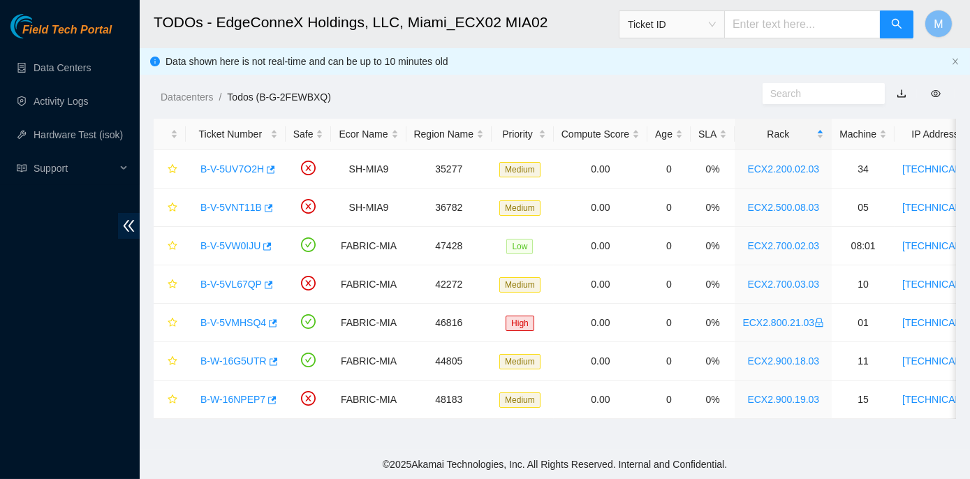
scroll to position [364, 0]
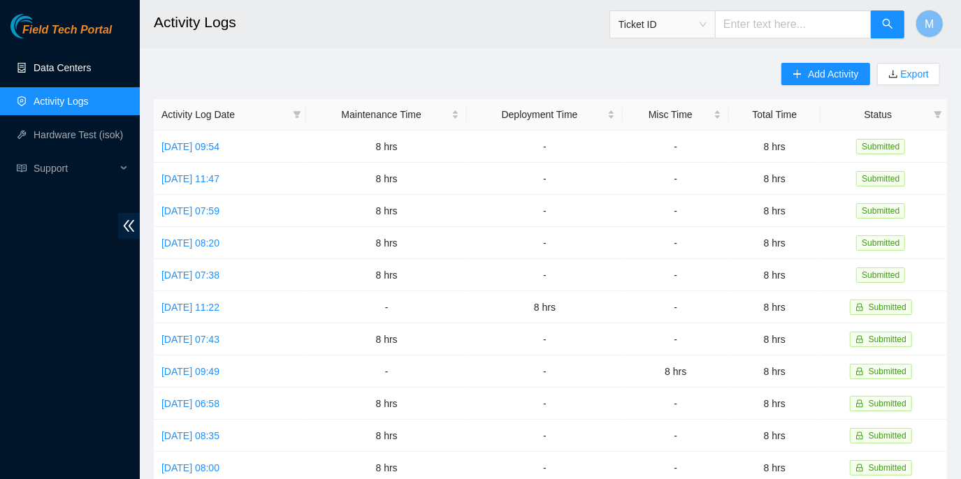
click at [56, 71] on link "Data Centers" at bounding box center [62, 67] width 57 height 11
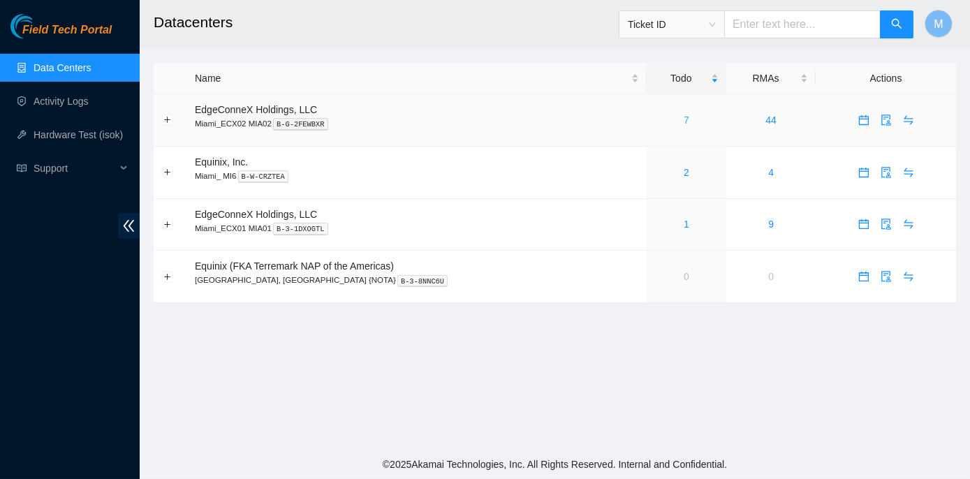
click at [684, 117] on link "7" at bounding box center [687, 120] width 6 height 11
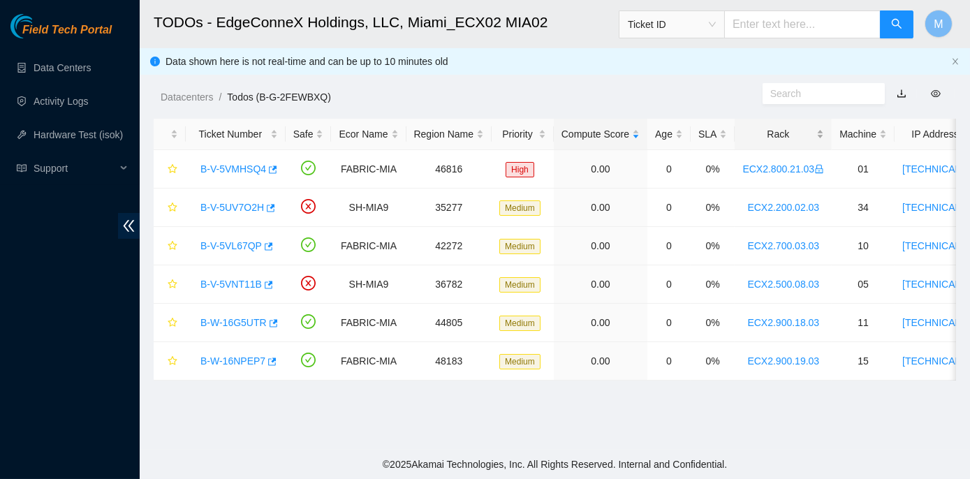
click at [771, 136] on div "Rack" at bounding box center [784, 133] width 82 height 15
click at [251, 322] on link "B-W-16G5UTR" at bounding box center [234, 322] width 66 height 11
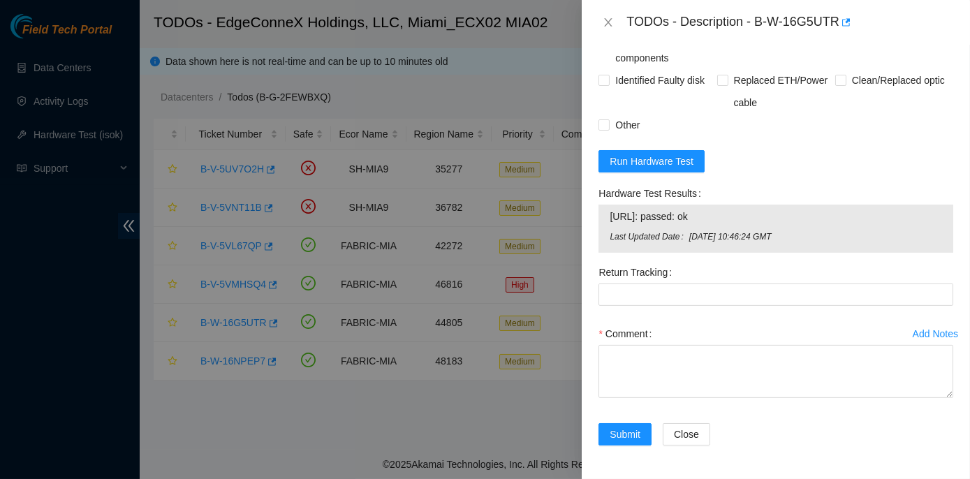
scroll to position [1207, 0]
click at [646, 169] on span "Run Hardware Test" at bounding box center [652, 161] width 84 height 15
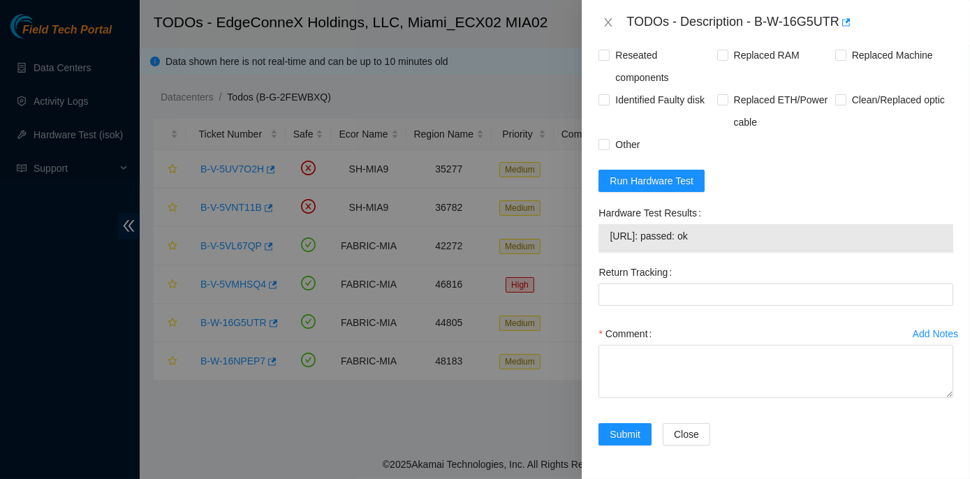
drag, startPoint x: 593, startPoint y: 237, endPoint x: 707, endPoint y: 264, distance: 117.1
click at [707, 261] on div "Hardware Test Results 23.41.5.78: passed: ok" at bounding box center [776, 231] width 366 height 59
copy div "Hardware Test Results 23.41.5.78: passed: ok"
click at [605, 20] on icon "close" at bounding box center [608, 22] width 11 height 11
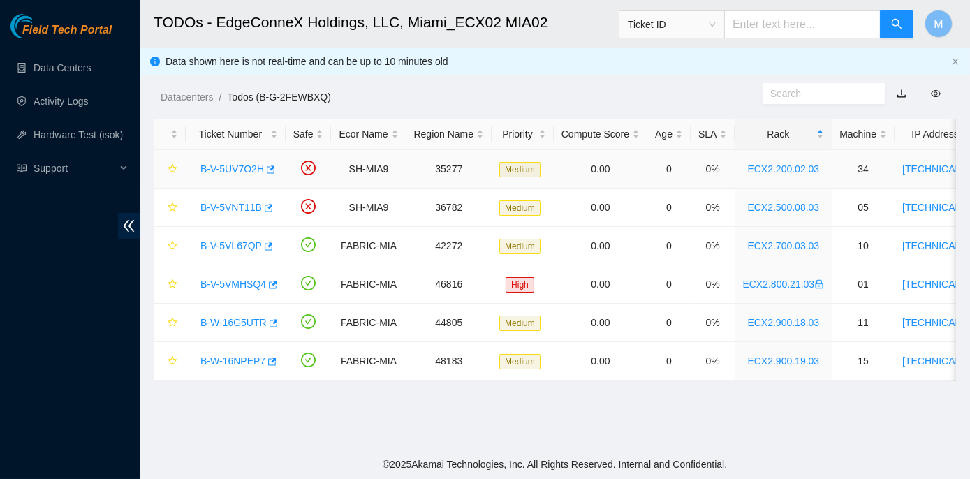
scroll to position [363, 0]
click at [221, 362] on link "B-W-16NPEP7" at bounding box center [233, 361] width 65 height 11
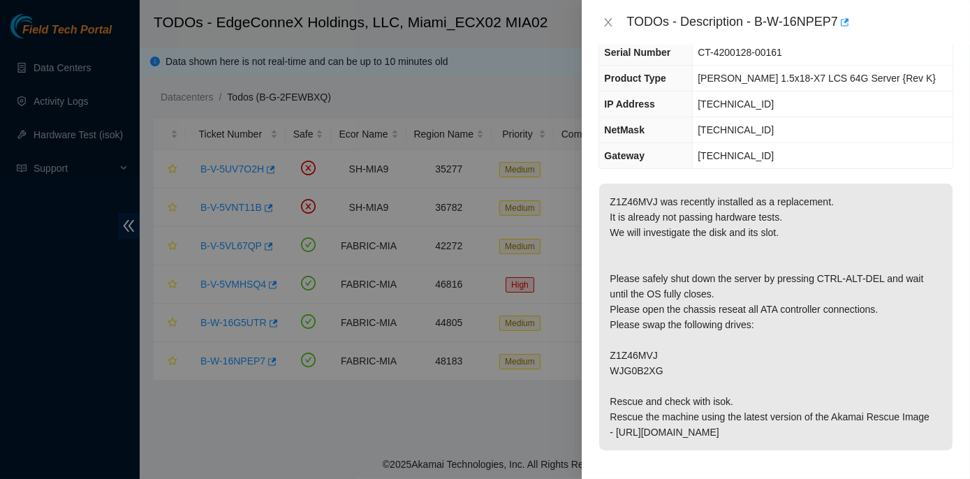
scroll to position [160, 0]
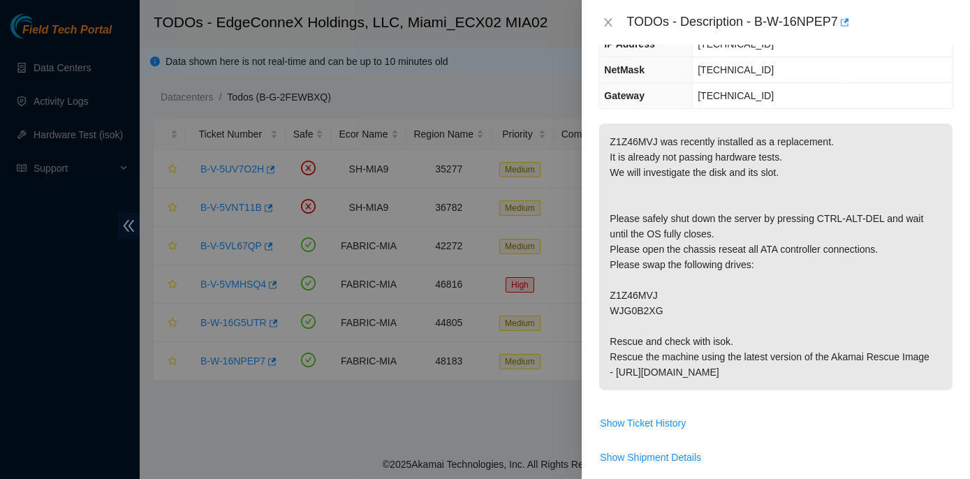
click at [738, 157] on p "Z1Z46MVJ was recently installed as a replacement. It is already not passing har…" at bounding box center [776, 257] width 354 height 267
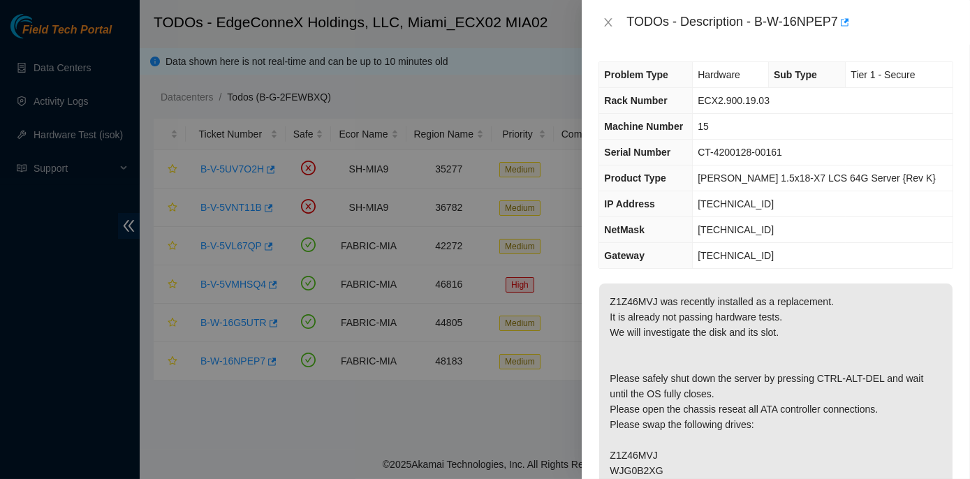
scroll to position [317, 0]
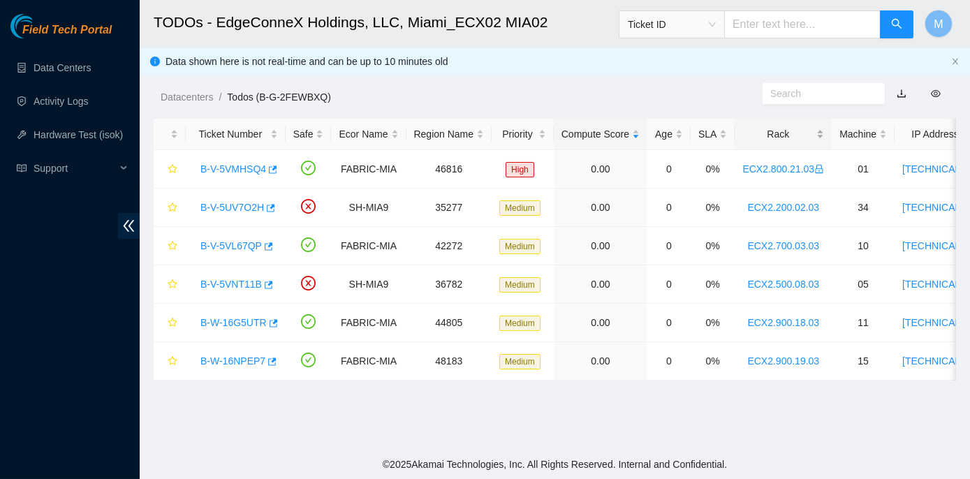
click at [774, 136] on div "Rack" at bounding box center [784, 133] width 82 height 15
click at [246, 359] on link "B-W-16NPEP7" at bounding box center [233, 361] width 65 height 11
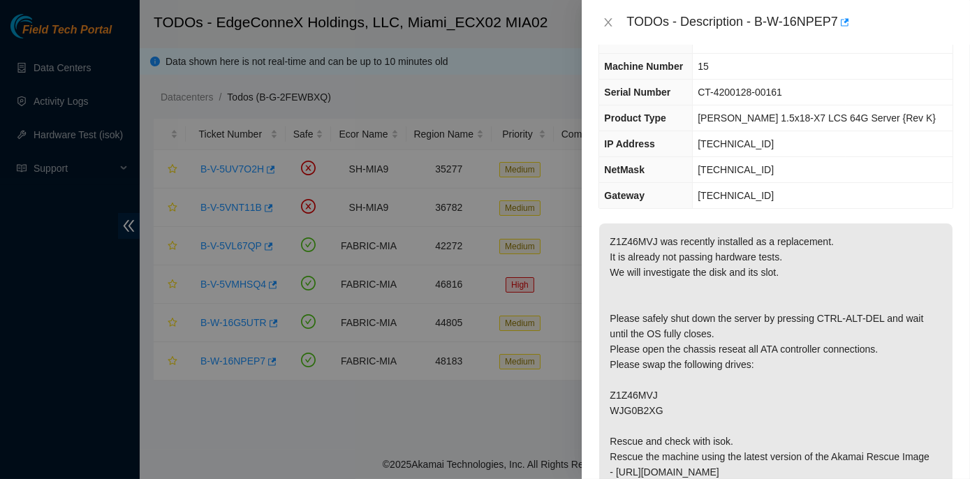
scroll to position [126, 0]
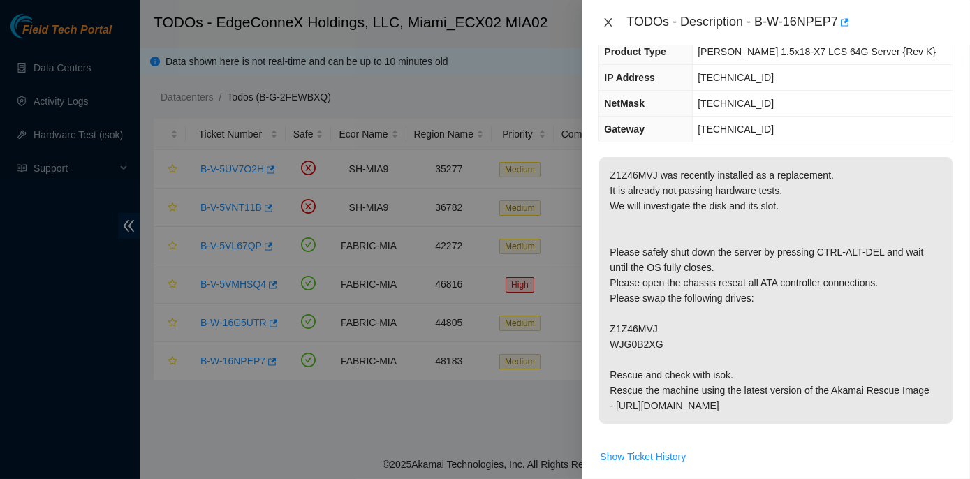
click at [609, 20] on icon "close" at bounding box center [609, 22] width 8 height 8
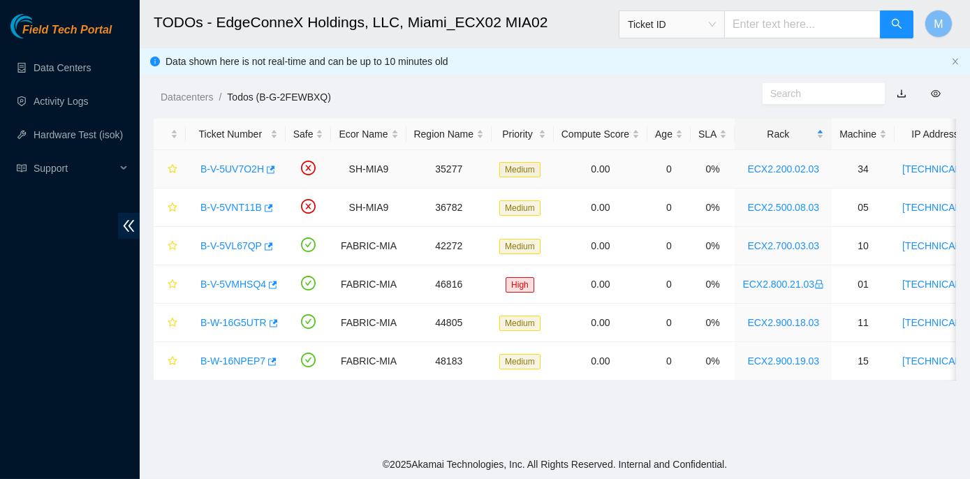
scroll to position [173, 0]
click at [233, 286] on link "B-V-5VMHSQ4" at bounding box center [234, 284] width 66 height 11
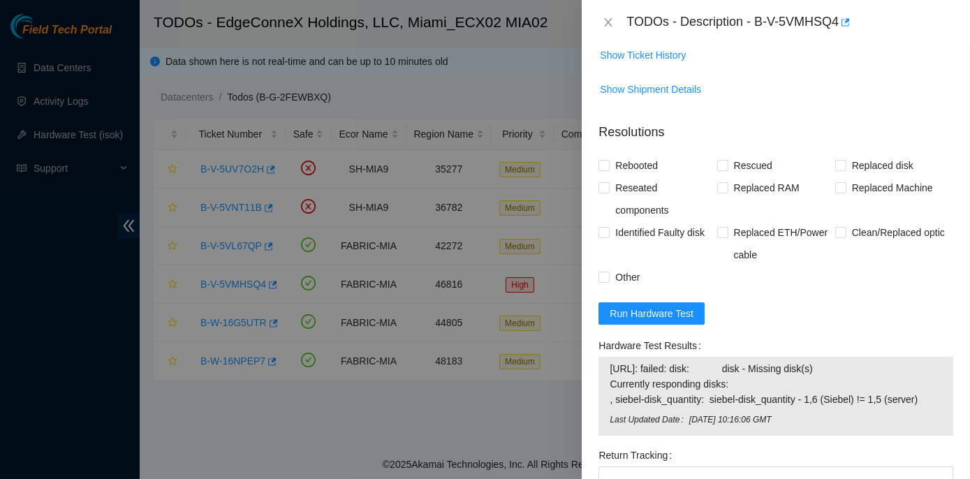
scroll to position [1334, 0]
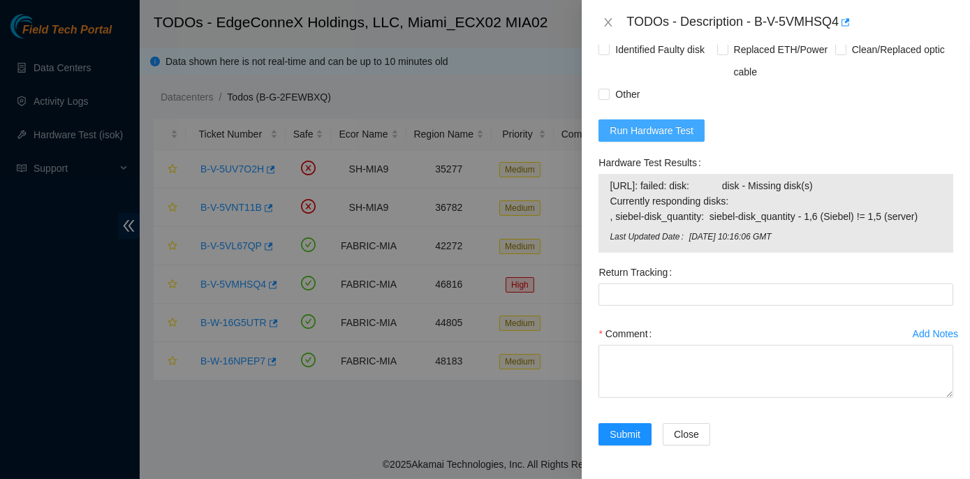
click at [654, 138] on span "Run Hardware Test" at bounding box center [652, 130] width 84 height 15
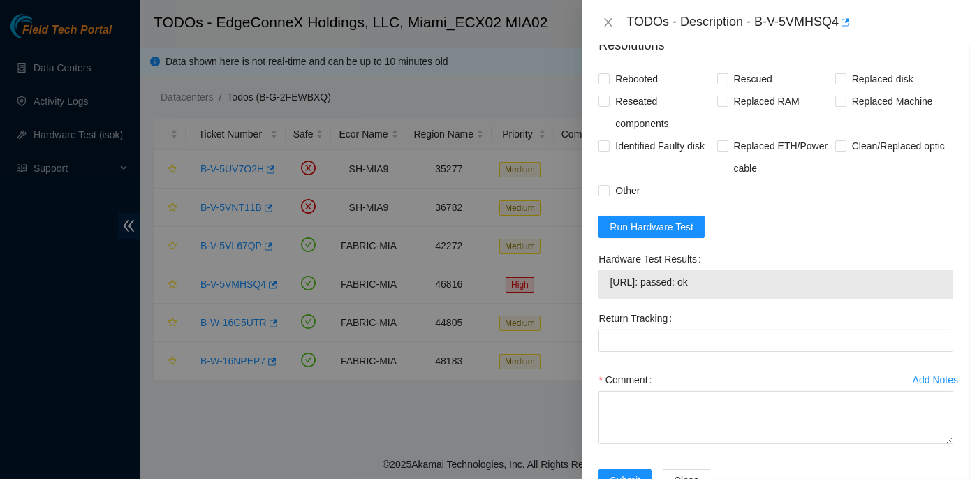
scroll to position [1289, 0]
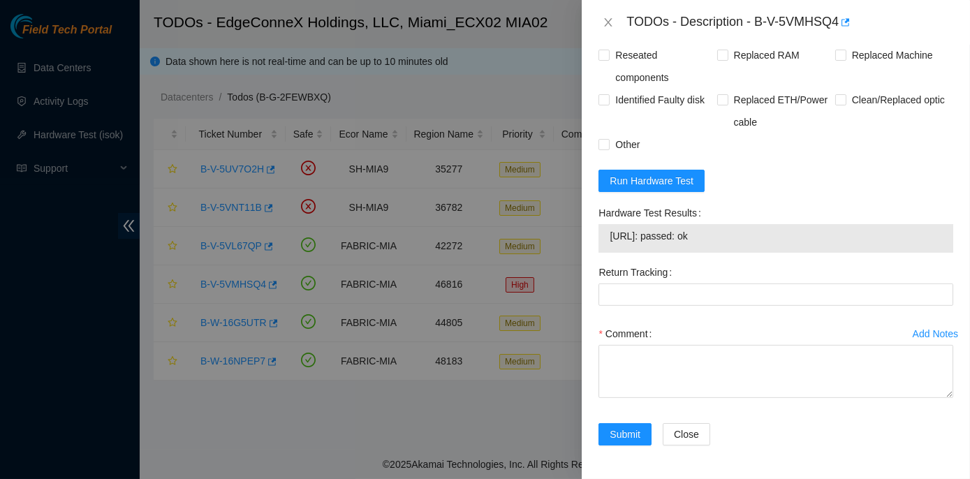
drag, startPoint x: 598, startPoint y: 208, endPoint x: 737, endPoint y: 238, distance: 142.1
click at [737, 238] on div "Hardware Test Results [URL]: passed: ok" at bounding box center [776, 231] width 366 height 59
copy div "Hardware Test Results [URL]: passed: ok"
click at [609, 19] on icon "close" at bounding box center [608, 22] width 11 height 11
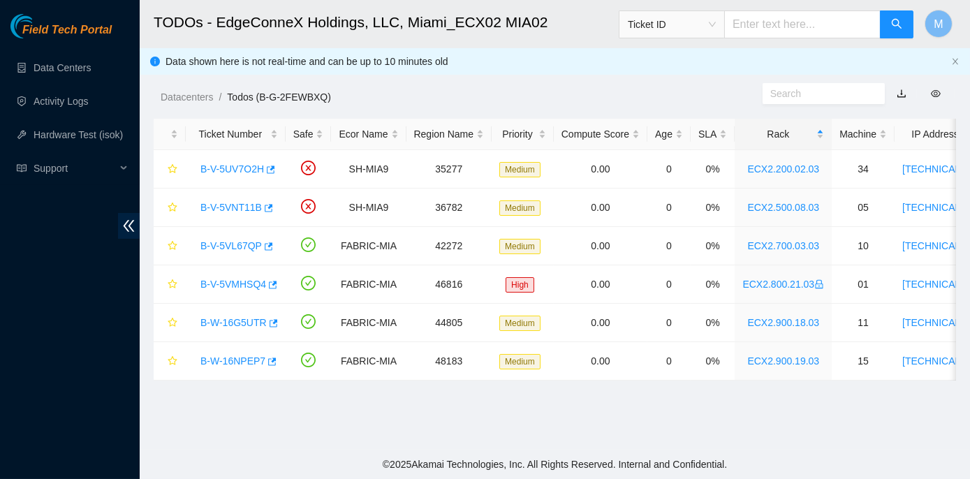
scroll to position [389, 0]
click at [767, 132] on div "Rack" at bounding box center [784, 133] width 82 height 15
click at [244, 168] on link "B-V-5UV7O2H" at bounding box center [233, 168] width 64 height 11
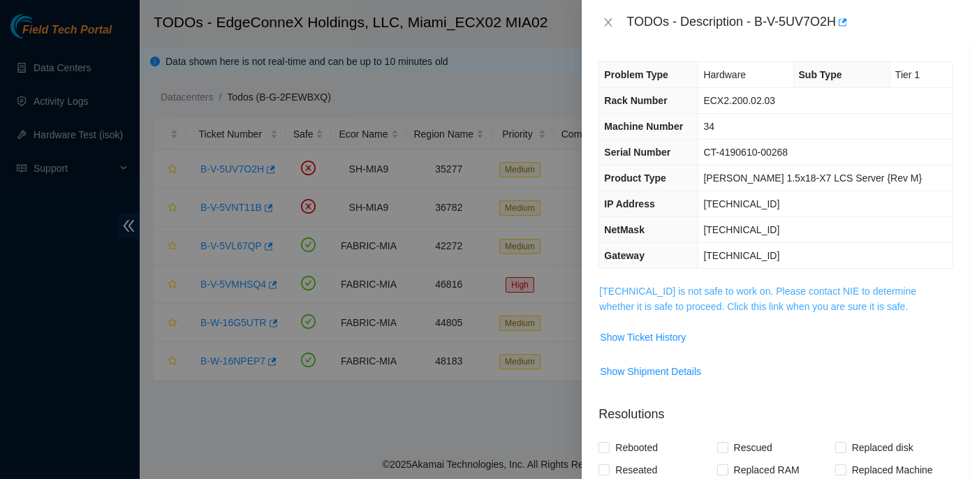
click at [750, 290] on link "[TECHNICAL_ID] is not safe to work on. Please contact NIE to determine whether …" at bounding box center [757, 299] width 317 height 27
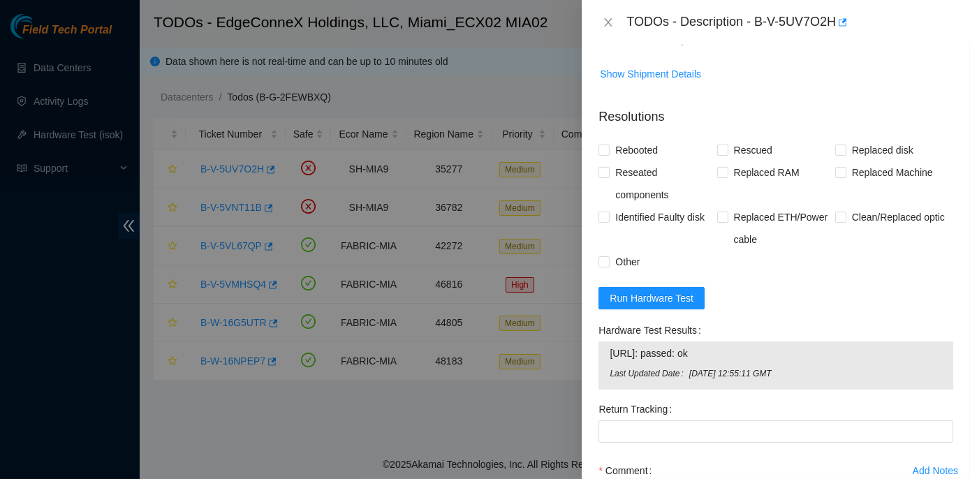
scroll to position [1073, 0]
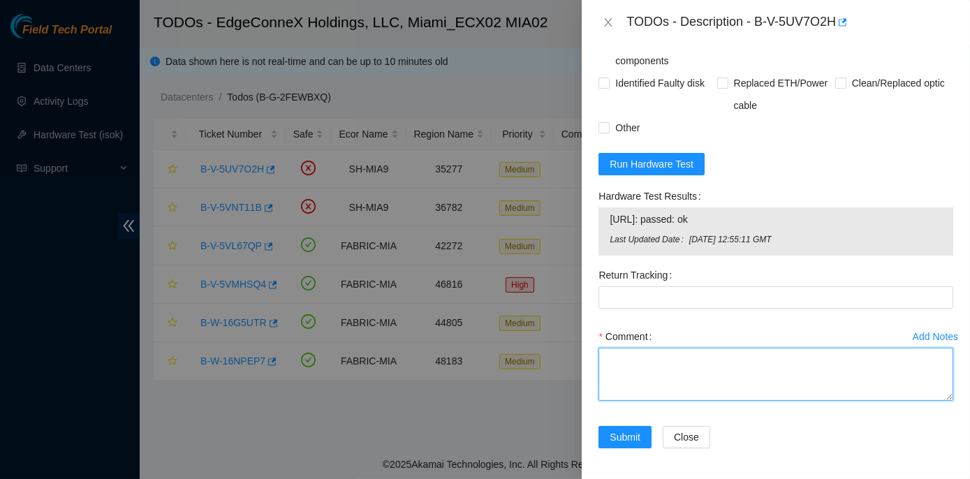
click at [630, 360] on textarea "Comment" at bounding box center [776, 374] width 355 height 53
paste textarea "Lore Ip: DOL5.619.04.89 Sitamet Co: 05 AD: 701.86.290.75 Elitse Do: EI-6184038-…"
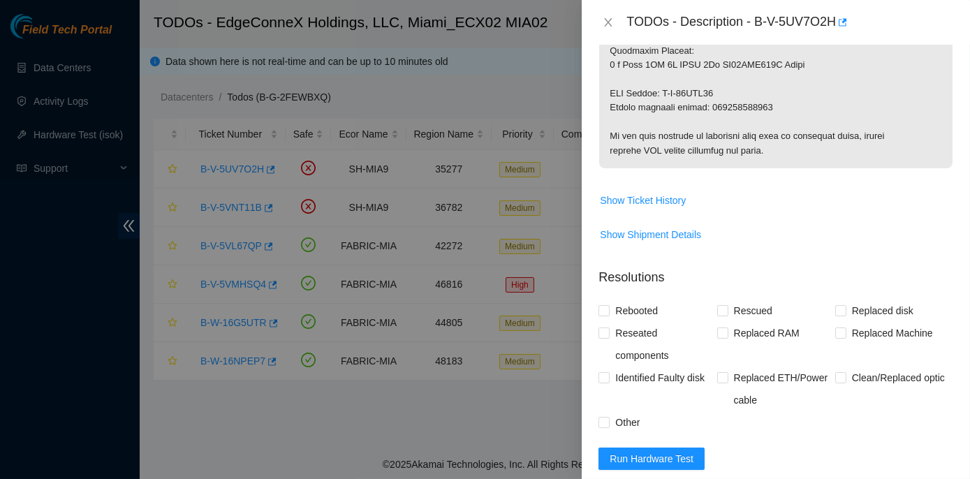
scroll to position [756, 0]
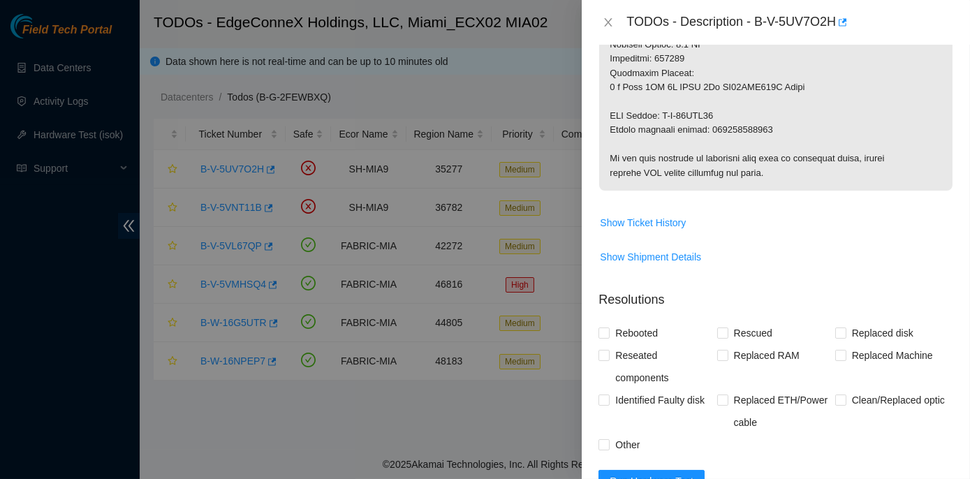
type textarea "Lore Ip: DOL5.619.04.89 Sitamet Co: 05 AD: 701.86.290.75 Elitse Do: EI-6184038-…"
drag, startPoint x: 710, startPoint y: 128, endPoint x: 770, endPoint y: 126, distance: 60.1
copy p "463470056885"
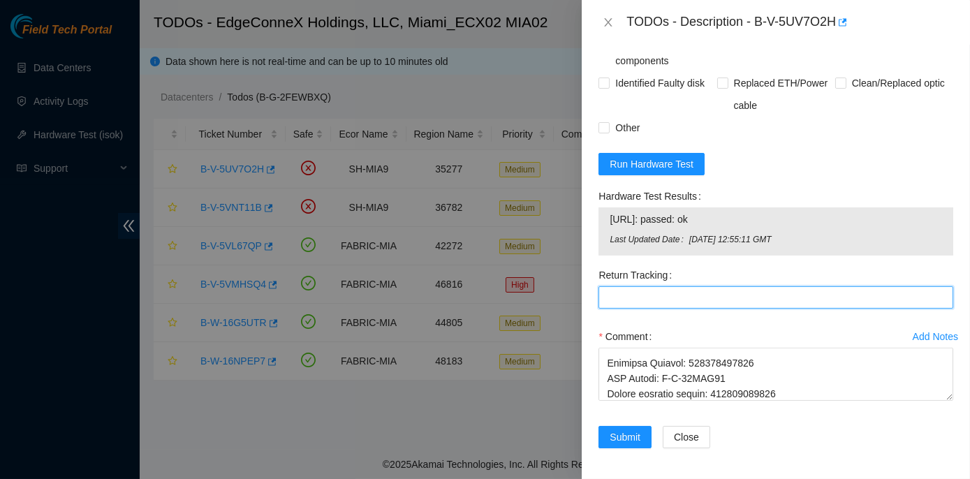
click at [616, 291] on Tracking "Return Tracking" at bounding box center [776, 297] width 355 height 22
paste Tracking "463470056885"
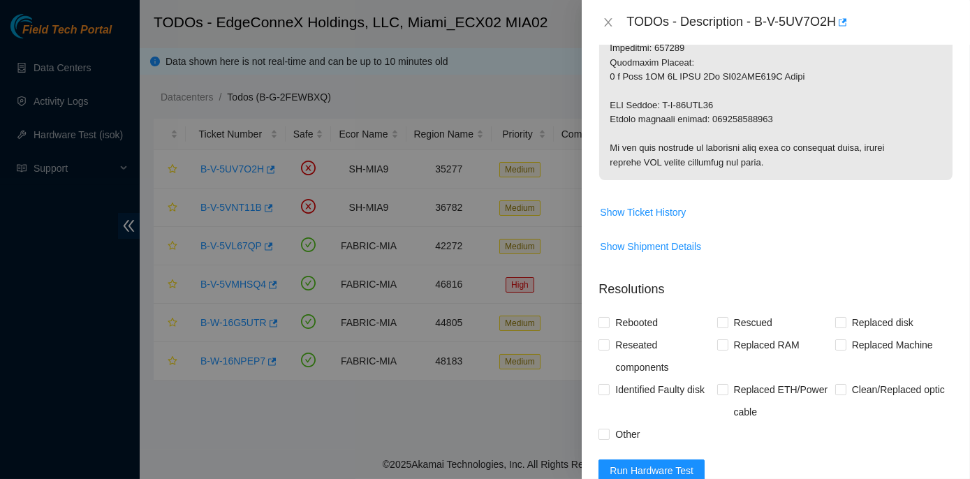
scroll to position [756, 0]
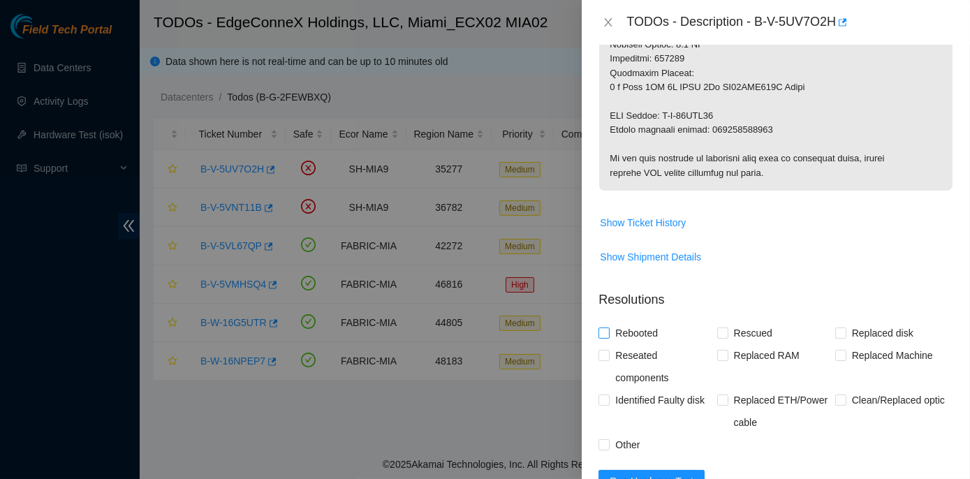
type Tracking "463470056885"
click at [604, 333] on input "Rebooted" at bounding box center [604, 333] width 10 height 10
checkbox input "true"
click at [836, 333] on input "Replaced disk" at bounding box center [841, 333] width 10 height 10
checkbox input "true"
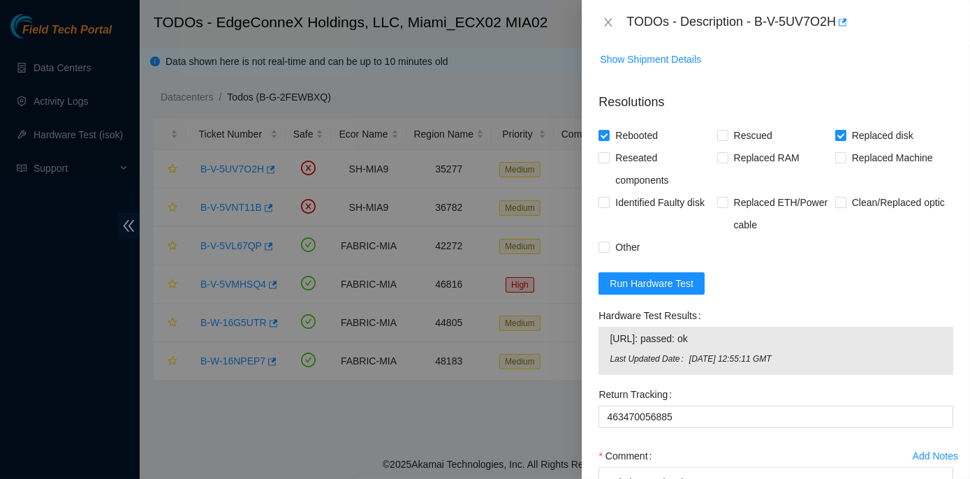
scroll to position [1073, 0]
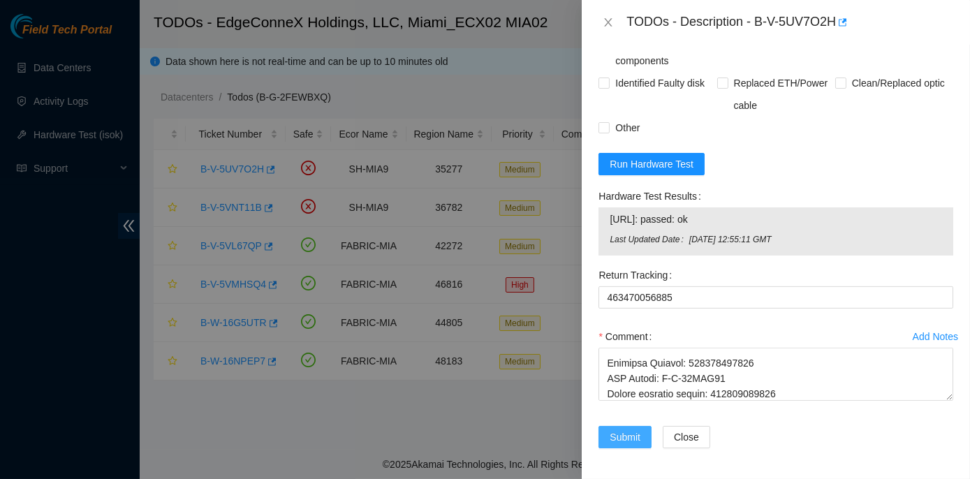
click at [622, 431] on span "Submit" at bounding box center [625, 437] width 31 height 15
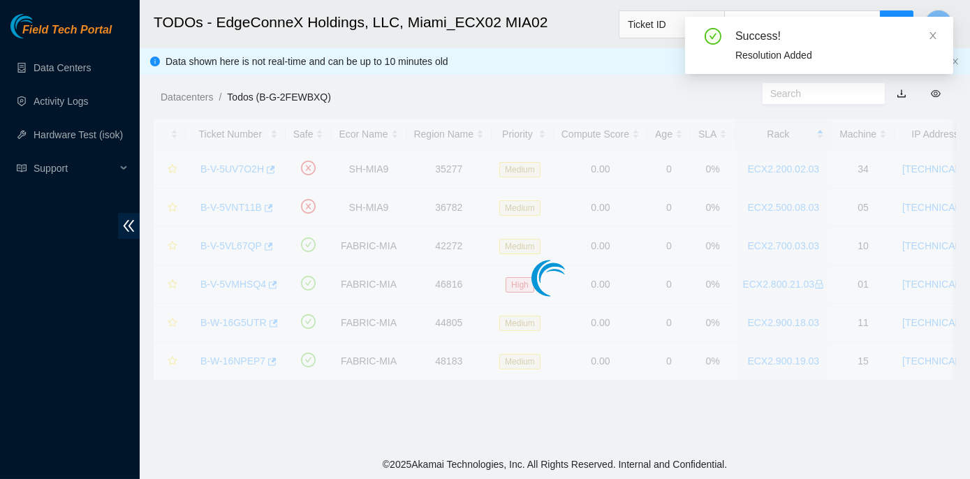
scroll to position [389, 0]
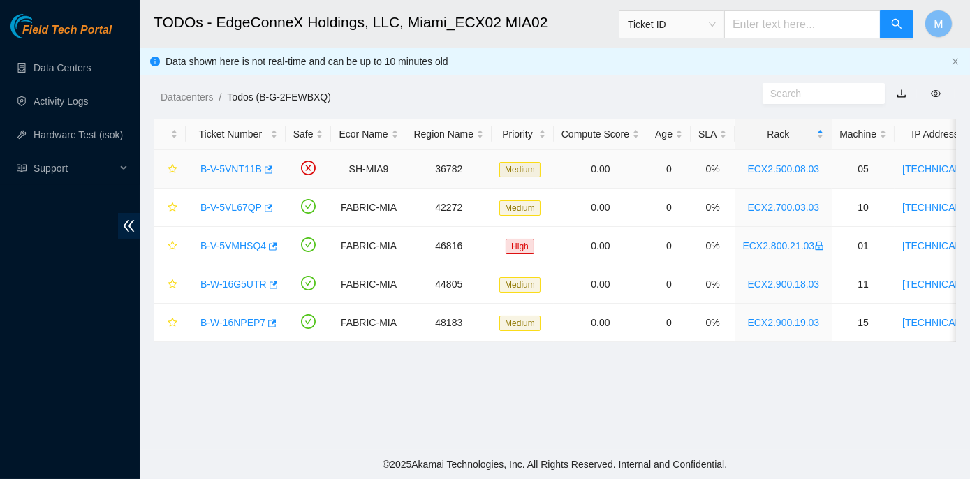
click at [238, 171] on link "B-V-5VNT11B" at bounding box center [231, 168] width 61 height 11
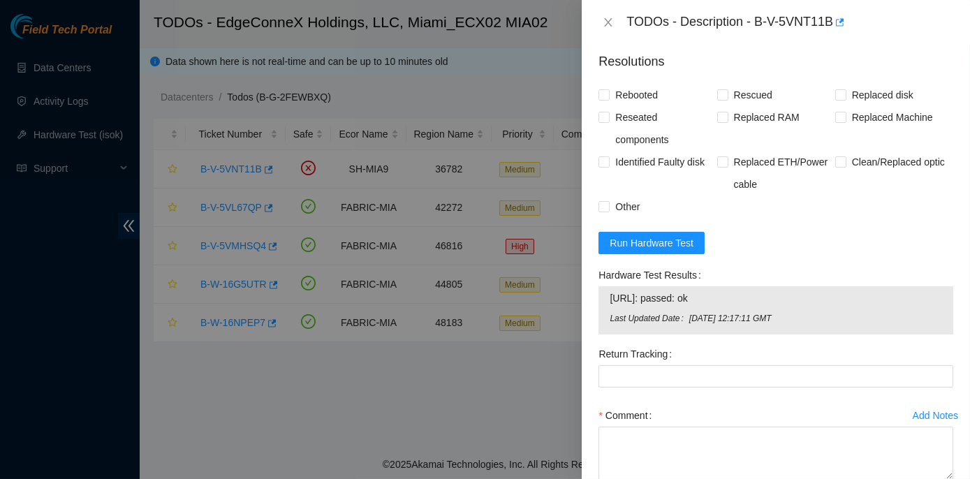
scroll to position [432, 0]
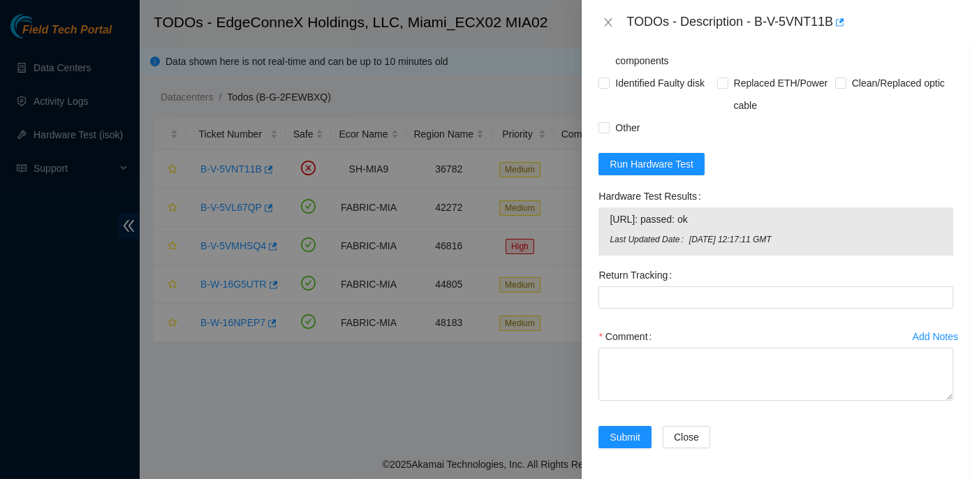
click at [738, 309] on div "Return Tracking" at bounding box center [776, 294] width 366 height 61
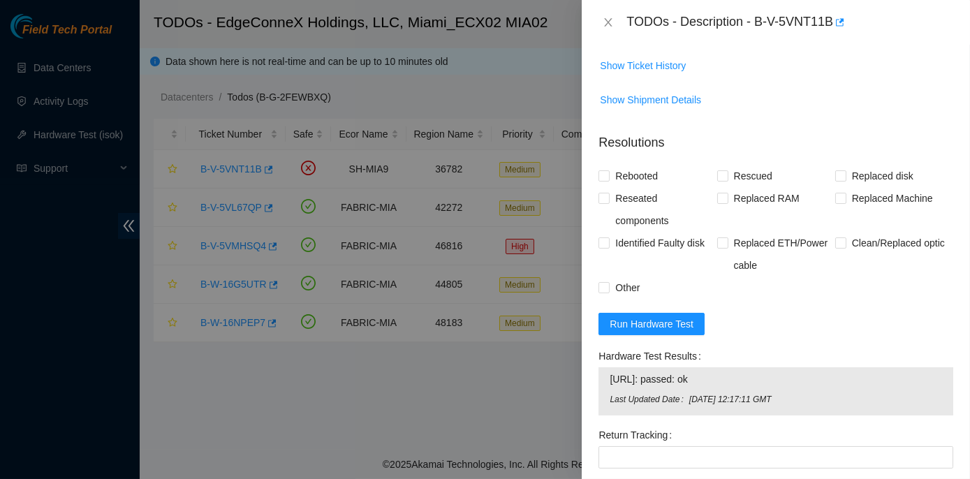
scroll to position [0, 0]
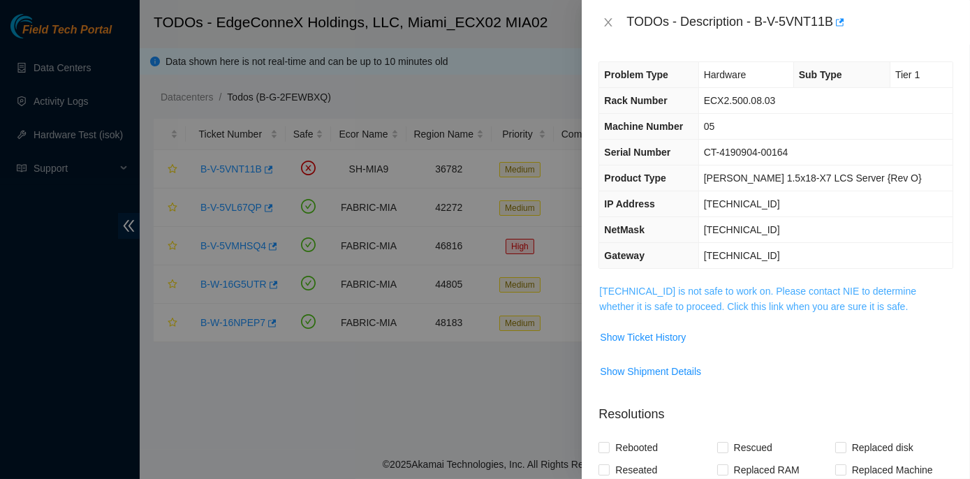
click at [773, 293] on link "23.211.106.170 is not safe to work on. Please contact NIE to determine whether …" at bounding box center [757, 299] width 317 height 27
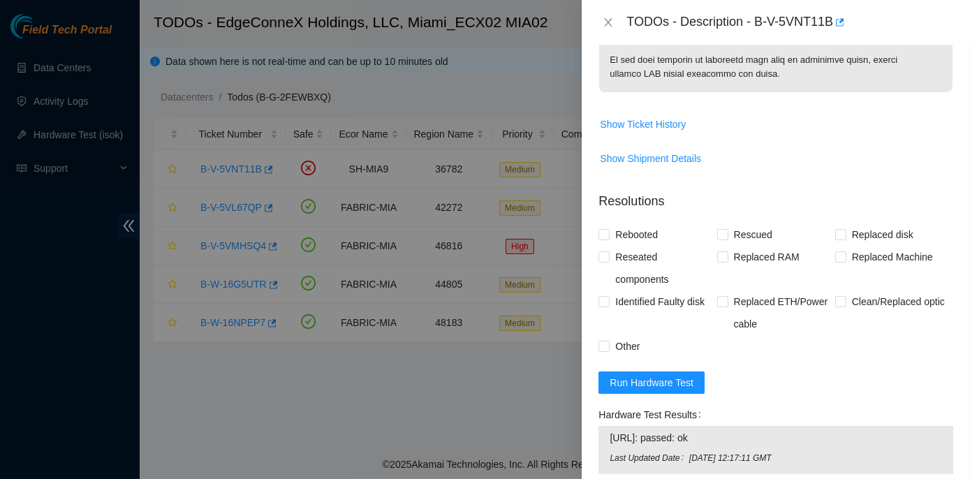
scroll to position [1079, 0]
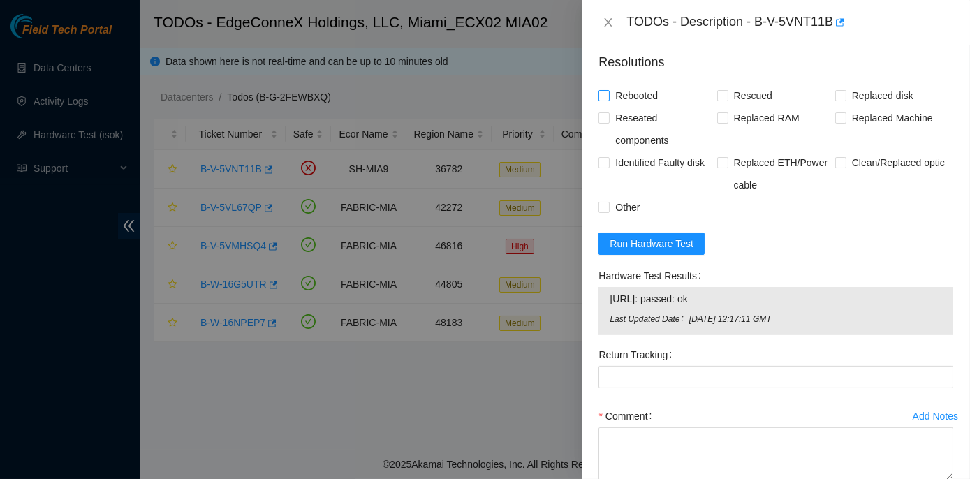
click at [605, 100] on input "Rebooted" at bounding box center [604, 95] width 10 height 10
checkbox input "true"
click at [836, 100] on input "Replaced disk" at bounding box center [841, 95] width 10 height 10
checkbox input "true"
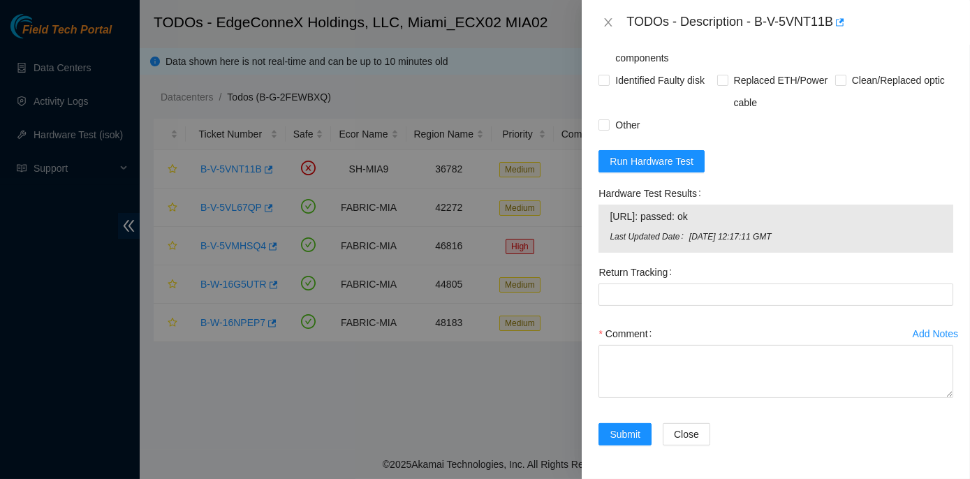
scroll to position [1230, 0]
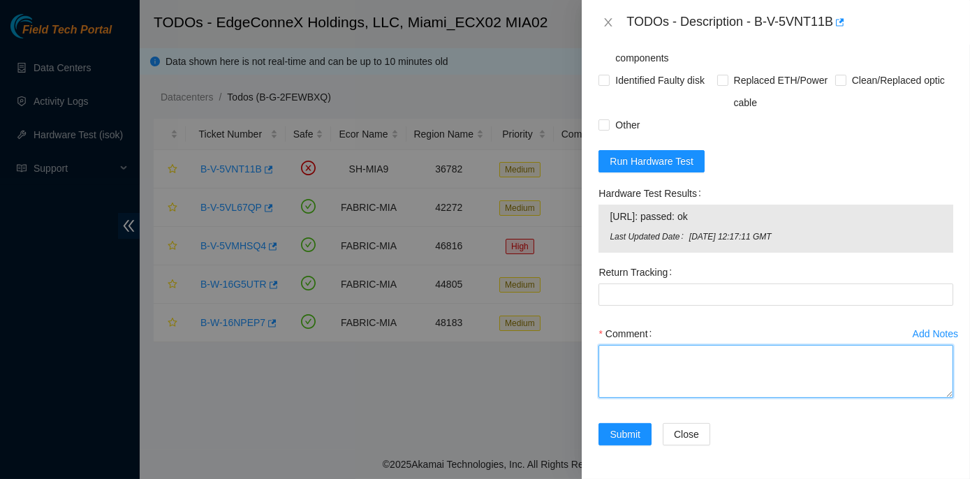
click at [616, 358] on textarea "Comment" at bounding box center [776, 371] width 355 height 53
paste textarea "Rack No: ECX2.500.08.03 Machine No: 05 IP: 23.211.106.170 Serial No: CT-4190904…"
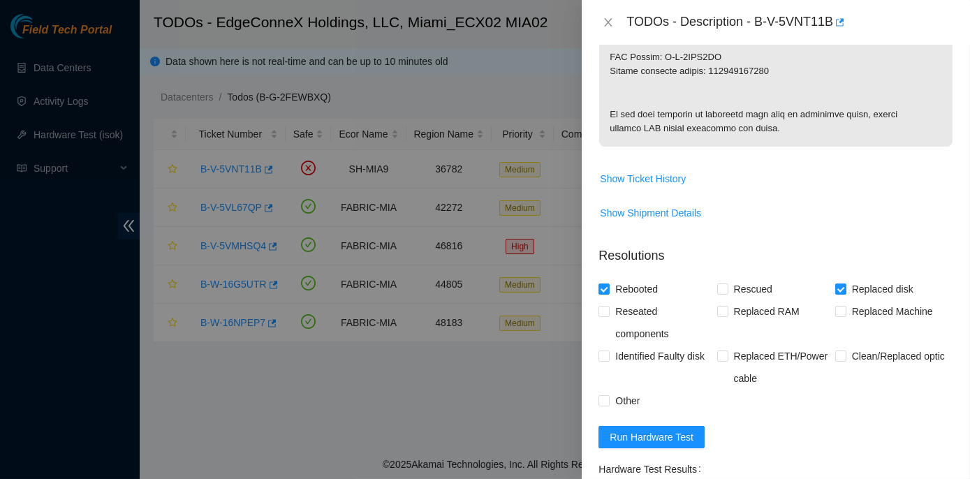
scroll to position [786, 0]
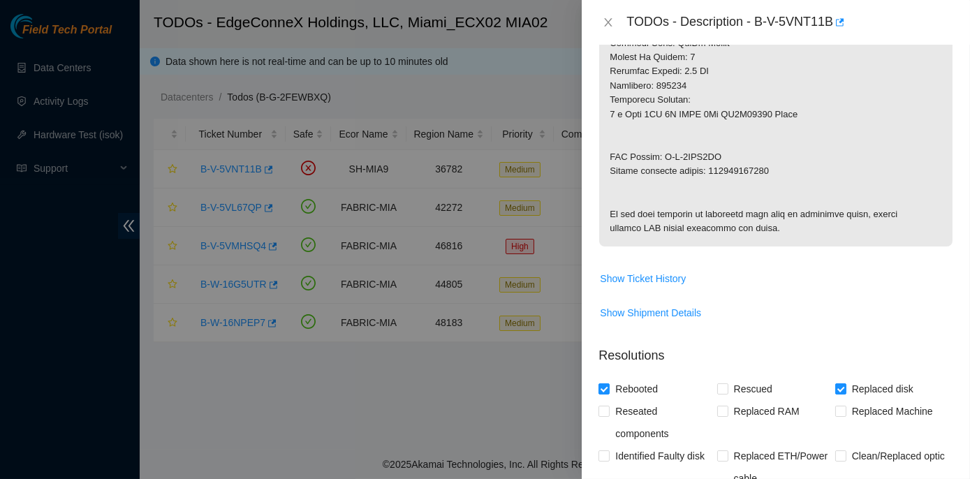
type textarea "Rack No: ECX2.500.08.03 Machine No: 05 IP: 23.211.106.170 Serial No: CT-4190904…"
drag, startPoint x: 709, startPoint y: 169, endPoint x: 767, endPoint y: 170, distance: 58.0
copy p "463470058145"
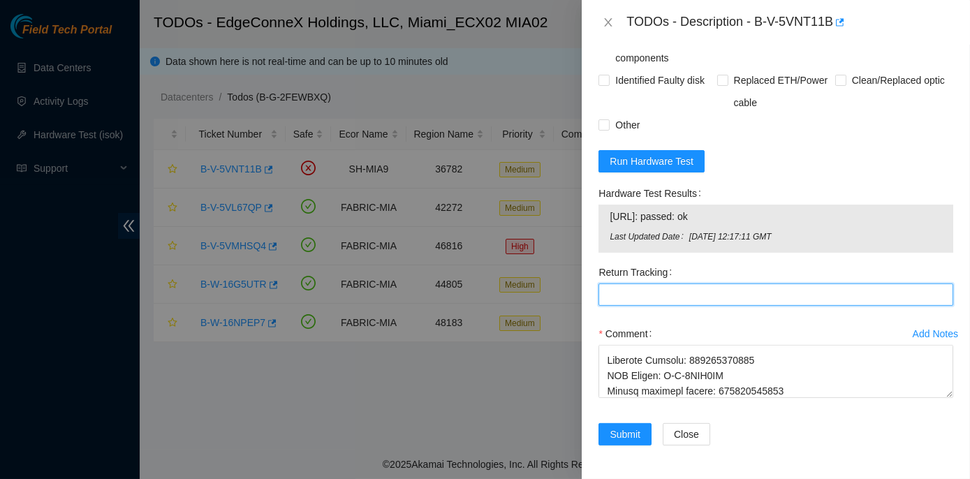
click at [629, 290] on Tracking "Return Tracking" at bounding box center [776, 295] width 355 height 22
paste Tracking "463470058145"
type Tracking "463470058145"
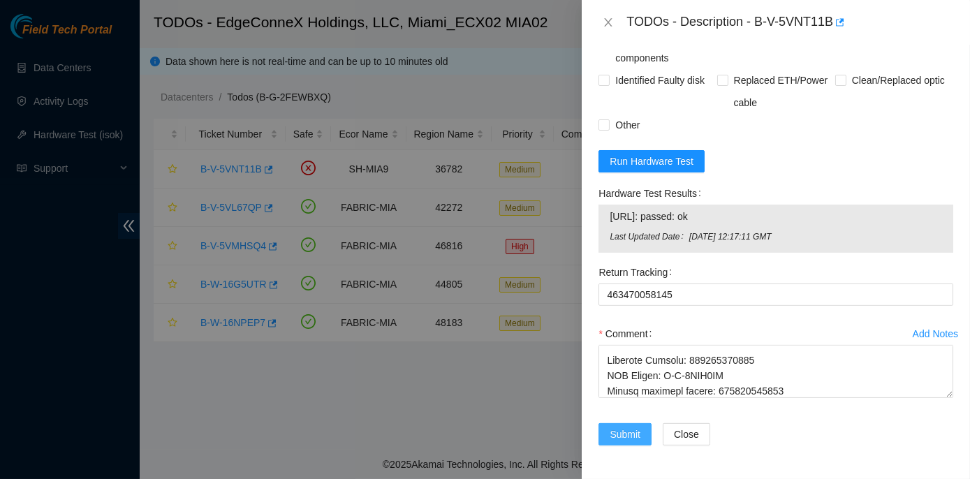
click at [621, 435] on span "Submit" at bounding box center [625, 434] width 31 height 15
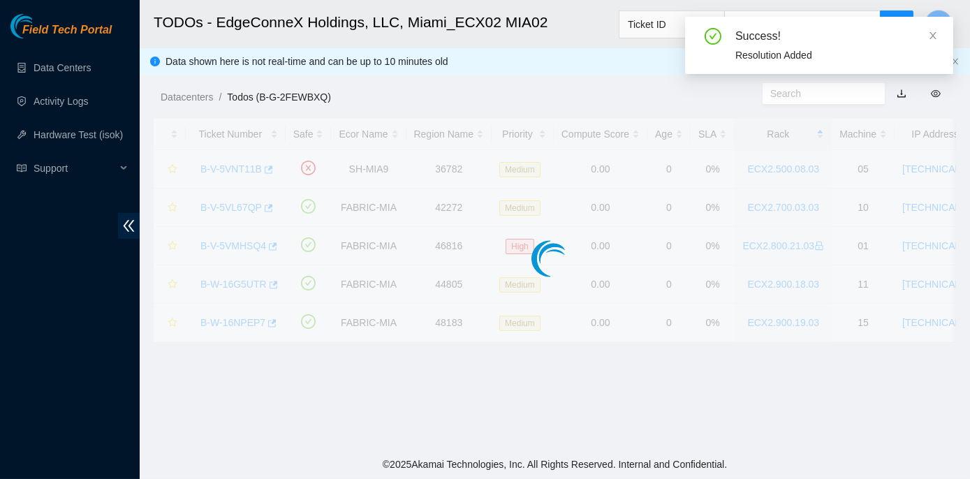
scroll to position [389, 0]
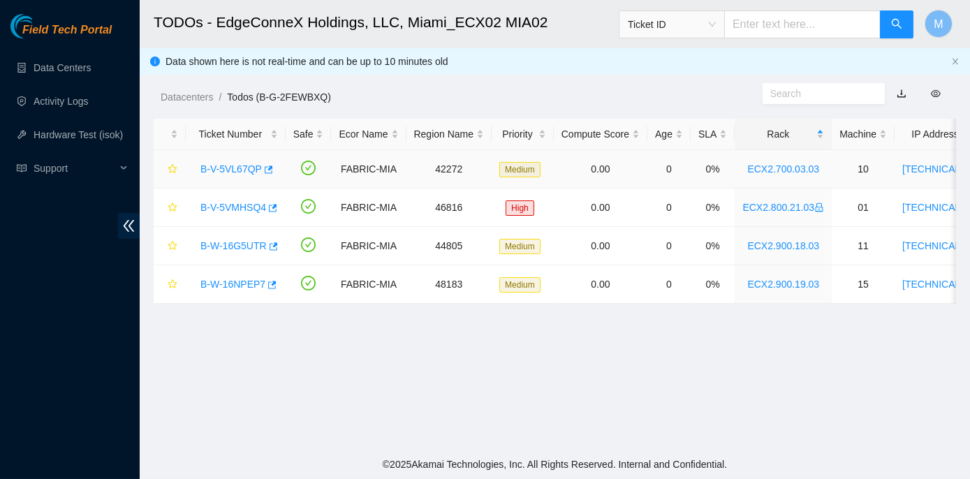
click at [241, 164] on link "B-V-5VL67QP" at bounding box center [231, 168] width 61 height 11
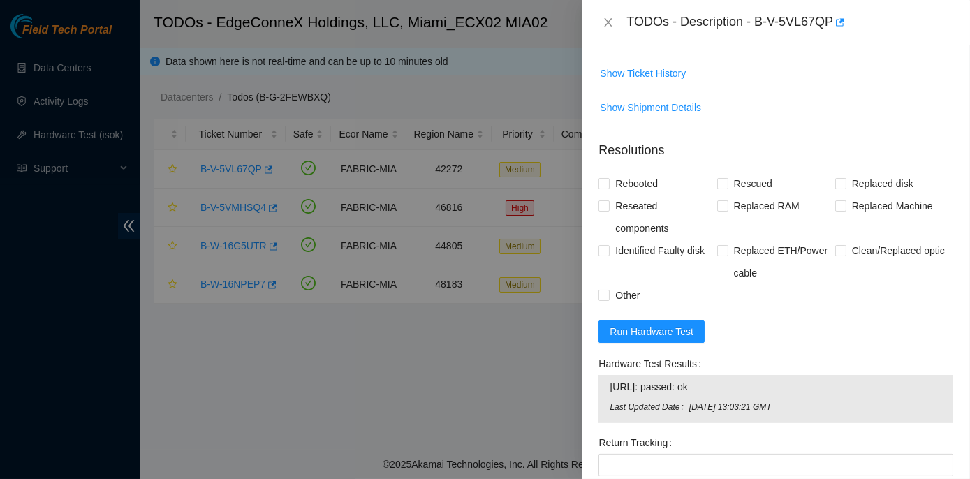
scroll to position [1105, 0]
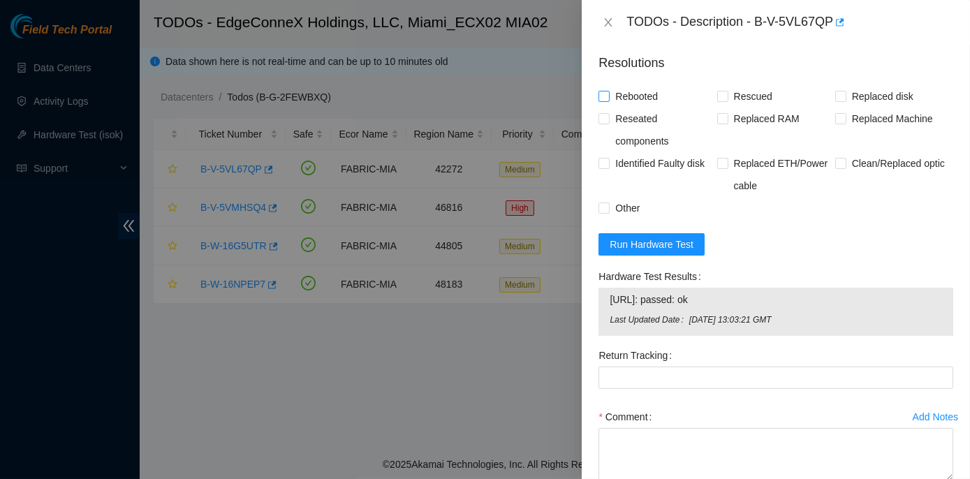
click at [608, 101] on input "Rebooted" at bounding box center [604, 96] width 10 height 10
checkbox input "true"
click at [718, 101] on input "Rescued" at bounding box center [723, 96] width 10 height 10
checkbox input "true"
click at [836, 101] on input "Replaced disk" at bounding box center [841, 96] width 10 height 10
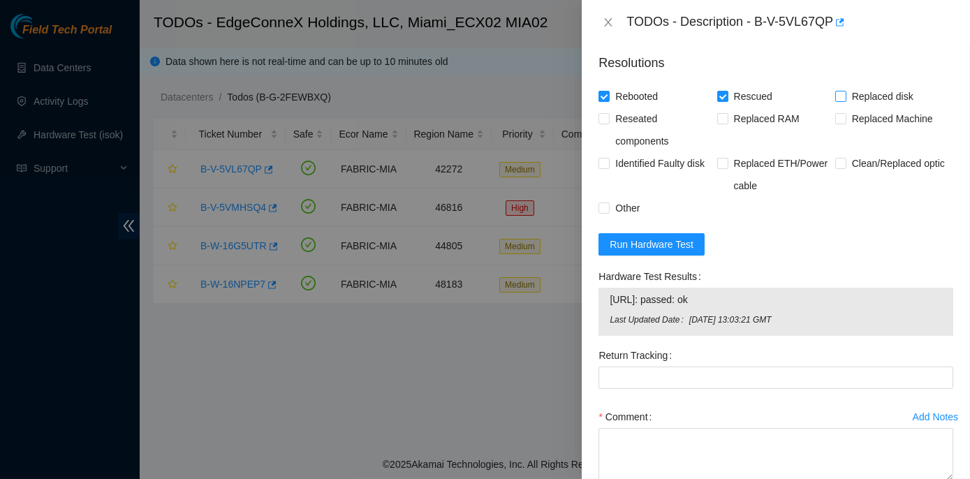
checkbox input "true"
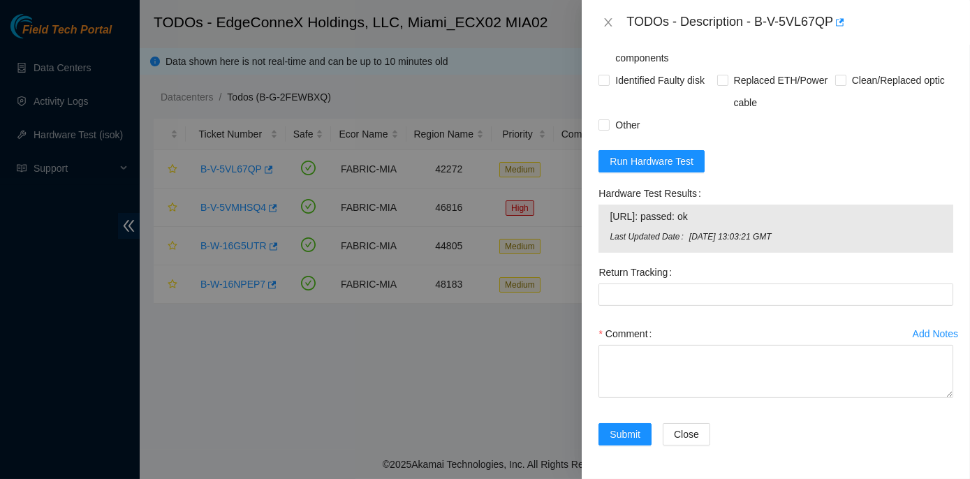
scroll to position [1246, 0]
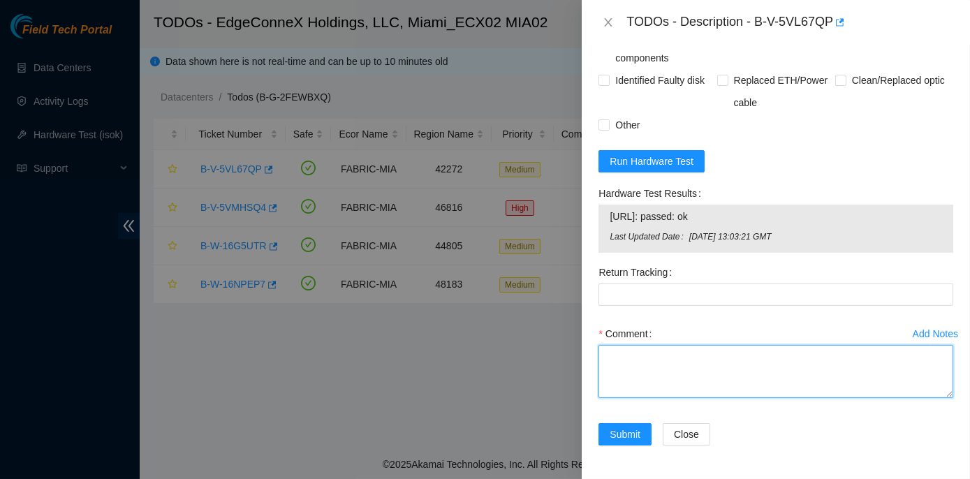
click at [624, 359] on textarea "Comment" at bounding box center [776, 371] width 355 height 53
paste textarea "Rack No: ECX2.700.03.03 Machine No: 10 IP: 23.193.107.77 Serial No: CT-4190716-…"
type textarea "Rack No: ECX2.700.03.03 Machine No: 10 IP: 23.193.107.77 Serial No: CT-4190716-…"
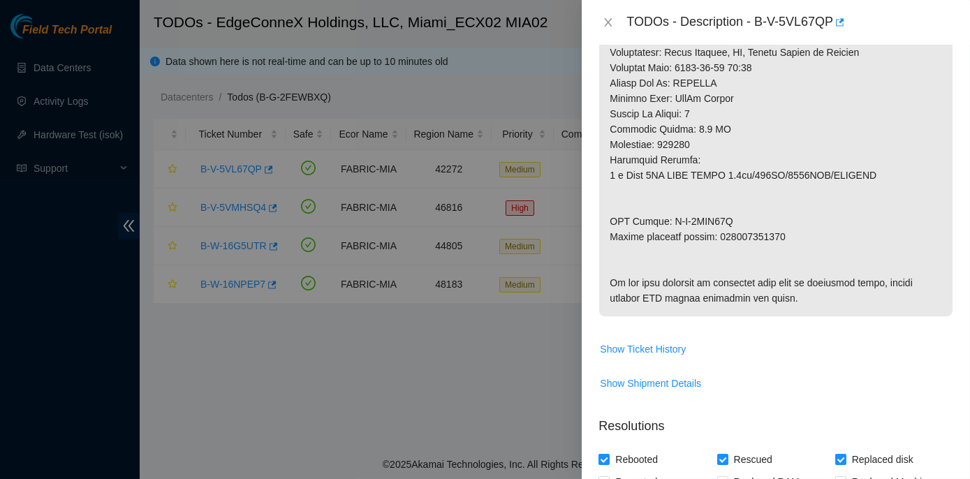
scroll to position [738, 0]
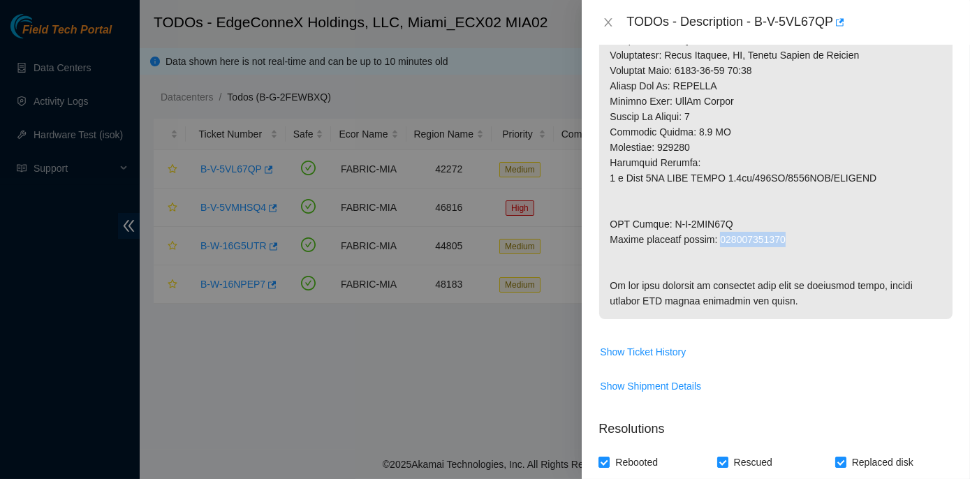
drag, startPoint x: 720, startPoint y: 238, endPoint x: 783, endPoint y: 242, distance: 63.0
copy p "463470058123"
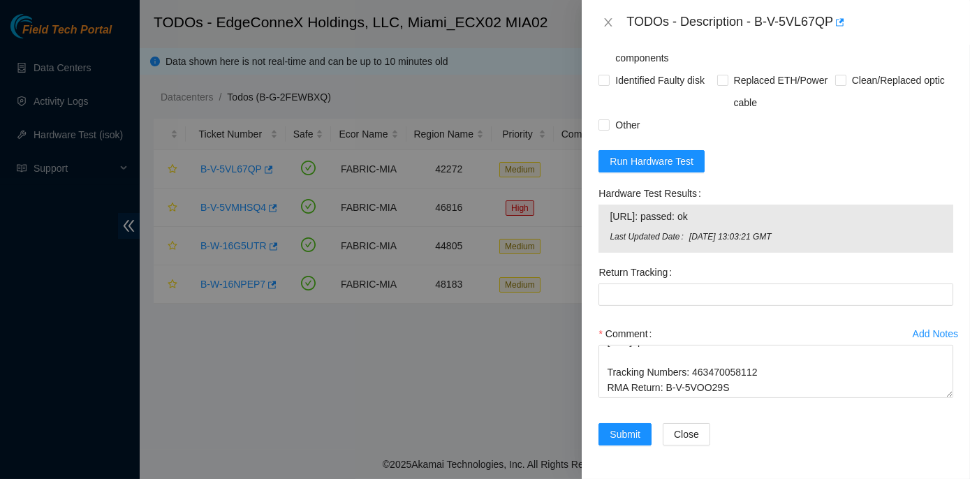
scroll to position [1246, 0]
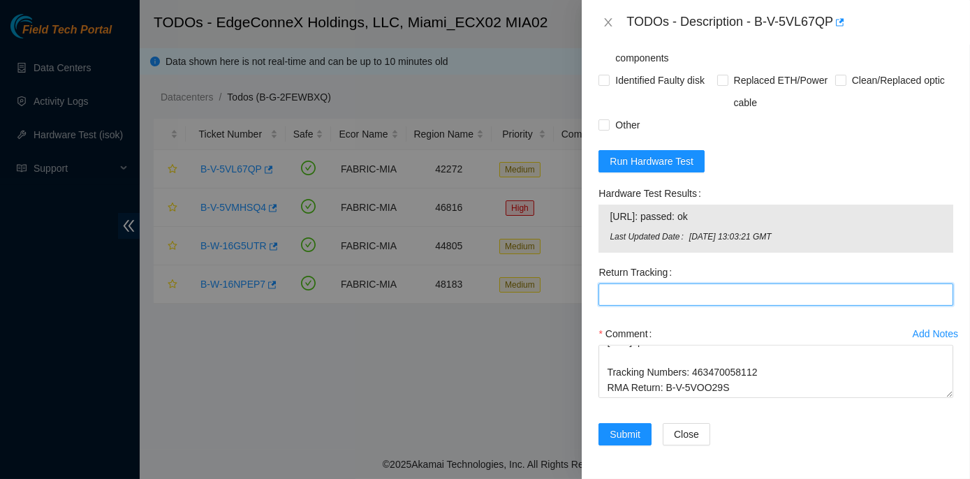
click at [620, 292] on Tracking "Return Tracking" at bounding box center [776, 295] width 355 height 22
paste Tracking "463470058123"
type Tracking "463470058123"
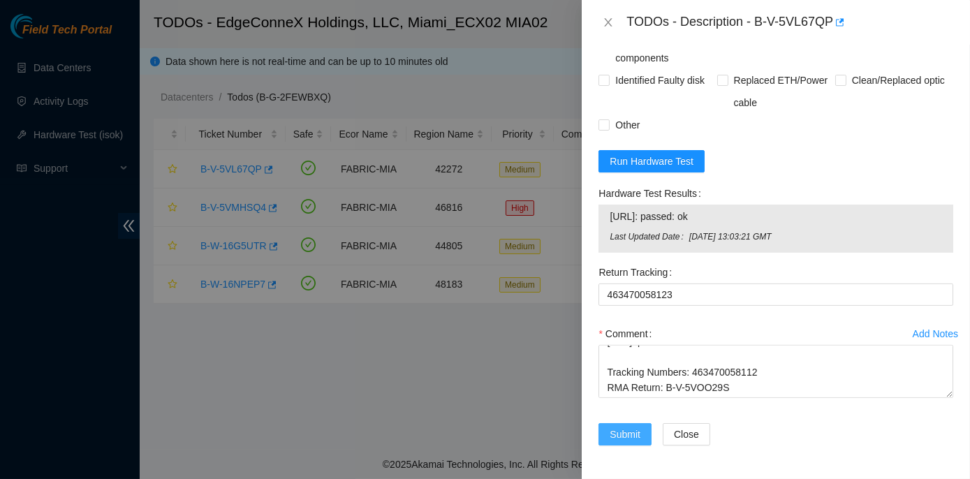
click at [635, 437] on span "Submit" at bounding box center [625, 434] width 31 height 15
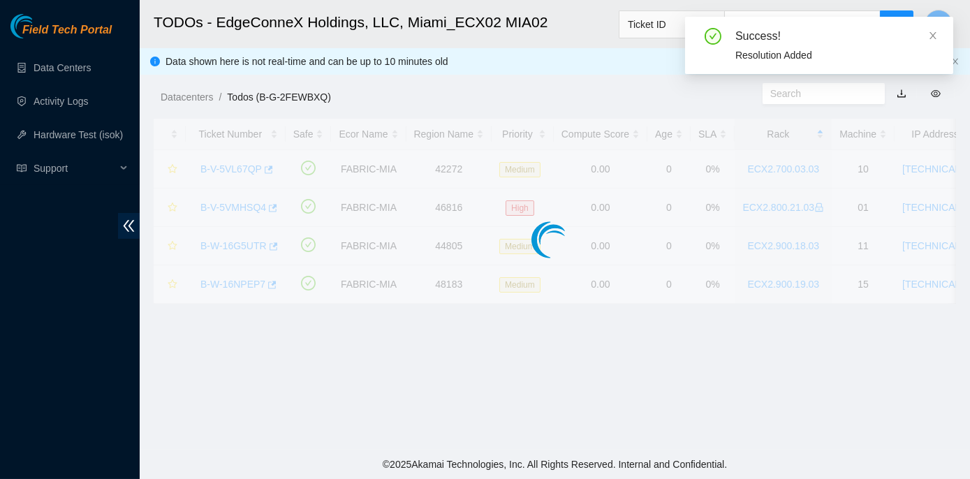
scroll to position [389, 0]
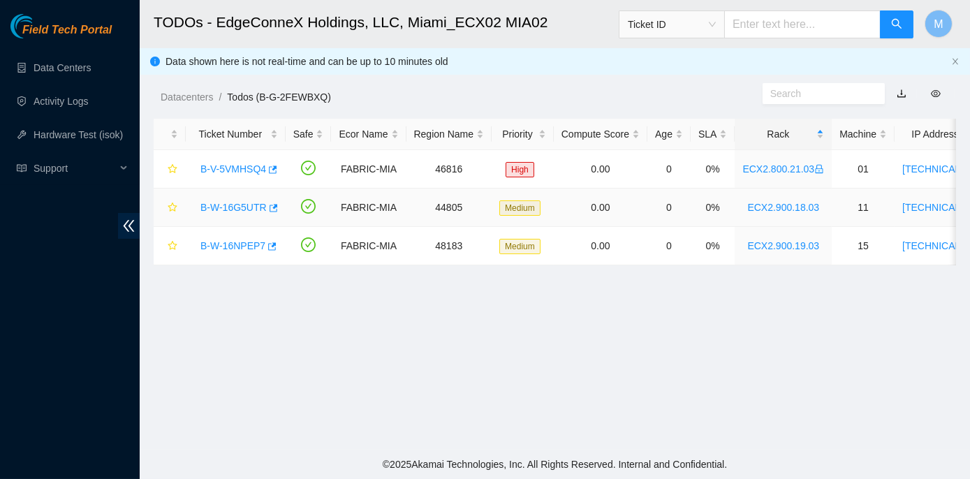
click at [238, 202] on link "B-W-16G5UTR" at bounding box center [234, 207] width 66 height 11
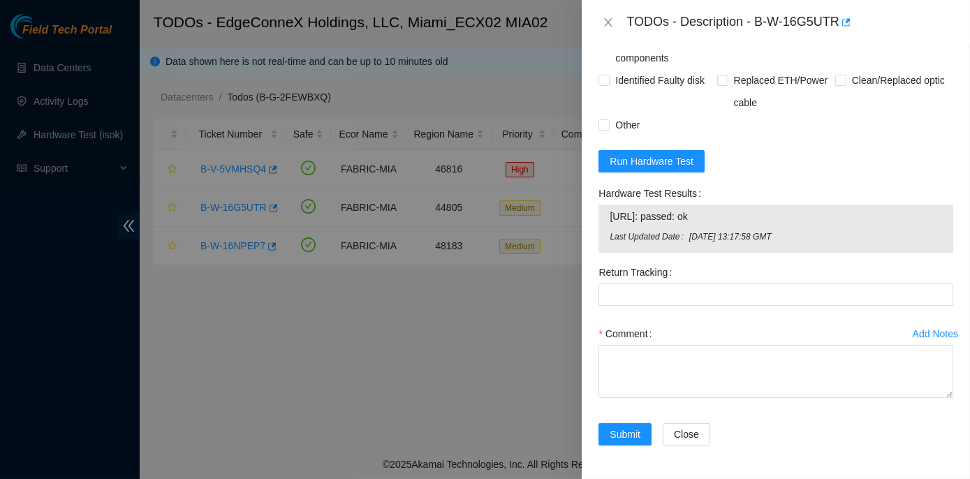
scroll to position [1061, 0]
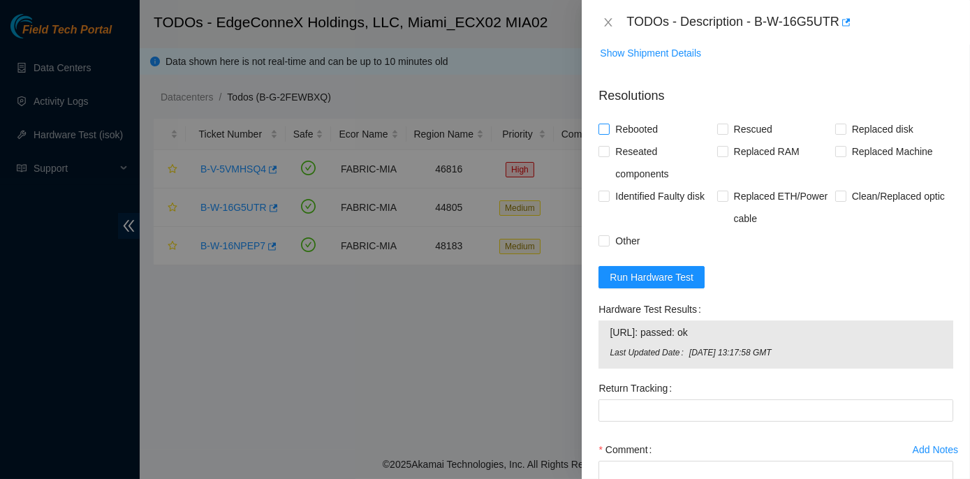
click at [604, 133] on input "Rebooted" at bounding box center [604, 129] width 10 height 10
checkbox input "true"
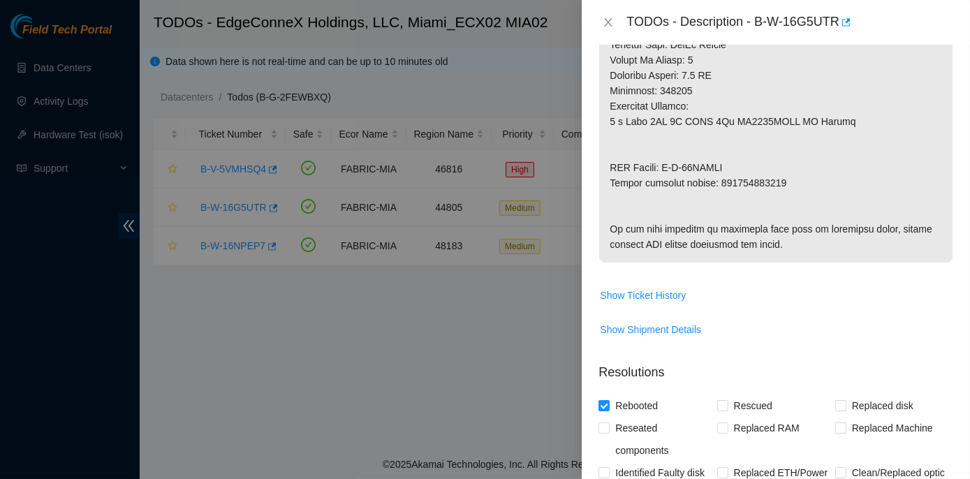
scroll to position [934, 0]
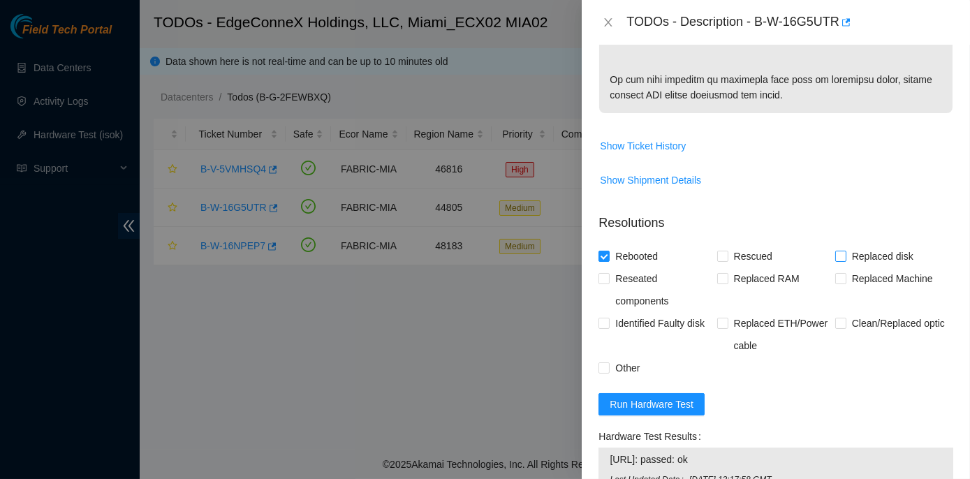
click at [836, 261] on input "Replaced disk" at bounding box center [841, 256] width 10 height 10
checkbox input "true"
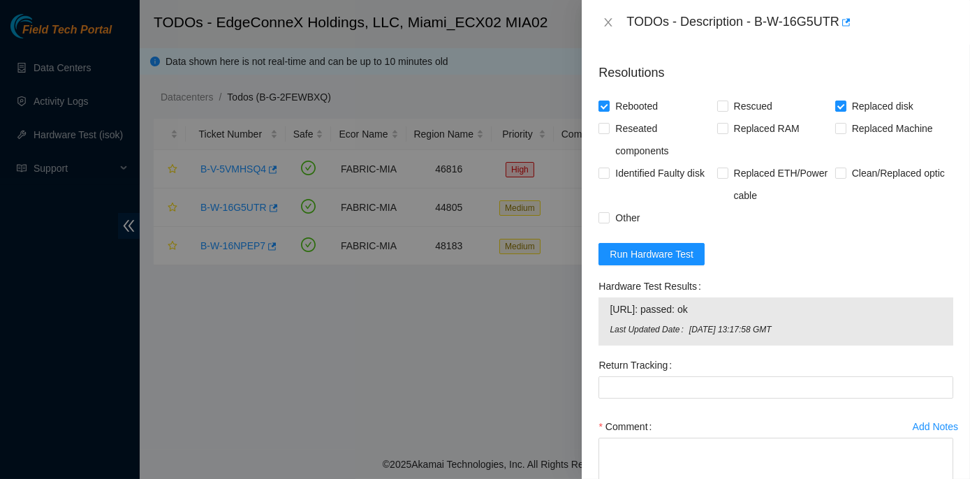
scroll to position [1252, 0]
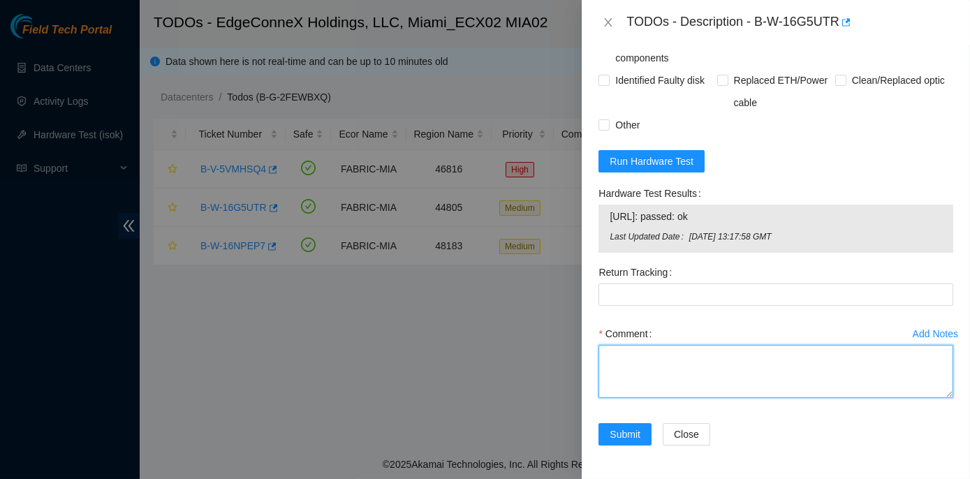
click at [629, 353] on textarea "Comment" at bounding box center [776, 371] width 355 height 53
paste textarea "Rack No: ECX2.900.18.03 Machine No: 11 IP: 23.41.5.78 Serial No: CT-4200128-001…"
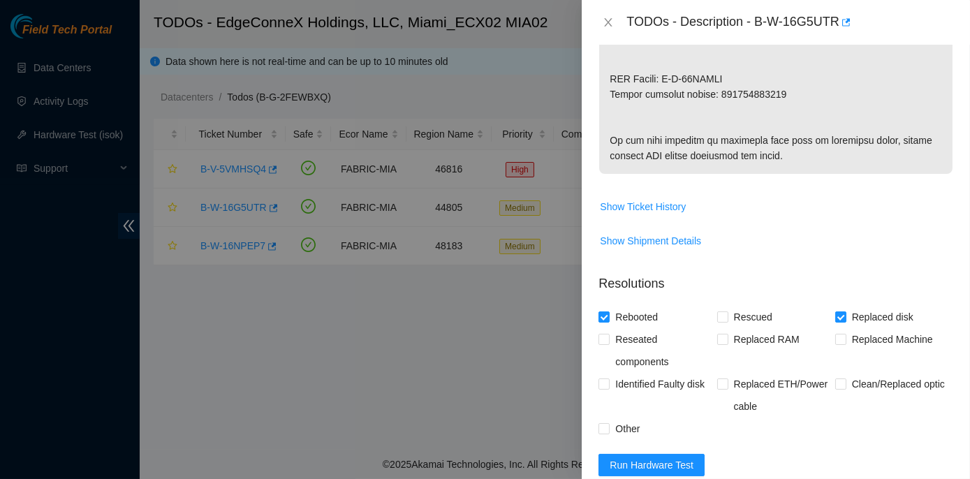
scroll to position [807, 0]
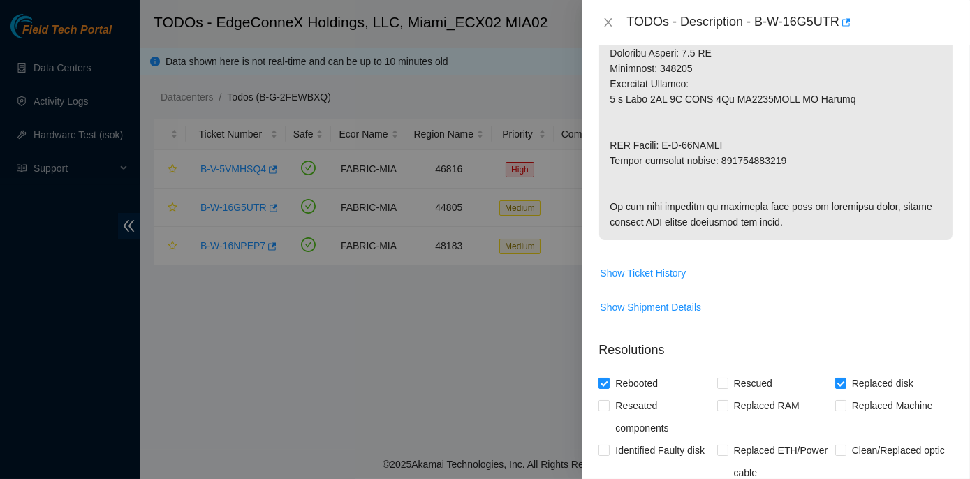
type textarea "Rack No: ECX2.900.18.03 Machine No: 11 IP: 23.41.5.78 Serial No: CT-4200128-001…"
drag, startPoint x: 716, startPoint y: 175, endPoint x: 784, endPoint y: 173, distance: 67.8
copy p "463470056944"
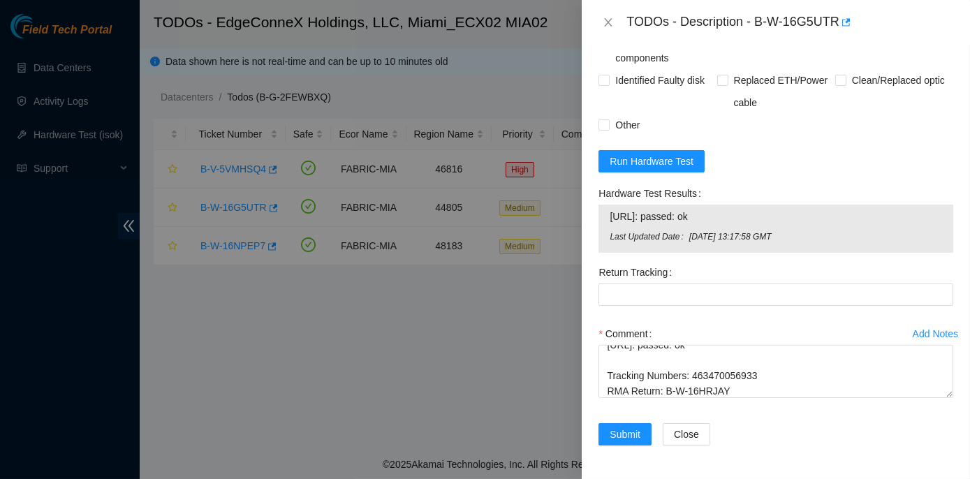
scroll to position [1252, 0]
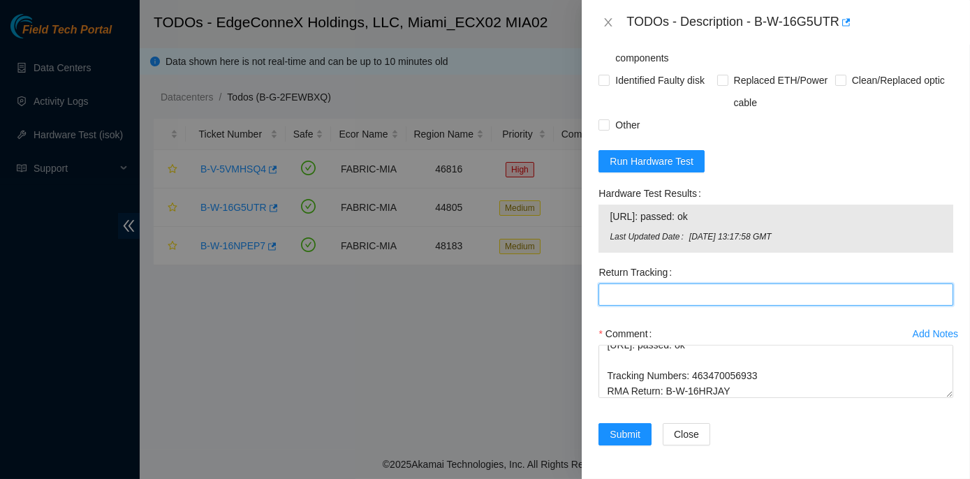
click at [607, 291] on Tracking "Return Tracking" at bounding box center [776, 295] width 355 height 22
paste Tracking "463470056944"
type Tracking "463470056944"
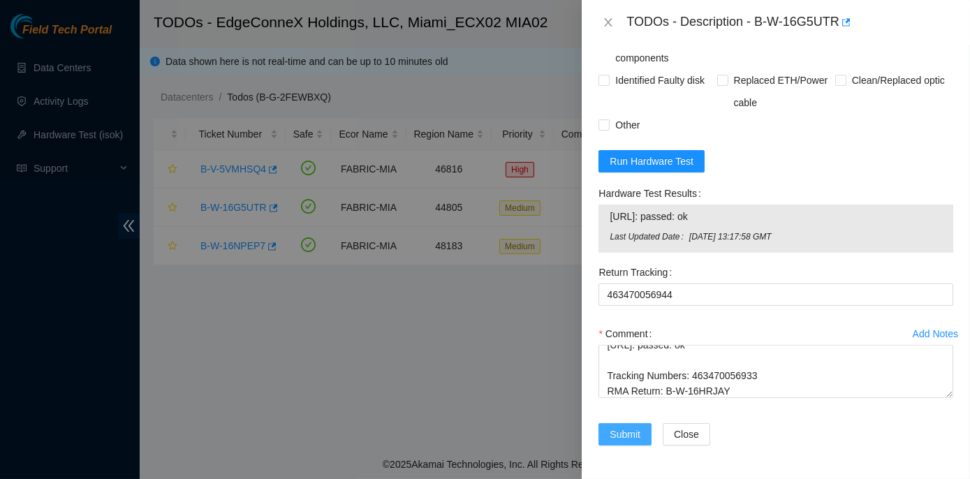
click at [624, 434] on span "Submit" at bounding box center [625, 434] width 31 height 15
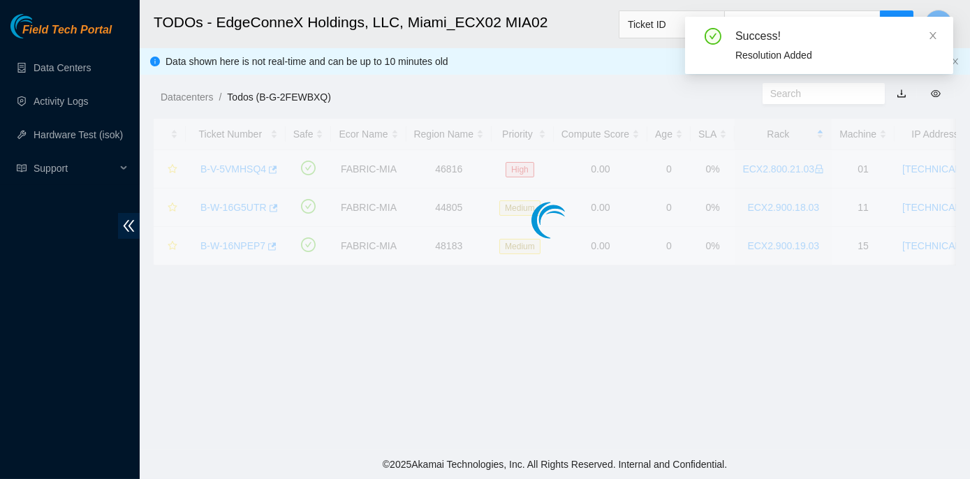
scroll to position [389, 0]
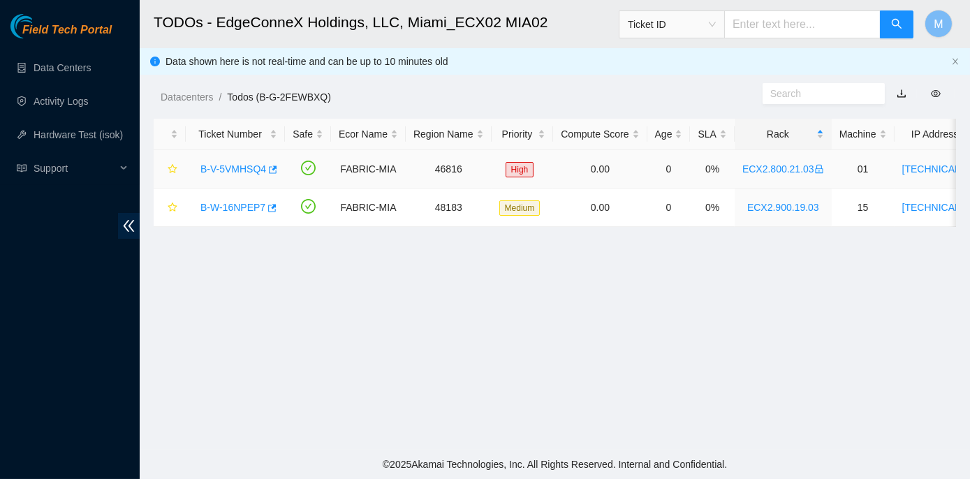
click at [235, 166] on link "B-V-5VMHSQ4" at bounding box center [234, 168] width 66 height 11
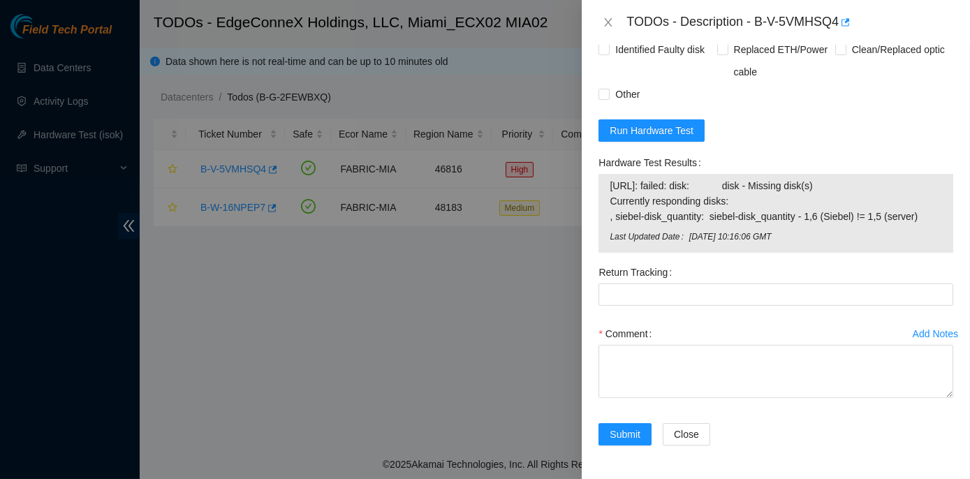
scroll to position [1334, 0]
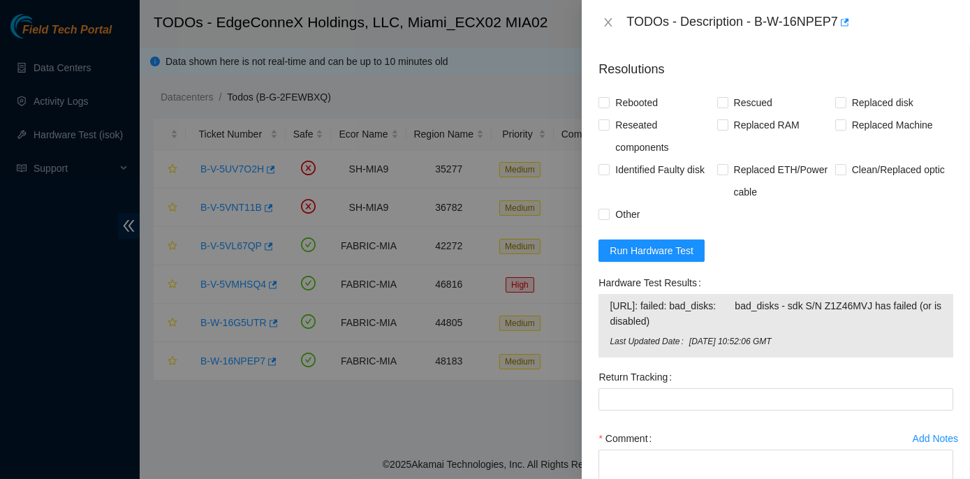
scroll to position [693, 0]
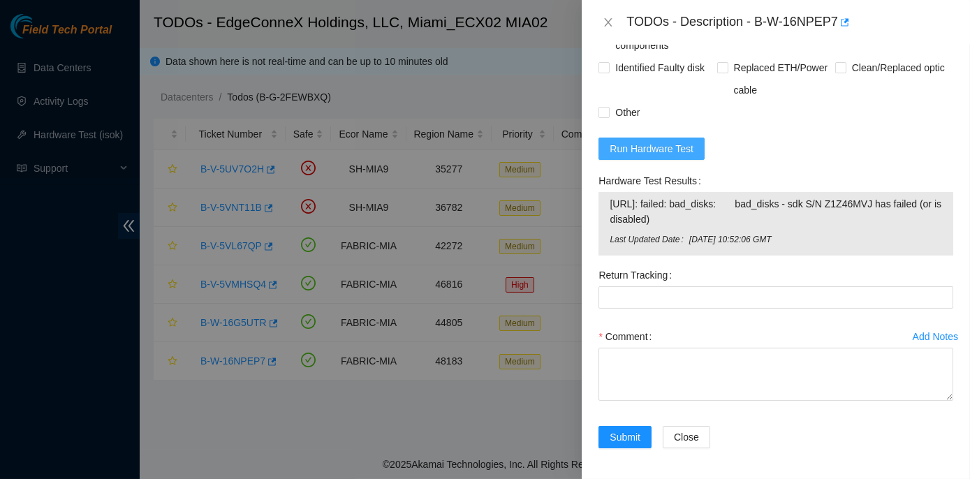
click at [647, 141] on span "Run Hardware Test" at bounding box center [652, 148] width 84 height 15
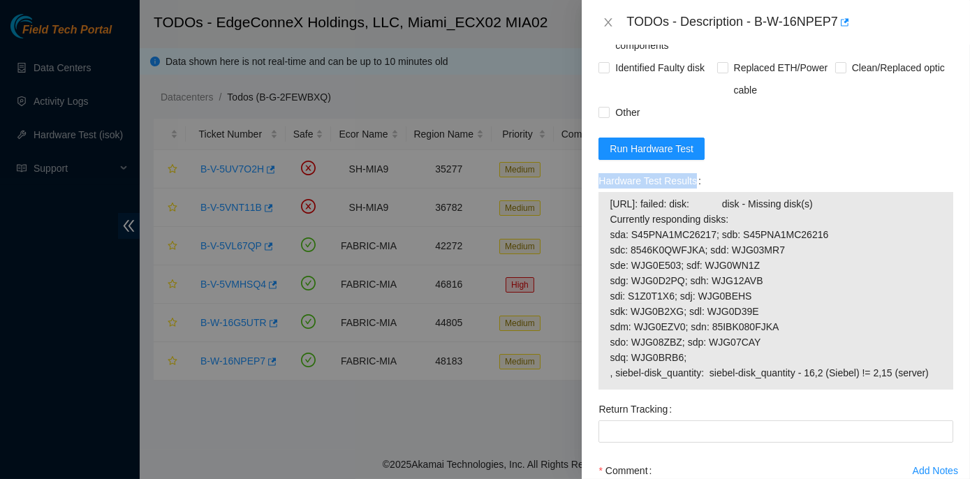
drag, startPoint x: 598, startPoint y: 177, endPoint x: 933, endPoint y: 370, distance: 387.2
click at [933, 370] on div "Hardware Test Results [URL]: failed: disk: disk - Missing disk(s) Currently res…" at bounding box center [776, 284] width 366 height 228
copy label "Hardware Test Results"
drag, startPoint x: 756, startPoint y: 20, endPoint x: 834, endPoint y: 13, distance: 78.6
click at [834, 13] on div "TODOs - Description - B-W-16NPEP7" at bounding box center [790, 22] width 327 height 22
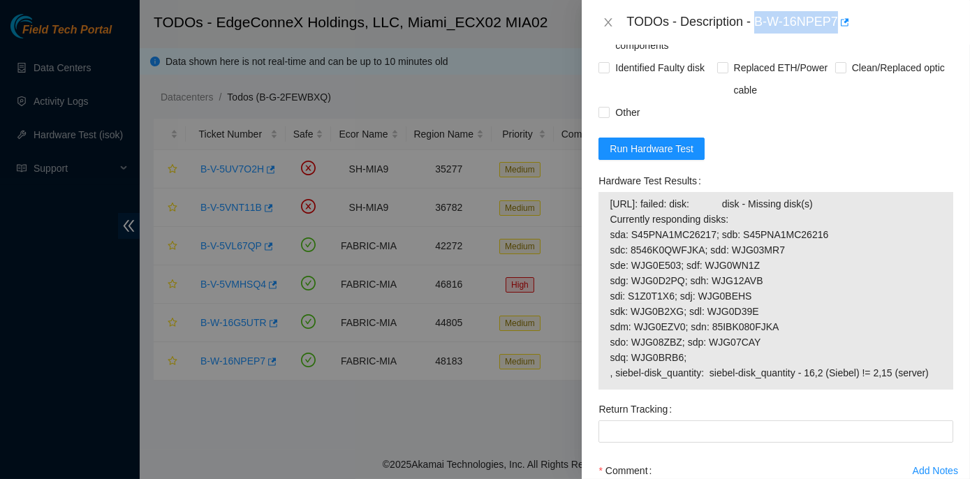
copy div "B-W-16NPEP7"
drag, startPoint x: 599, startPoint y: 173, endPoint x: 925, endPoint y: 381, distance: 387.0
click at [925, 381] on div "Hardware Test Results [URL]: failed: disk: disk - Missing disk(s) Currently res…" at bounding box center [776, 280] width 355 height 220
copy div "Hardware Test Results [URL]: failed: disk: disk - Missing disk(s) Currently res…"
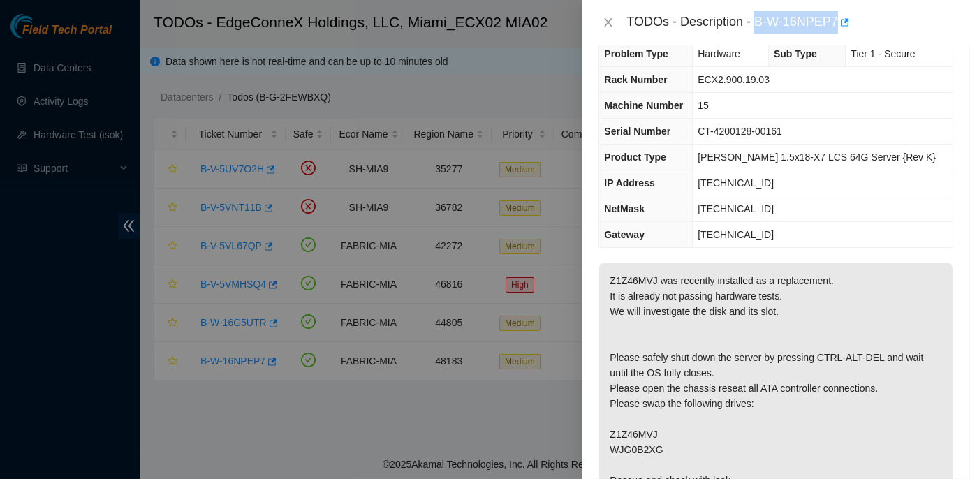
scroll to position [0, 0]
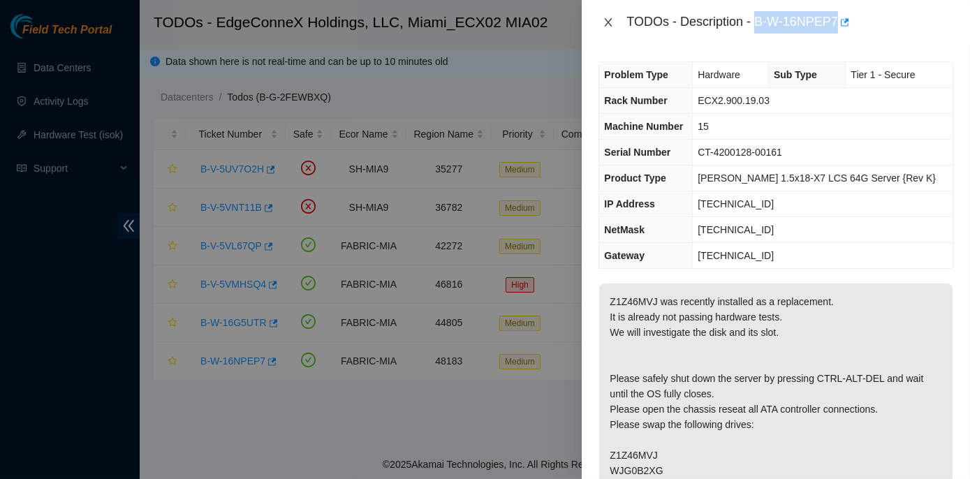
click at [609, 23] on icon "close" at bounding box center [609, 22] width 8 height 8
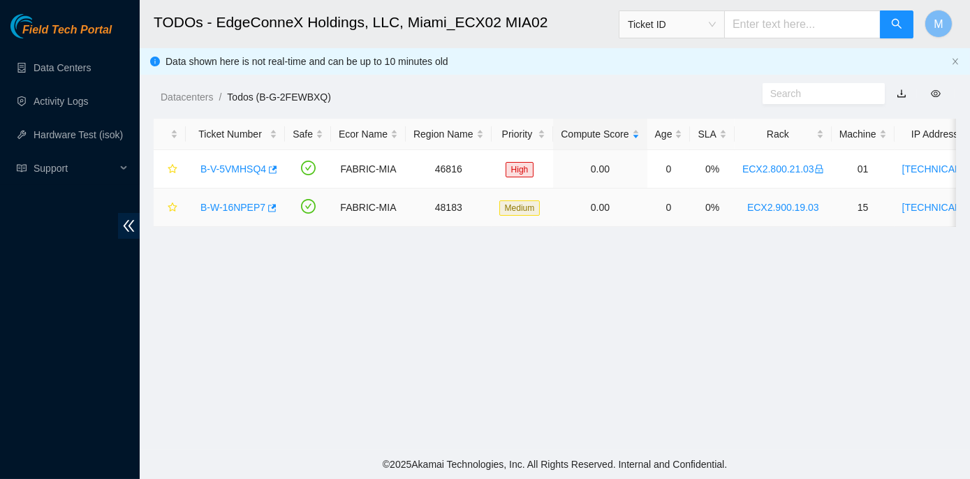
click at [231, 209] on link "B-W-16NPEP7" at bounding box center [233, 207] width 65 height 11
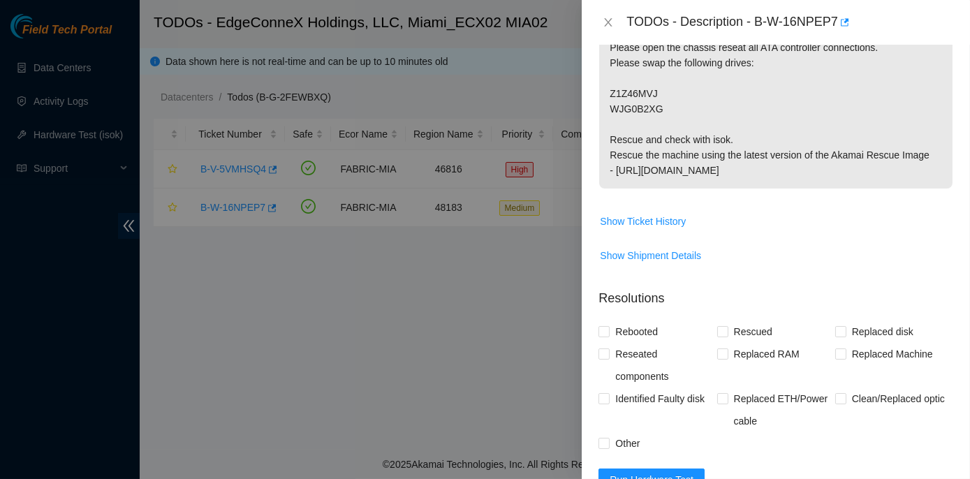
scroll to position [317, 0]
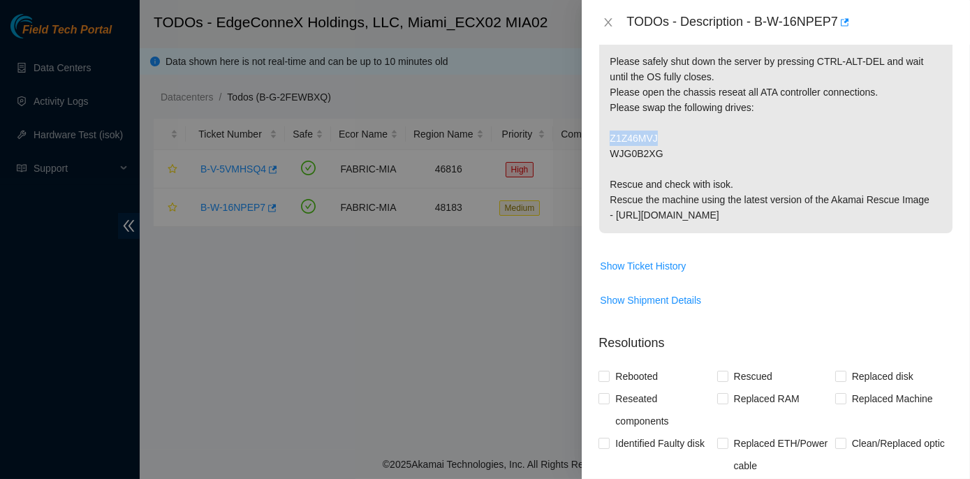
drag, startPoint x: 610, startPoint y: 133, endPoint x: 659, endPoint y: 140, distance: 49.4
click at [659, 140] on p "Z1Z46MVJ was recently installed as a replacement. It is already not passing har…" at bounding box center [776, 99] width 354 height 267
copy p "Z1Z46MVJ"
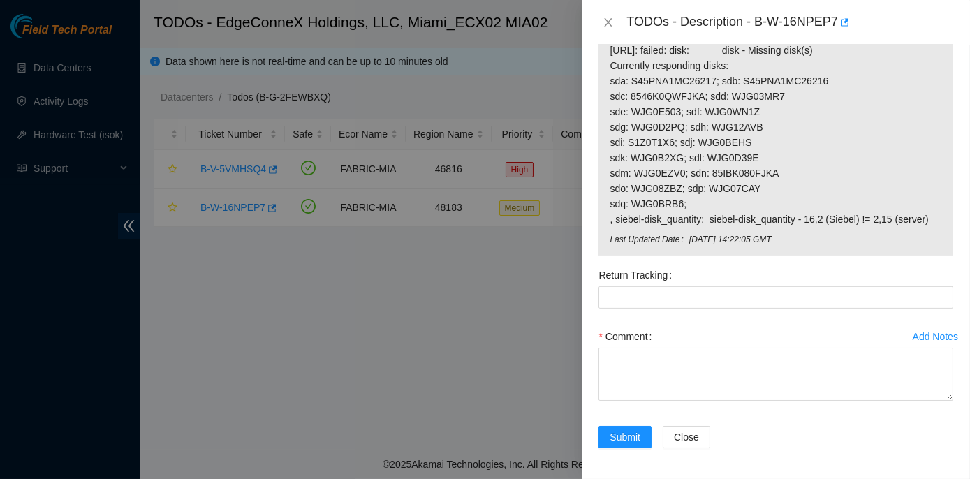
scroll to position [656, 0]
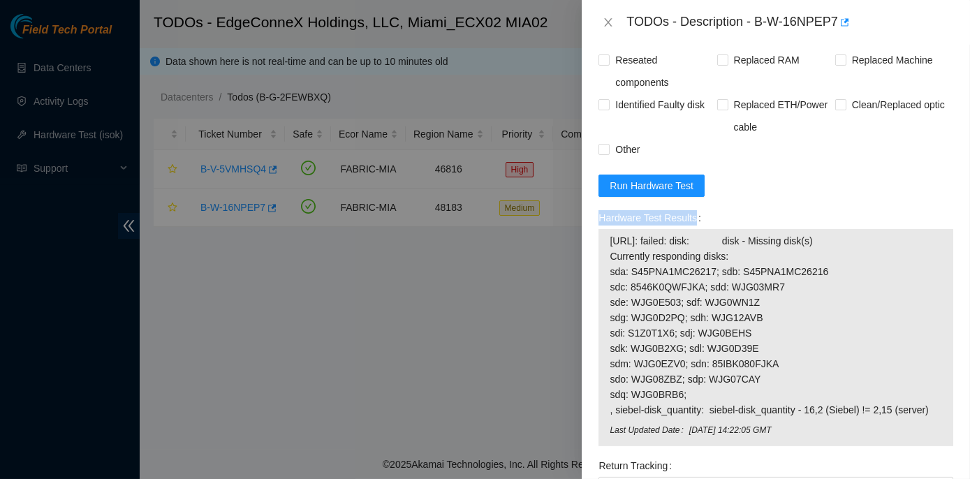
drag, startPoint x: 603, startPoint y: 214, endPoint x: 851, endPoint y: 449, distance: 342.0
click at [851, 449] on div "Hardware Test Results [URL]: failed: disk: disk - Missing disk(s) Currently res…" at bounding box center [776, 331] width 366 height 248
copy label "Hardware Test Results"
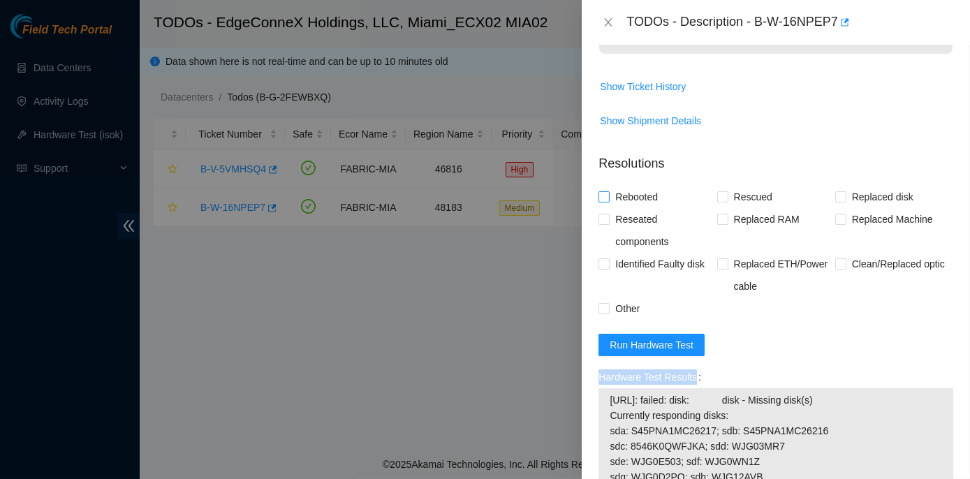
scroll to position [465, 0]
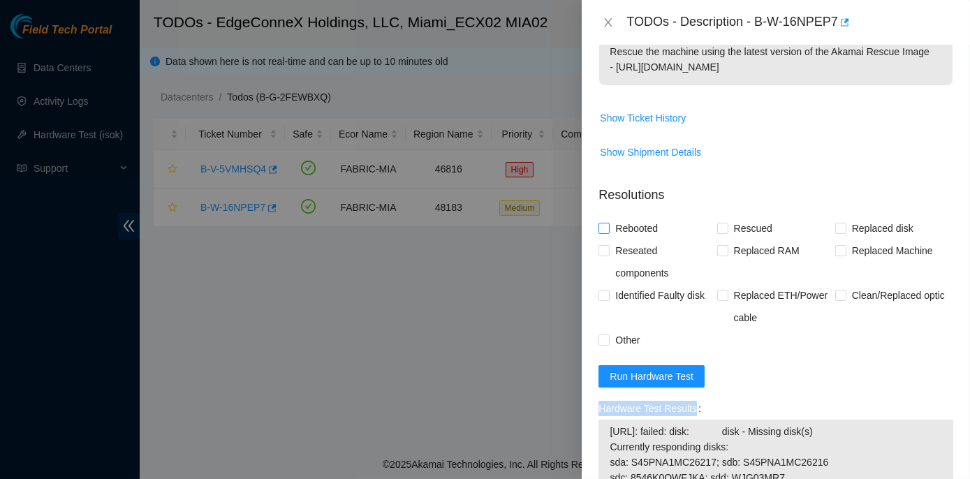
click at [606, 226] on input "Rebooted" at bounding box center [604, 228] width 10 height 10
checkbox input "true"
click at [721, 227] on input "Rescued" at bounding box center [723, 228] width 10 height 10
checkbox input "true"
click at [603, 255] on label "Reseated components" at bounding box center [658, 262] width 118 height 45
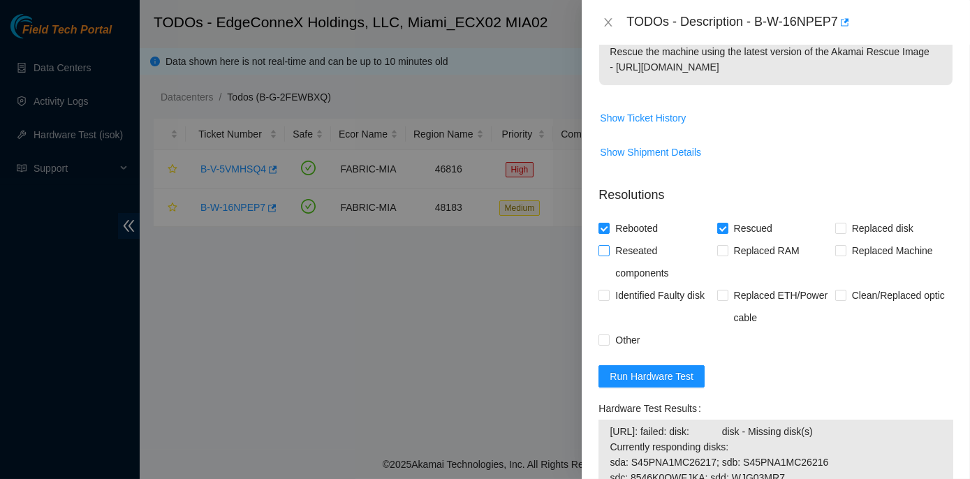
click at [603, 255] on input "Reseated components" at bounding box center [604, 250] width 10 height 10
checkbox input "true"
click at [602, 298] on span at bounding box center [604, 295] width 11 height 11
click at [602, 298] on input "Identified Faulty disk" at bounding box center [604, 295] width 10 height 10
checkbox input "true"
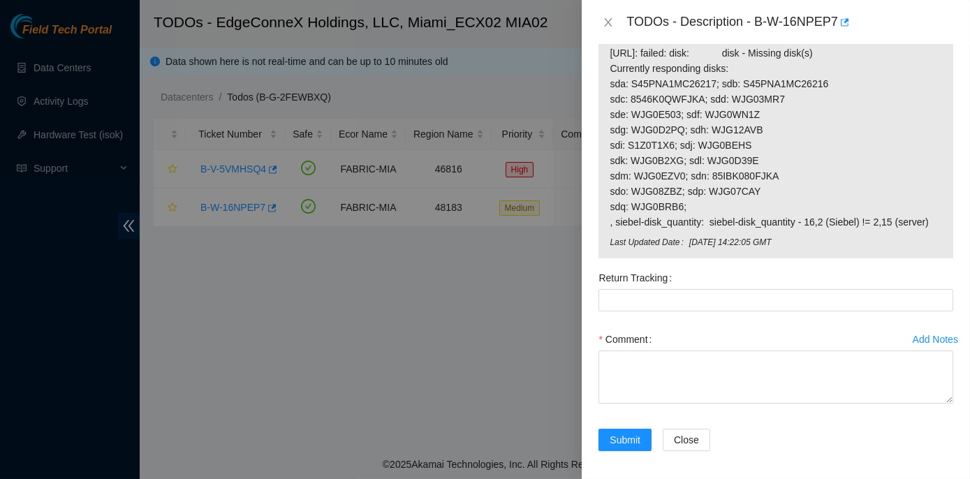
scroll to position [847, 0]
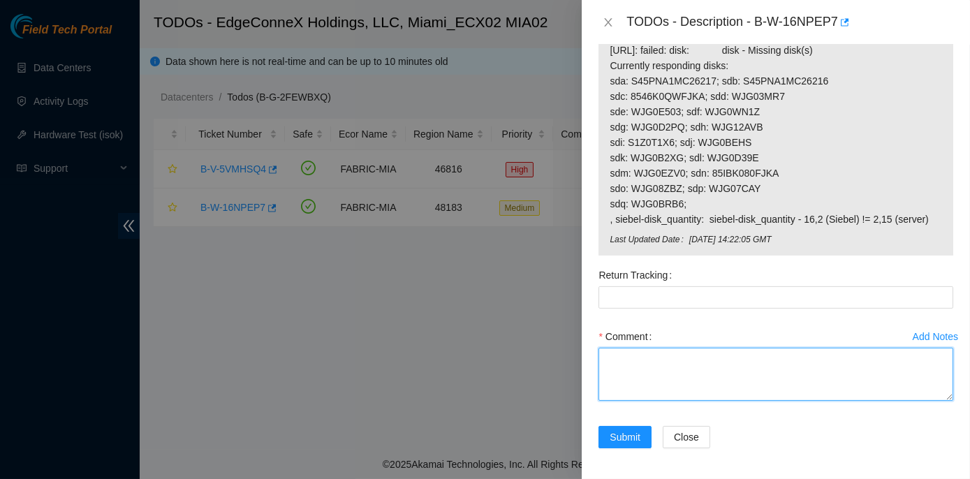
click at [615, 352] on textarea "Comment" at bounding box center [776, 374] width 355 height 53
paste textarea "Rack No: ECX2.900.19.03 Machine No: 15 IP: [TECHNICAL_ID] Serial No: CT-4200128…"
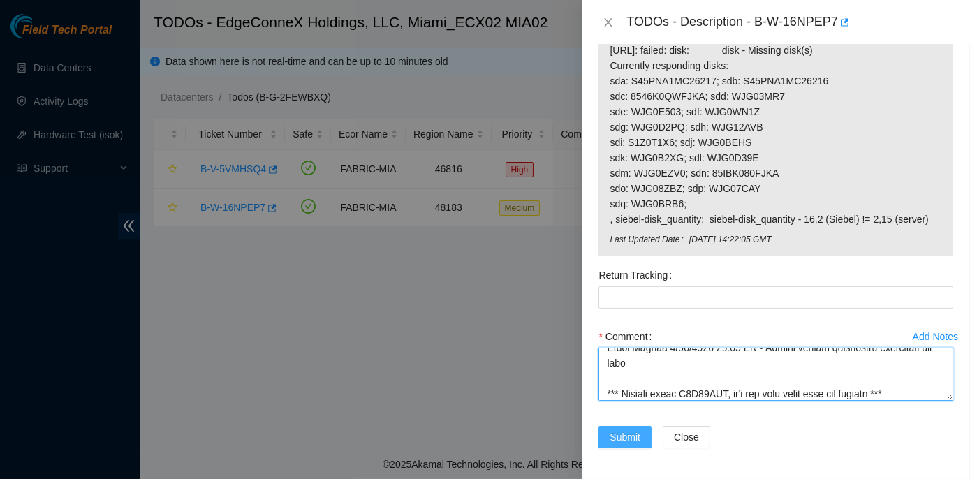
type textarea "Rack No: ECX2.900.19.03 Machine No: 15 IP: [TECHNICAL_ID] Serial No: CT-4200128…"
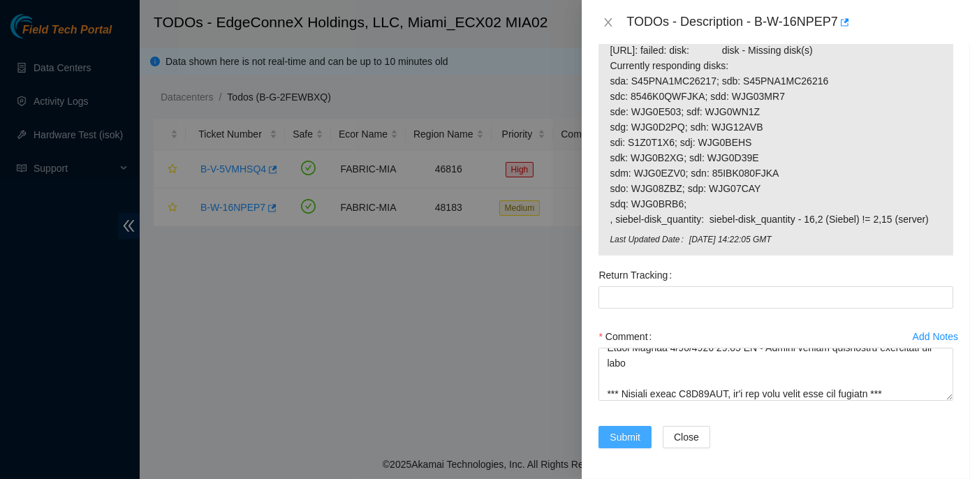
click at [620, 438] on span "Submit" at bounding box center [625, 437] width 31 height 15
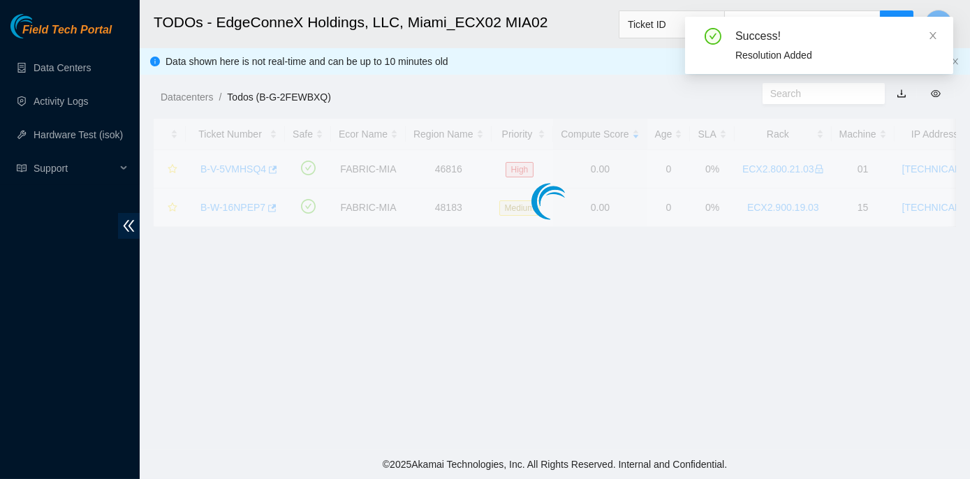
scroll to position [389, 0]
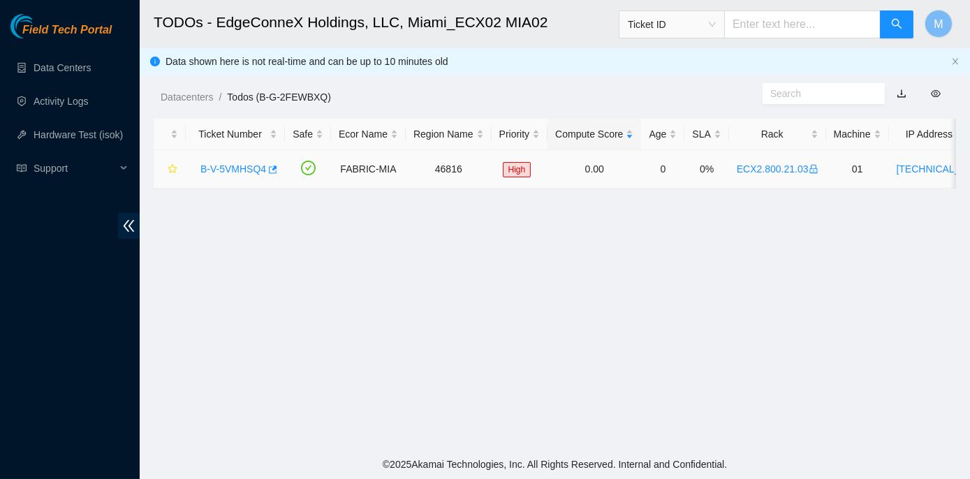
click at [220, 169] on link "B-V-5VMHSQ4" at bounding box center [234, 168] width 66 height 11
